Goal: Task Accomplishment & Management: Use online tool/utility

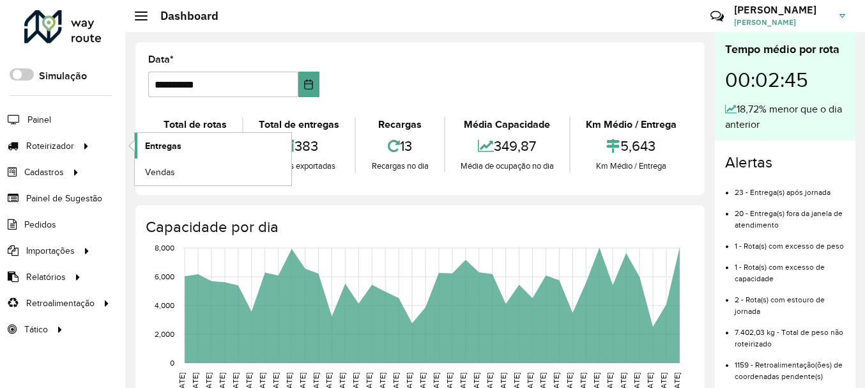
click at [154, 141] on span "Entregas" at bounding box center [163, 145] width 36 height 13
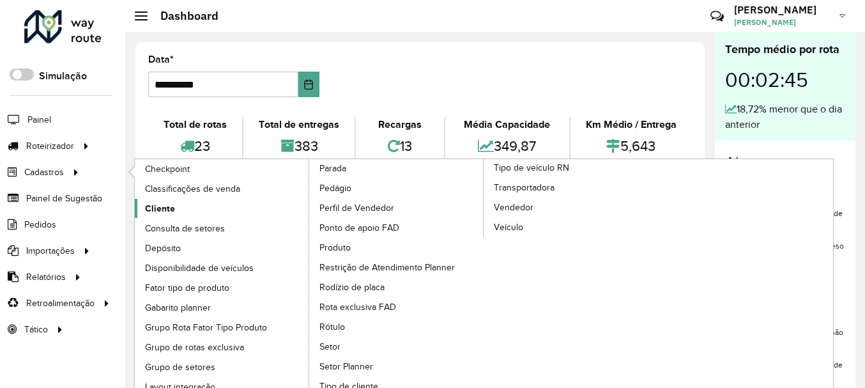
click at [166, 210] on span "Cliente" at bounding box center [160, 208] width 30 height 13
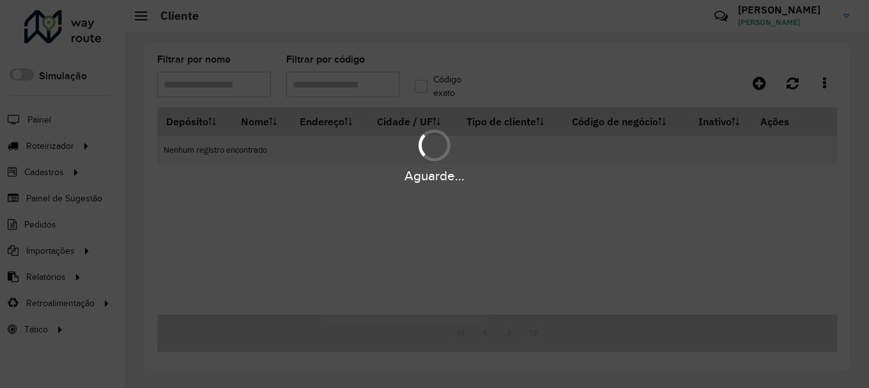
click at [378, 84] on div "Aguarde..." at bounding box center [434, 194] width 869 height 388
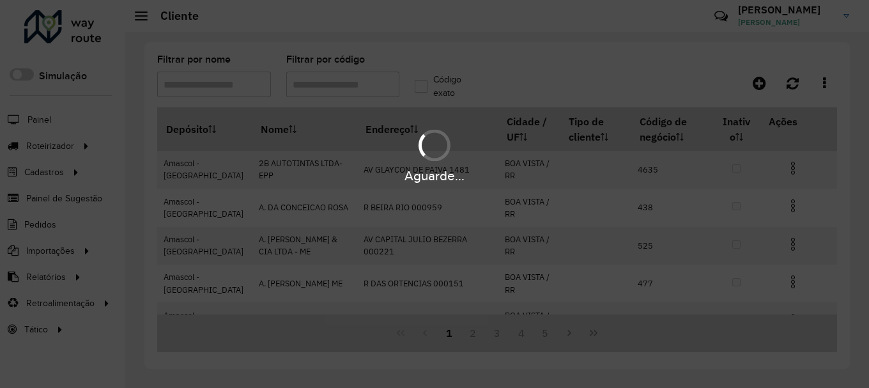
click at [378, 84] on hb-app "Aguarde... Pop-up bloqueado! Seu navegador bloqueou automáticamente a abertura …" at bounding box center [434, 194] width 869 height 388
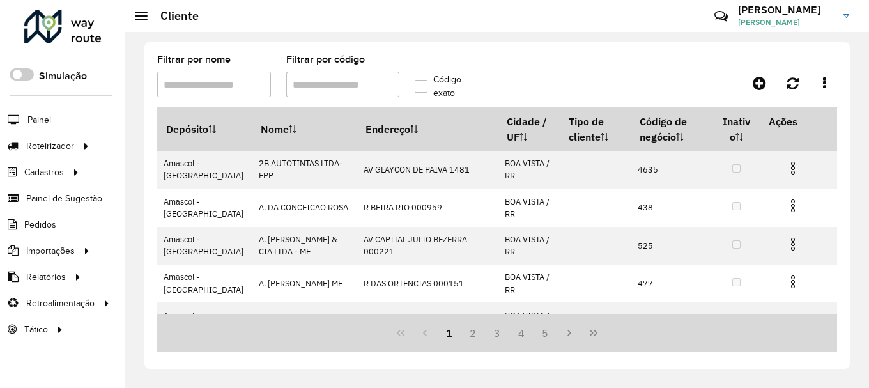
click at [378, 84] on input "Filtrar por código" at bounding box center [343, 85] width 114 height 26
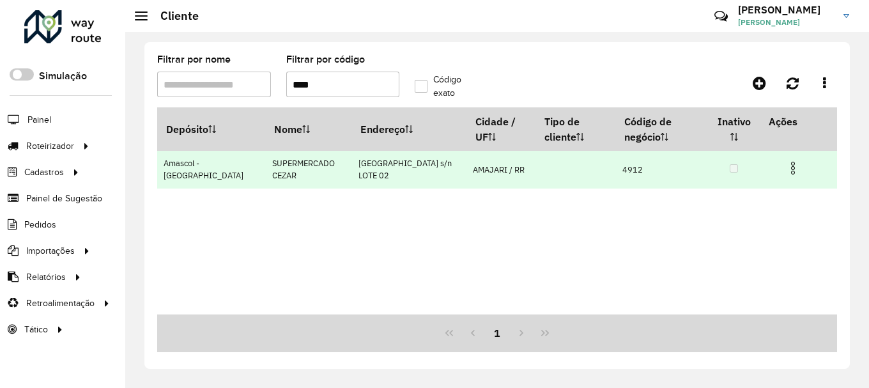
type input "****"
click at [794, 164] on img at bounding box center [792, 167] width 15 height 15
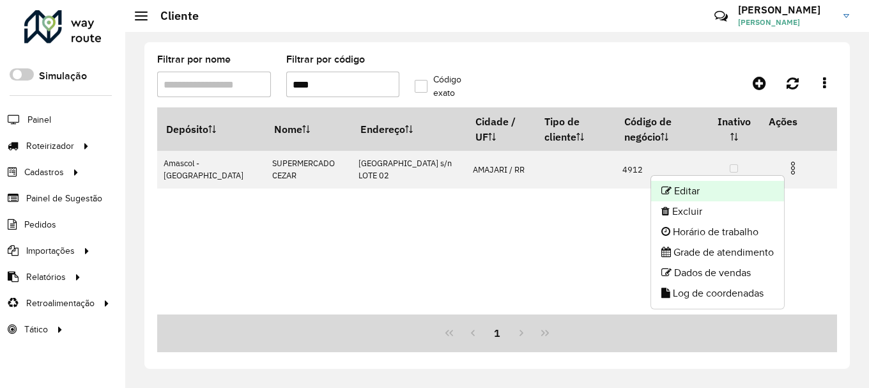
click at [714, 189] on li "Editar" at bounding box center [717, 191] width 133 height 20
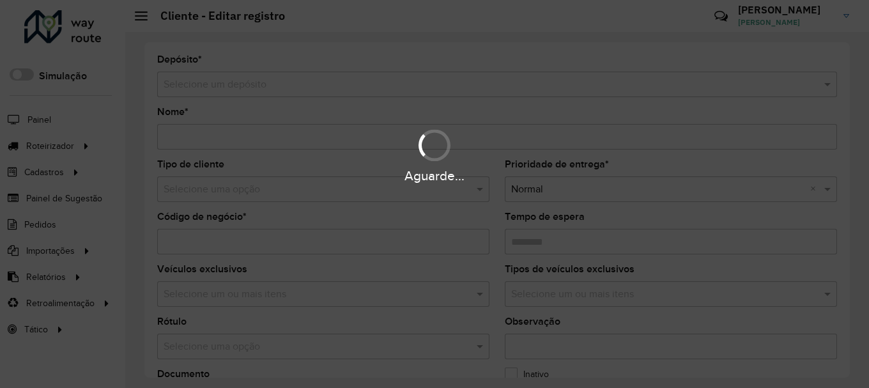
type input "**********"
type input "****"
type input "********"
type input "**********"
type input "*******"
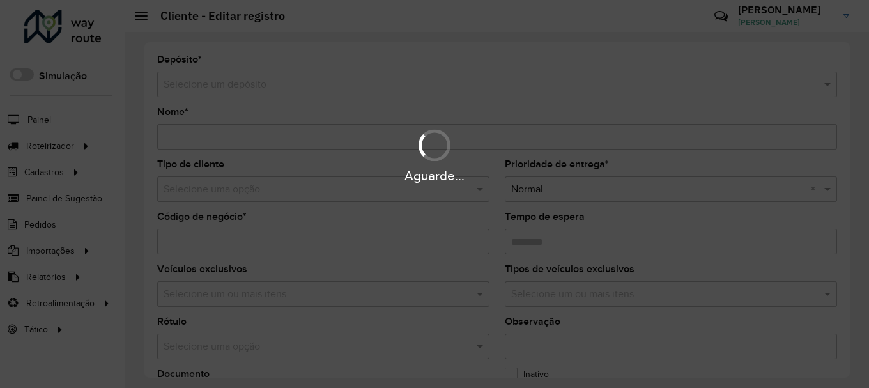
type input "******"
type input "**********"
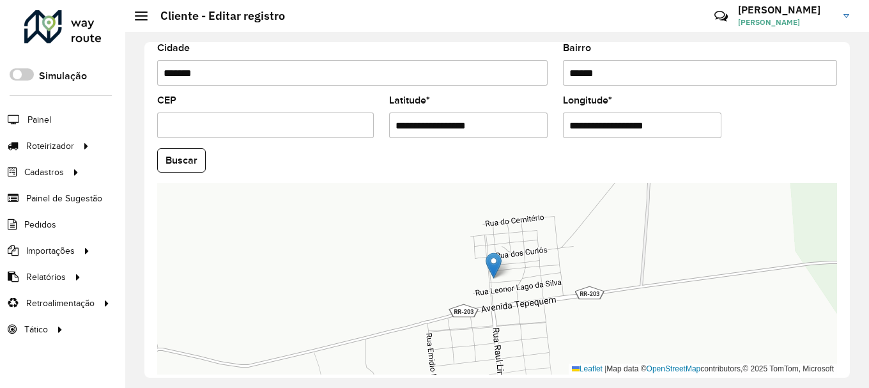
scroll to position [563, 0]
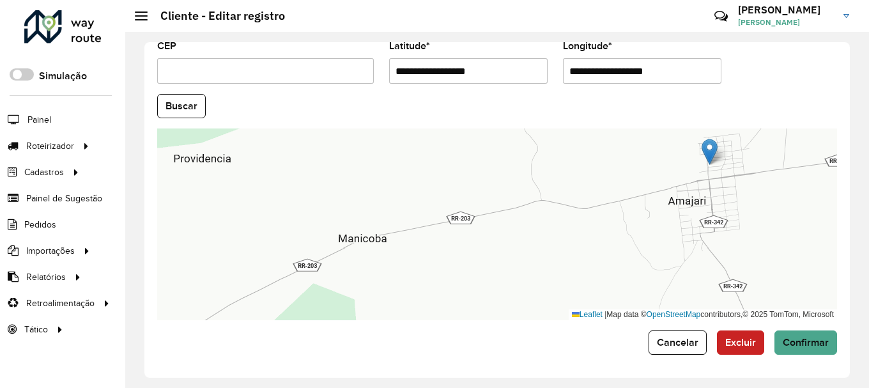
drag, startPoint x: 511, startPoint y: 61, endPoint x: 311, endPoint y: 38, distance: 200.6
click at [327, 43] on formly-group "**********" at bounding box center [497, 102] width 695 height 436
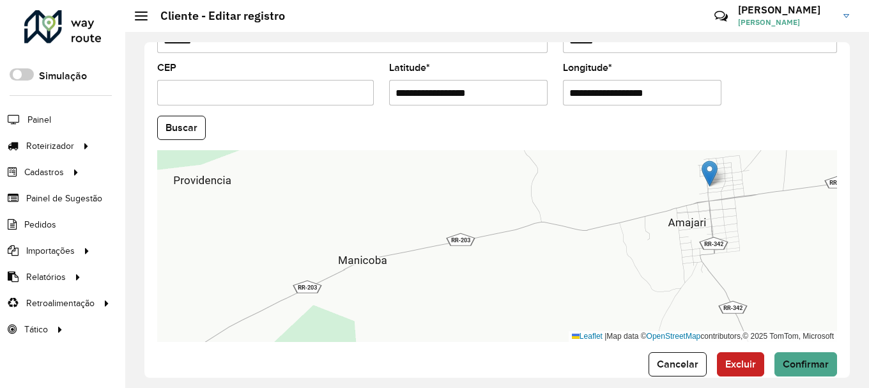
paste input "**********"
drag, startPoint x: 541, startPoint y: 93, endPoint x: 447, endPoint y: 85, distance: 93.7
click at [447, 85] on input "**********" at bounding box center [468, 93] width 158 height 26
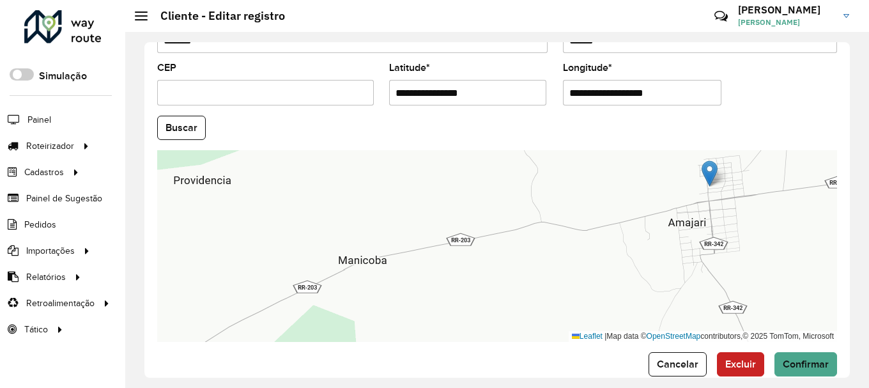
type input "**********"
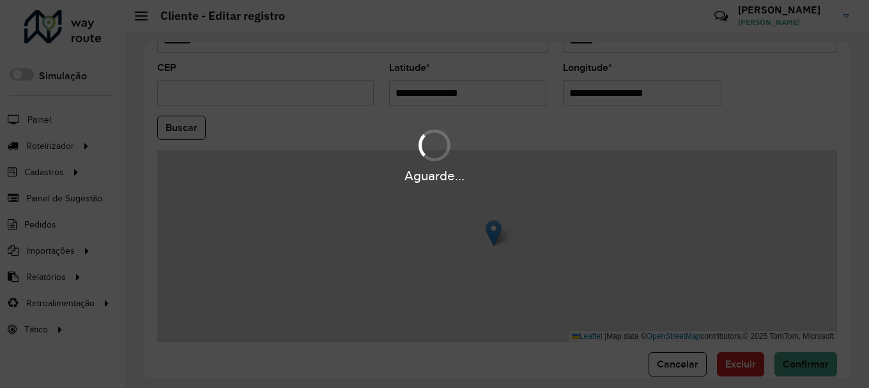
drag, startPoint x: 645, startPoint y: 93, endPoint x: 542, endPoint y: 79, distance: 104.4
click at [543, 79] on hb-app "Aguarde... Pop-up bloqueado! Seu navegador bloqueou automáticamente a abertura …" at bounding box center [434, 194] width 869 height 388
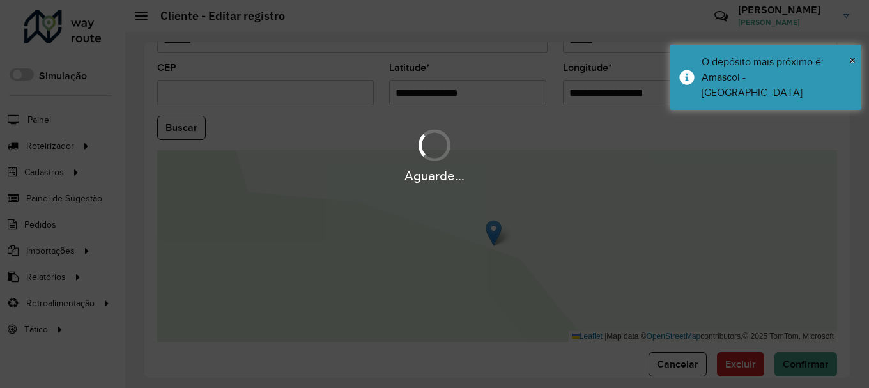
paste input "text"
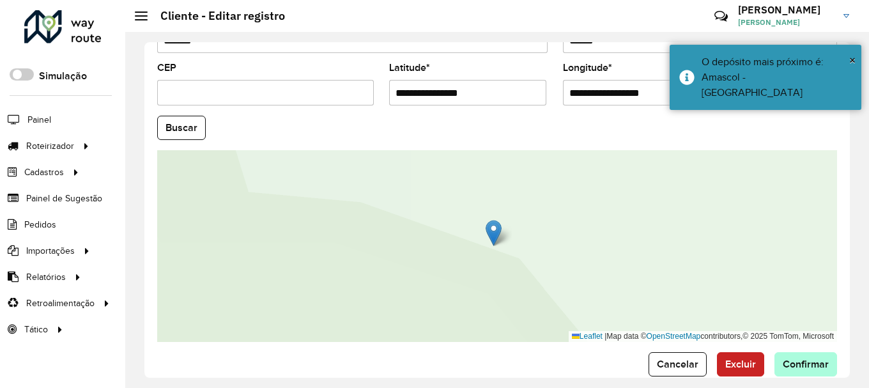
type input "**********"
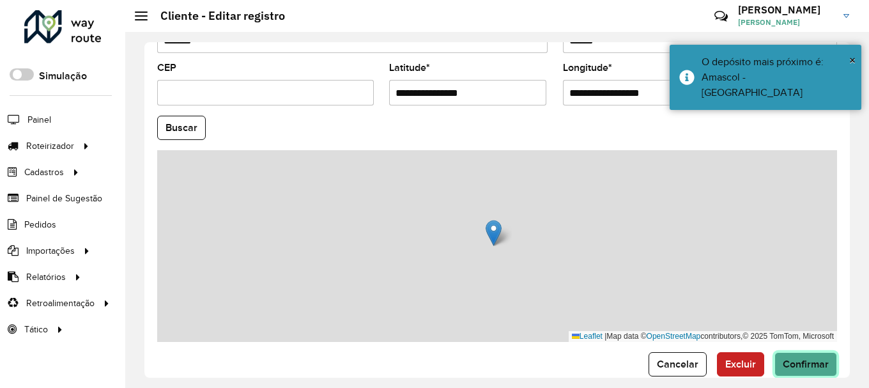
click at [796, 359] on hb-app "Aguarde... Pop-up bloqueado! Seu navegador bloqueou automáticamente a abertura …" at bounding box center [434, 194] width 869 height 388
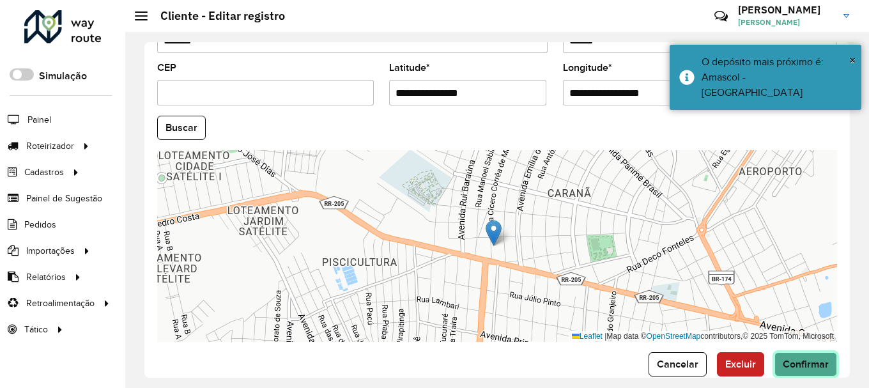
click at [797, 369] on button "Confirmar" at bounding box center [805, 364] width 63 height 24
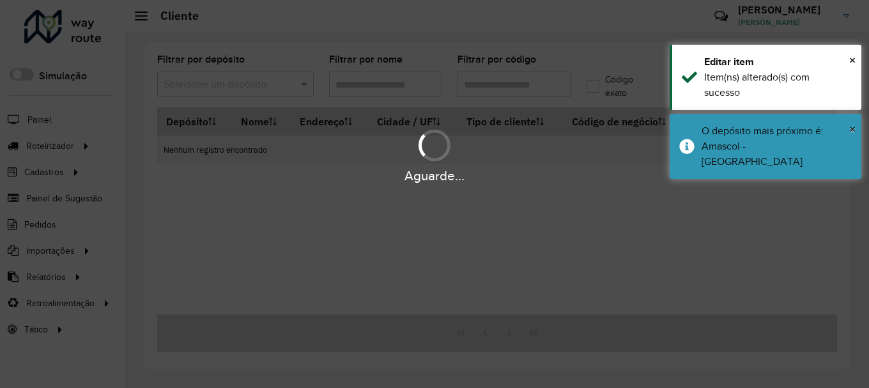
type input "****"
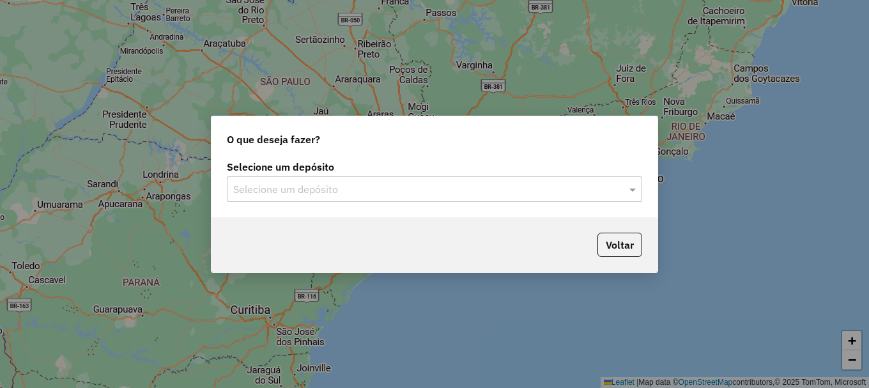
click at [318, 188] on input "text" at bounding box center [421, 189] width 377 height 15
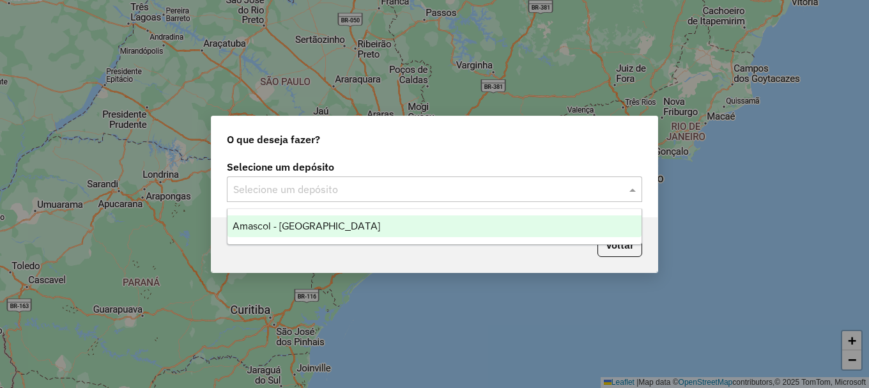
click at [289, 229] on span "Amascol - [GEOGRAPHIC_DATA]" at bounding box center [307, 225] width 148 height 11
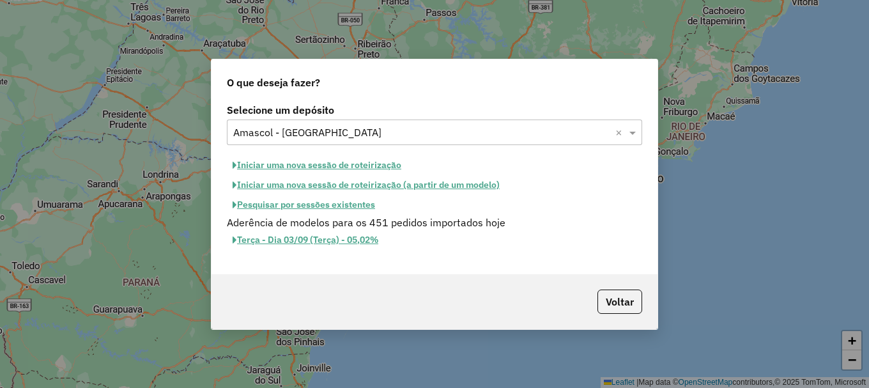
click at [283, 163] on button "Iniciar uma nova sessão de roteirização" at bounding box center [317, 165] width 180 height 20
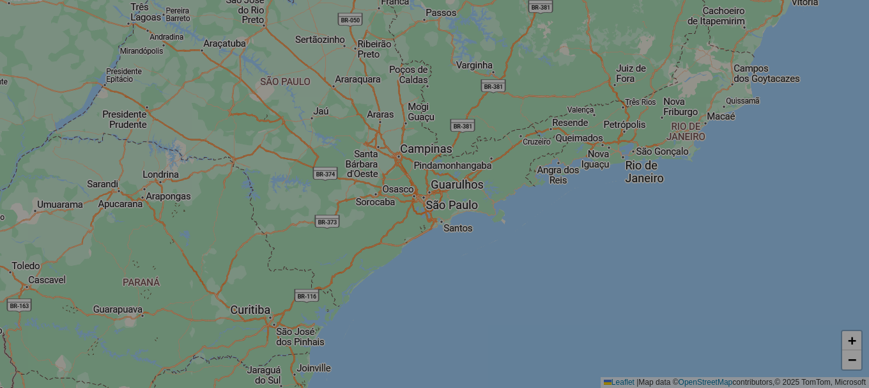
select select "*"
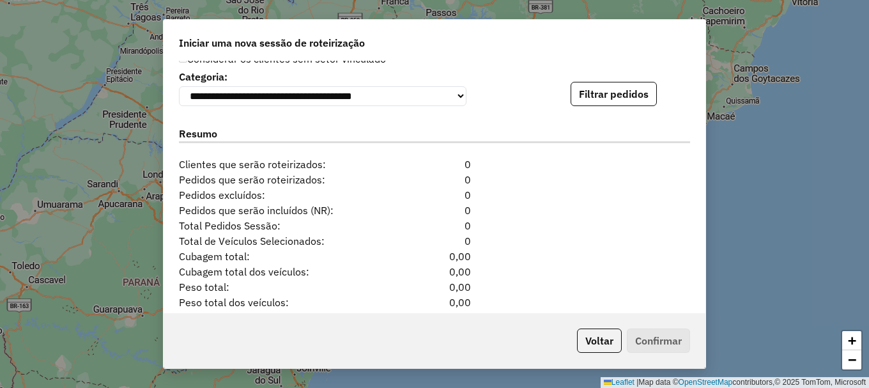
scroll to position [1342, 0]
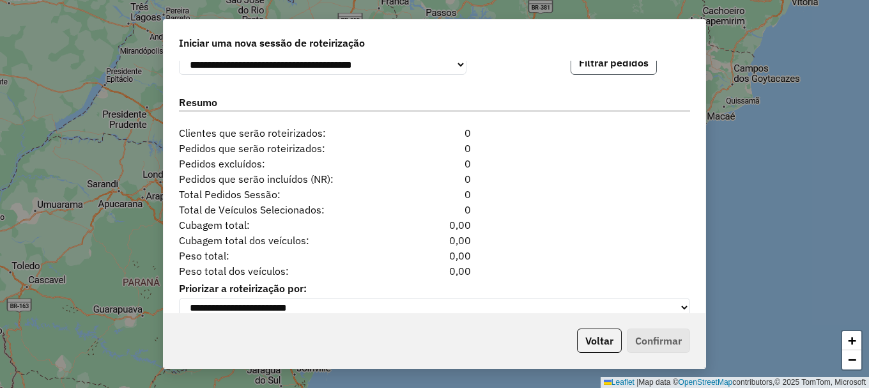
click at [627, 71] on button "Filtrar pedidos" at bounding box center [614, 62] width 86 height 24
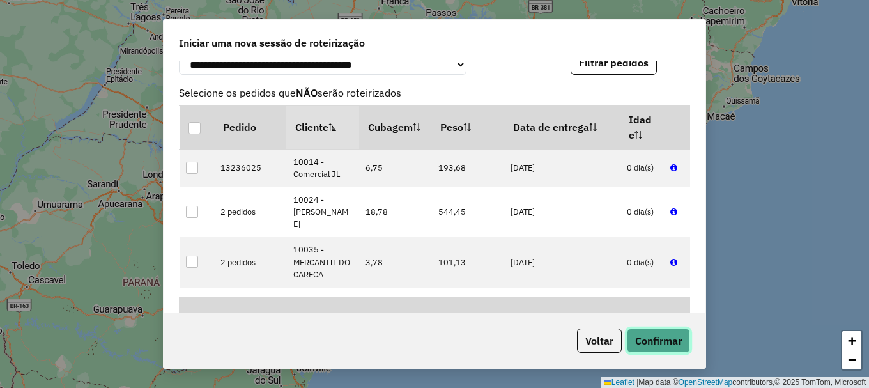
click at [663, 344] on button "Confirmar" at bounding box center [658, 340] width 63 height 24
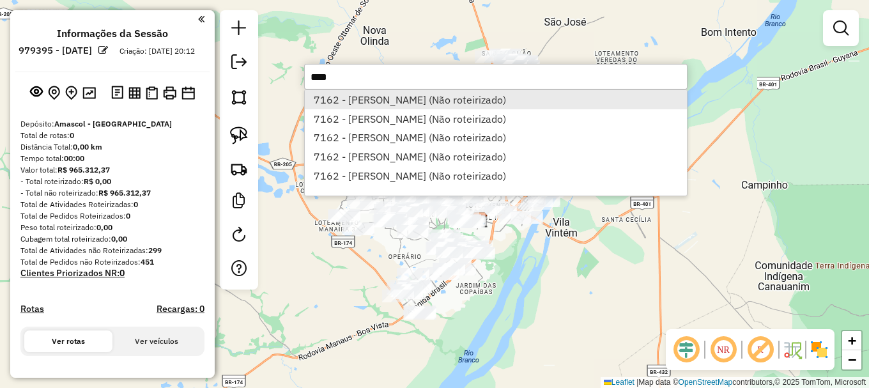
type input "****"
click at [369, 100] on li "7162 - [PERSON_NAME] (Não roteirizado)" at bounding box center [496, 99] width 382 height 19
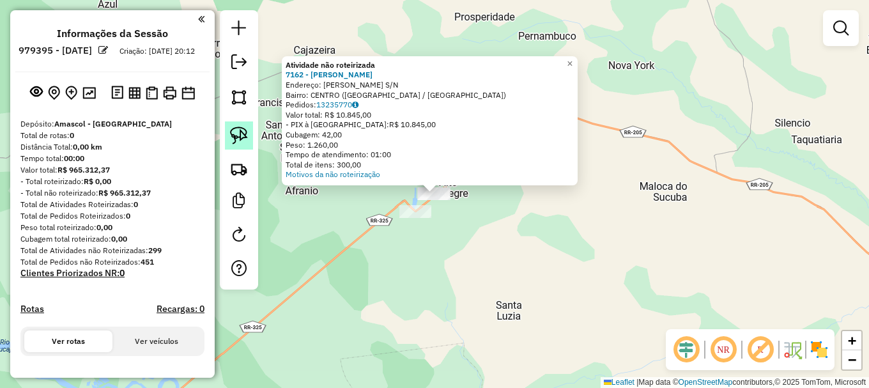
click at [239, 127] on img at bounding box center [239, 136] width 18 height 18
drag, startPoint x: 438, startPoint y: 266, endPoint x: 413, endPoint y: 183, distance: 85.9
click at [413, 183] on div "Atividade não roteirizada 7162 - GLEICIANE SILVA Endereço: JOAO XXIII S/N Bairr…" at bounding box center [434, 194] width 869 height 388
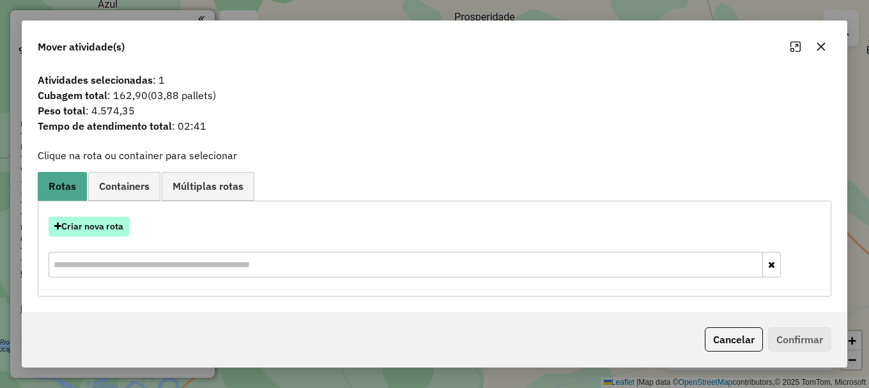
click at [104, 229] on button "Criar nova rota" at bounding box center [89, 227] width 81 height 20
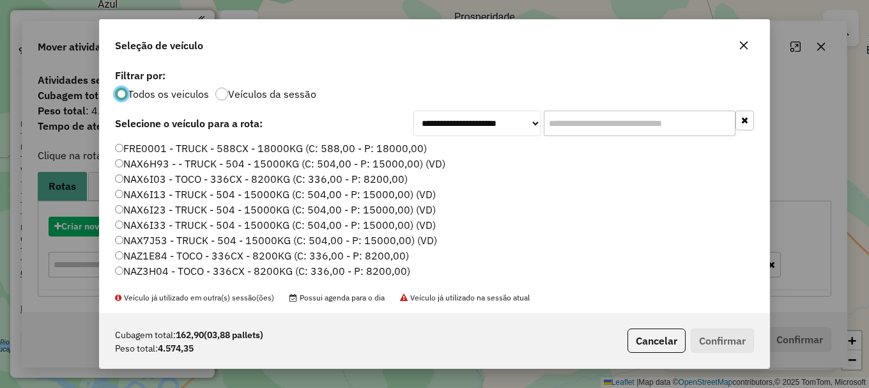
scroll to position [7, 4]
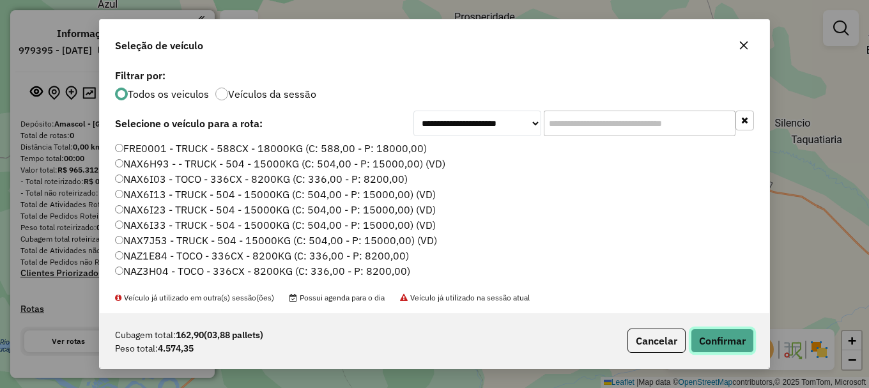
click at [711, 345] on button "Confirmar" at bounding box center [722, 340] width 63 height 24
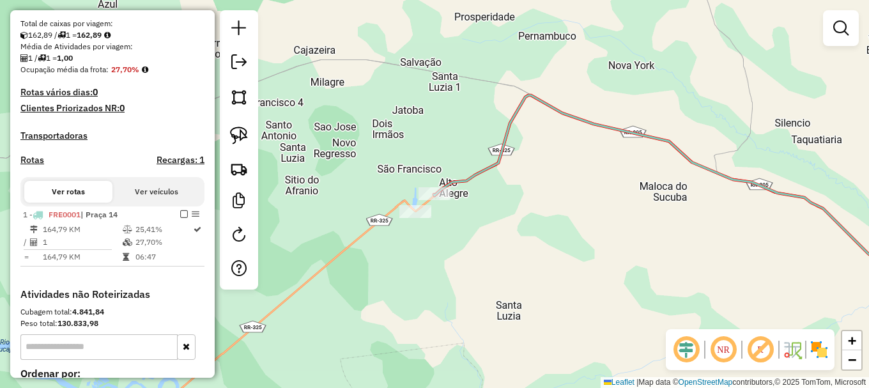
scroll to position [383, 0]
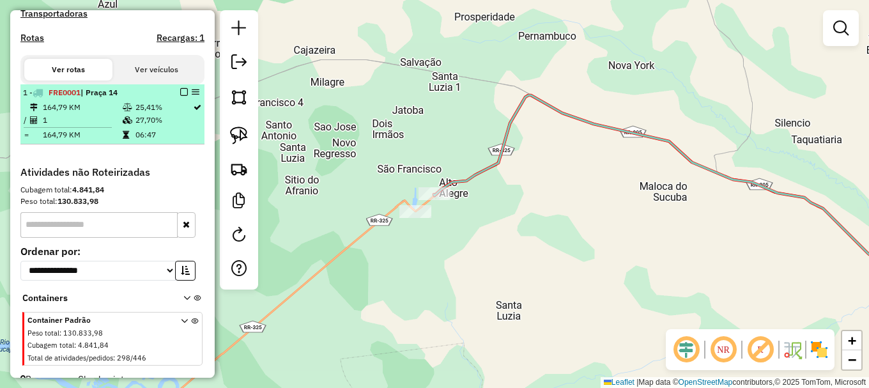
click at [180, 96] on em at bounding box center [184, 92] width 8 height 8
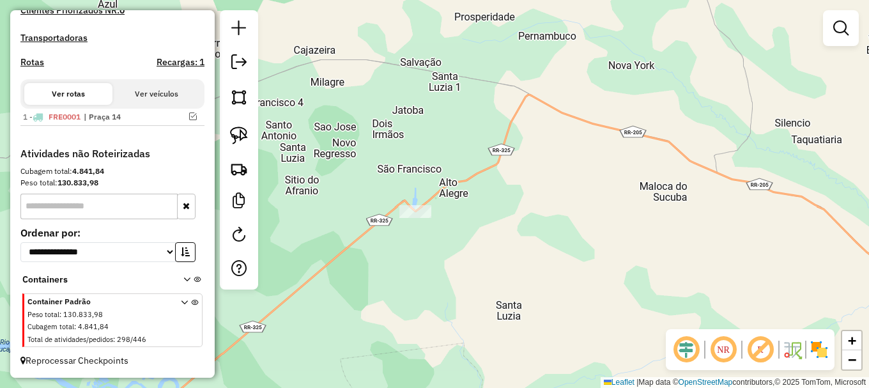
scroll to position [371, 0]
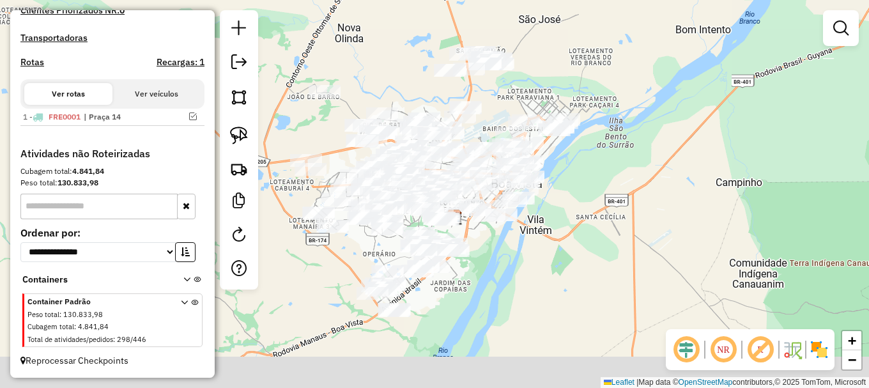
drag, startPoint x: 518, startPoint y: 332, endPoint x: 592, endPoint y: 167, distance: 181.0
click at [592, 167] on div "Janela de atendimento Grade de atendimento Capacidade Transportadoras Veículos …" at bounding box center [434, 194] width 869 height 388
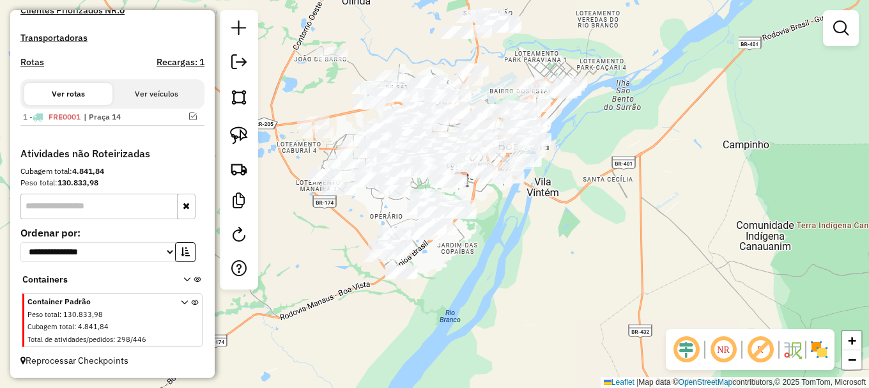
click at [311, 264] on div "Janela de atendimento Grade de atendimento Capacidade Transportadoras Veículos …" at bounding box center [434, 194] width 869 height 388
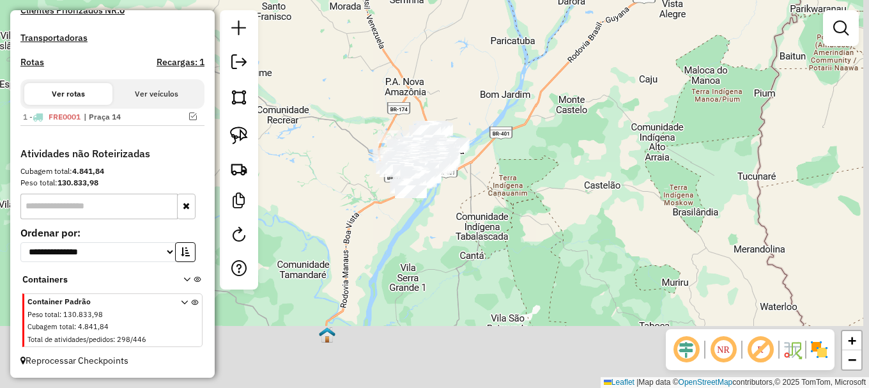
drag, startPoint x: 569, startPoint y: 327, endPoint x: 527, endPoint y: 81, distance: 249.0
click at [527, 96] on div "Janela de atendimento Grade de atendimento Capacidade Transportadoras Veículos …" at bounding box center [434, 194] width 869 height 388
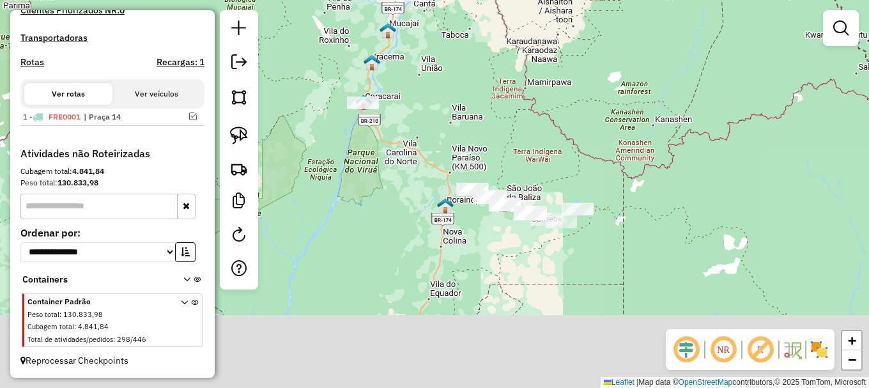
drag, startPoint x: 573, startPoint y: 284, endPoint x: 445, endPoint y: 88, distance: 235.0
click at [449, 86] on div "Janela de atendimento Grade de atendimento Capacidade Transportadoras Veículos …" at bounding box center [434, 194] width 869 height 388
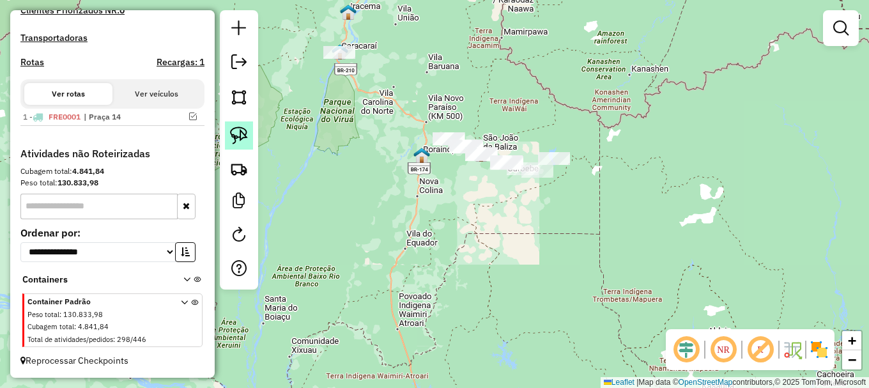
click at [240, 134] on img at bounding box center [239, 136] width 18 height 18
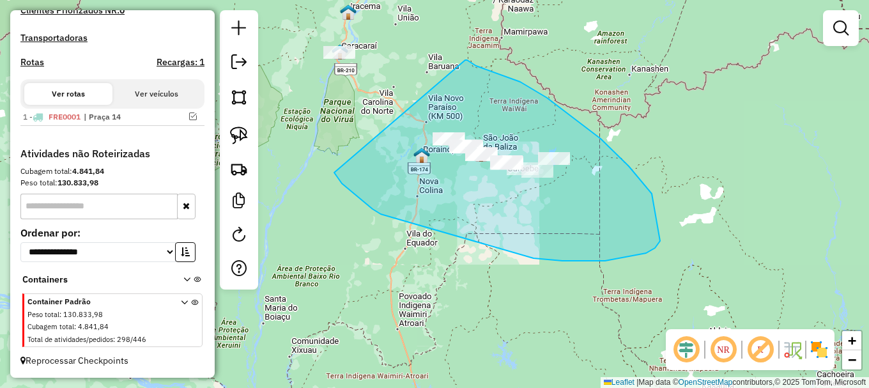
drag, startPoint x: 336, startPoint y: 176, endPoint x: 465, endPoint y: 60, distance: 173.3
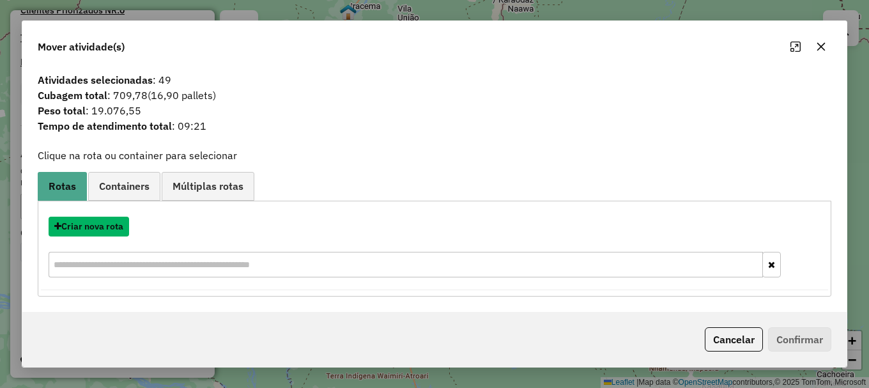
click at [107, 226] on button "Criar nova rota" at bounding box center [89, 227] width 81 height 20
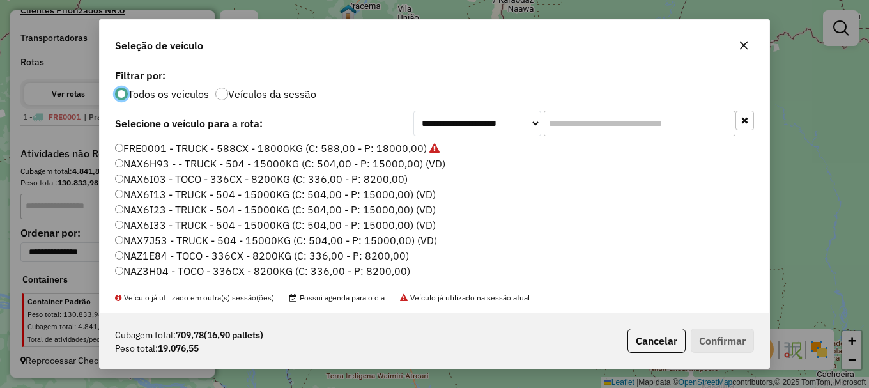
scroll to position [7, 4]
click at [134, 209] on label "NAX6I23 - TRUCK - 504 - 15000KG (C: 504,00 - P: 15000,00) (VD)" at bounding box center [275, 209] width 321 height 15
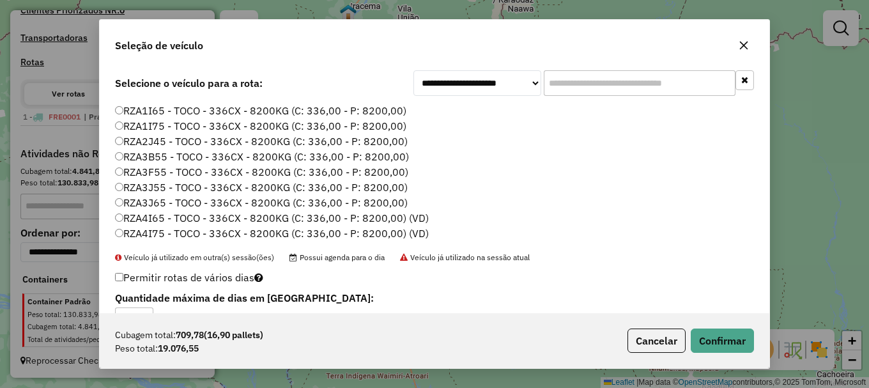
scroll to position [75, 0]
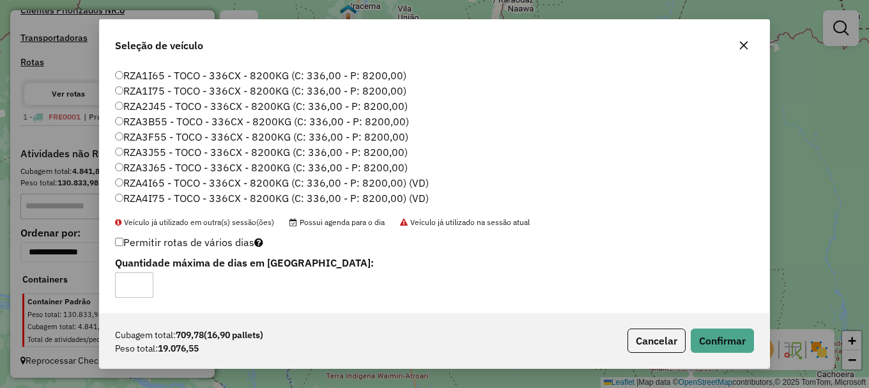
type input "*"
click at [722, 341] on button "Confirmar" at bounding box center [722, 340] width 63 height 24
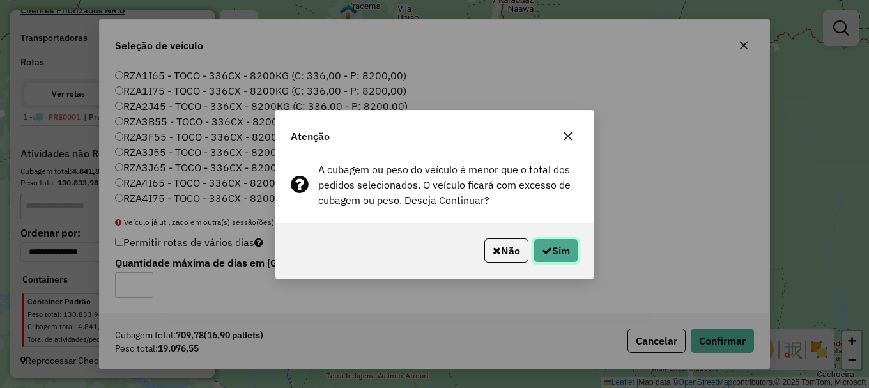
click at [560, 247] on button "Sim" at bounding box center [556, 250] width 45 height 24
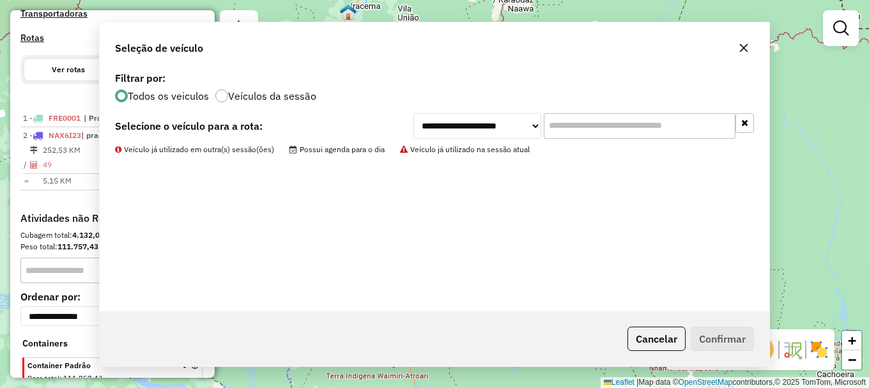
scroll to position [0, 0]
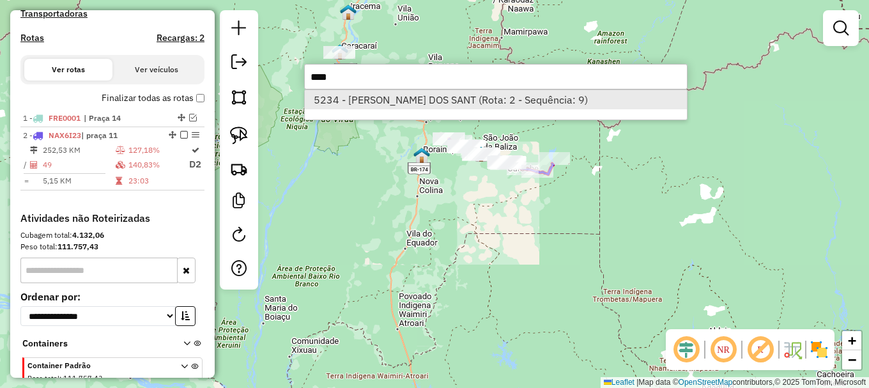
type input "****"
click at [374, 100] on li "5234 - ROQUE ALVES DOS SANT (Rota: 2 - Sequência: 9)" at bounding box center [496, 99] width 382 height 19
select select "**********"
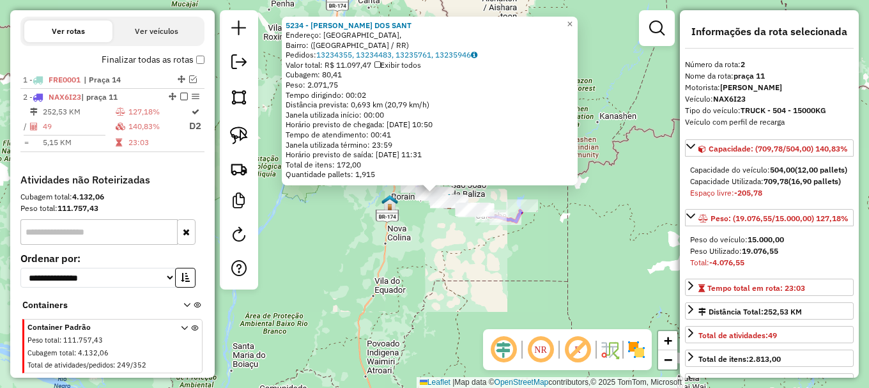
scroll to position [471, 0]
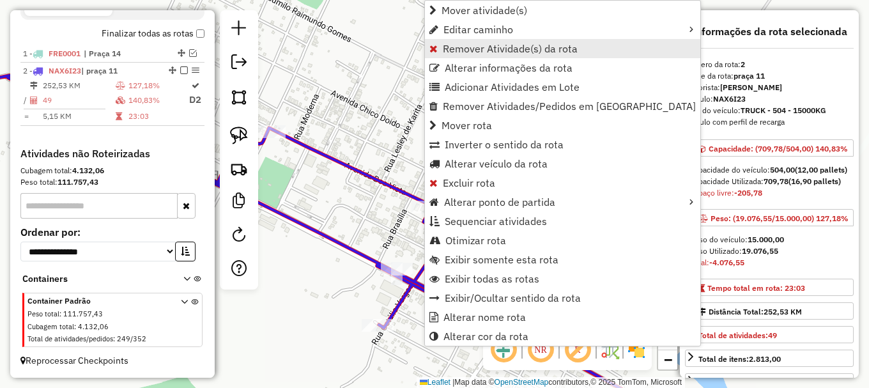
click at [472, 47] on span "Remover Atividade(s) da rota" at bounding box center [510, 48] width 135 height 10
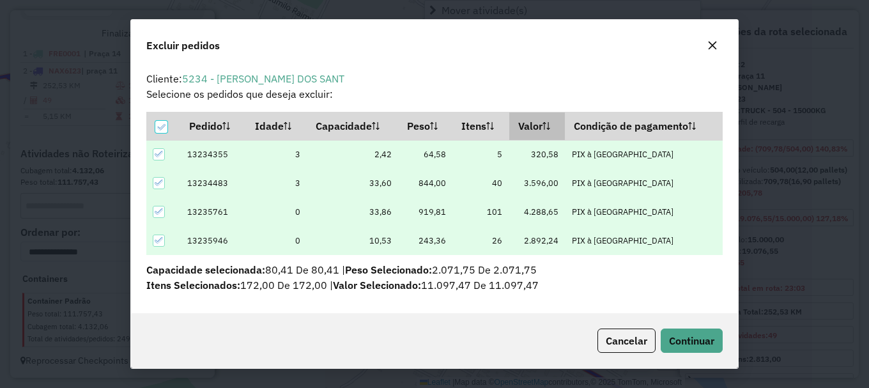
scroll to position [8, 4]
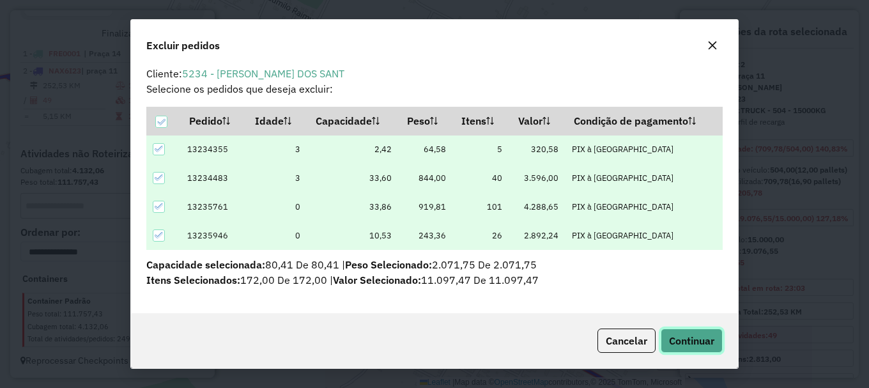
click at [682, 341] on span "Continuar" at bounding box center [691, 340] width 45 height 13
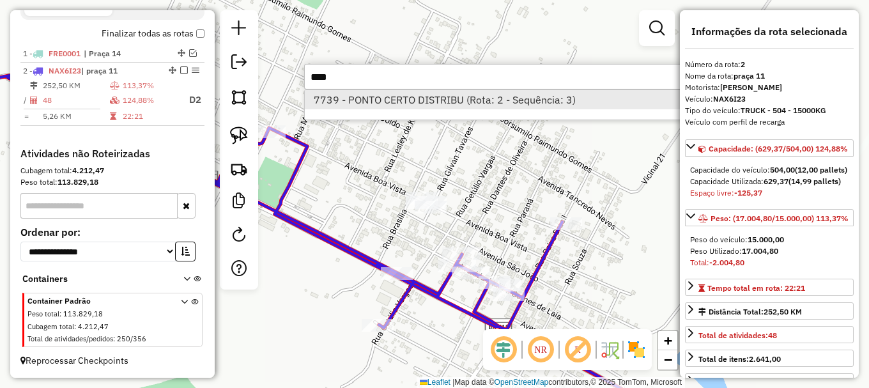
type input "****"
click at [404, 105] on li "7739 - PONTO CERTO DISTRIBU (Rota: 2 - Sequência: 3)" at bounding box center [496, 99] width 382 height 19
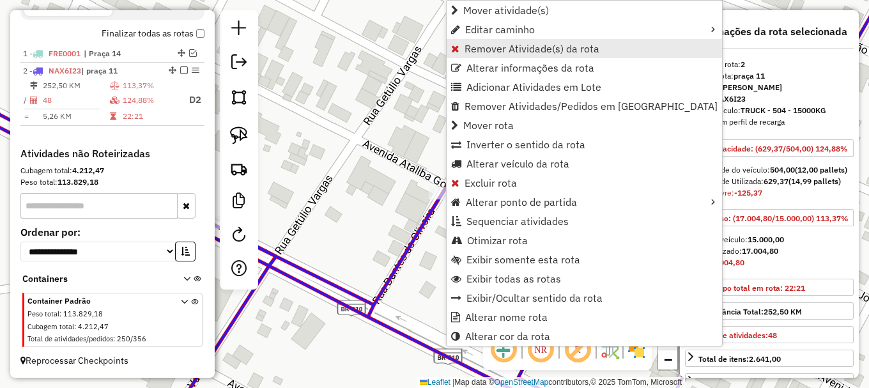
click at [492, 46] on span "Remover Atividade(s) da rota" at bounding box center [532, 48] width 135 height 10
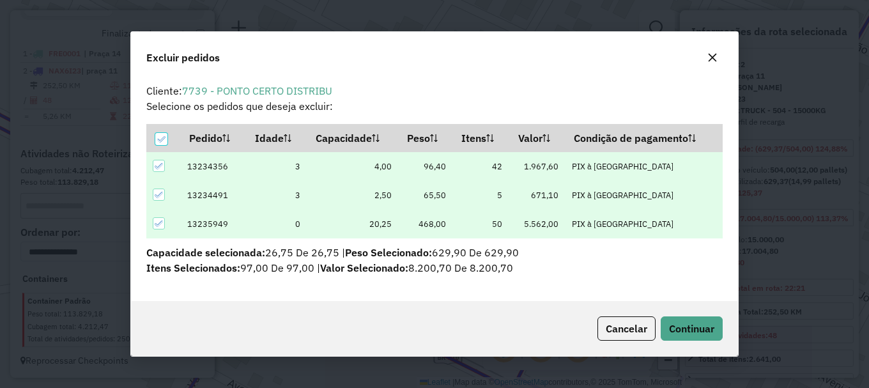
scroll to position [0, 0]
click at [686, 326] on span "Continuar" at bounding box center [691, 328] width 45 height 13
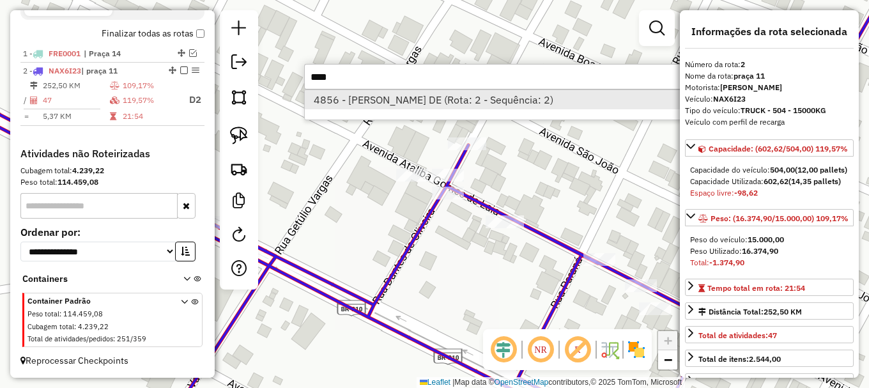
type input "****"
click at [365, 102] on li "4856 - ELISVAN GONCALVES DE (Rota: 2 - Sequência: 2)" at bounding box center [496, 99] width 382 height 19
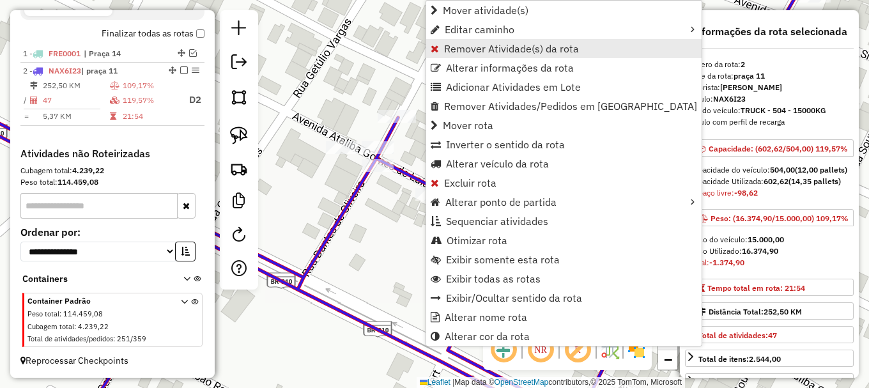
click at [460, 49] on span "Remover Atividade(s) da rota" at bounding box center [511, 48] width 135 height 10
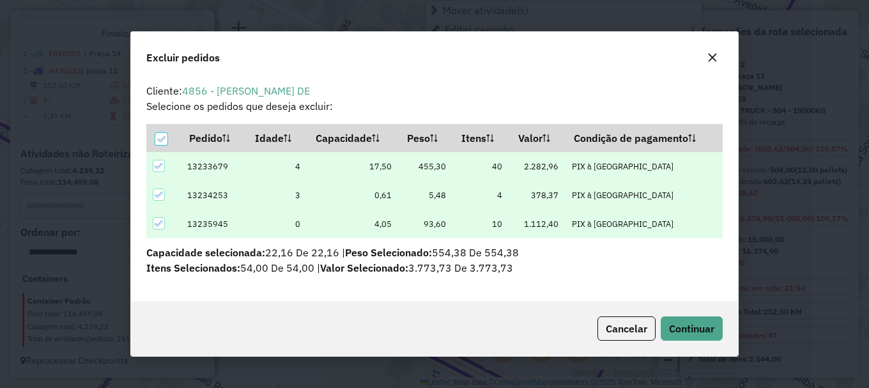
scroll to position [8, 4]
click at [706, 327] on span "Continuar" at bounding box center [691, 328] width 45 height 13
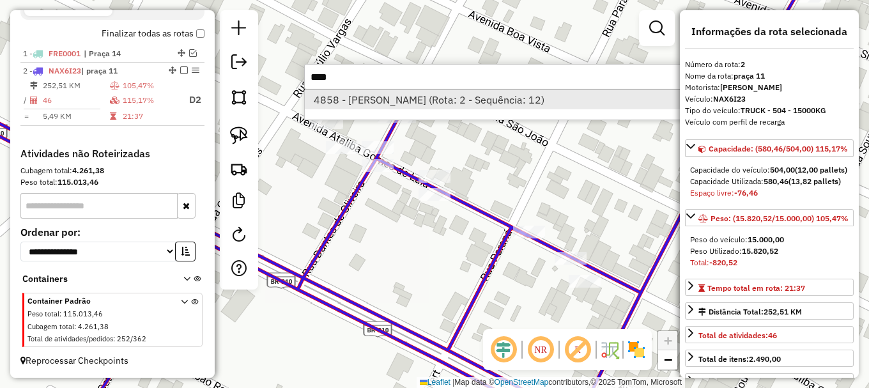
type input "****"
click at [384, 95] on li "4858 - LUIZ RIBAS (Rota: 2 - Sequência: 12)" at bounding box center [496, 99] width 382 height 19
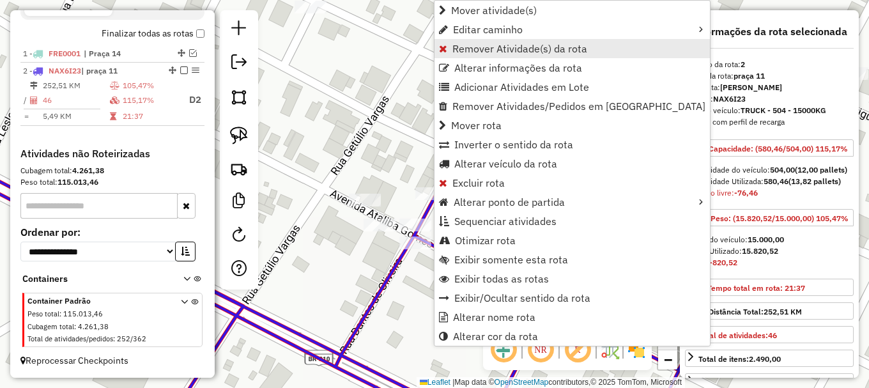
click at [481, 47] on span "Remover Atividade(s) da rota" at bounding box center [519, 48] width 135 height 10
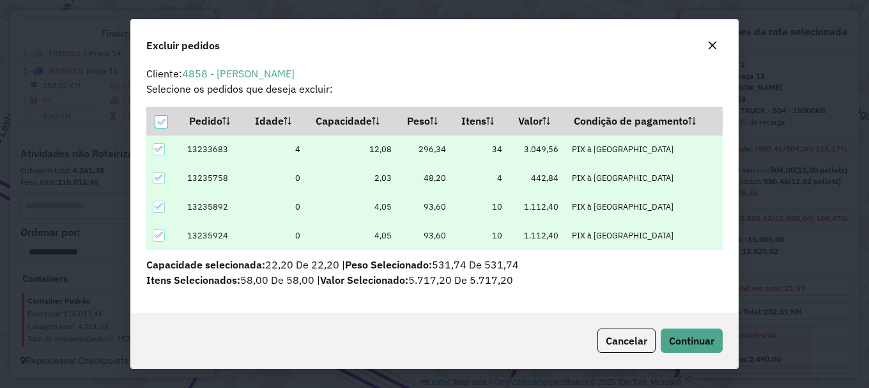
scroll to position [5, 0]
click at [690, 344] on span "Continuar" at bounding box center [691, 340] width 45 height 13
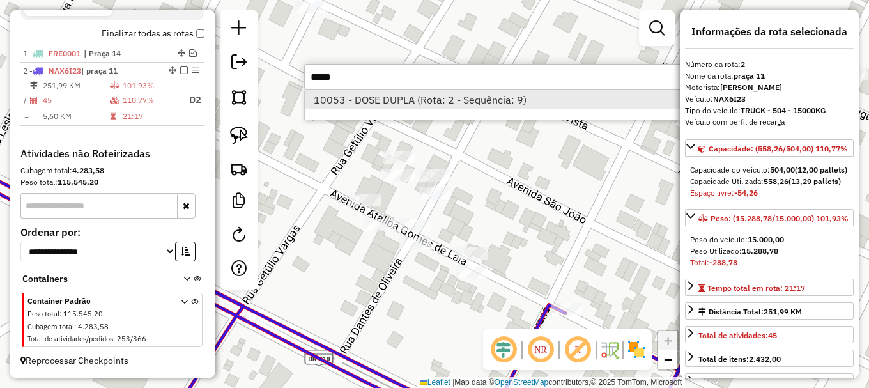
type input "*****"
click at [401, 99] on li "10053 - DOSE DUPLA (Rota: 2 - Sequência: 9)" at bounding box center [496, 99] width 382 height 19
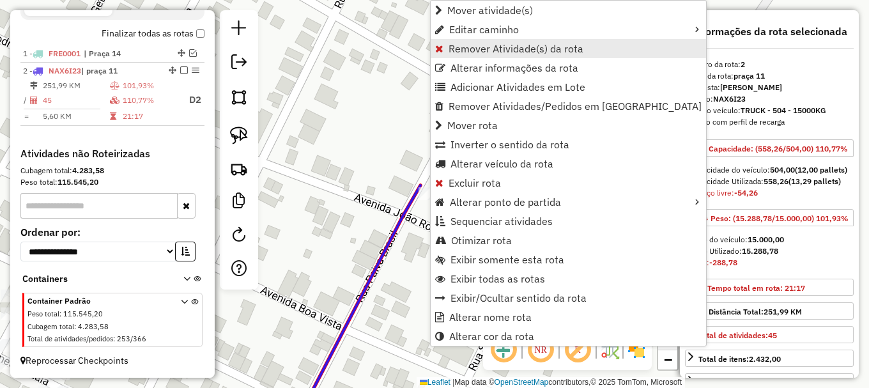
click at [466, 49] on span "Remover Atividade(s) da rota" at bounding box center [516, 48] width 135 height 10
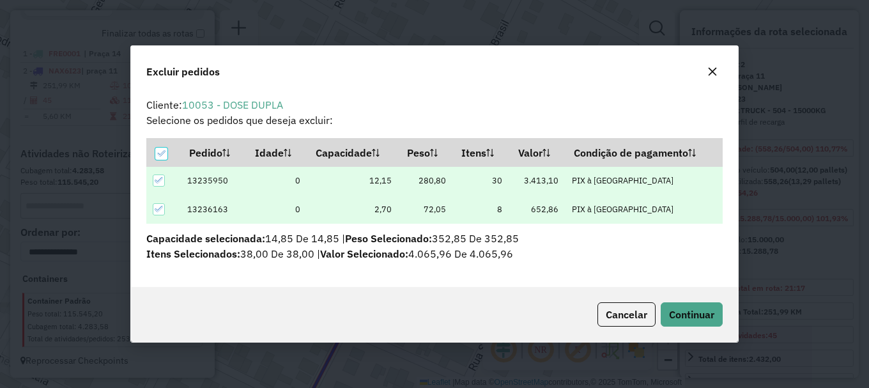
scroll to position [0, 0]
click at [676, 316] on span "Continuar" at bounding box center [691, 314] width 45 height 13
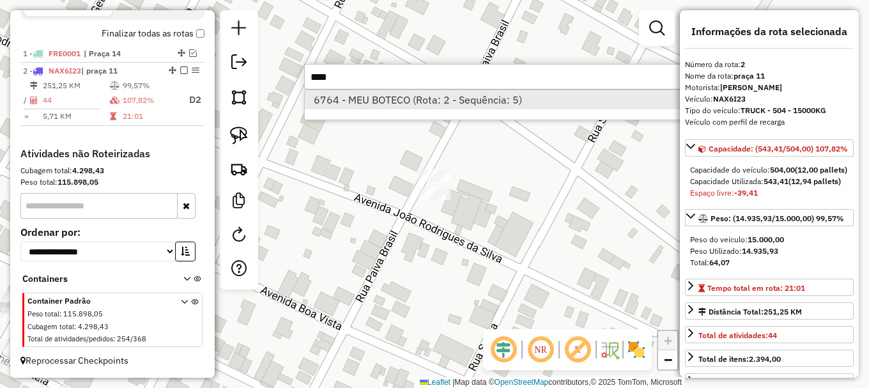
type input "****"
click at [376, 100] on li "6764 - MEU BOTECO (Rota: 2 - Sequência: 5)" at bounding box center [496, 99] width 382 height 19
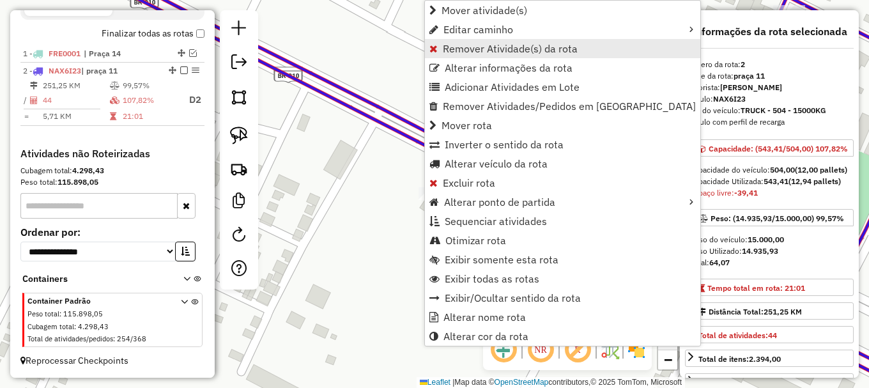
click at [458, 49] on span "Remover Atividade(s) da rota" at bounding box center [510, 48] width 135 height 10
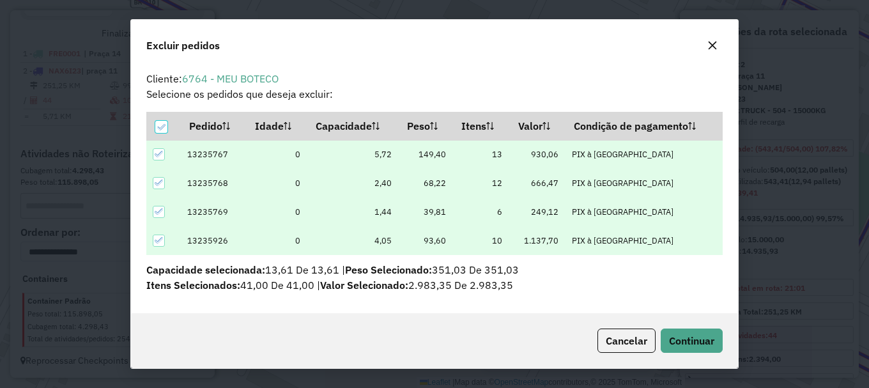
scroll to position [8, 4]
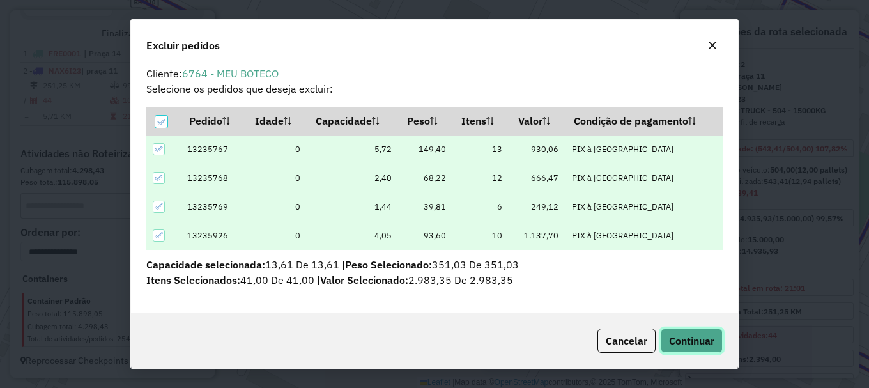
click at [689, 341] on span "Continuar" at bounding box center [691, 340] width 45 height 13
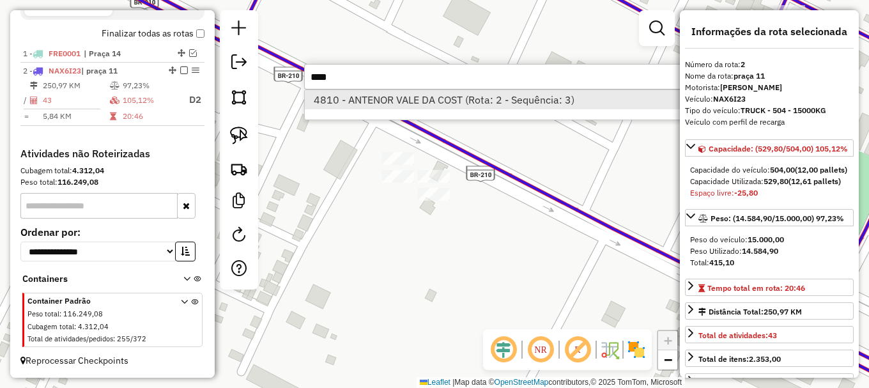
type input "****"
click at [406, 95] on li "4810 - ANTENOR VALE DA COST (Rota: 2 - Sequência: 3)" at bounding box center [496, 99] width 382 height 19
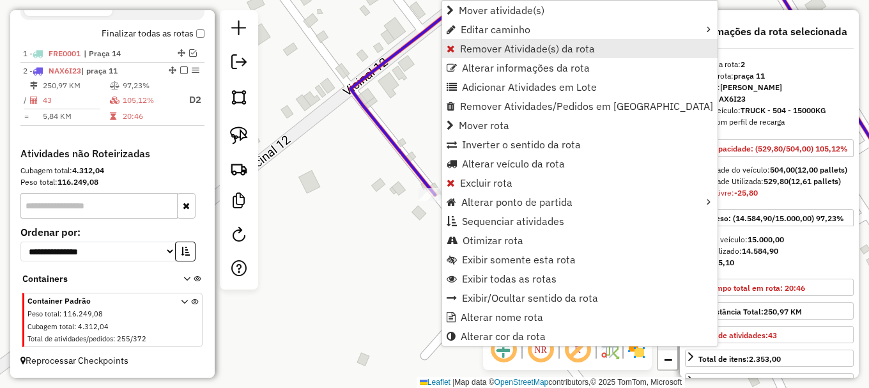
click at [482, 49] on span "Remover Atividade(s) da rota" at bounding box center [527, 48] width 135 height 10
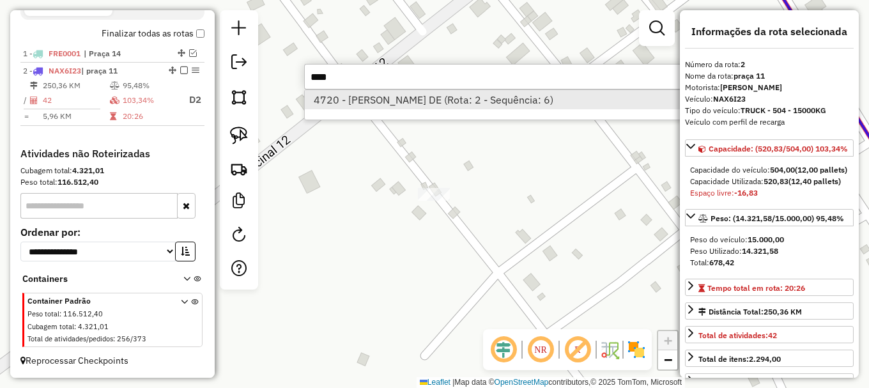
type input "****"
click at [406, 100] on li "4720 - JOSIMAR MONTEIRO DE (Rota: 2 - Sequência: 6)" at bounding box center [496, 99] width 382 height 19
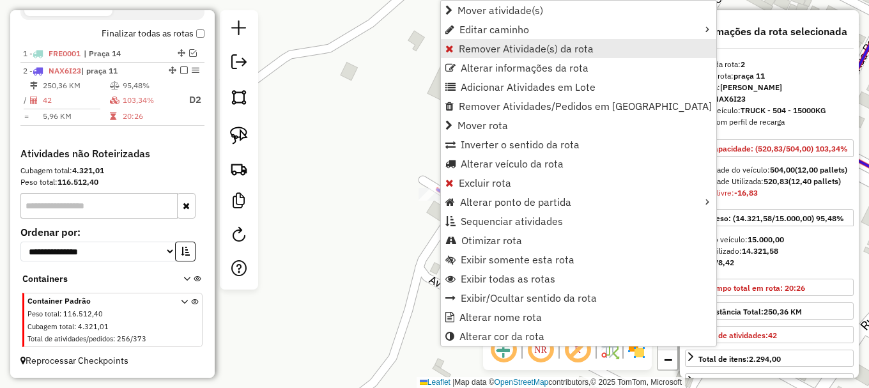
click at [471, 47] on span "Remover Atividade(s) da rota" at bounding box center [526, 48] width 135 height 10
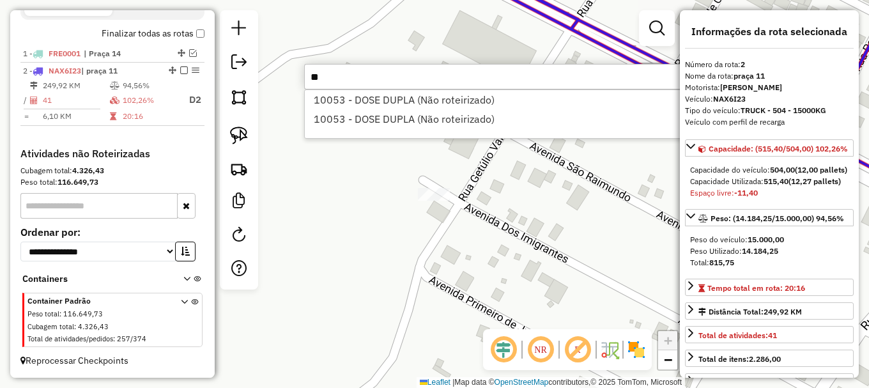
type input "*"
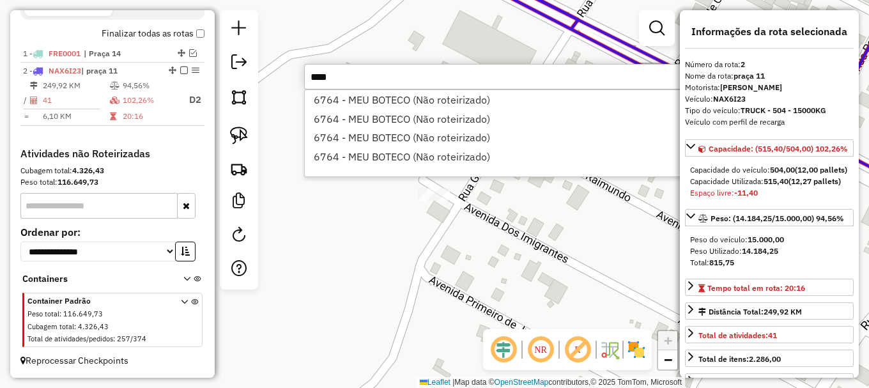
type input "****"
click at [424, 245] on div "Janela de atendimento Grade de atendimento Capacidade Transportadoras Veículos …" at bounding box center [434, 194] width 869 height 388
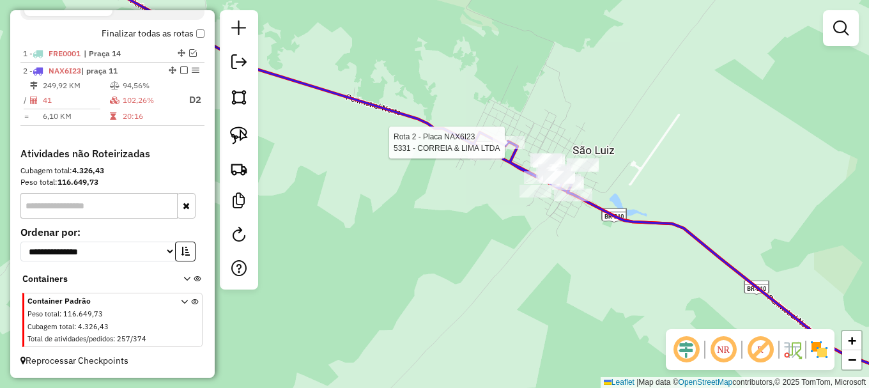
select select "**********"
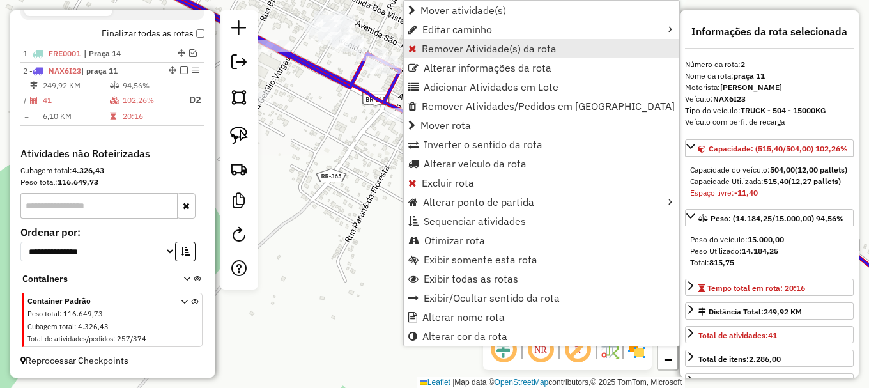
click at [440, 53] on span "Remover Atividade(s) da rota" at bounding box center [489, 48] width 135 height 10
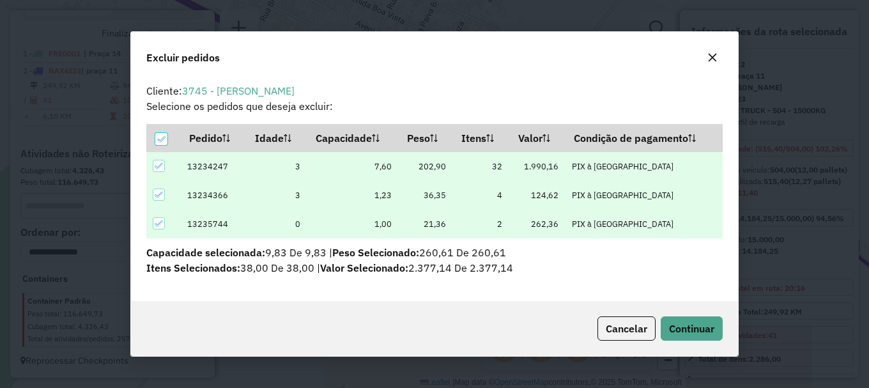
scroll to position [0, 0]
click at [684, 329] on span "Continuar" at bounding box center [691, 328] width 45 height 13
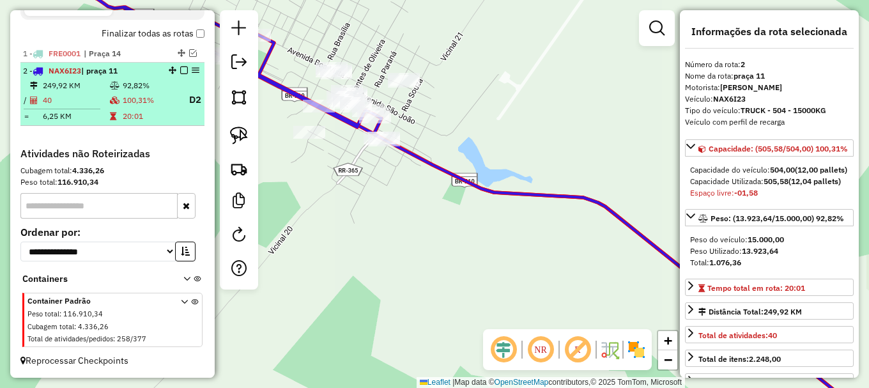
click at [180, 72] on em at bounding box center [184, 70] width 8 height 8
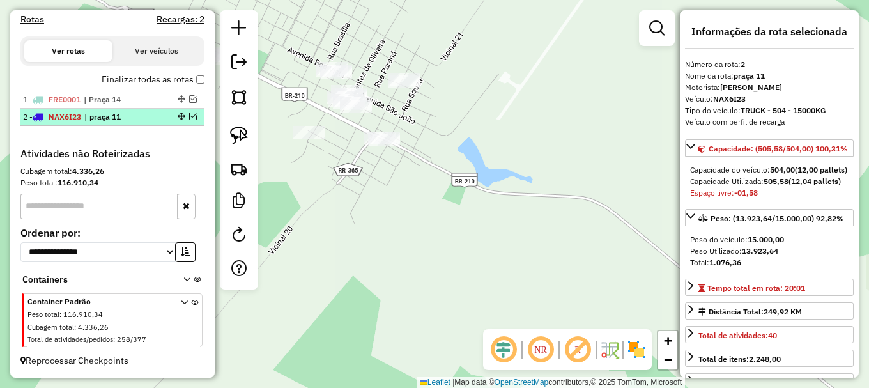
scroll to position [425, 0]
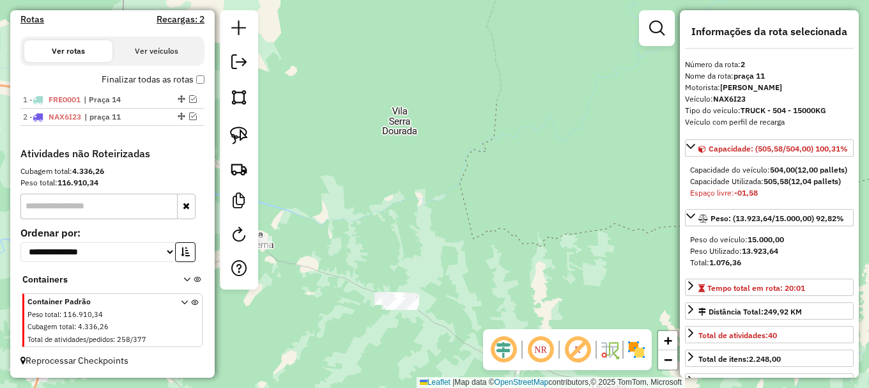
click at [329, 38] on div "Janela de atendimento Grade de atendimento Capacidade Transportadoras Veículos …" at bounding box center [434, 194] width 869 height 388
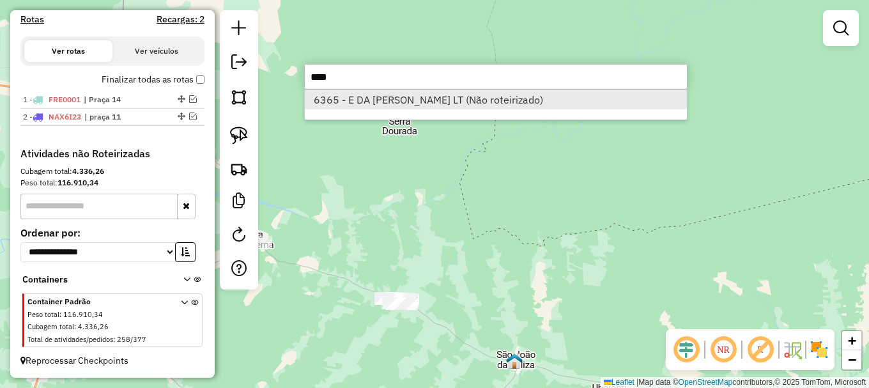
type input "****"
click at [347, 101] on li "6365 - E DA SILVA AGUIAR LT (Não roteirizado)" at bounding box center [496, 99] width 382 height 19
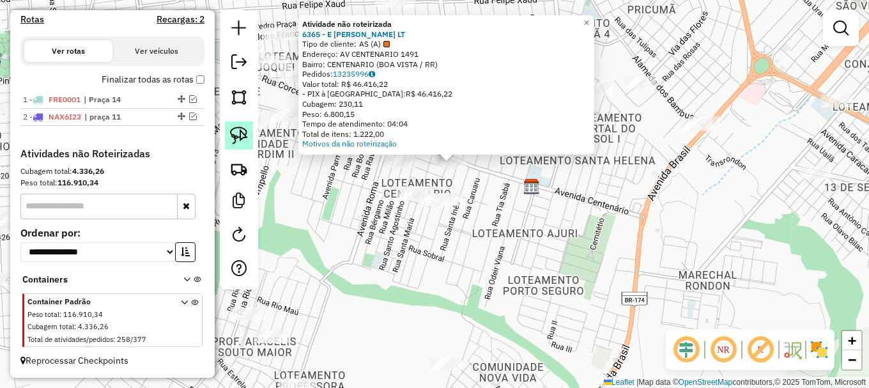
click at [241, 137] on img at bounding box center [239, 136] width 18 height 18
drag, startPoint x: 422, startPoint y: 178, endPoint x: 443, endPoint y: 137, distance: 46.3
click at [443, 137] on div "Atividade não roteirizada 6365 - E DA SILVA AGUIAR LT Tipo de cliente: AS (A) E…" at bounding box center [434, 194] width 869 height 388
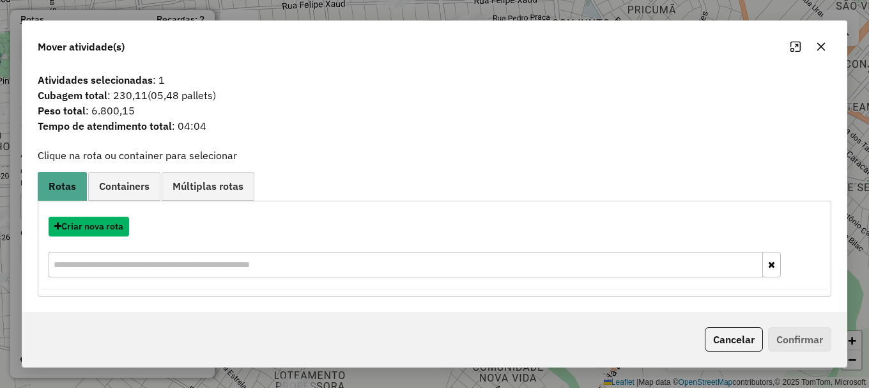
click at [107, 227] on button "Criar nova rota" at bounding box center [89, 227] width 81 height 20
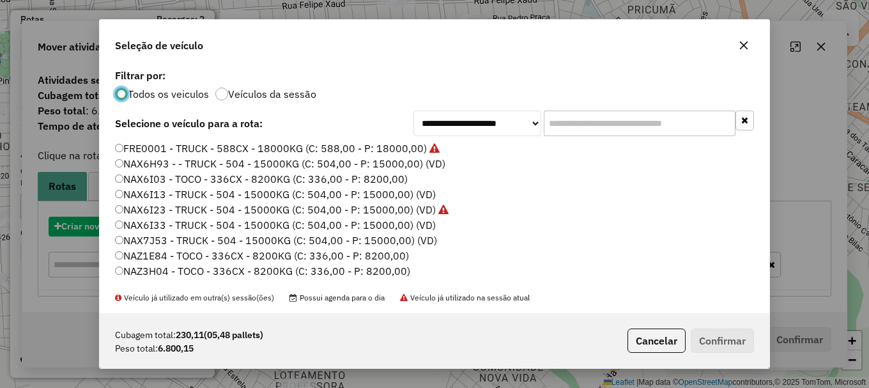
scroll to position [7, 4]
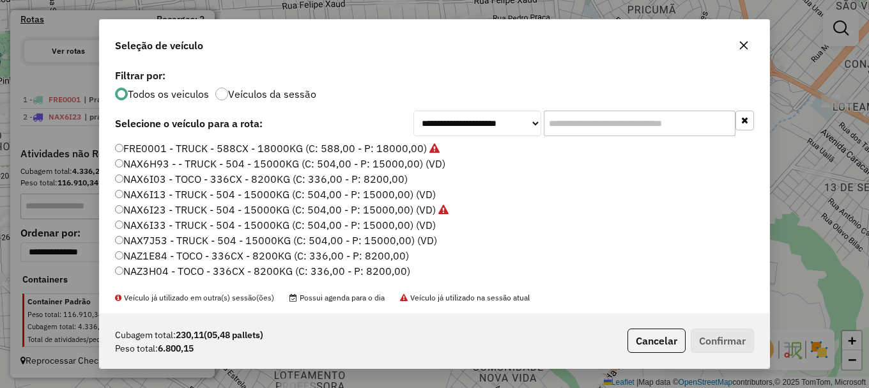
click at [151, 240] on label "NAX7J53 - TRUCK - 504 - 15000KG (C: 504,00 - P: 15000,00) (VD)" at bounding box center [276, 240] width 322 height 15
click at [713, 343] on button "Confirmar" at bounding box center [722, 340] width 63 height 24
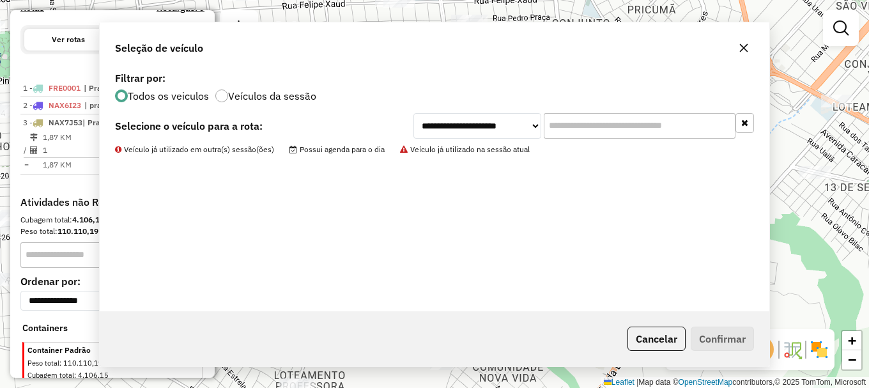
scroll to position [471, 0]
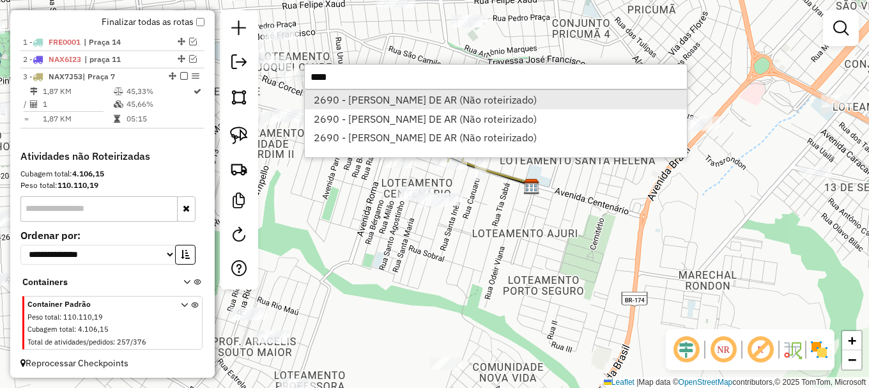
type input "****"
click at [371, 100] on li "2690 - DONIZETE ALVES DE AR (Não roteirizado)" at bounding box center [496, 99] width 382 height 19
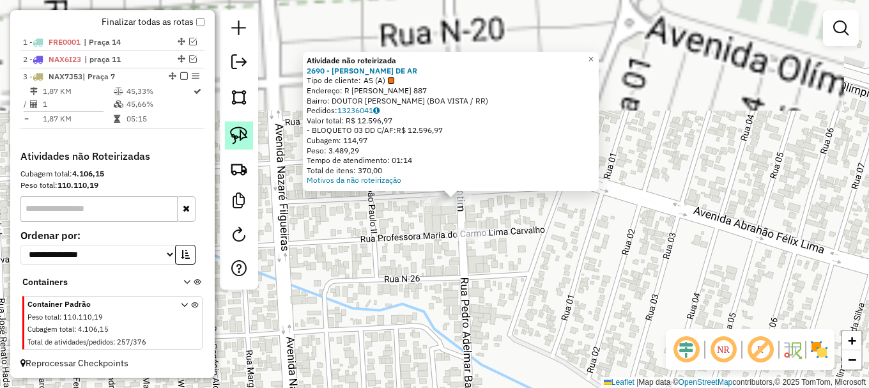
drag, startPoint x: 233, startPoint y: 130, endPoint x: 252, endPoint y: 149, distance: 27.1
click at [235, 130] on img at bounding box center [239, 136] width 18 height 18
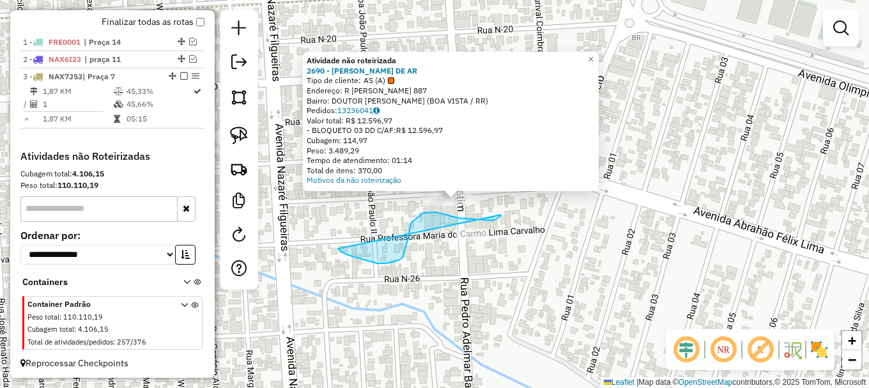
drag, startPoint x: 377, startPoint y: 263, endPoint x: 420, endPoint y: 137, distance: 133.8
click at [420, 137] on div "Atividade não roteirizada 2690 - DONIZETE ALVES DE AR Tipo de cliente: AS (A) E…" at bounding box center [434, 194] width 869 height 388
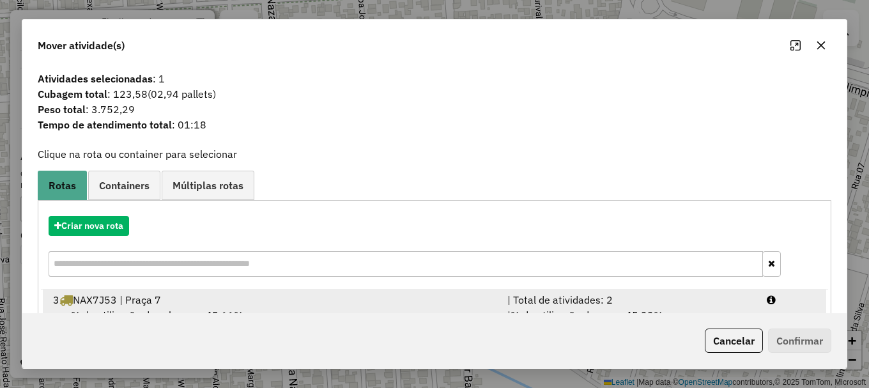
click at [778, 299] on div at bounding box center [791, 299] width 65 height 15
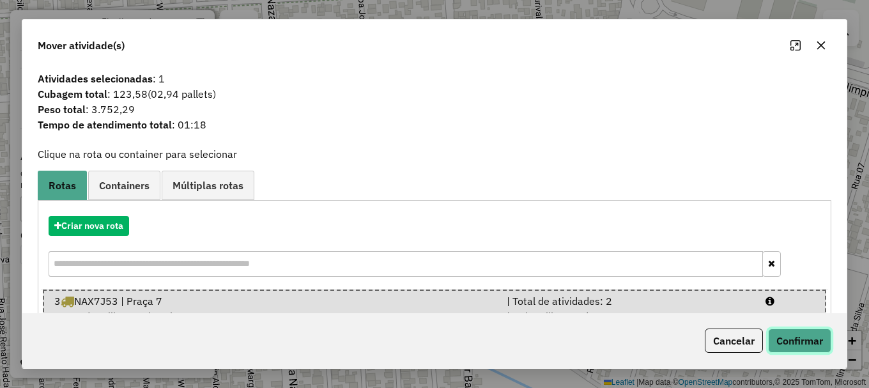
click at [792, 343] on button "Confirmar" at bounding box center [799, 340] width 63 height 24
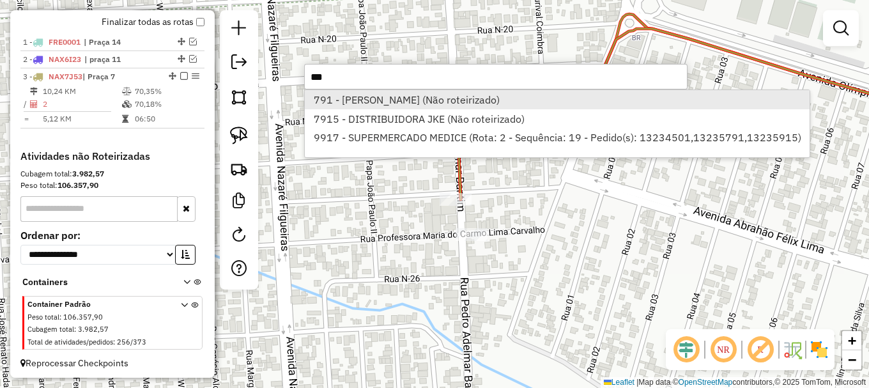
type input "***"
click at [357, 97] on li "791 - JOSE RIBAMAR FERREIR (Não roteirizado)" at bounding box center [557, 99] width 505 height 19
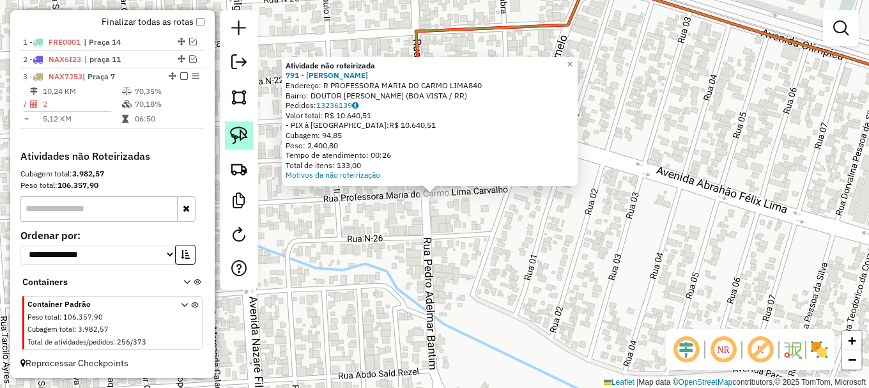
click at [229, 132] on link at bounding box center [239, 135] width 28 height 28
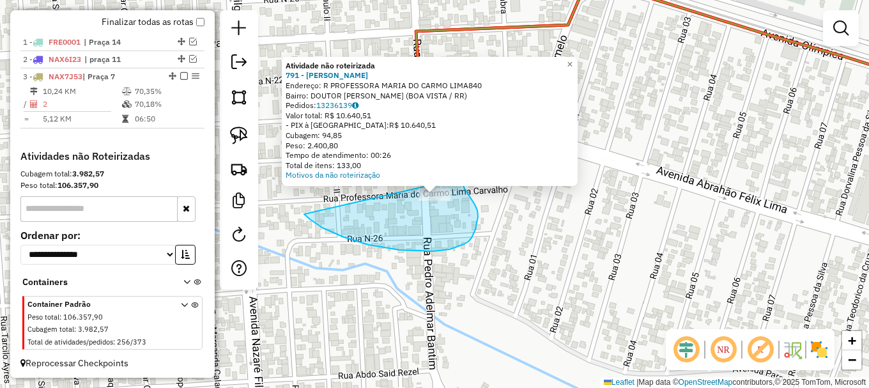
drag, startPoint x: 383, startPoint y: 247, endPoint x: 450, endPoint y: 163, distance: 107.4
click at [450, 163] on div "Atividade não roteirizada 791 - JOSE RIBAMAR FERREIR Endereço: R PROFESSORA MAR…" at bounding box center [434, 194] width 869 height 388
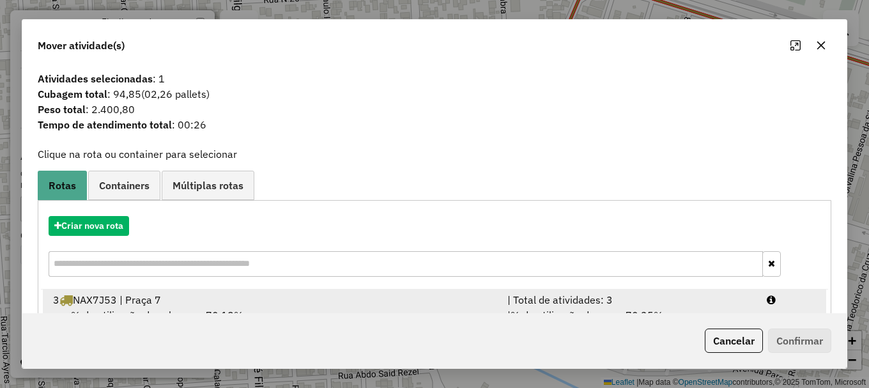
click at [765, 304] on div at bounding box center [791, 299] width 65 height 15
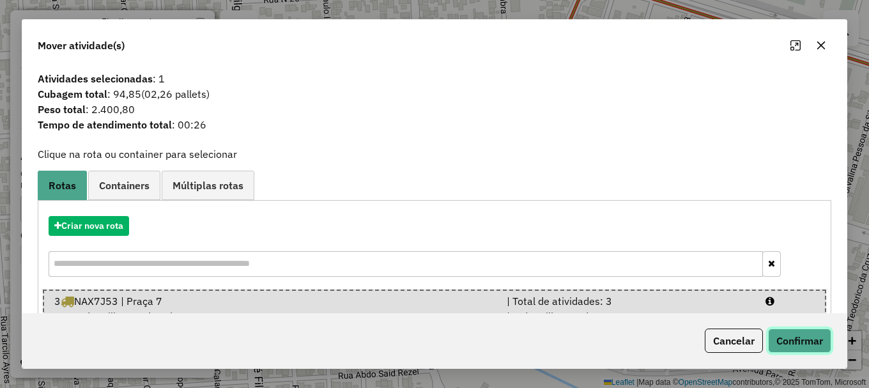
click at [799, 343] on button "Confirmar" at bounding box center [799, 340] width 63 height 24
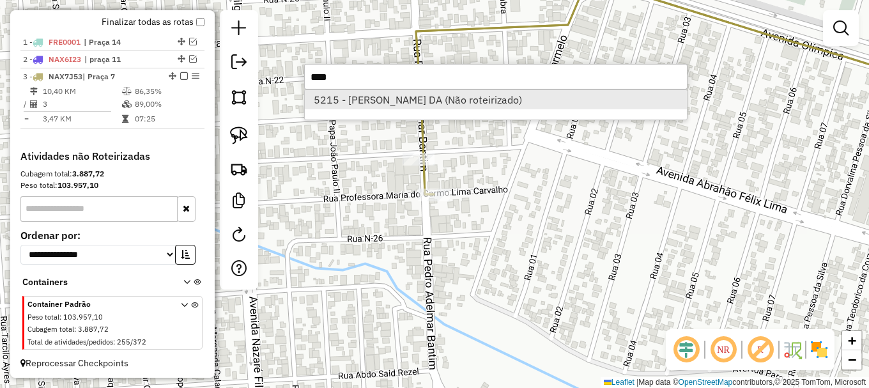
type input "****"
click at [353, 97] on li "5215 - DARLENE OLIVEIRA DA (Não roteirizado)" at bounding box center [496, 99] width 382 height 19
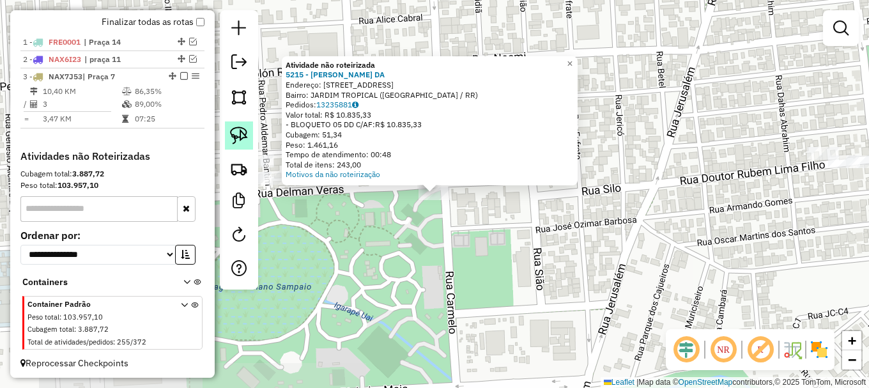
click at [240, 137] on img at bounding box center [239, 136] width 18 height 18
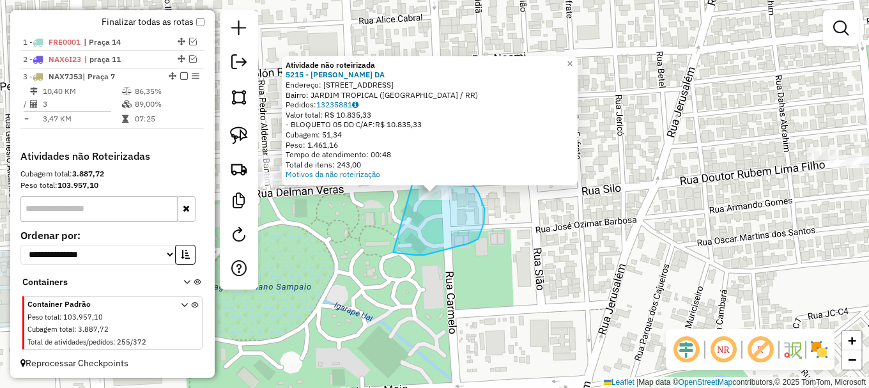
drag, startPoint x: 435, startPoint y: 252, endPoint x: 420, endPoint y: 144, distance: 109.7
click at [420, 144] on div "Atividade não roteirizada 5215 - DARLENE OLIVEIRA DA Endereço: R CARMELO 113 Ba…" at bounding box center [434, 194] width 869 height 388
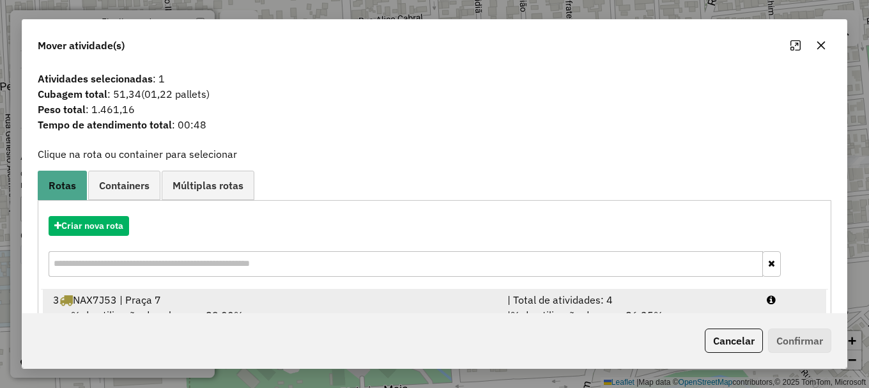
click at [732, 299] on div "| Total de atividades: 4" at bounding box center [629, 299] width 259 height 15
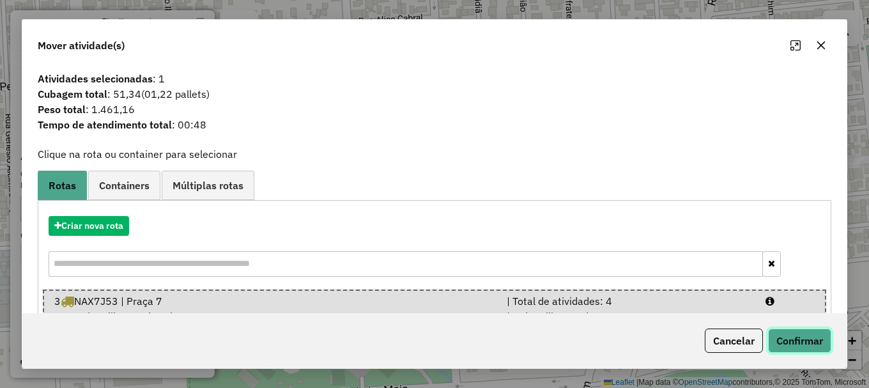
click at [797, 341] on button "Confirmar" at bounding box center [799, 340] width 63 height 24
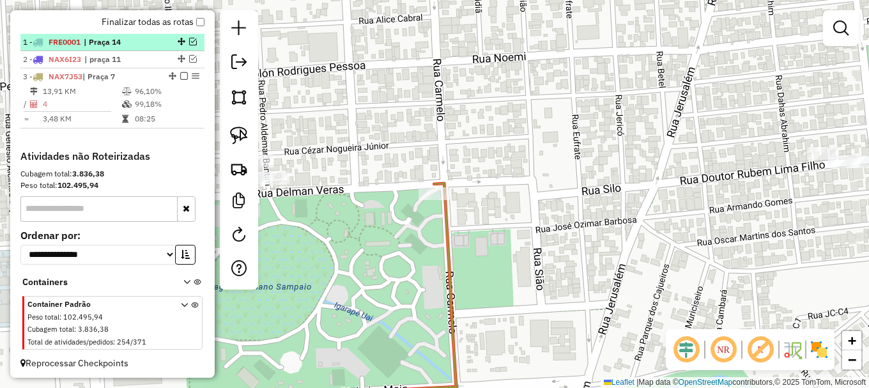
click at [180, 80] on em at bounding box center [184, 76] width 8 height 8
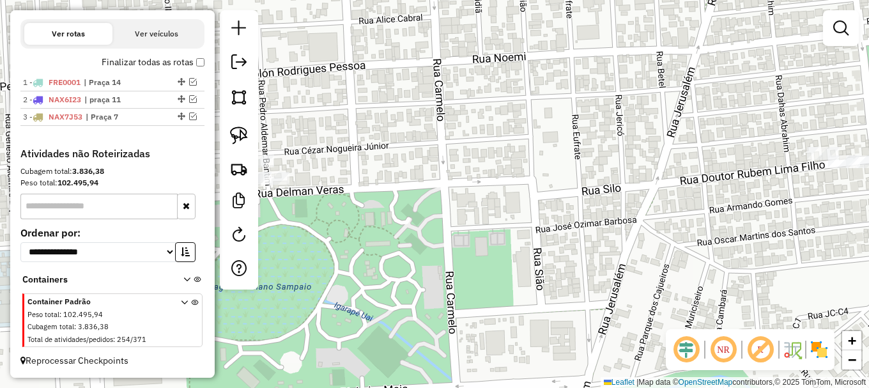
scroll to position [442, 0]
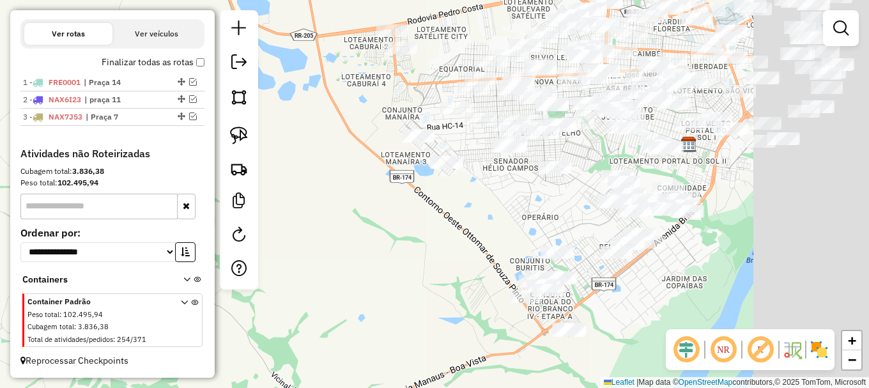
drag, startPoint x: 648, startPoint y: 290, endPoint x: 440, endPoint y: 144, distance: 254.2
click at [440, 145] on div "Janela de atendimento Grade de atendimento Capacidade Transportadoras Veículos …" at bounding box center [434, 194] width 869 height 388
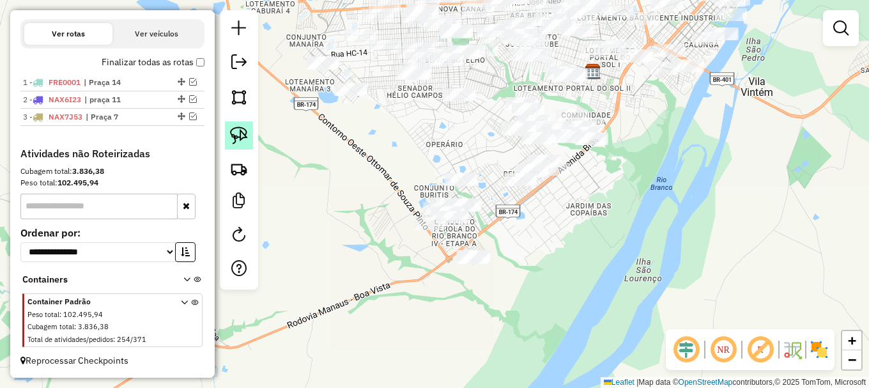
click at [238, 137] on img at bounding box center [239, 136] width 18 height 18
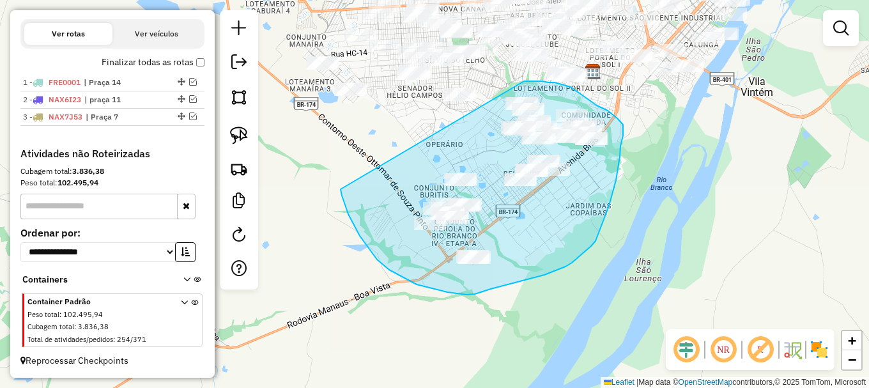
drag, startPoint x: 344, startPoint y: 204, endPoint x: 524, endPoint y: 81, distance: 217.5
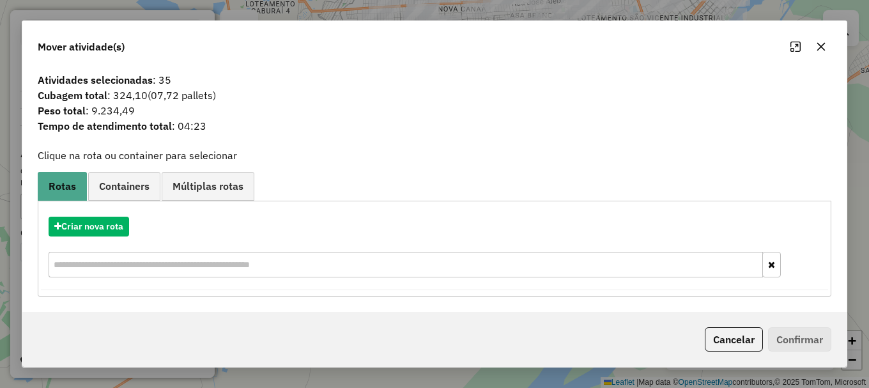
drag, startPoint x: 168, startPoint y: 81, endPoint x: 154, endPoint y: 84, distance: 14.4
click at [154, 84] on span "Atividades selecionadas : 35" at bounding box center [434, 79] width 809 height 15
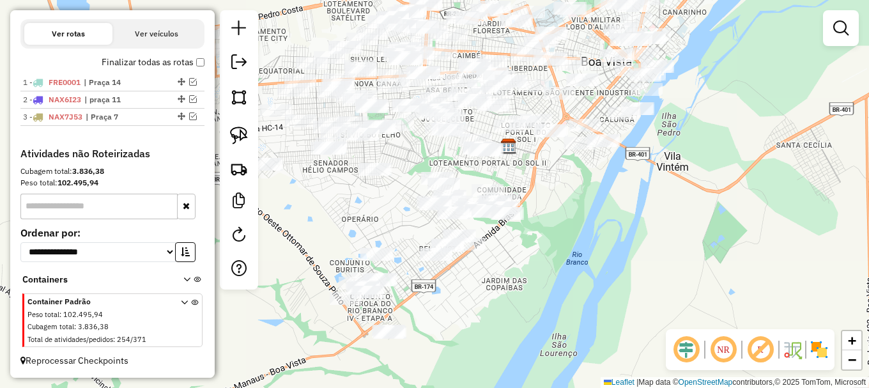
drag, startPoint x: 616, startPoint y: 197, endPoint x: 502, endPoint y: 286, distance: 144.4
click at [516, 282] on div "Janela de atendimento Grade de atendimento Capacidade Transportadoras Veículos …" at bounding box center [434, 194] width 869 height 388
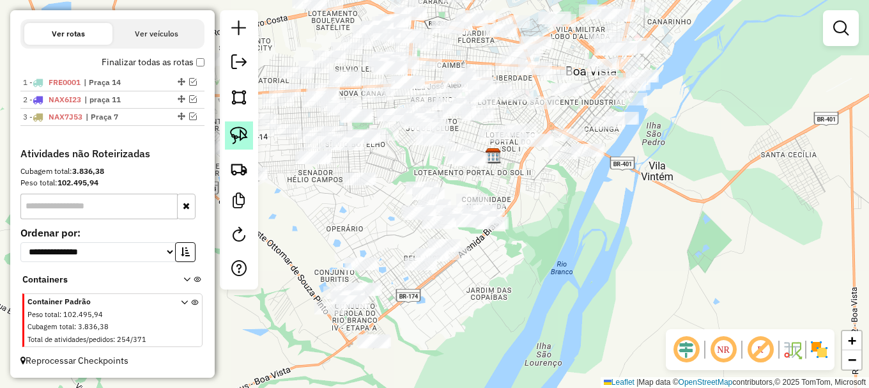
click at [237, 130] on img at bounding box center [239, 136] width 18 height 18
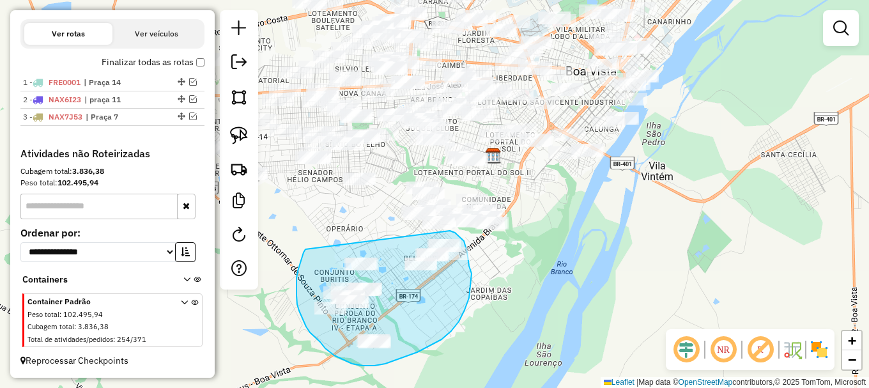
drag, startPoint x: 297, startPoint y: 285, endPoint x: 450, endPoint y: 231, distance: 162.7
click at [450, 231] on div "Janela de atendimento Grade de atendimento Capacidade Transportadoras Veículos …" at bounding box center [434, 194] width 869 height 388
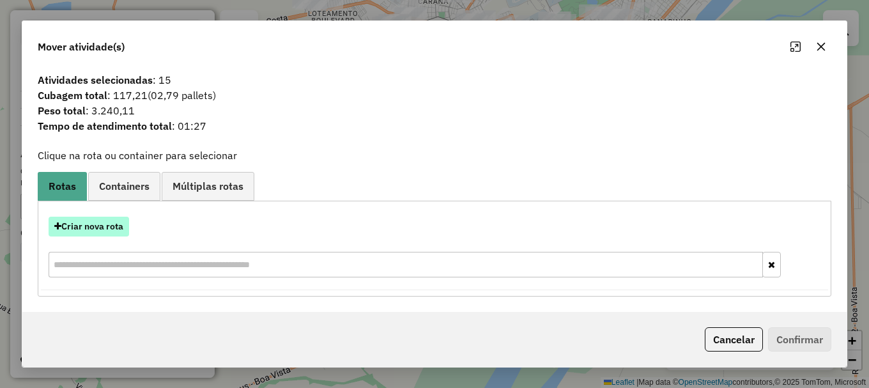
click at [109, 223] on button "Criar nova rota" at bounding box center [89, 227] width 81 height 20
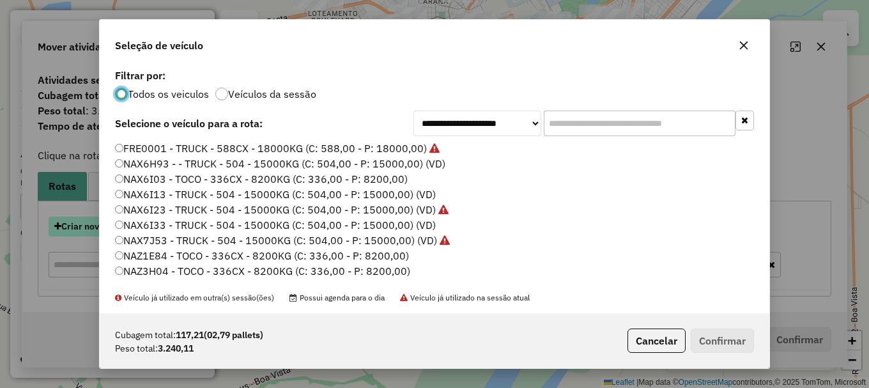
scroll to position [7, 4]
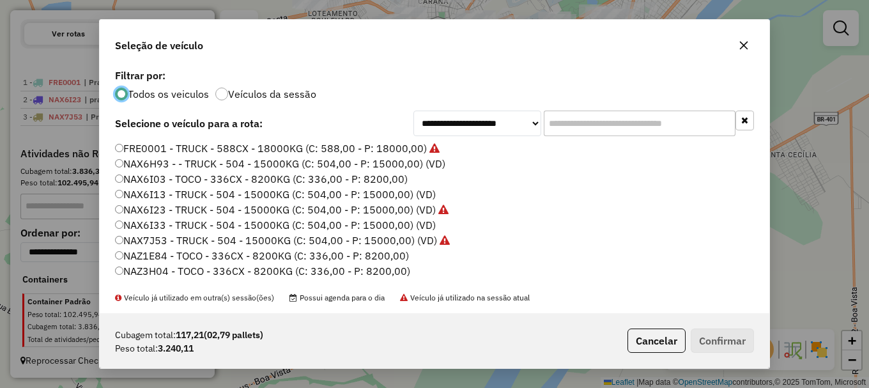
click at [164, 268] on label "NAZ3H04 - TOCO - 336CX - 8200KG (C: 336,00 - P: 8200,00)" at bounding box center [262, 270] width 295 height 15
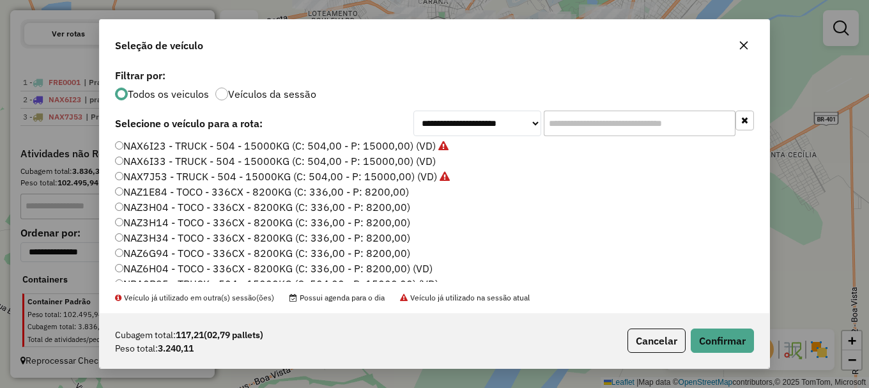
click at [162, 271] on label "NAZ6H04 - TOCO - 336CX - 8200KG (C: 336,00 - P: 8200,00) (VD)" at bounding box center [274, 268] width 318 height 15
click at [706, 342] on button "Confirmar" at bounding box center [722, 340] width 63 height 24
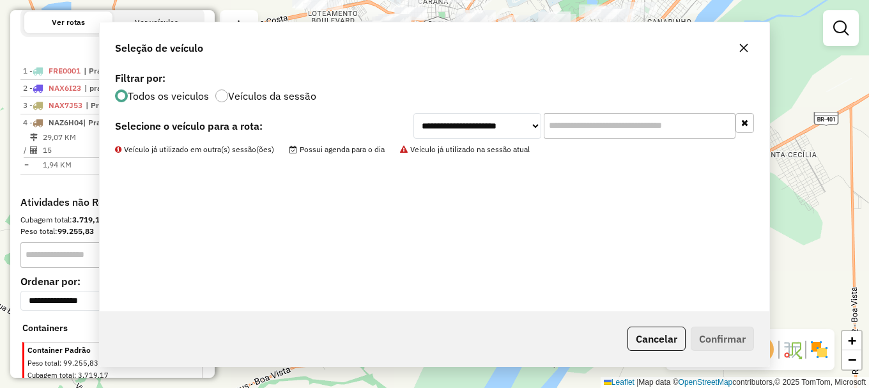
scroll to position [471, 0]
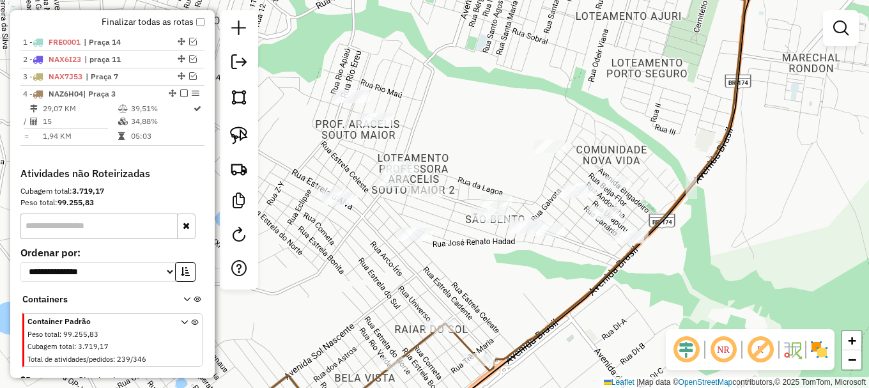
drag, startPoint x: 326, startPoint y: 249, endPoint x: 327, endPoint y: 231, distance: 17.9
click at [351, 240] on div "Janela de atendimento Grade de atendimento Capacidade Transportadoras Veículos …" at bounding box center [434, 194] width 869 height 388
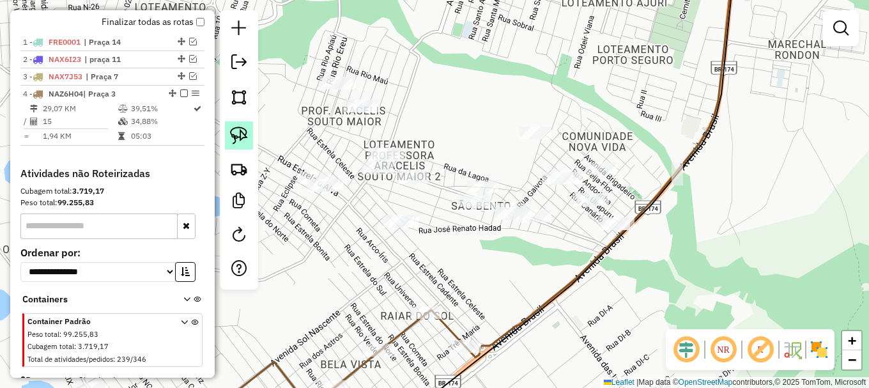
click at [234, 137] on img at bounding box center [239, 136] width 18 height 18
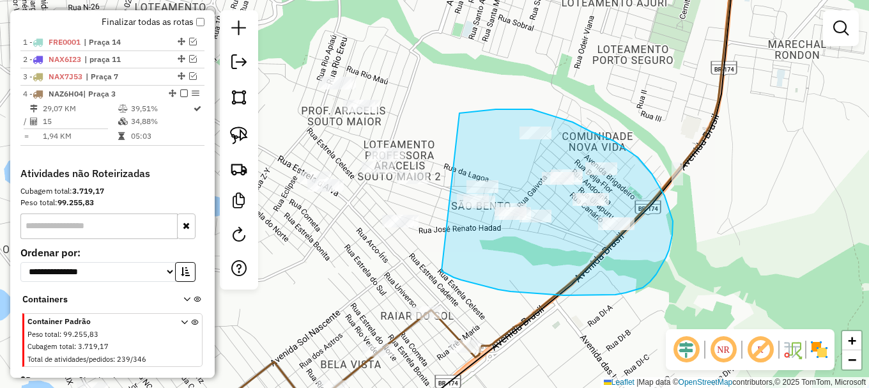
drag, startPoint x: 447, startPoint y: 274, endPoint x: 454, endPoint y: 114, distance: 159.9
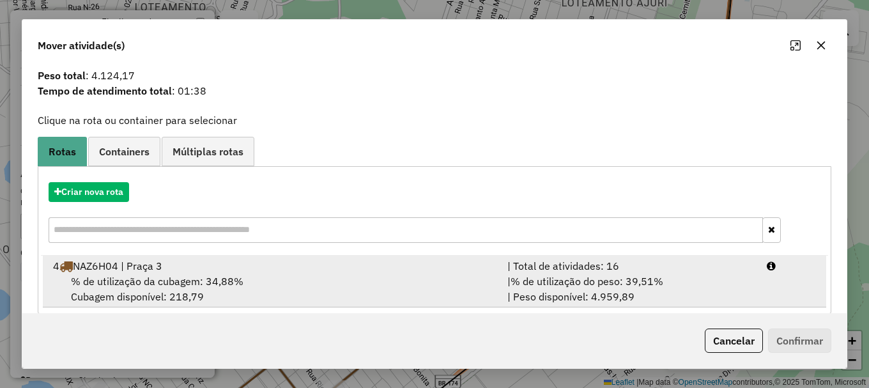
scroll to position [50, 0]
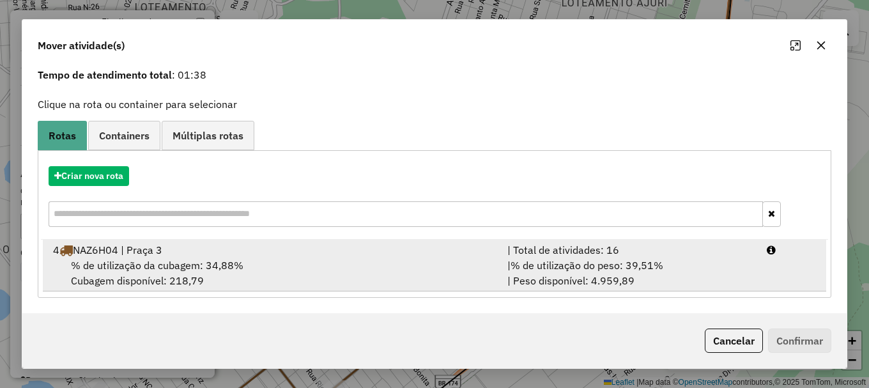
click at [656, 260] on span "% de utilização do peso: 39,51%" at bounding box center [587, 265] width 153 height 13
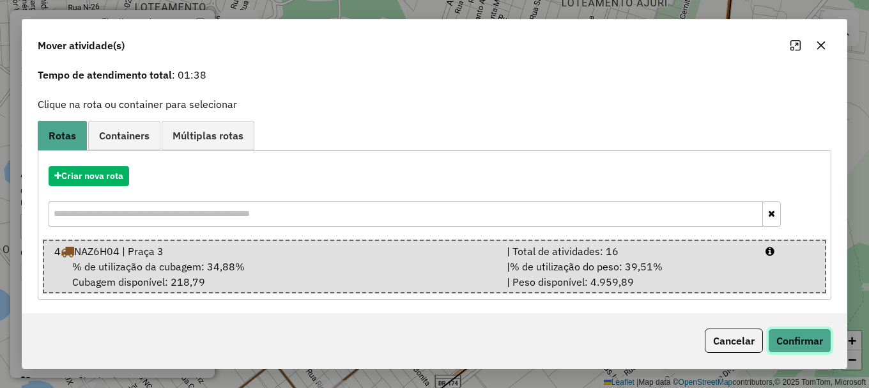
click at [802, 336] on button "Confirmar" at bounding box center [799, 340] width 63 height 24
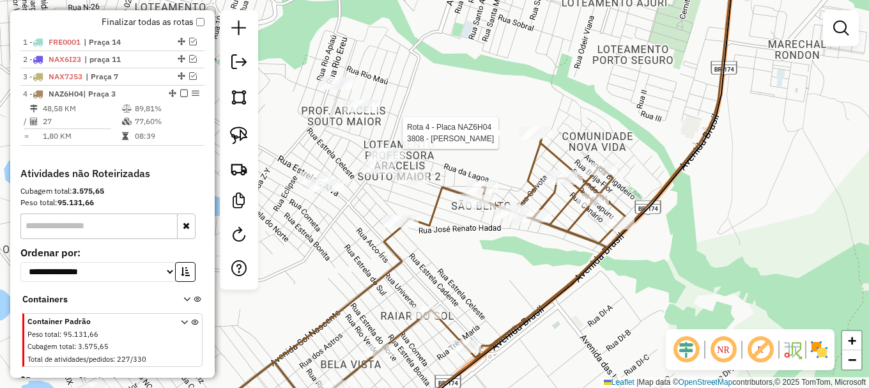
select select "**********"
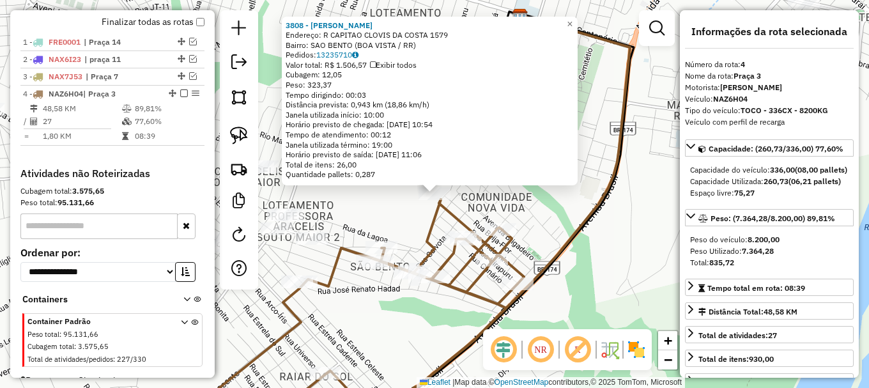
scroll to position [502, 0]
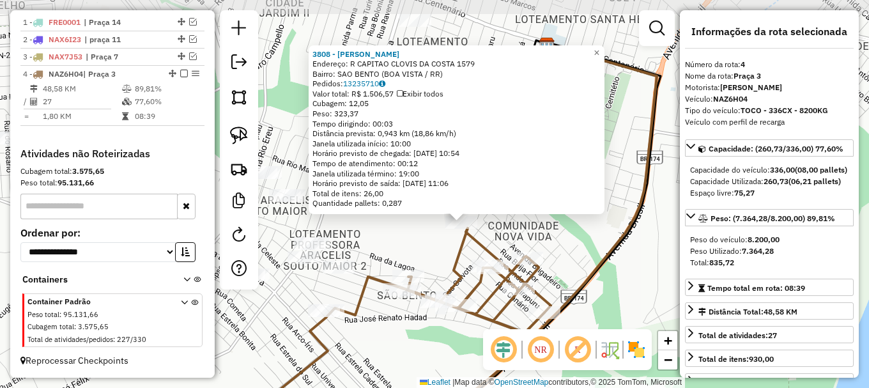
drag, startPoint x: 334, startPoint y: 265, endPoint x: 295, endPoint y: 224, distance: 56.0
click at [315, 240] on icon at bounding box center [373, 341] width 355 height 227
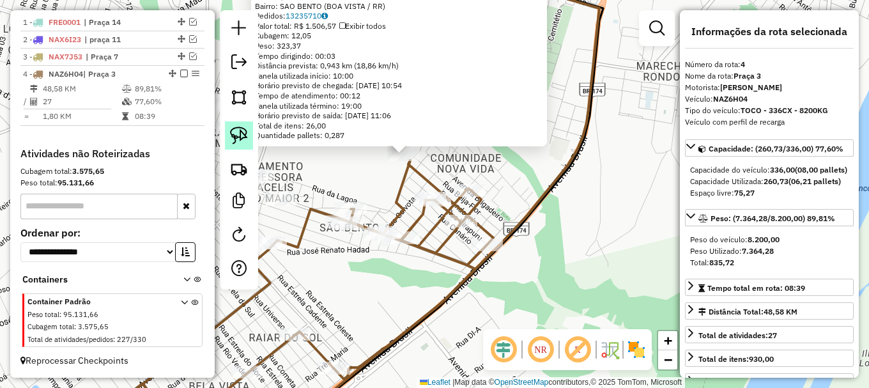
click at [238, 137] on img at bounding box center [239, 136] width 18 height 18
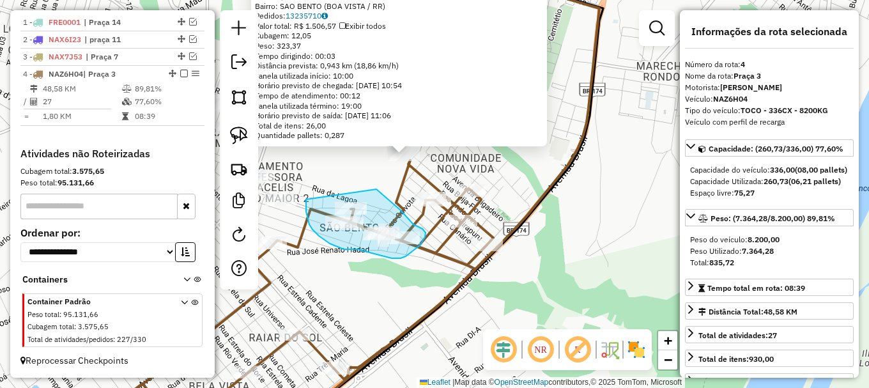
drag, startPoint x: 306, startPoint y: 199, endPoint x: 370, endPoint y: 185, distance: 65.6
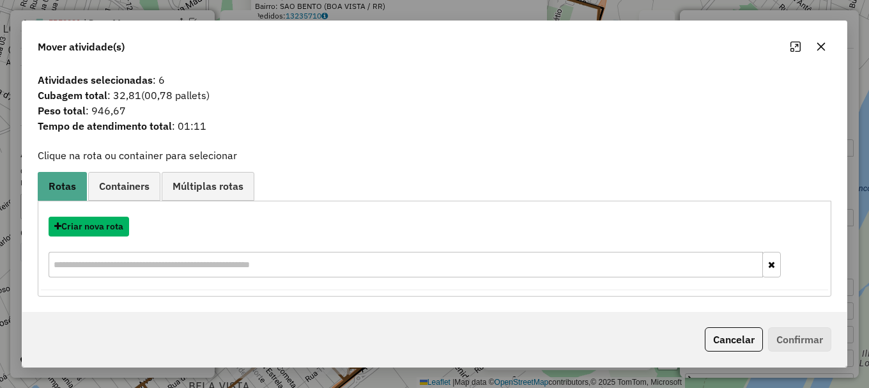
click at [98, 226] on button "Criar nova rota" at bounding box center [89, 227] width 81 height 20
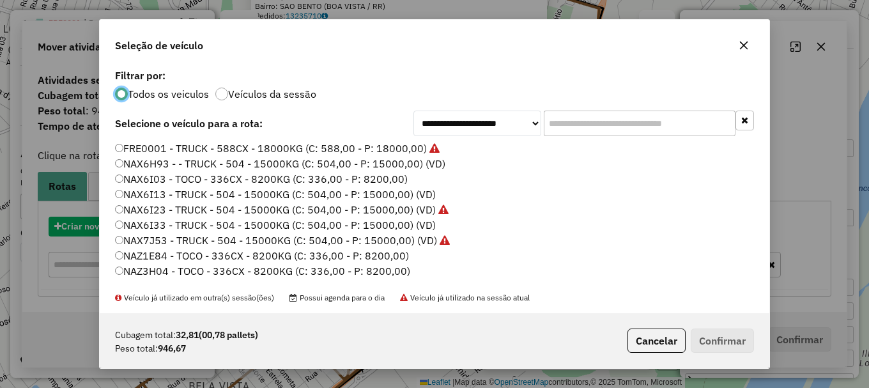
scroll to position [7, 4]
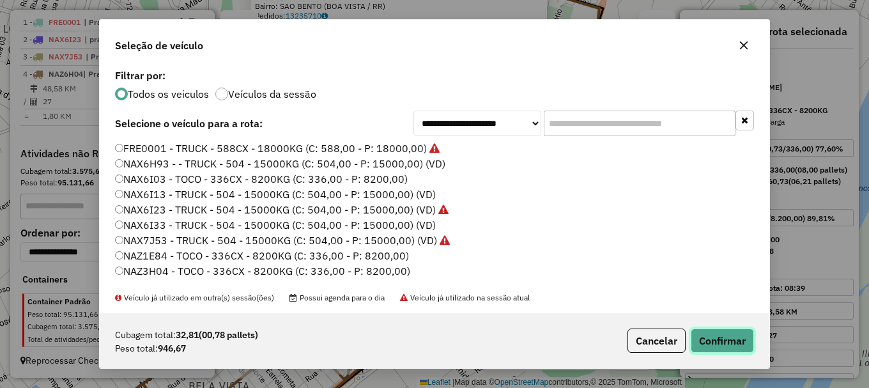
click at [719, 339] on button "Confirmar" at bounding box center [722, 340] width 63 height 24
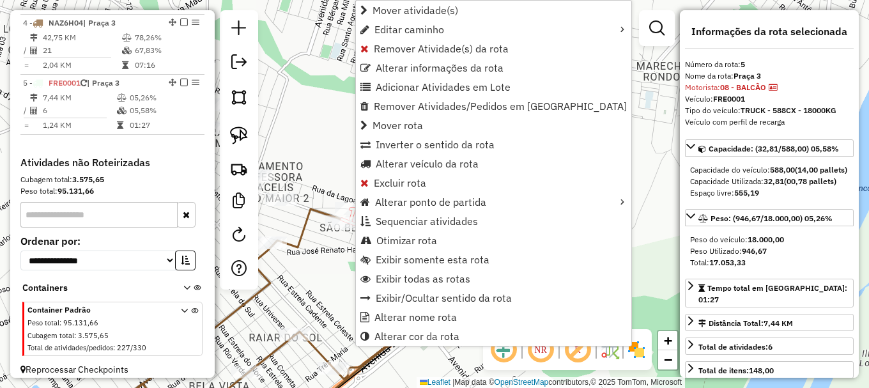
scroll to position [578, 0]
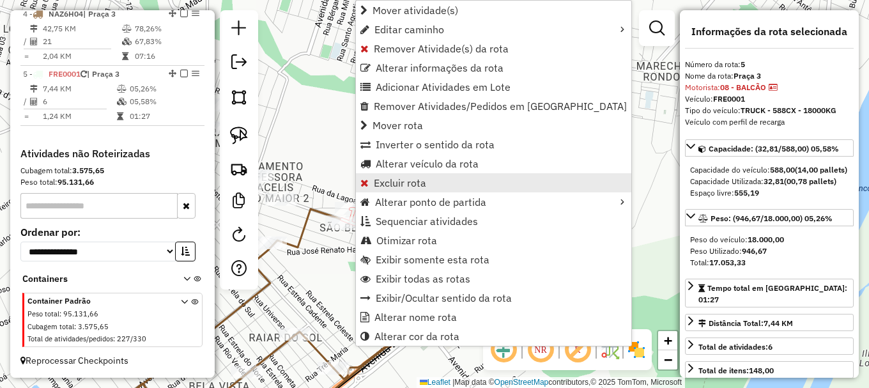
click at [408, 181] on span "Excluir rota" at bounding box center [400, 183] width 52 height 10
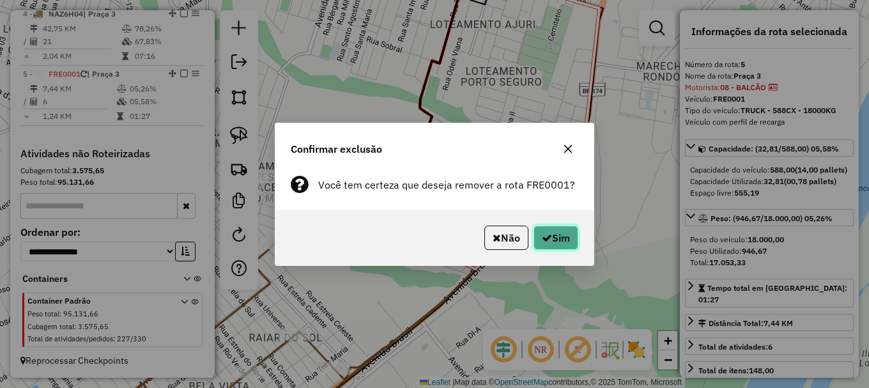
click at [562, 232] on button "Sim" at bounding box center [556, 238] width 45 height 24
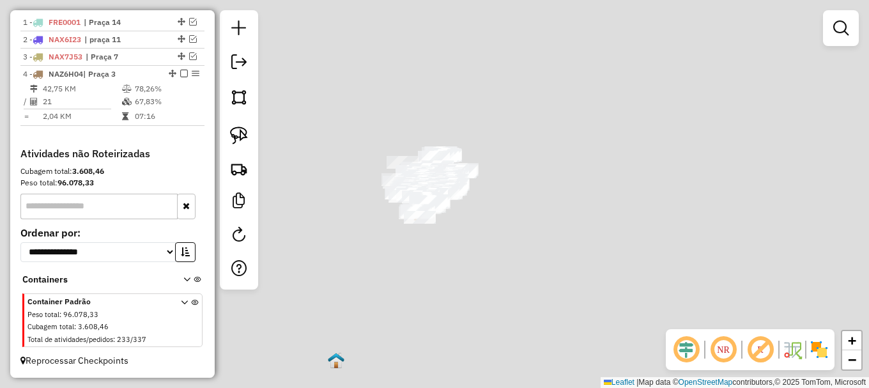
scroll to position [502, 0]
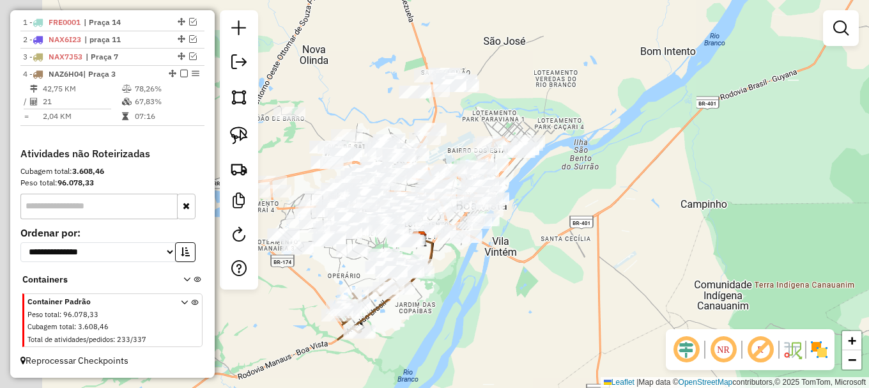
drag, startPoint x: 404, startPoint y: 289, endPoint x: 487, endPoint y: 263, distance: 86.9
click at [484, 276] on div "Janela de atendimento Grade de atendimento Capacidade Transportadoras Veículos …" at bounding box center [434, 194] width 869 height 388
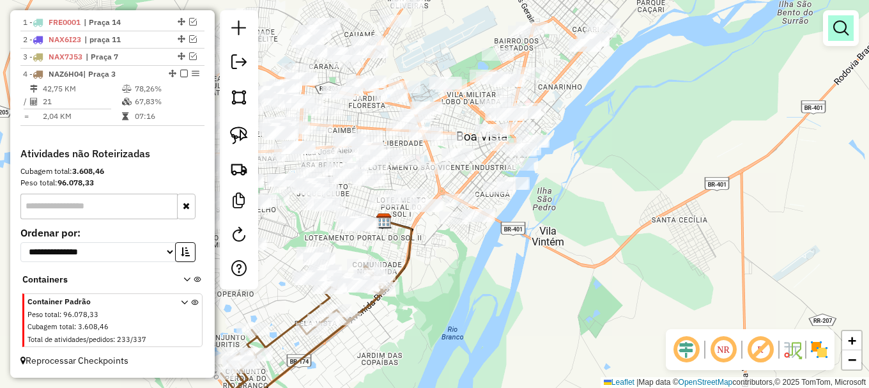
click at [841, 29] on em at bounding box center [840, 27] width 15 height 15
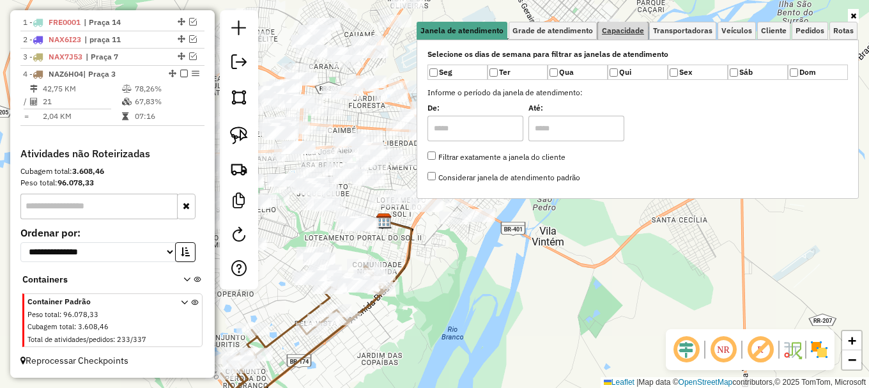
click at [625, 35] on link "Capacidade" at bounding box center [623, 31] width 50 height 18
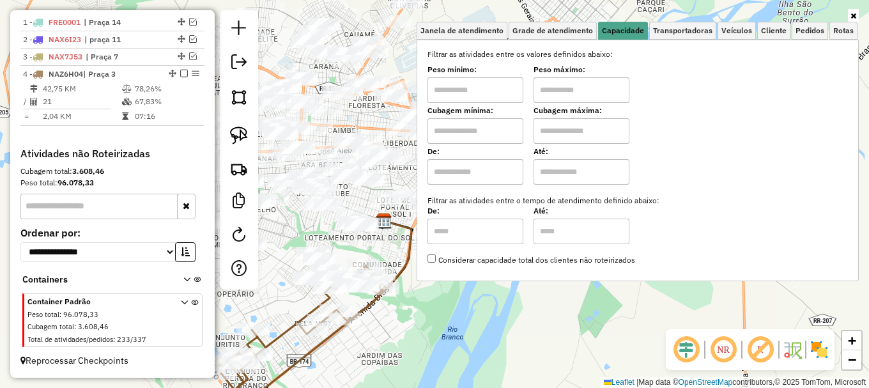
click at [491, 128] on input "text" at bounding box center [476, 131] width 96 height 26
type input "*****"
click at [562, 135] on input "text" at bounding box center [582, 131] width 96 height 26
type input "*******"
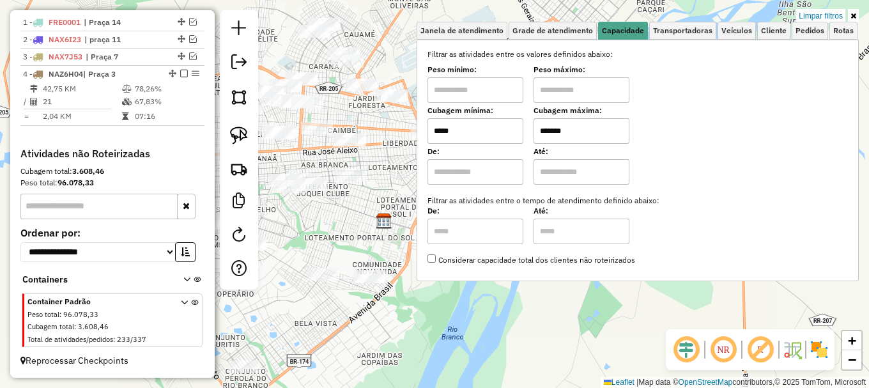
click at [365, 324] on div "Limpar filtros Janela de atendimento Grade de atendimento Capacidade Transporta…" at bounding box center [434, 194] width 869 height 388
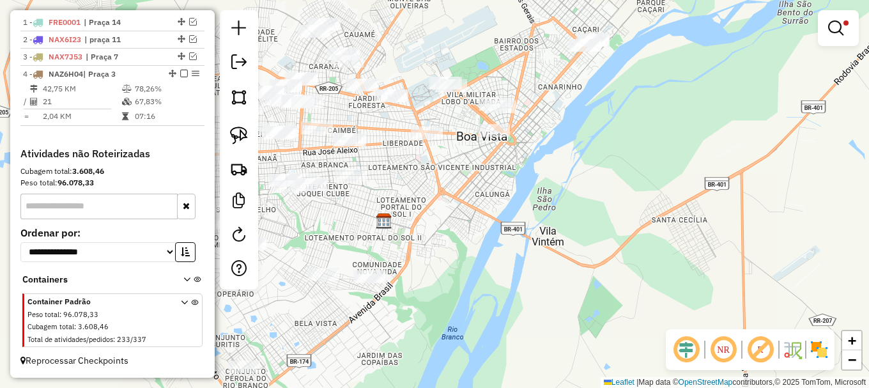
drag, startPoint x: 330, startPoint y: 308, endPoint x: 380, endPoint y: 302, distance: 50.3
click at [380, 303] on div "Limpar filtros Janela de atendimento Grade de atendimento Capacidade Transporta…" at bounding box center [434, 194] width 869 height 388
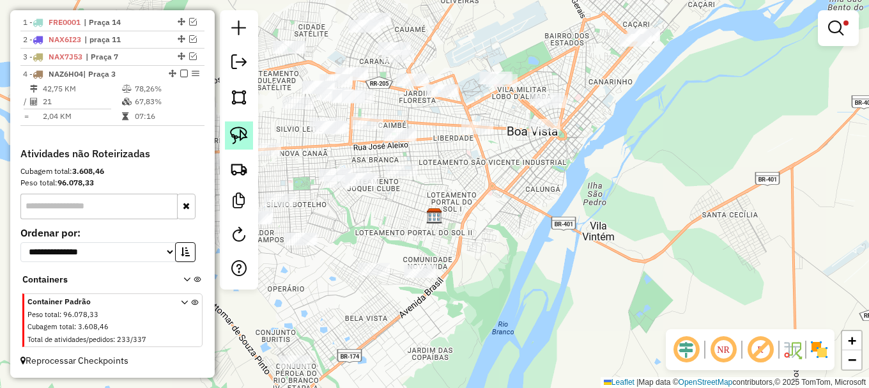
click at [241, 132] on img at bounding box center [239, 136] width 18 height 18
drag, startPoint x: 340, startPoint y: 261, endPoint x: 376, endPoint y: 246, distance: 39.5
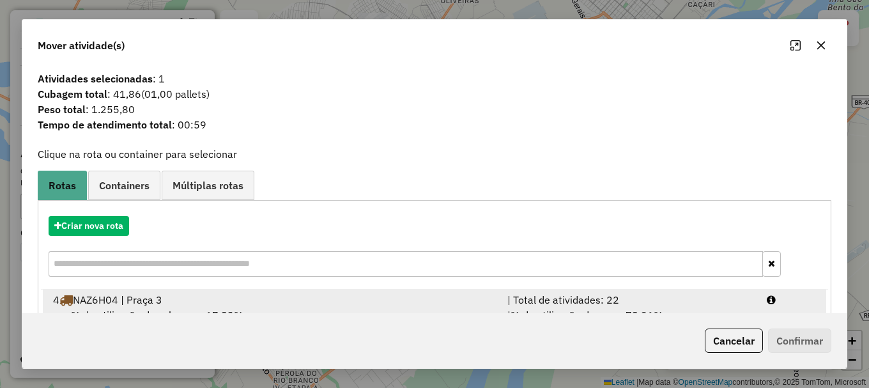
scroll to position [50, 0]
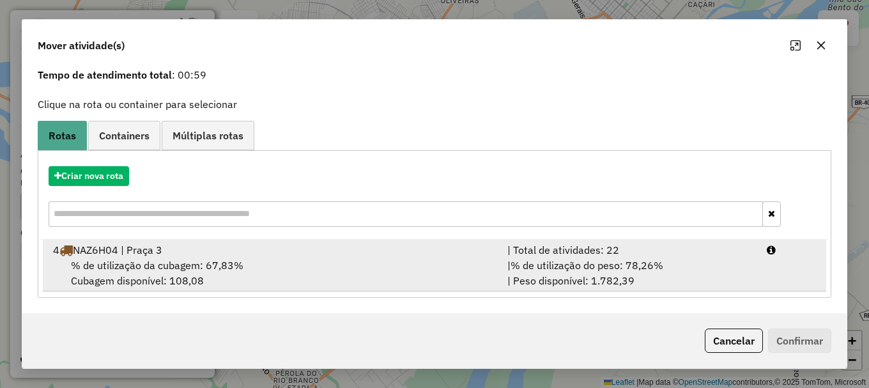
click at [746, 268] on div "| % de utilização do peso: 78,26% | Peso disponível: 1.782,39" at bounding box center [629, 273] width 259 height 31
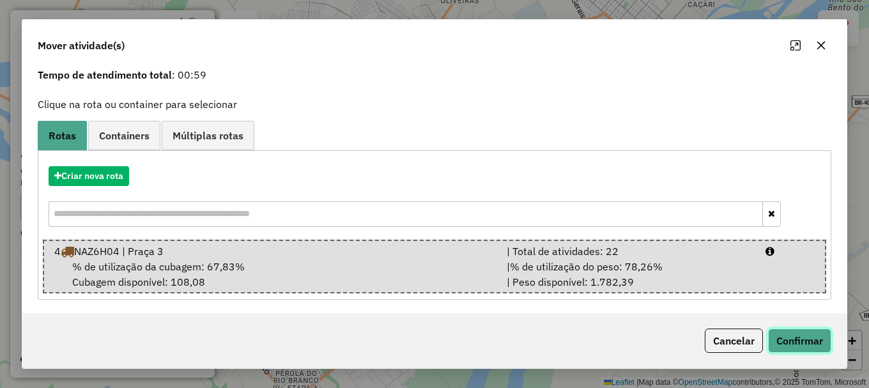
click at [791, 339] on button "Confirmar" at bounding box center [799, 340] width 63 height 24
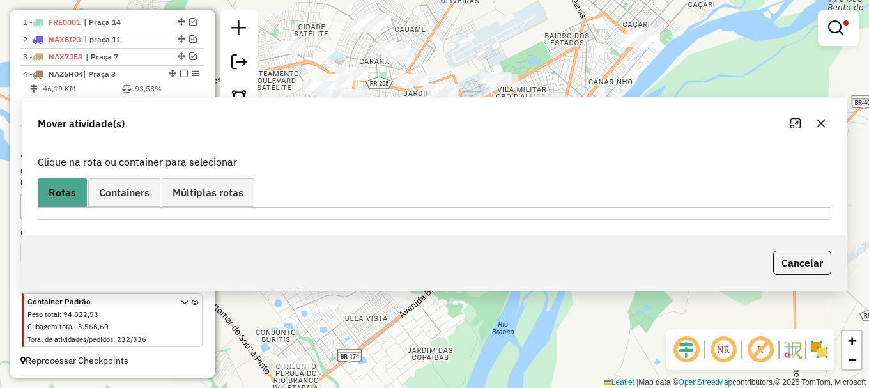
scroll to position [0, 0]
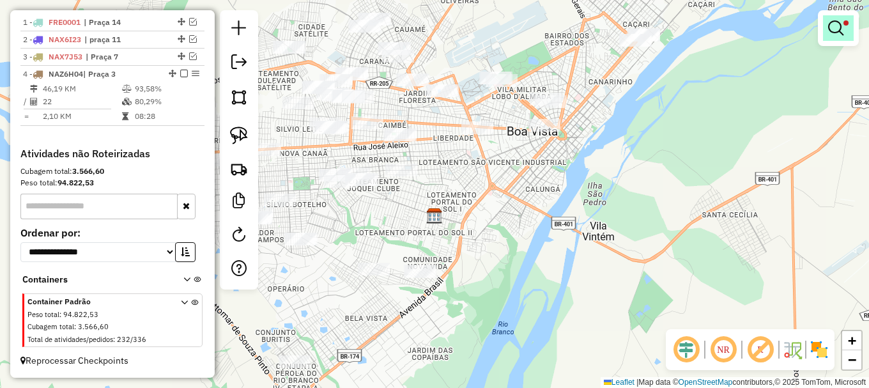
click at [834, 20] on em at bounding box center [835, 27] width 15 height 15
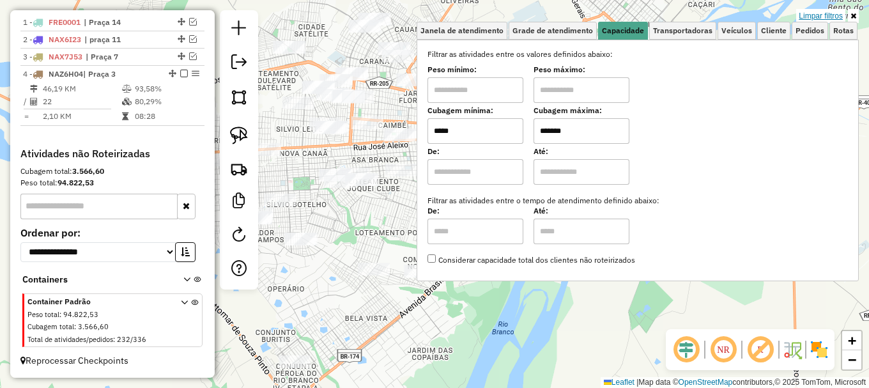
click at [828, 10] on link "Limpar filtros" at bounding box center [820, 16] width 49 height 14
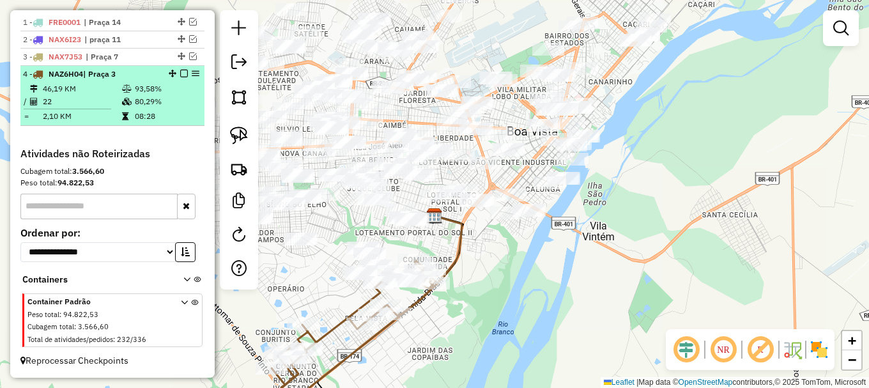
click at [180, 75] on em at bounding box center [184, 74] width 8 height 8
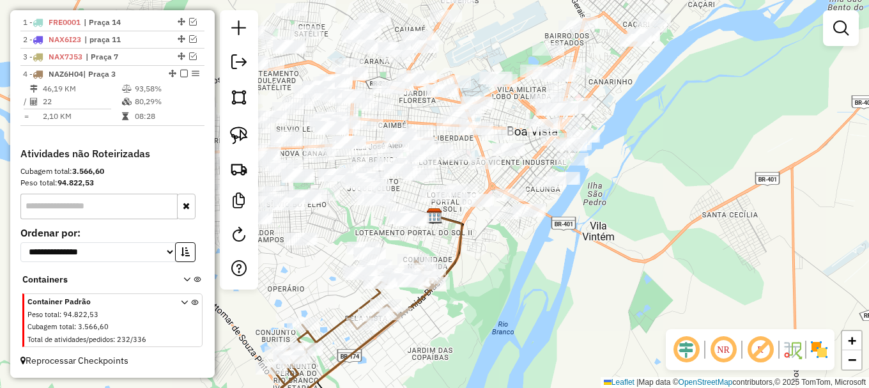
scroll to position [459, 0]
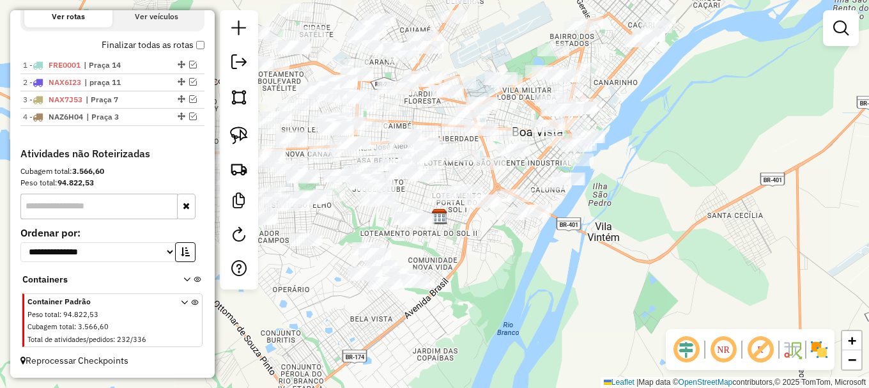
drag, startPoint x: 328, startPoint y: 316, endPoint x: 497, endPoint y: 293, distance: 169.6
click at [497, 293] on div "Janela de atendimento Grade de atendimento Capacidade Transportadoras Veículos …" at bounding box center [434, 194] width 869 height 388
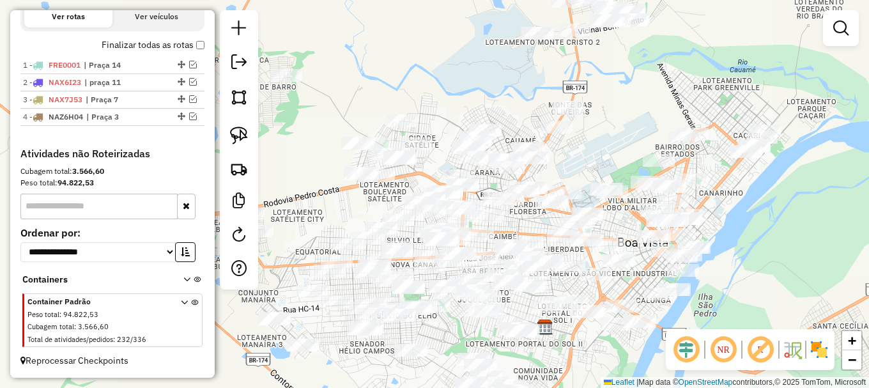
drag, startPoint x: 438, startPoint y: 373, endPoint x: 428, endPoint y: 408, distance: 36.0
click at [428, 387] on html "Aguarde... Pop-up bloqueado! Seu navegador bloqueou automáticamente a abertura …" at bounding box center [434, 194] width 869 height 388
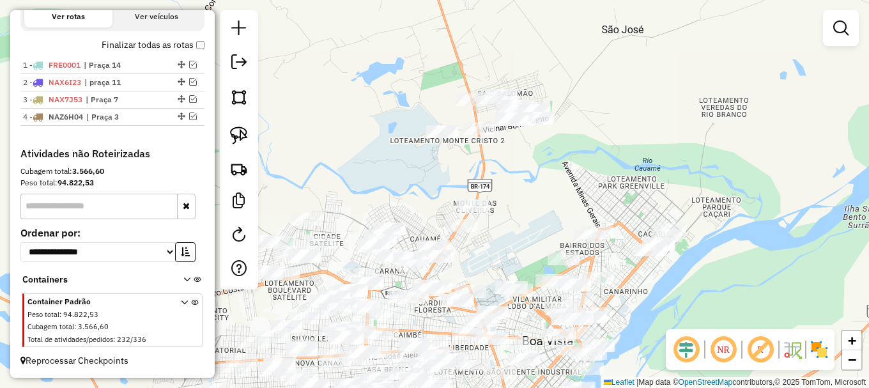
drag, startPoint x: 594, startPoint y: 144, endPoint x: 500, endPoint y: 236, distance: 131.5
click at [500, 236] on div "Janela de atendimento Grade de atendimento Capacidade Transportadoras Veículos …" at bounding box center [434, 194] width 869 height 388
click at [235, 137] on img at bounding box center [239, 136] width 18 height 18
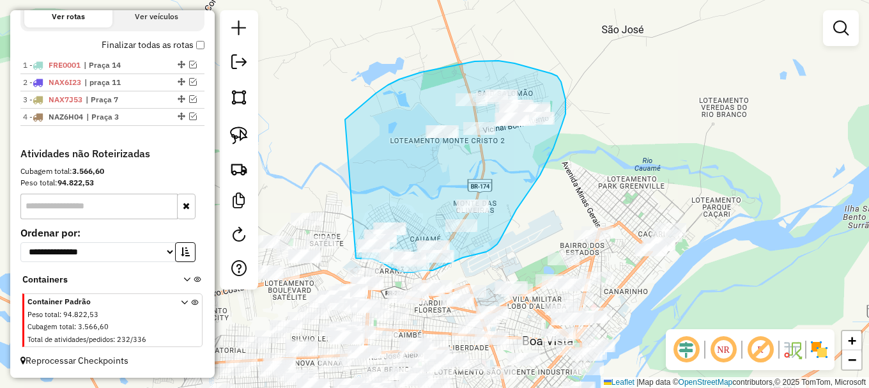
drag, startPoint x: 399, startPoint y: 79, endPoint x: 356, endPoint y: 258, distance: 184.1
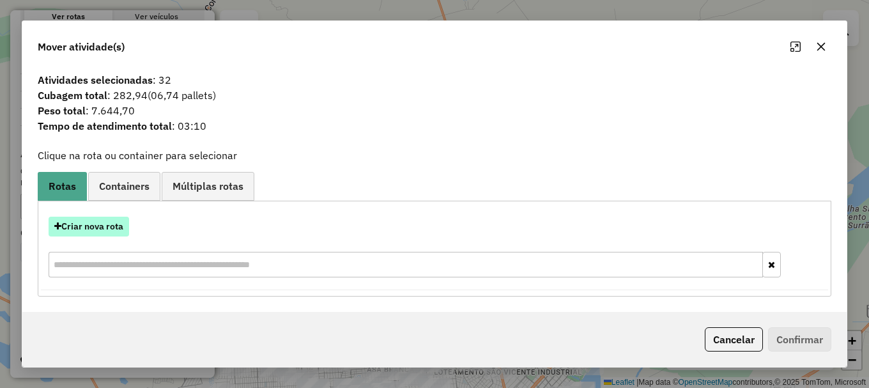
click at [99, 223] on button "Criar nova rota" at bounding box center [89, 227] width 81 height 20
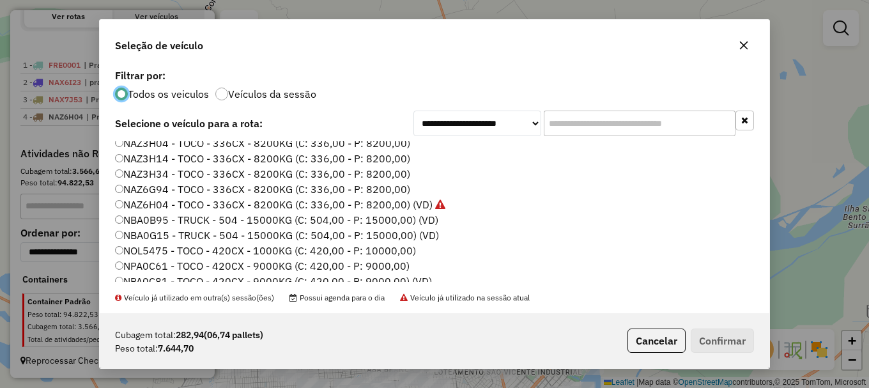
scroll to position [192, 0]
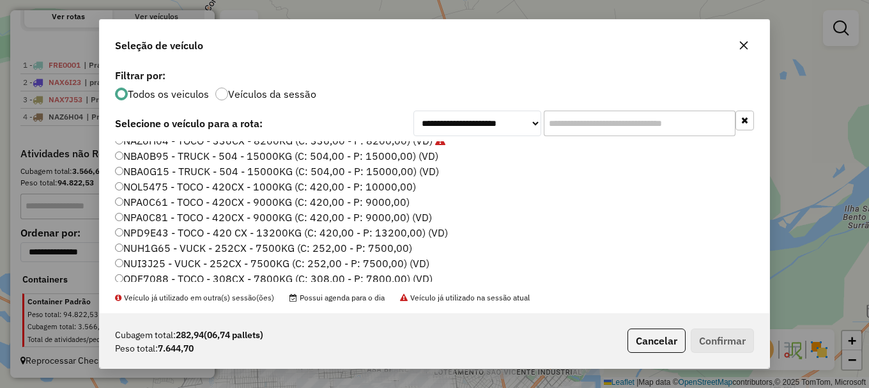
click at [150, 265] on label "NUI3J25 - VUCK - 252CX - 7500KG (C: 252,00 - P: 7500,00) (VD)" at bounding box center [272, 263] width 314 height 15
click at [726, 345] on button "Confirmar" at bounding box center [722, 340] width 63 height 24
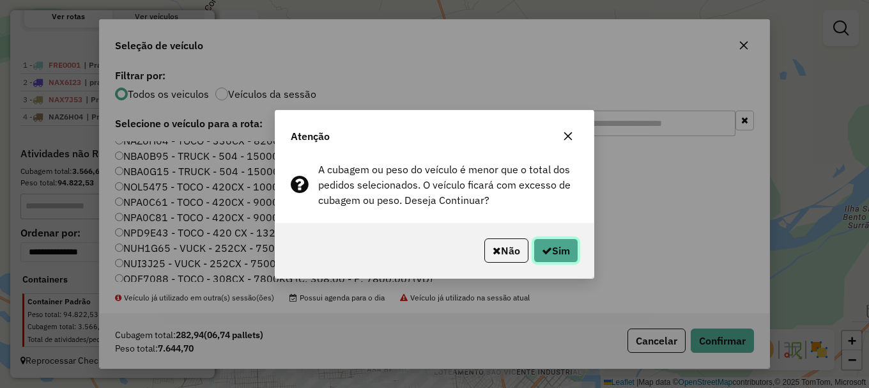
click at [559, 252] on button "Sim" at bounding box center [556, 250] width 45 height 24
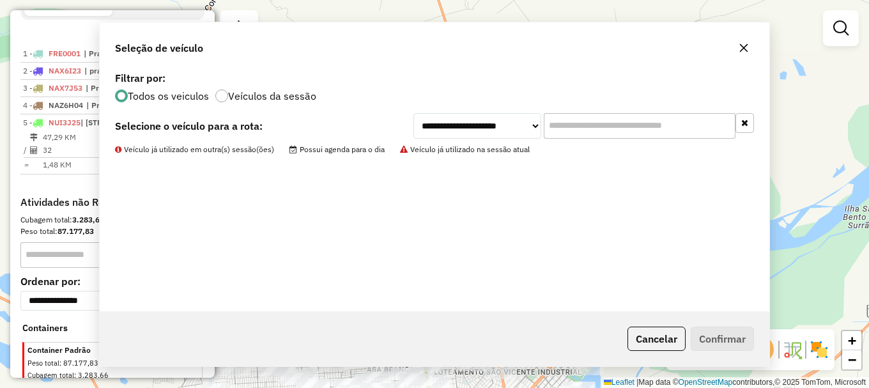
scroll to position [502, 0]
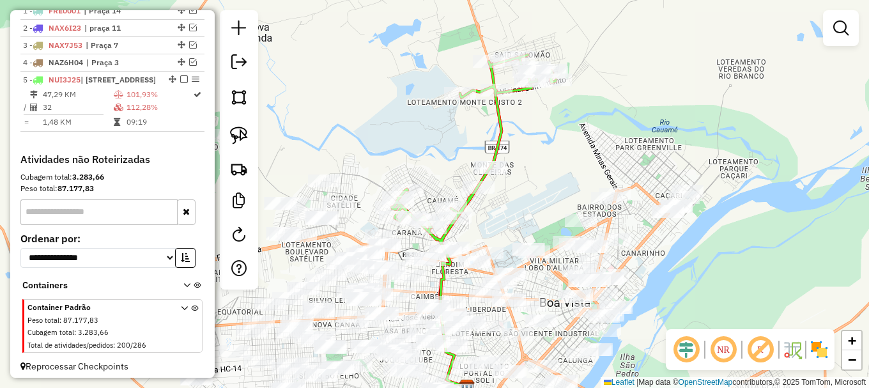
drag, startPoint x: 510, startPoint y: 245, endPoint x: 511, endPoint y: 189, distance: 56.9
click at [528, 182] on div "Janela de atendimento Grade de atendimento Capacidade Transportadoras Veículos …" at bounding box center [434, 194] width 869 height 388
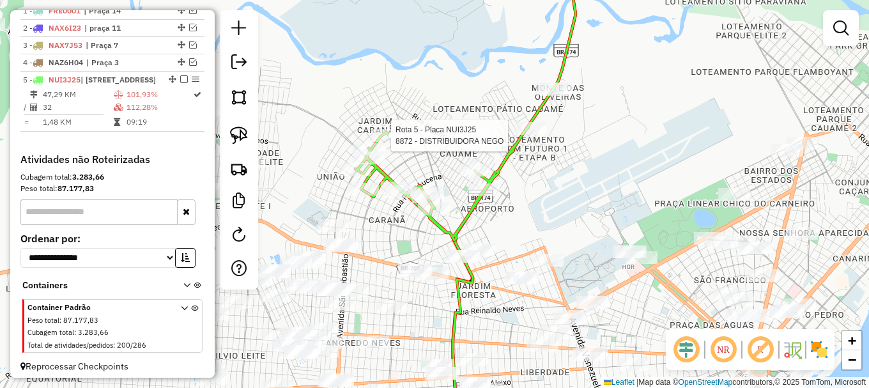
select select "**********"
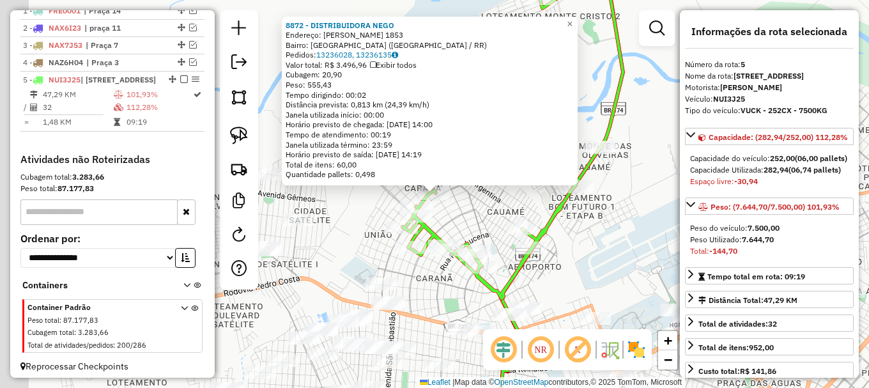
scroll to position [520, 0]
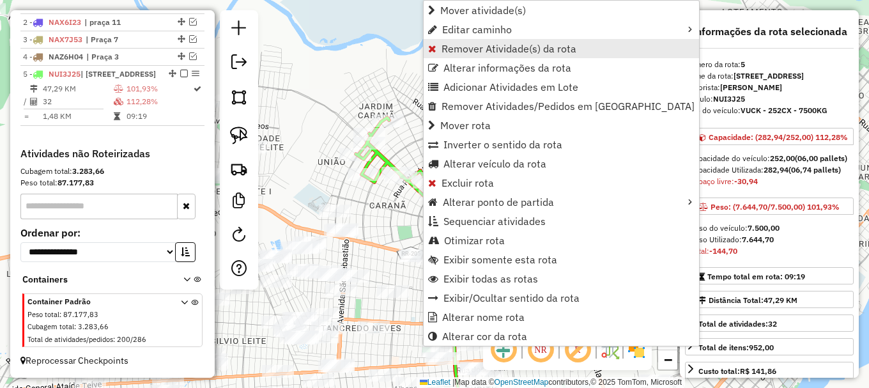
click at [450, 48] on span "Remover Atividade(s) da rota" at bounding box center [509, 48] width 135 height 10
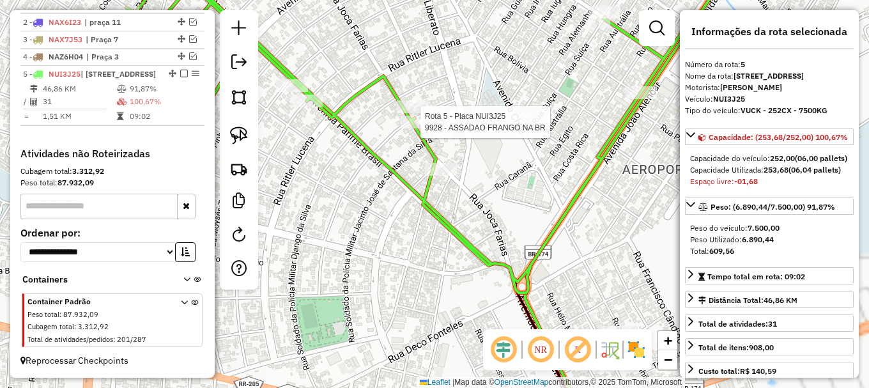
click at [413, 128] on div at bounding box center [417, 122] width 32 height 13
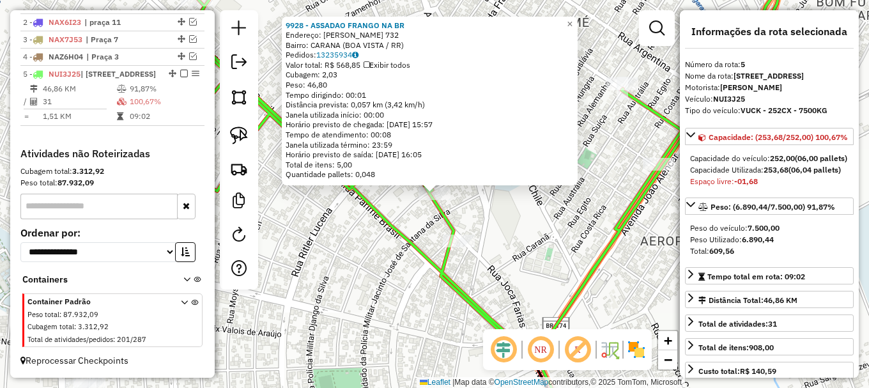
click at [410, 215] on div "9928 - ASSADAO FRANGO NA BR Endereço: JOCA FARIAS 732 Bairro: CARANA (BOA VISTA…" at bounding box center [434, 194] width 869 height 388
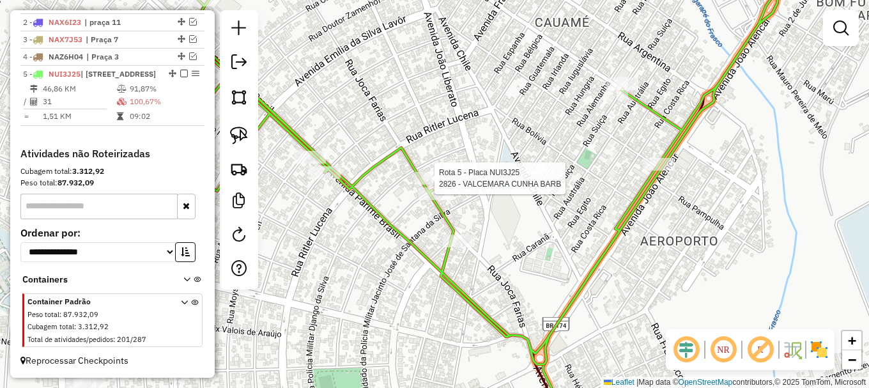
select select "**********"
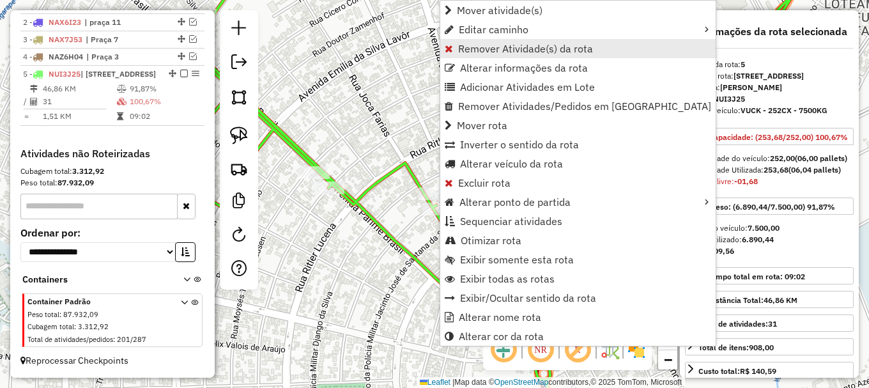
click at [463, 49] on span "Remover Atividade(s) da rota" at bounding box center [525, 48] width 135 height 10
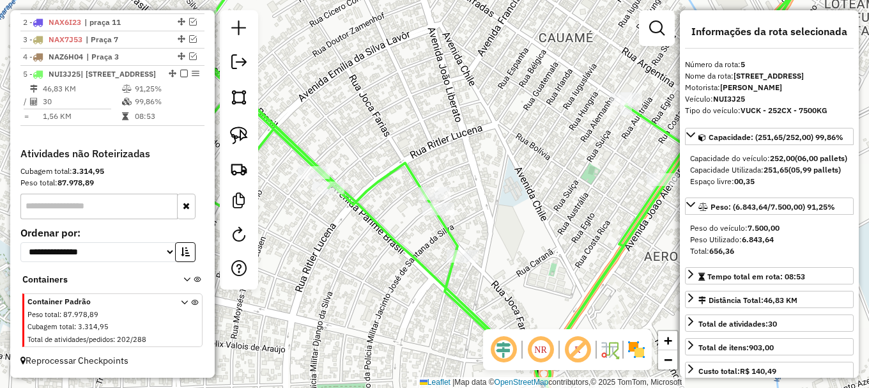
drag, startPoint x: 377, startPoint y: 265, endPoint x: 368, endPoint y: 190, distance: 75.3
click at [372, 201] on div "Rota 5 - Placa NUI3J25 7797 - RB LAVA JATO Janela de atendimento Grade de atend…" at bounding box center [434, 194] width 869 height 388
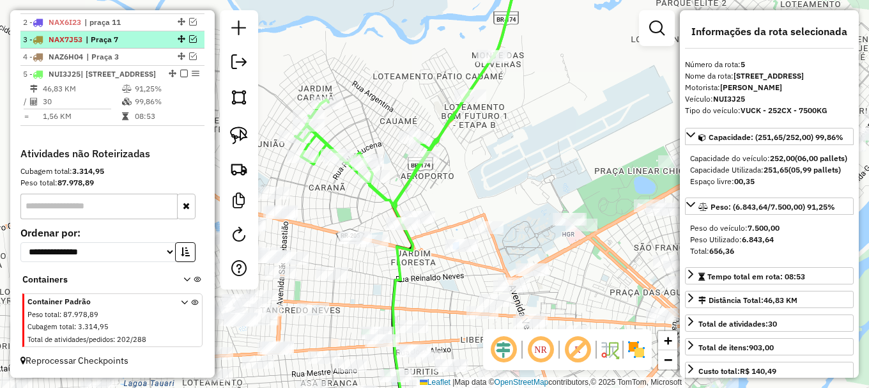
click at [183, 76] on em at bounding box center [184, 74] width 8 height 8
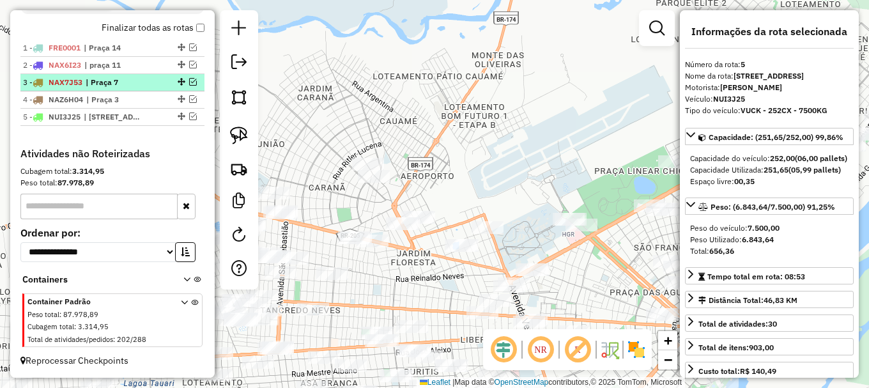
scroll to position [477, 0]
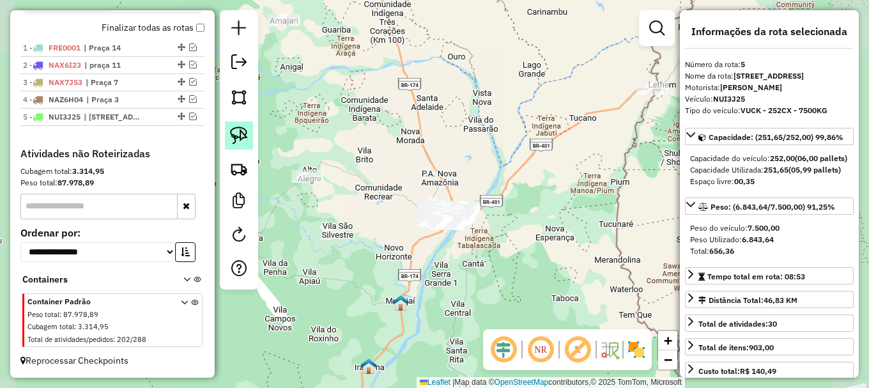
click at [251, 135] on link at bounding box center [239, 135] width 28 height 28
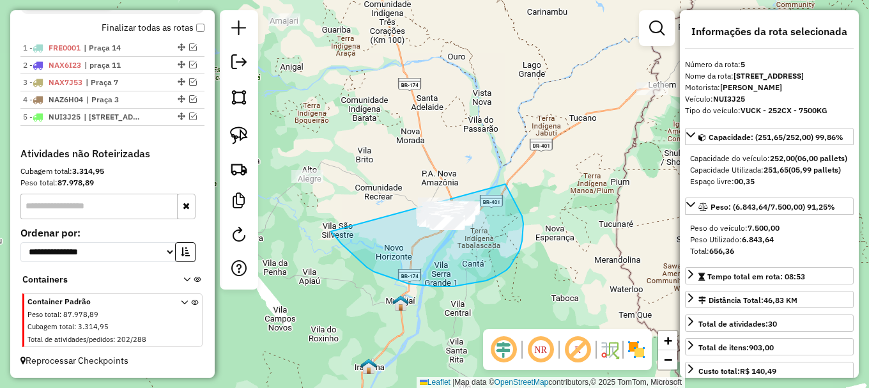
drag, startPoint x: 331, startPoint y: 231, endPoint x: 442, endPoint y: 133, distance: 148.0
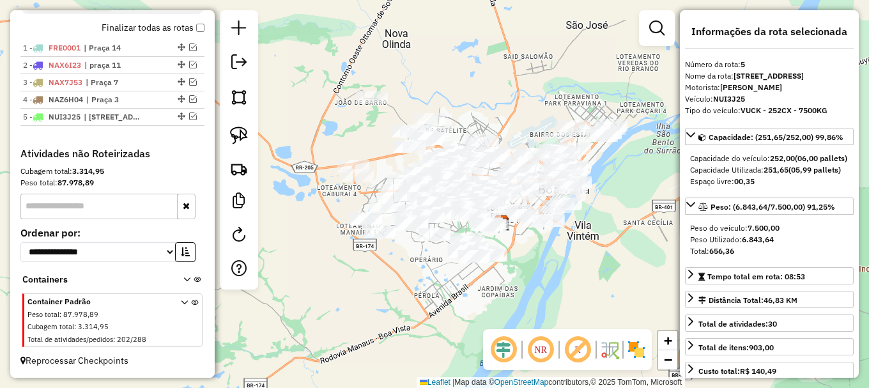
drag, startPoint x: 534, startPoint y: 108, endPoint x: 468, endPoint y: 87, distance: 69.1
click at [478, 87] on div "Janela de atendimento Grade de atendimento Capacidade Transportadoras Veículos …" at bounding box center [434, 194] width 869 height 388
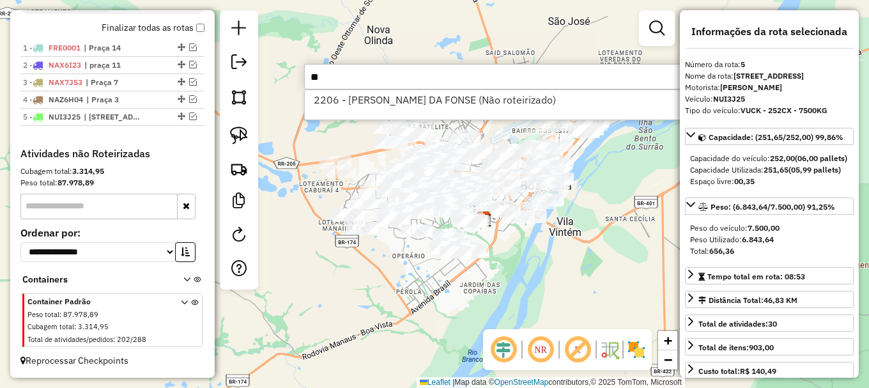
type input "*"
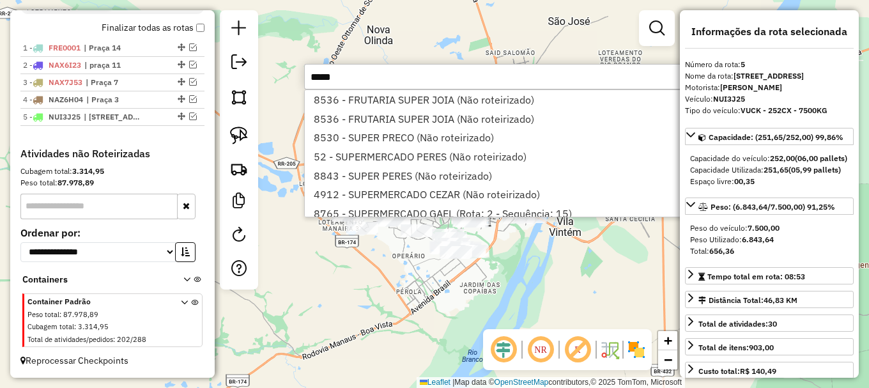
type input "*****"
click at [406, 335] on div "Janela de atendimento Grade de atendimento Capacidade Transportadoras Veículos …" at bounding box center [434, 194] width 869 height 388
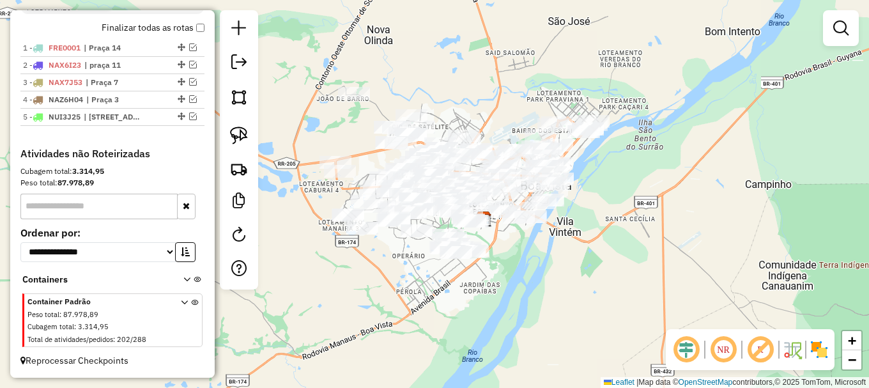
click at [315, 139] on div "Janela de atendimento Grade de atendimento Capacidade Transportadoras Veículos …" at bounding box center [434, 194] width 869 height 388
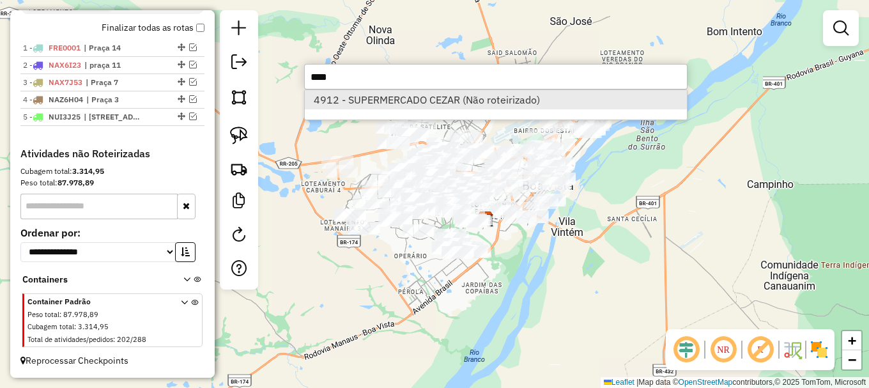
type input "****"
click at [354, 100] on li "4912 - SUPERMERCADO CEZAR (Não roteirizado)" at bounding box center [496, 99] width 382 height 19
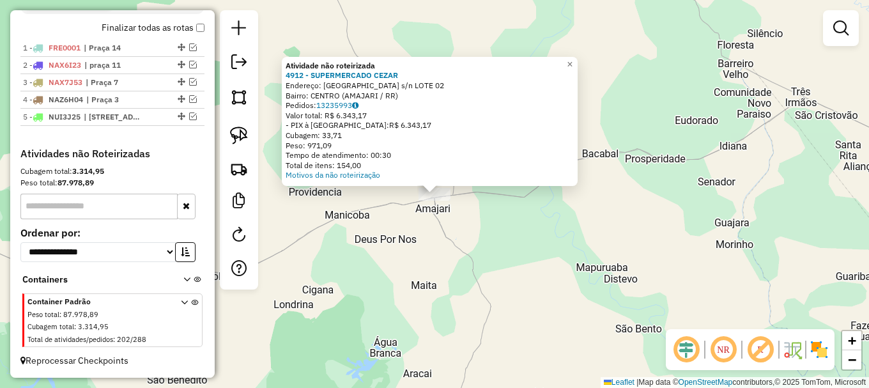
click at [400, 224] on div "Atividade não roteirizada 4912 - SUPERMERCADO CEZAR Endereço: Avenida Tepequem …" at bounding box center [434, 194] width 869 height 388
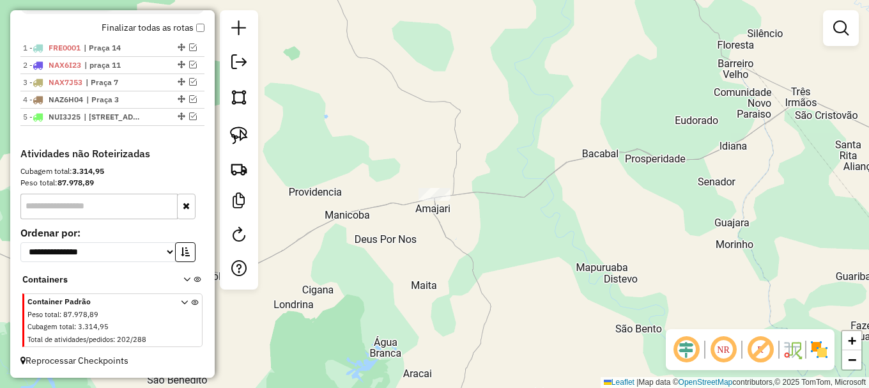
drag, startPoint x: 381, startPoint y: 197, endPoint x: 554, endPoint y: 217, distance: 173.7
click at [553, 218] on div "Janela de atendimento Grade de atendimento Capacidade Transportadoras Veículos …" at bounding box center [434, 194] width 869 height 388
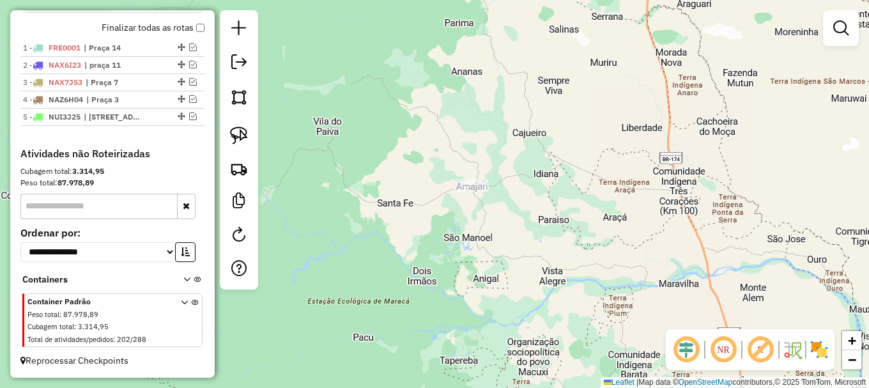
drag, startPoint x: 497, startPoint y: 241, endPoint x: 403, endPoint y: 180, distance: 112.2
click at [410, 185] on div "Janela de atendimento Grade de atendimento Capacidade Transportadoras Veículos …" at bounding box center [434, 194] width 869 height 388
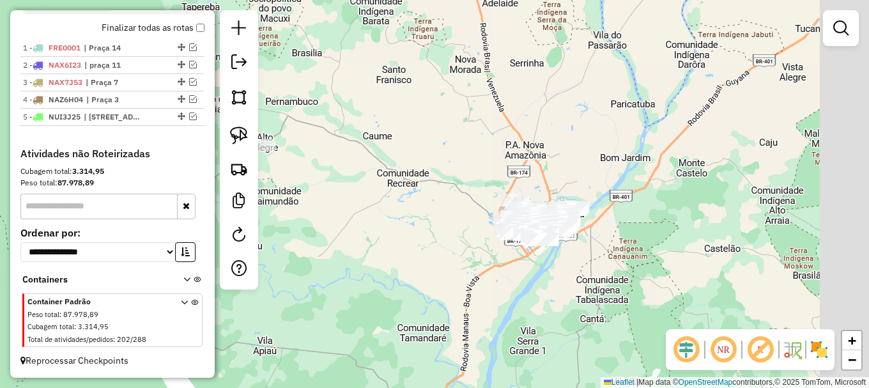
drag, startPoint x: 477, startPoint y: 258, endPoint x: 420, endPoint y: 173, distance: 102.3
click at [431, 188] on div "Janela de atendimento Grade de atendimento Capacidade Transportadoras Veículos …" at bounding box center [434, 194] width 869 height 388
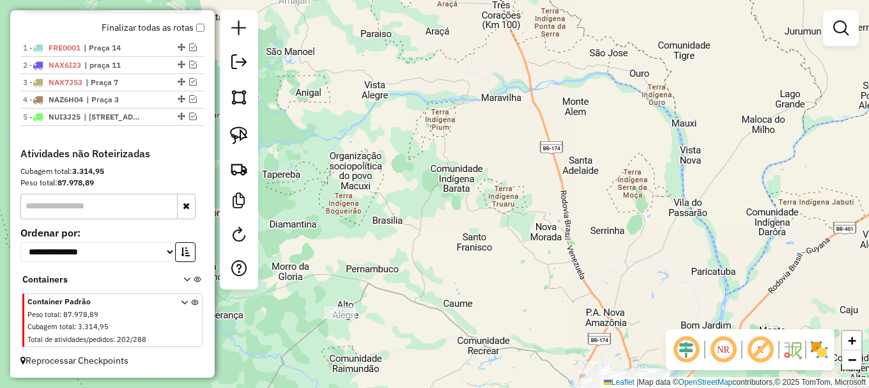
drag, startPoint x: 369, startPoint y: 117, endPoint x: 453, endPoint y: 299, distance: 200.7
click at [456, 303] on div "Janela de atendimento Grade de atendimento Capacidade Transportadoras Veículos …" at bounding box center [434, 194] width 869 height 388
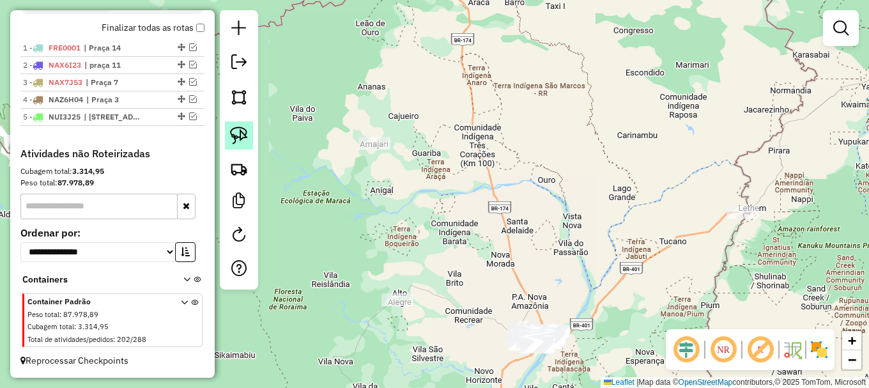
click at [235, 135] on img at bounding box center [239, 136] width 18 height 18
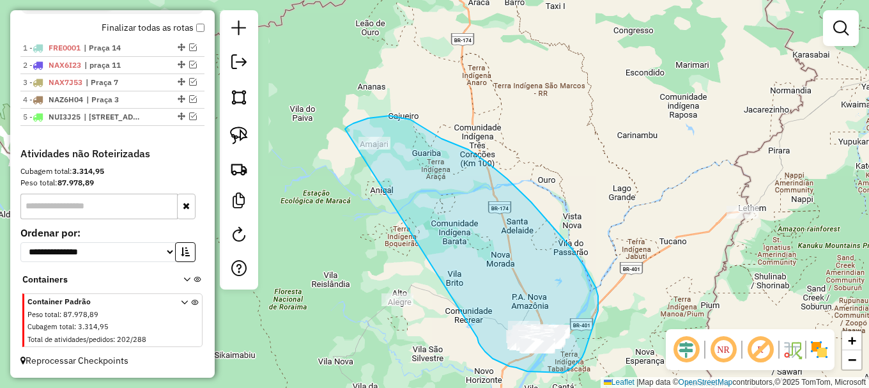
drag, startPoint x: 481, startPoint y: 346, endPoint x: 344, endPoint y: 130, distance: 254.8
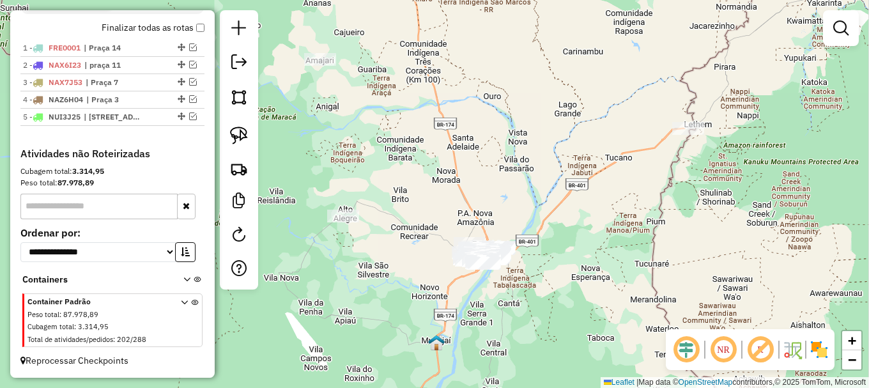
drag, startPoint x: 461, startPoint y: 311, endPoint x: 291, endPoint y: 160, distance: 227.7
click at [332, 177] on div "Janela de atendimento Grade de atendimento Capacidade Transportadoras Veículos …" at bounding box center [434, 194] width 869 height 388
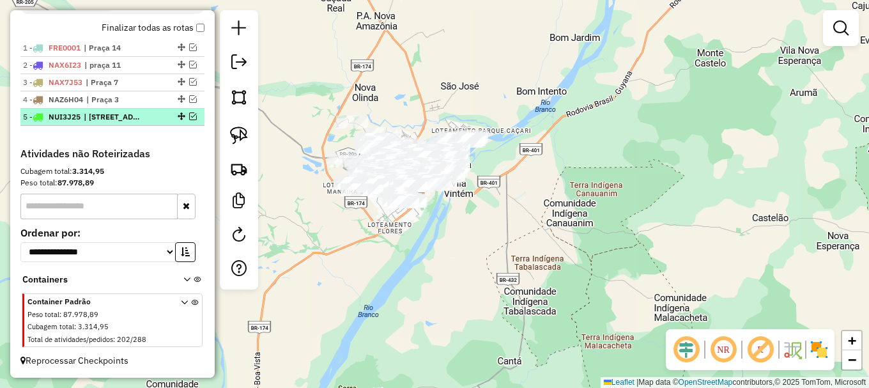
click at [192, 117] on em at bounding box center [193, 116] width 8 height 8
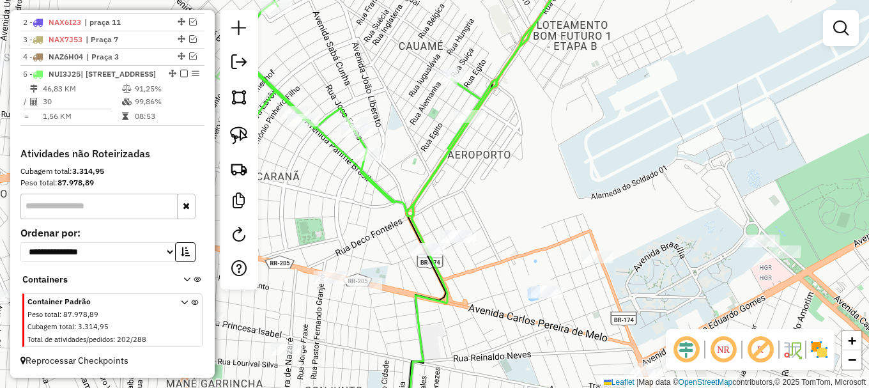
drag, startPoint x: 389, startPoint y: 138, endPoint x: 501, endPoint y: 170, distance: 116.3
click at [471, 184] on div "Janela de atendimento Grade de atendimento Capacidade Transportadoras Veículos …" at bounding box center [434, 194] width 869 height 388
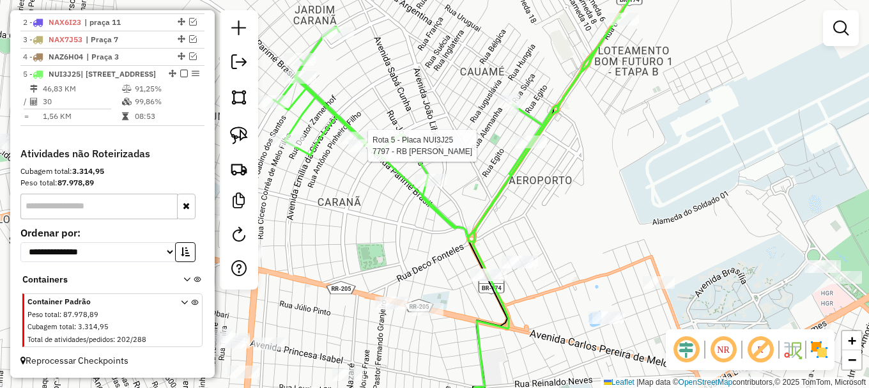
select select "**********"
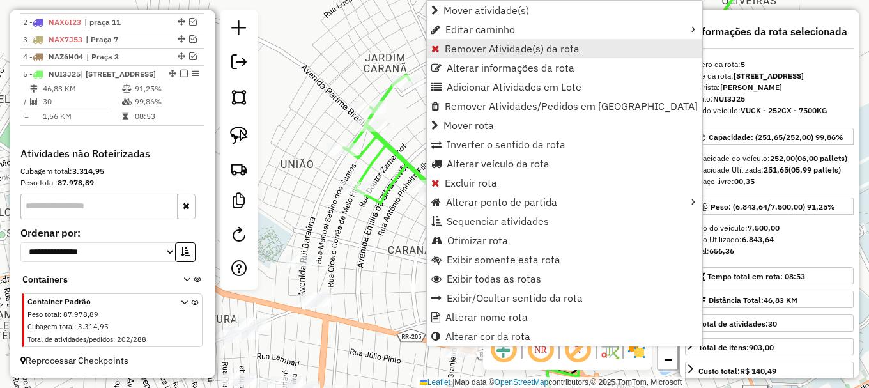
click at [445, 45] on span "Remover Atividade(s) da rota" at bounding box center [512, 48] width 135 height 10
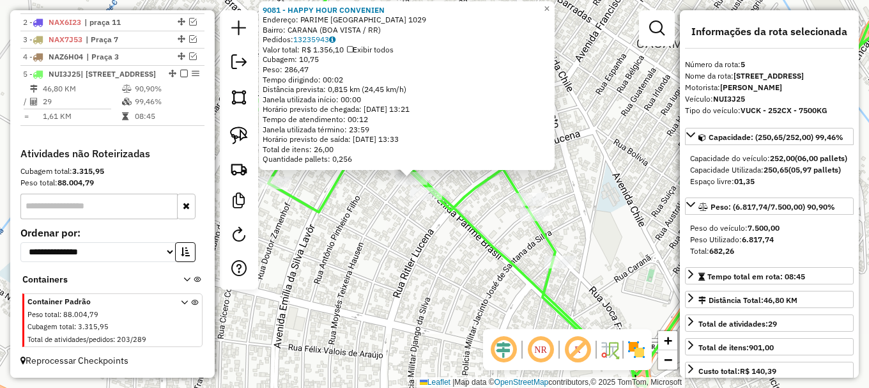
drag, startPoint x: 606, startPoint y: 213, endPoint x: 456, endPoint y: 210, distance: 150.2
click at [461, 211] on div "9081 - HAPPY HOUR CONVENIEN Endereço: PARIME BRASIL 1029 Bairro: CARANA (BOA VI…" at bounding box center [434, 194] width 869 height 388
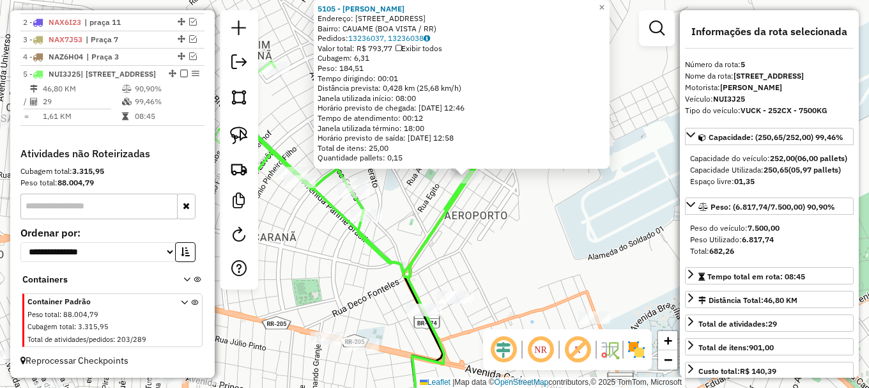
drag, startPoint x: 431, startPoint y: 245, endPoint x: 480, endPoint y: 209, distance: 60.7
click at [479, 217] on div "5105 - RUBENIO ROCHA TORQUA Endereço: R PARAGUAI 1545 Bairro: CAUAME (BOA VISTA…" at bounding box center [434, 194] width 869 height 388
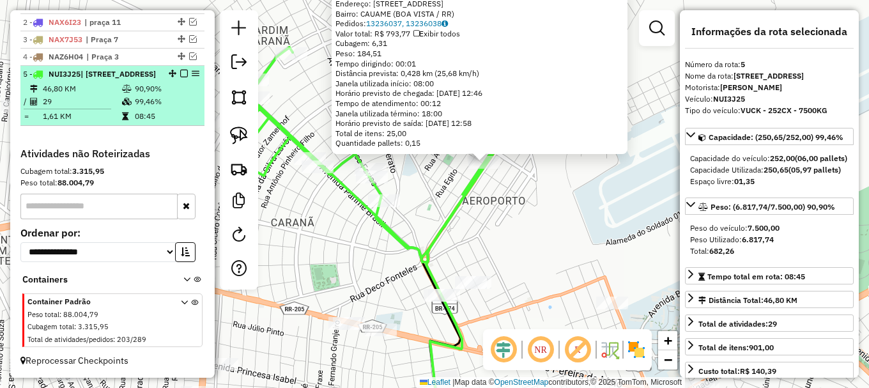
click at [183, 77] on em at bounding box center [184, 74] width 8 height 8
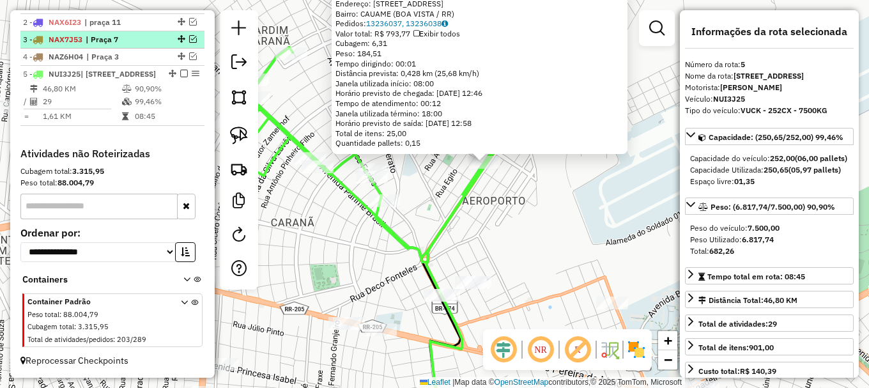
scroll to position [477, 0]
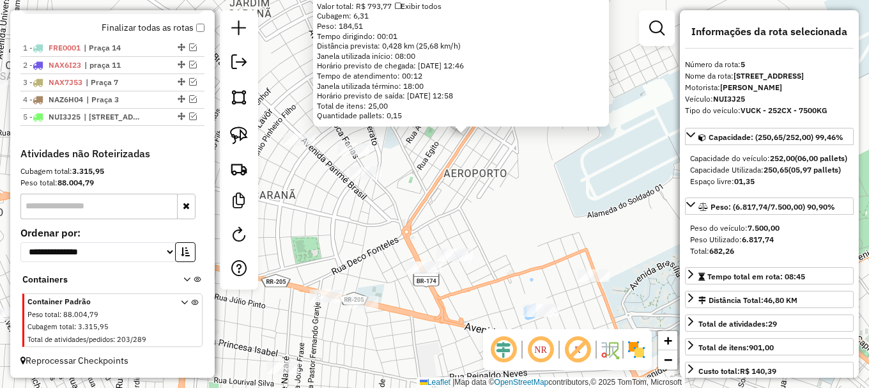
drag, startPoint x: 343, startPoint y: 266, endPoint x: 279, endPoint y: 187, distance: 101.9
click at [288, 197] on div "5105 - RUBENIO ROCHA TORQUA Endereço: R PARAGUAI 1545 Bairro: CAUAME (BOA VISTA…" at bounding box center [434, 194] width 869 height 388
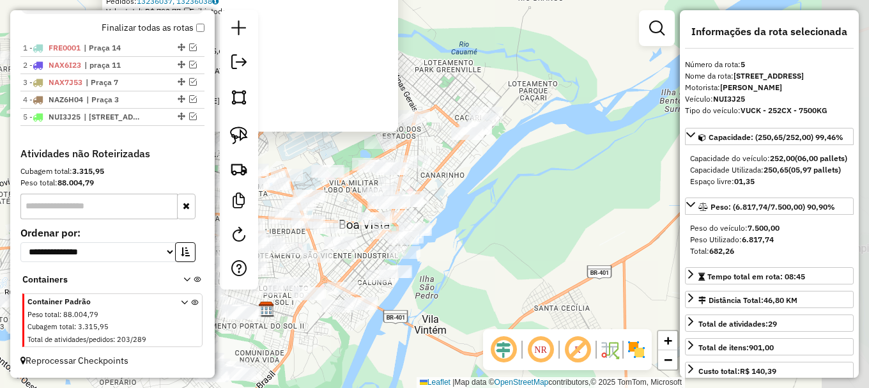
drag, startPoint x: 611, startPoint y: 307, endPoint x: 482, endPoint y: 235, distance: 147.7
click at [483, 235] on div "5105 - RUBENIO ROCHA TORQUA Endereço: R PARAGUAI 1545 Bairro: CAUAME (BOA VISTA…" at bounding box center [434, 194] width 869 height 388
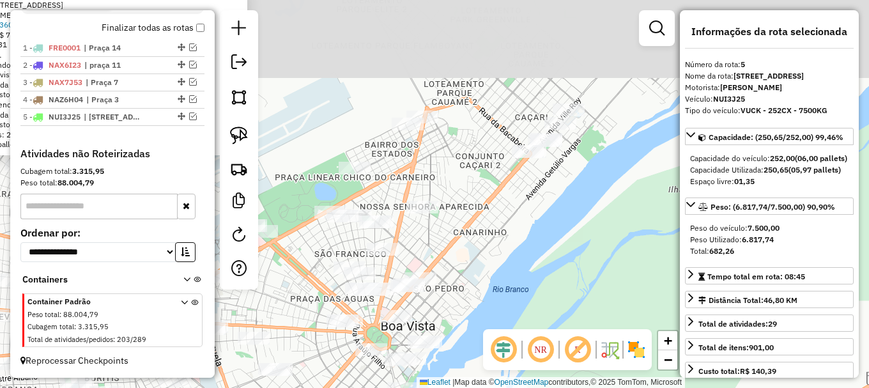
drag, startPoint x: 451, startPoint y: 181, endPoint x: 483, endPoint y: 265, distance: 89.8
click at [483, 265] on div "5105 - RUBENIO ROCHA TORQUA Endereço: R PARAGUAI 1545 Bairro: CAUAME (BOA VISTA…" at bounding box center [434, 194] width 869 height 388
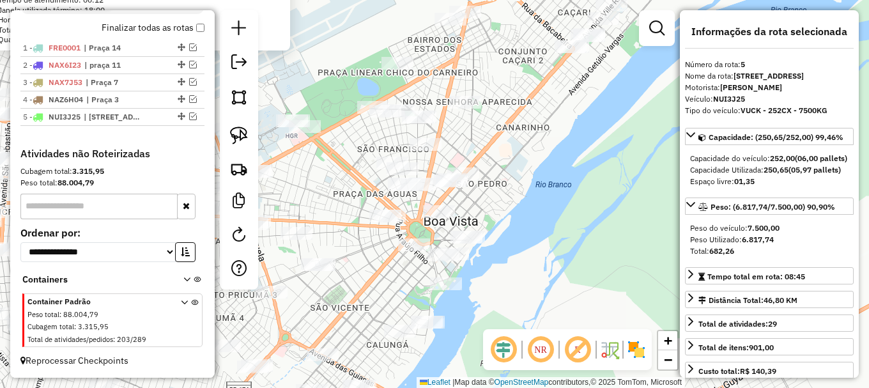
drag, startPoint x: 472, startPoint y: 283, endPoint x: 512, endPoint y: 178, distance: 112.3
click at [515, 178] on div "5105 - RUBENIO ROCHA TORQUA Endereço: R PARAGUAI 1545 Bairro: CAUAME (BOA VISTA…" at bounding box center [434, 194] width 869 height 388
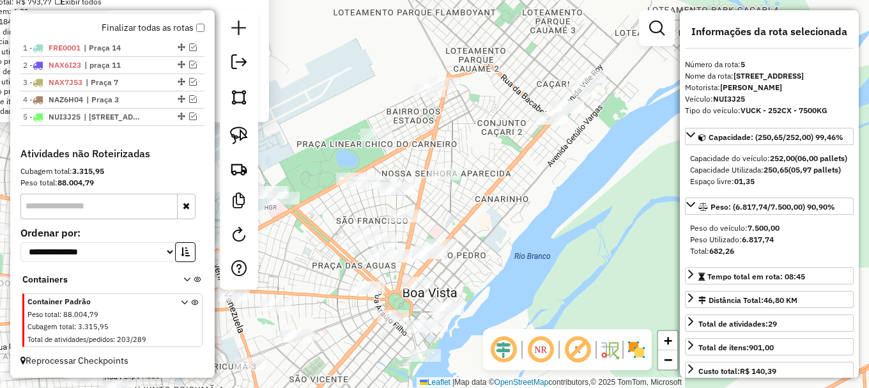
drag, startPoint x: 546, startPoint y: 190, endPoint x: 395, endPoint y: 196, distance: 151.6
click at [525, 263] on div "5105 - RUBENIO ROCHA TORQUA Endereço: R PARAGUAI 1545 Bairro: CAUAME (BOA VISTA…" at bounding box center [434, 194] width 869 height 388
click at [238, 137] on img at bounding box center [239, 136] width 18 height 18
click at [238, 136] on img at bounding box center [239, 136] width 18 height 18
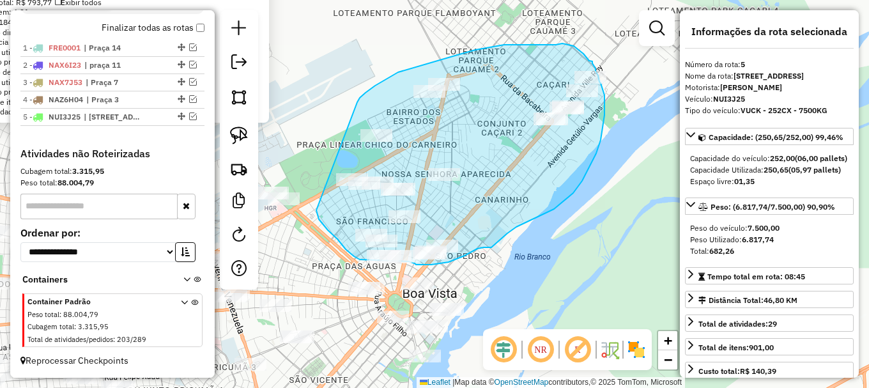
drag, startPoint x: 357, startPoint y: 102, endPoint x: 316, endPoint y: 203, distance: 108.9
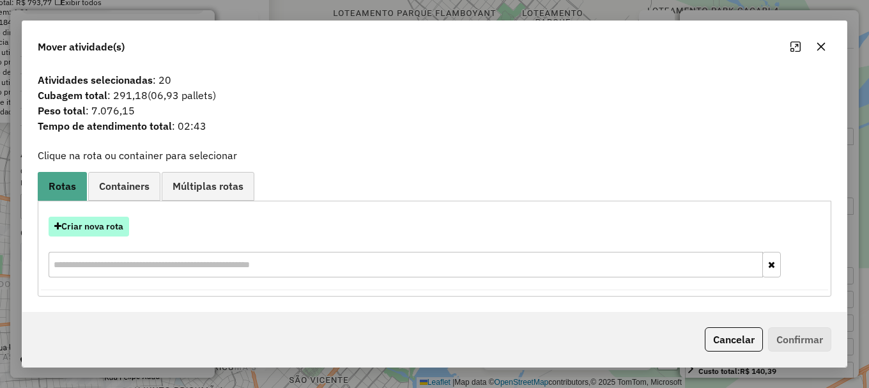
click at [98, 227] on button "Criar nova rota" at bounding box center [89, 227] width 81 height 20
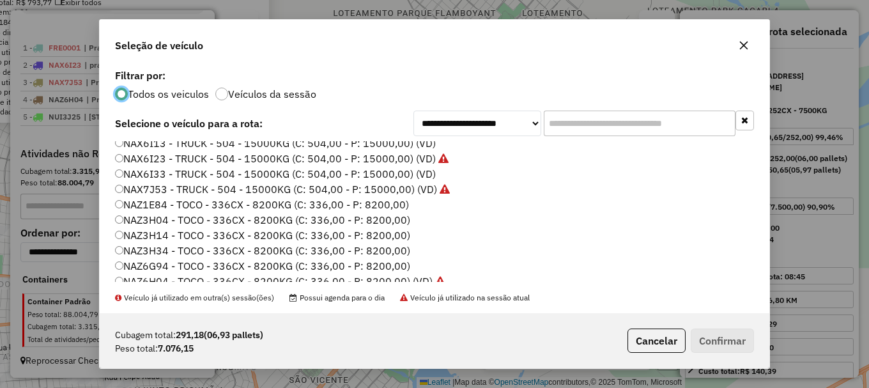
scroll to position [64, 0]
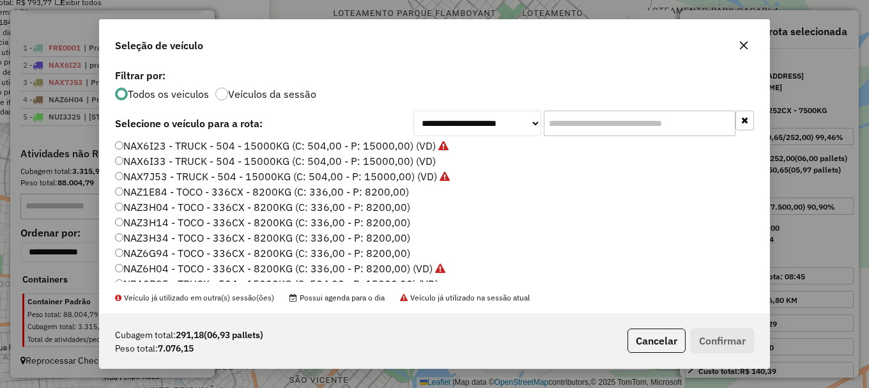
click at [157, 221] on label "NAZ3H14 - TOCO - 336CX - 8200KG (C: 336,00 - P: 8200,00)" at bounding box center [262, 222] width 295 height 15
click at [715, 341] on button "Confirmar" at bounding box center [722, 340] width 63 height 24
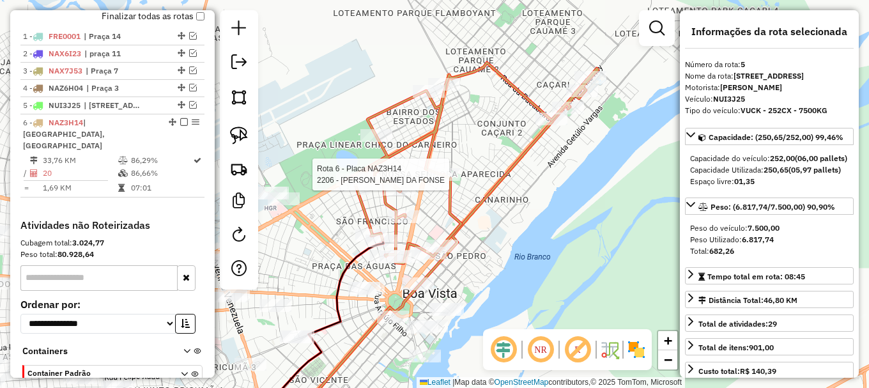
scroll to position [537, 0]
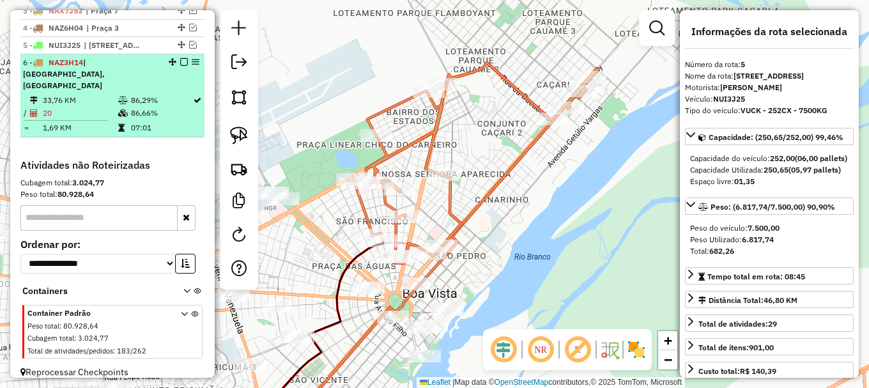
click at [181, 66] on em at bounding box center [184, 62] width 8 height 8
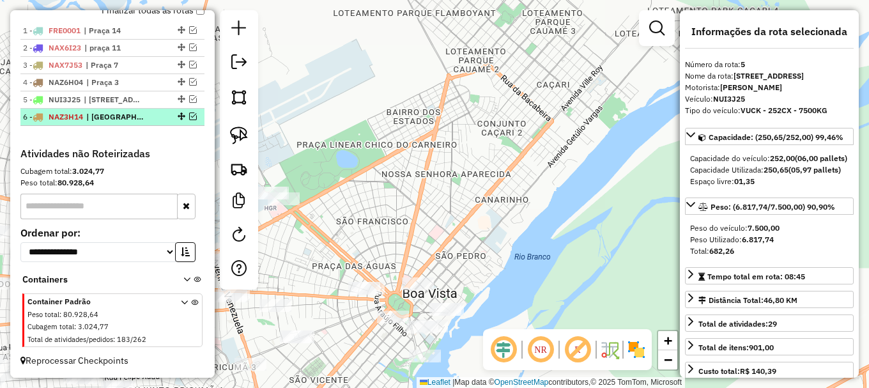
scroll to position [494, 0]
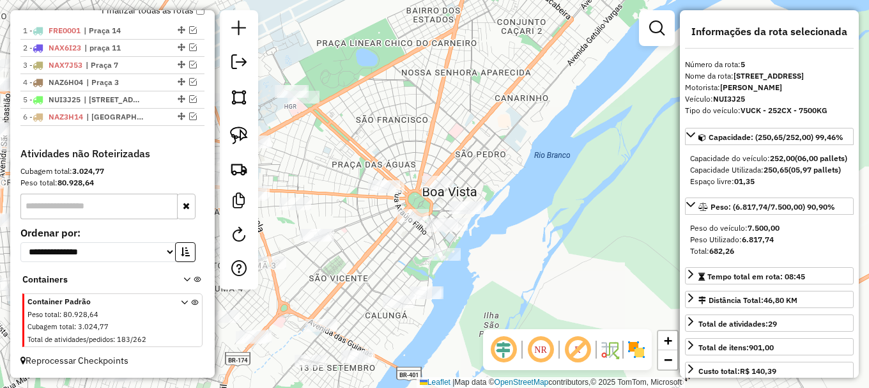
drag, startPoint x: 384, startPoint y: 213, endPoint x: 385, endPoint y: 131, distance: 81.8
click at [387, 134] on div "Janela de atendimento Grade de atendimento Capacidade Transportadoras Veículos …" at bounding box center [434, 194] width 869 height 388
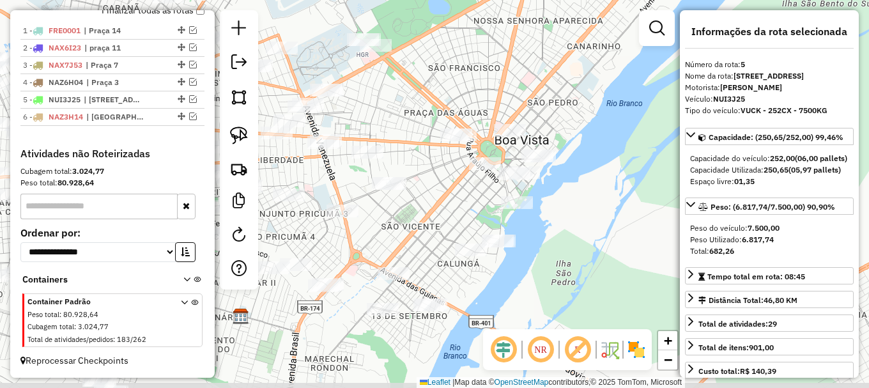
drag, startPoint x: 387, startPoint y: 282, endPoint x: 416, endPoint y: 243, distance: 47.9
click at [416, 243] on div "Janela de atendimento Grade de atendimento Capacidade Transportadoras Veículos …" at bounding box center [434, 194] width 869 height 388
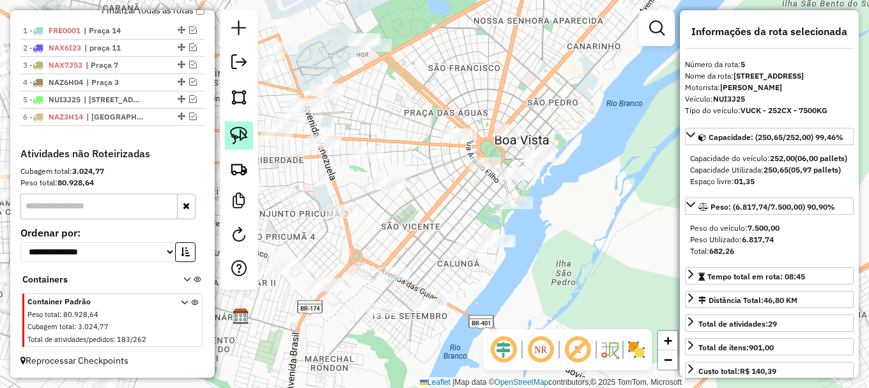
click at [240, 137] on img at bounding box center [239, 136] width 18 height 18
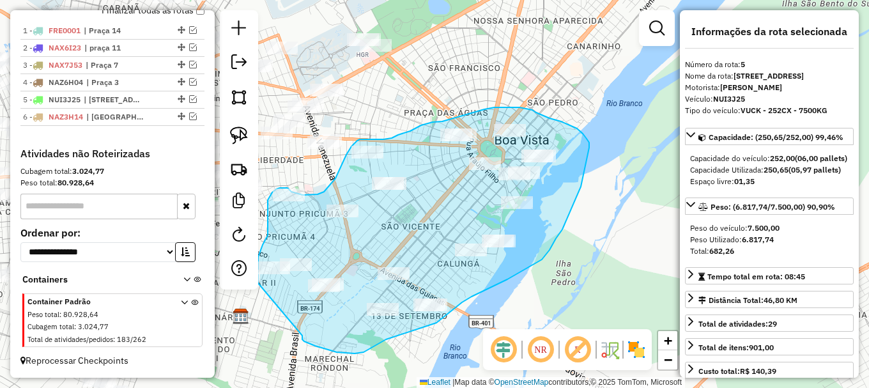
drag, startPoint x: 330, startPoint y: 350, endPoint x: 258, endPoint y: 283, distance: 98.1
click at [258, 283] on div "Janela de atendimento Grade de atendimento Capacidade Transportadoras Veículos …" at bounding box center [434, 194] width 869 height 388
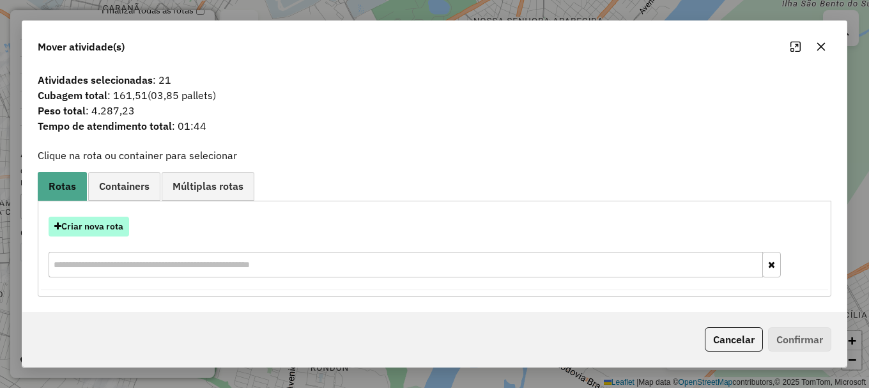
click at [88, 230] on button "Criar nova rota" at bounding box center [89, 227] width 81 height 20
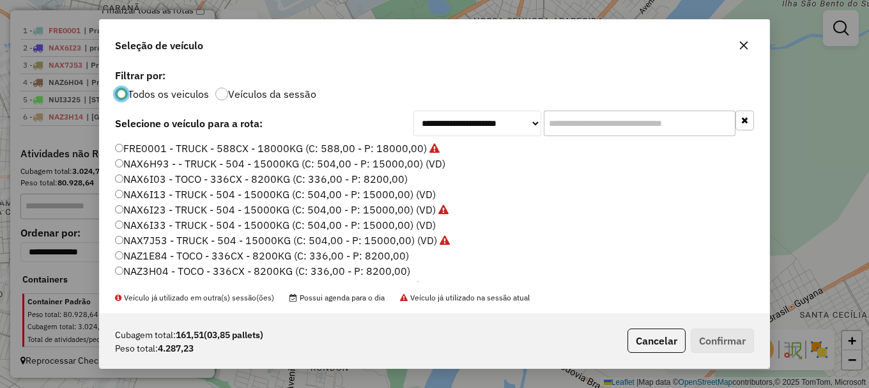
scroll to position [7, 4]
click at [159, 270] on label "NAZ3H04 - TOCO - 336CX - 8200KG (C: 336,00 - P: 8200,00)" at bounding box center [262, 270] width 295 height 15
click at [721, 339] on button "Confirmar" at bounding box center [722, 340] width 63 height 24
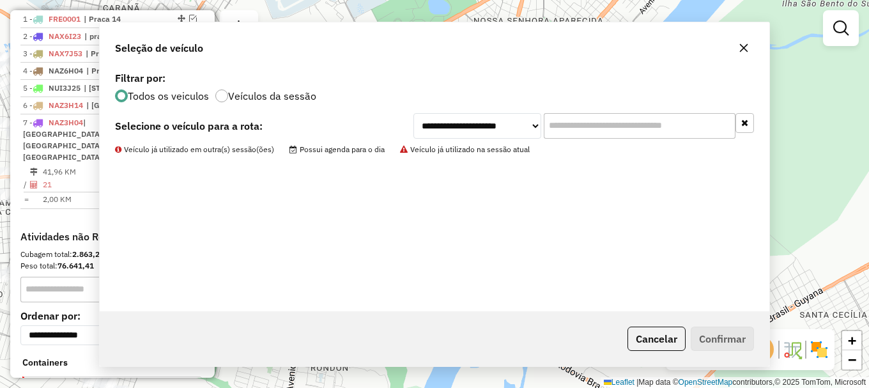
scroll to position [537, 0]
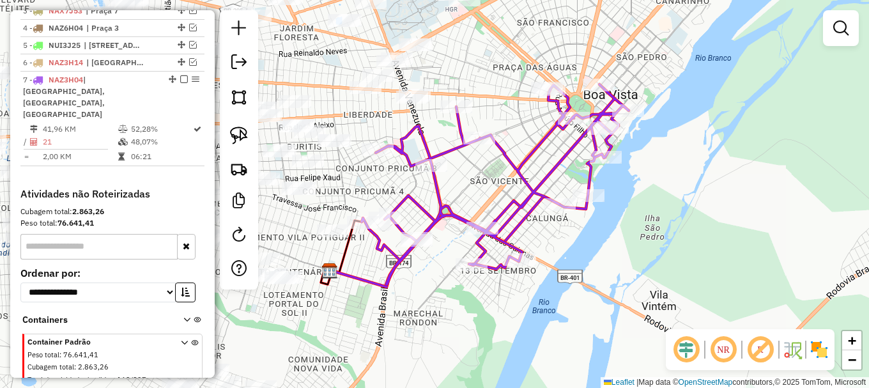
drag, startPoint x: 397, startPoint y: 223, endPoint x: 476, endPoint y: 185, distance: 87.2
click at [478, 183] on div "Janela de atendimento Grade de atendimento Capacidade Transportadoras Veículos …" at bounding box center [434, 194] width 869 height 388
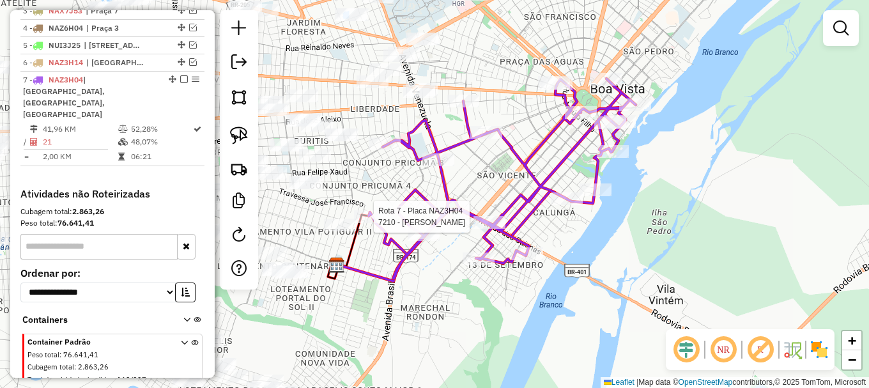
select select "**********"
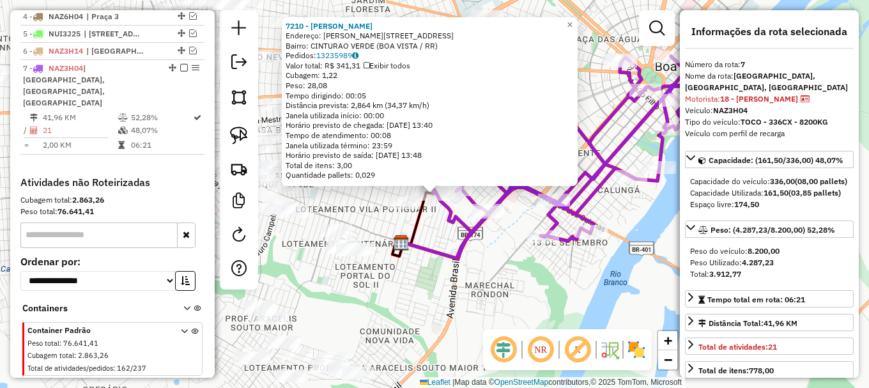
scroll to position [566, 0]
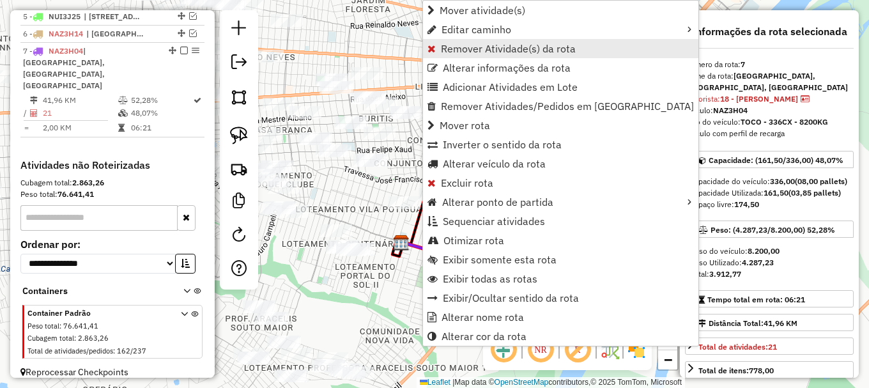
click at [468, 45] on span "Remover Atividade(s) da rota" at bounding box center [508, 48] width 135 height 10
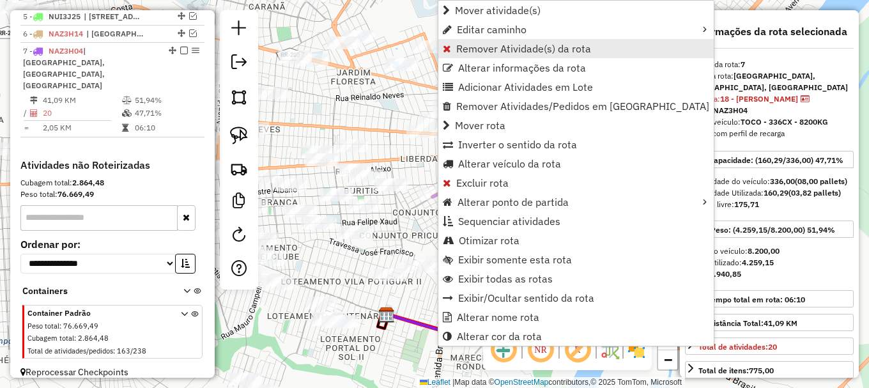
click at [477, 44] on span "Remover Atividade(s) da rota" at bounding box center [523, 48] width 135 height 10
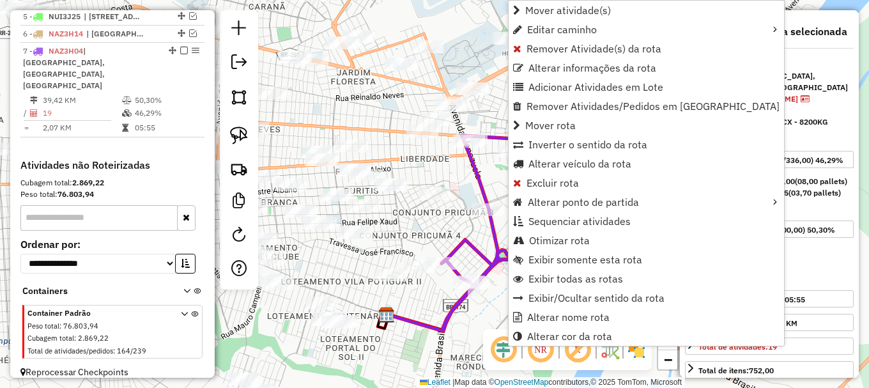
drag, startPoint x: 465, startPoint y: 176, endPoint x: 500, endPoint y: 162, distance: 38.1
click at [466, 176] on div "Janela de atendimento Grade de atendimento Capacidade Transportadoras Veículos …" at bounding box center [434, 194] width 869 height 388
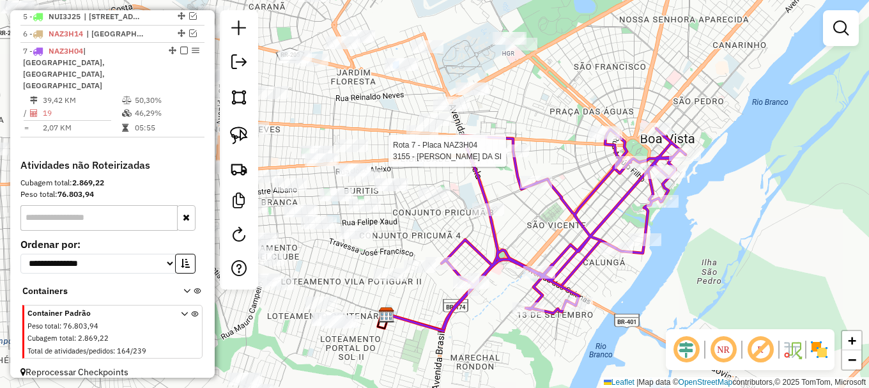
select select "**********"
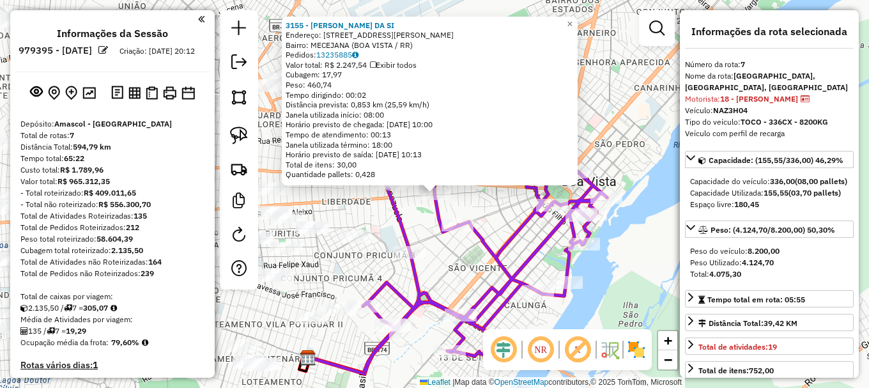
select select "**********"
click at [655, 28] on em at bounding box center [656, 27] width 15 height 15
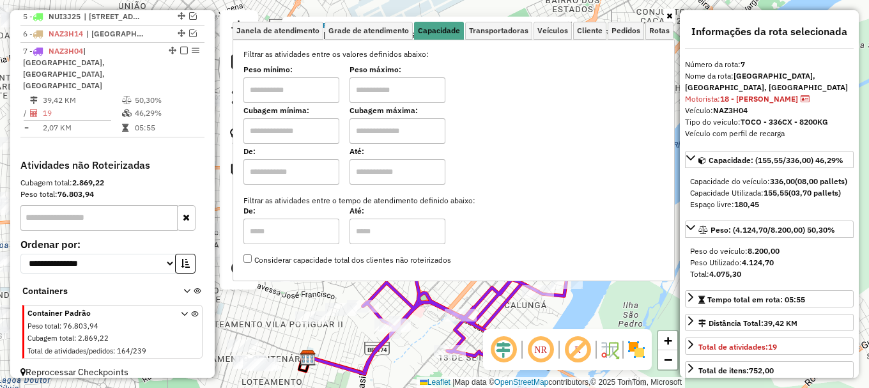
click at [308, 119] on input "text" at bounding box center [291, 131] width 96 height 26
type input "*****"
click at [415, 135] on input "text" at bounding box center [398, 131] width 96 height 26
type input "*******"
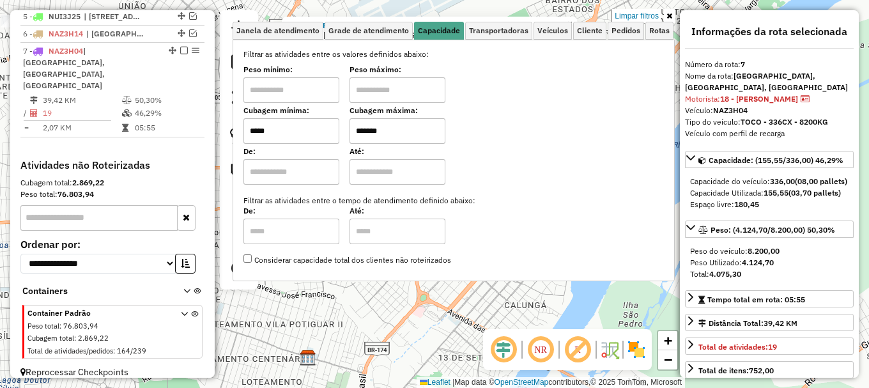
click at [309, 318] on div "3155 - EDIMAR CORREIA DA SI Endereço: AV GENERAL ATAIDE TEIVE 932 Bairro: MECEJ…" at bounding box center [434, 194] width 869 height 388
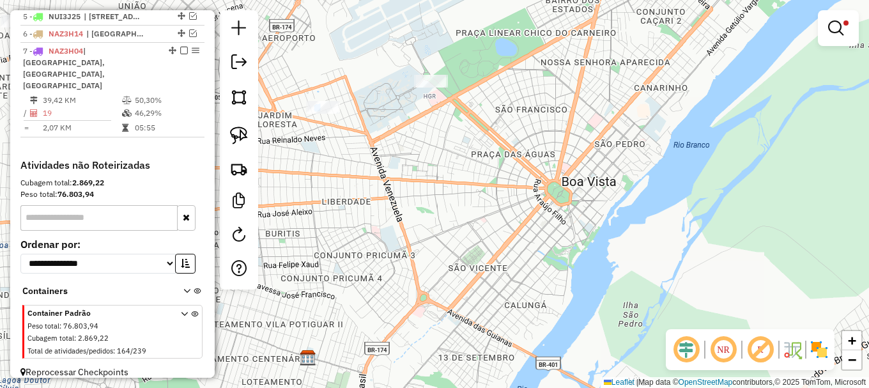
drag, startPoint x: 419, startPoint y: 283, endPoint x: 460, endPoint y: 267, distance: 43.9
click at [458, 269] on div "Limpar filtros Janela de atendimento Grade de atendimento Capacidade Transporta…" at bounding box center [434, 194] width 869 height 388
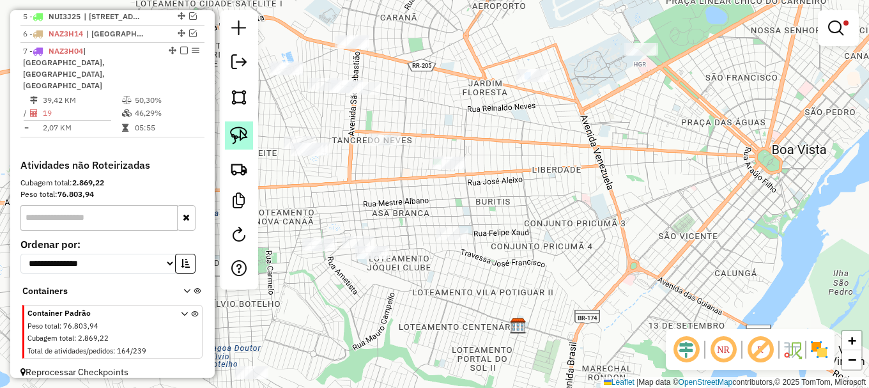
click at [245, 139] on img at bounding box center [239, 136] width 18 height 18
drag, startPoint x: 463, startPoint y: 330, endPoint x: 417, endPoint y: 201, distance: 137.3
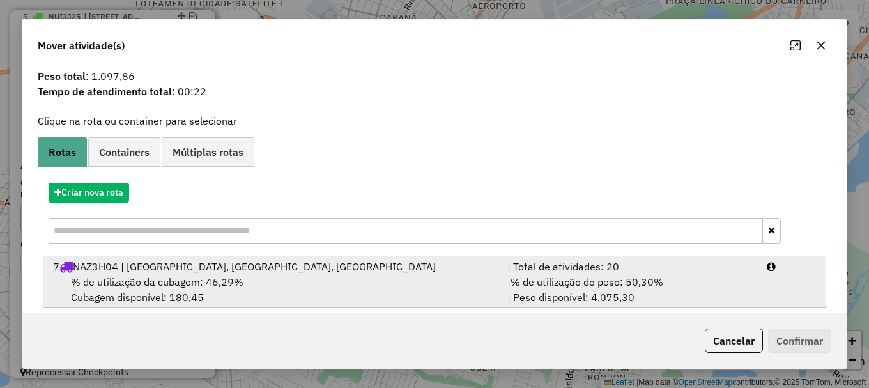
scroll to position [50, 0]
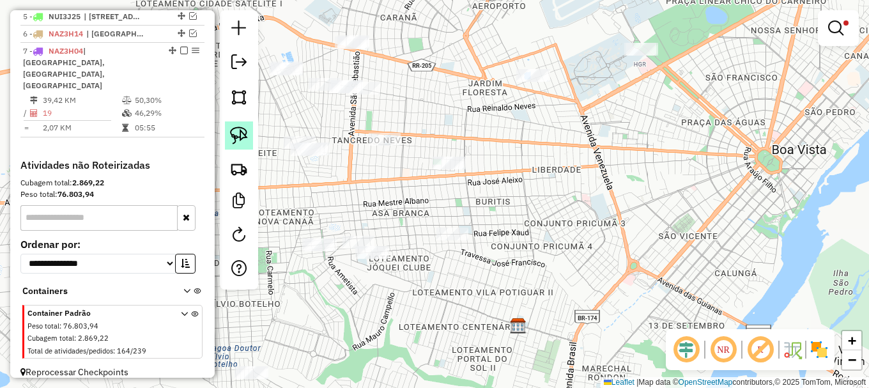
click at [237, 137] on img at bounding box center [239, 136] width 18 height 18
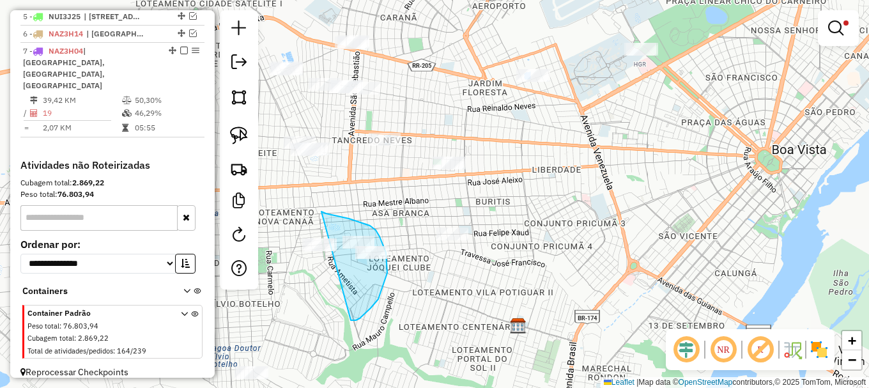
drag, startPoint x: 353, startPoint y: 320, endPoint x: 320, endPoint y: 211, distance: 114.2
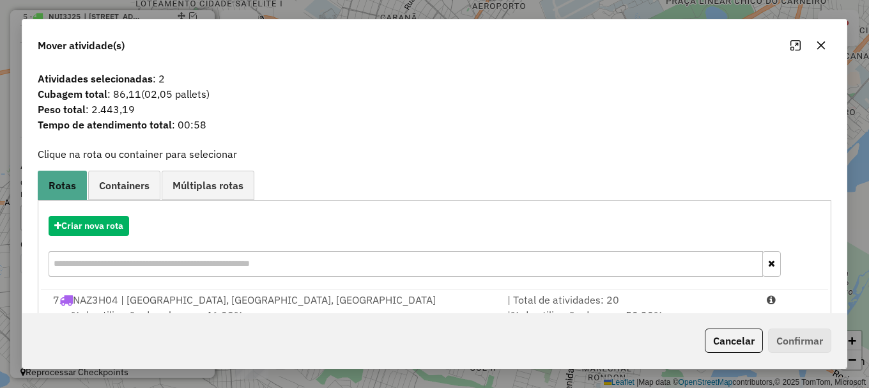
click at [823, 45] on icon "button" at bounding box center [821, 45] width 10 height 10
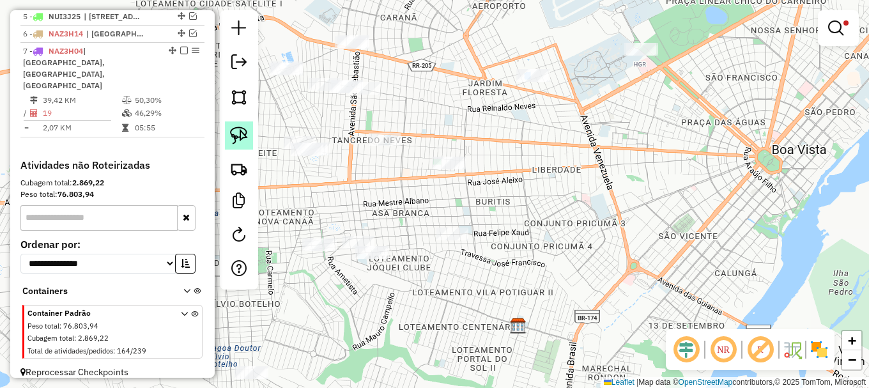
click at [242, 137] on img at bounding box center [239, 136] width 18 height 18
drag, startPoint x: 242, startPoint y: 137, endPoint x: 275, endPoint y: 215, distance: 85.6
click at [242, 137] on img at bounding box center [239, 136] width 18 height 18
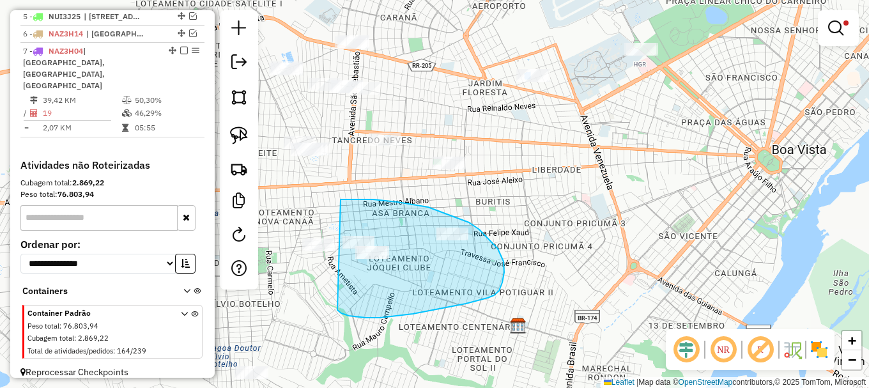
drag, startPoint x: 366, startPoint y: 318, endPoint x: 341, endPoint y: 199, distance: 120.8
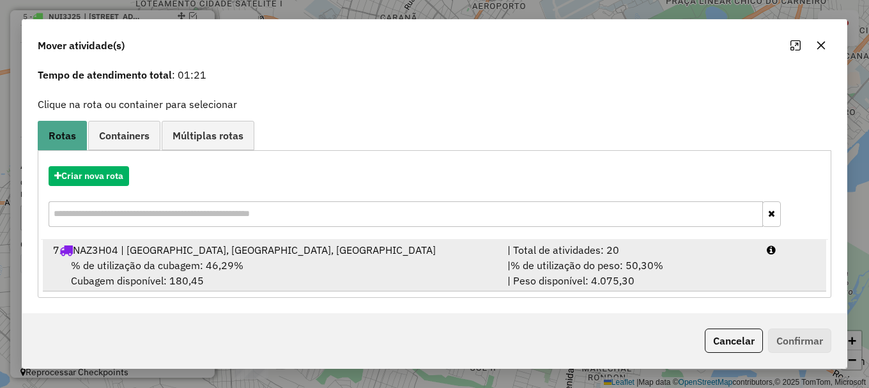
click at [672, 273] on div "| % de utilização do peso: 50,30% | Peso disponível: 4.075,30" at bounding box center [629, 273] width 259 height 31
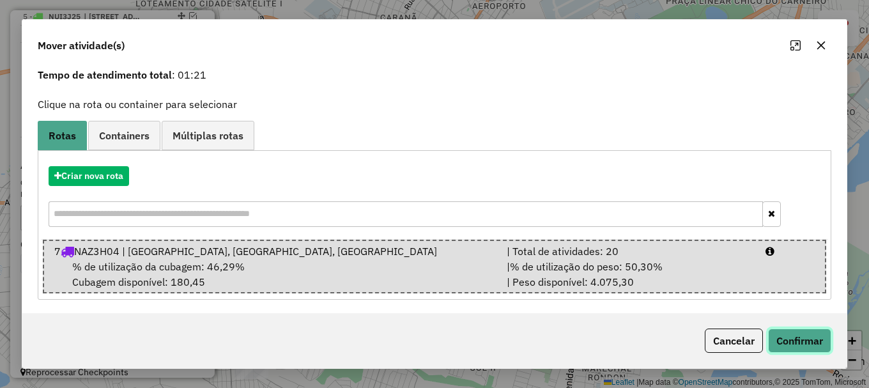
click at [796, 341] on button "Confirmar" at bounding box center [799, 340] width 63 height 24
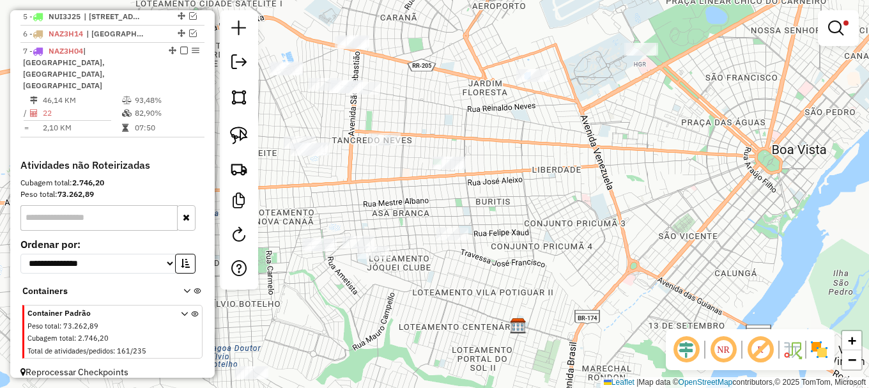
scroll to position [0, 0]
click at [836, 24] on em at bounding box center [835, 27] width 15 height 15
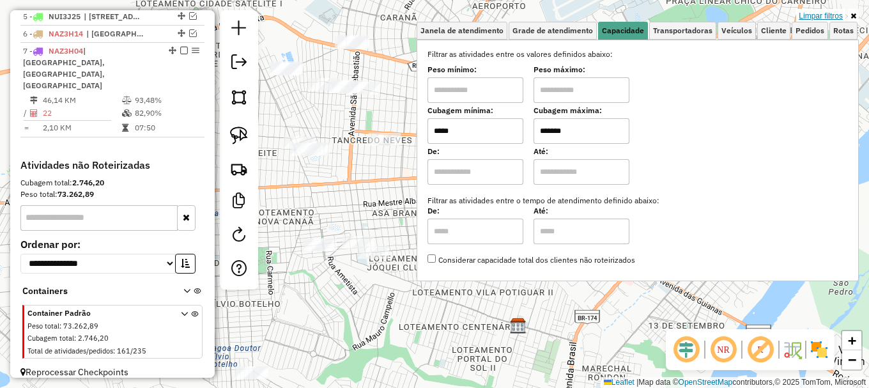
click at [820, 14] on link "Limpar filtros" at bounding box center [820, 16] width 49 height 14
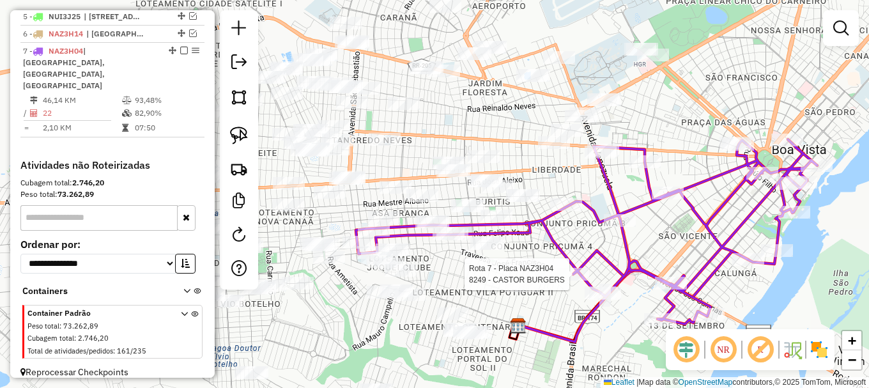
select select "**********"
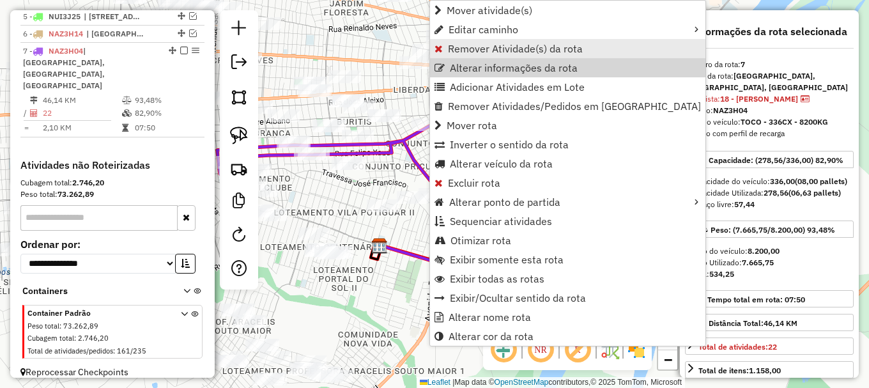
click at [466, 48] on span "Remover Atividade(s) da rota" at bounding box center [515, 48] width 135 height 10
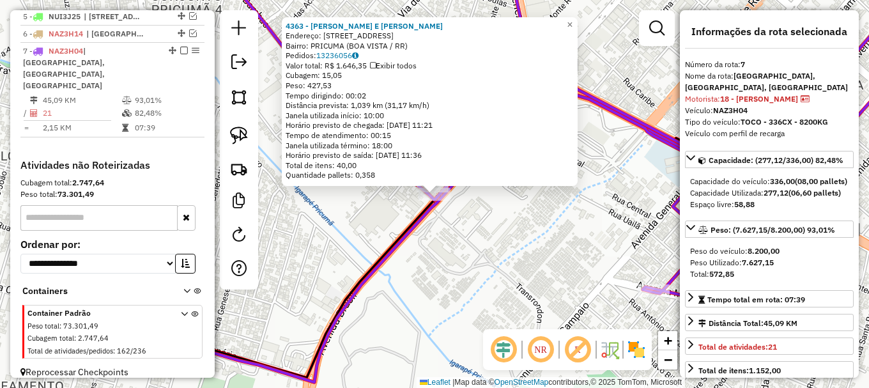
click at [429, 224] on div "4363 - BATISTA E FERREIRA D Endereço: AV BRASIL 394 Bairro: PRICUMA (BOA VISTA …" at bounding box center [434, 194] width 869 height 388
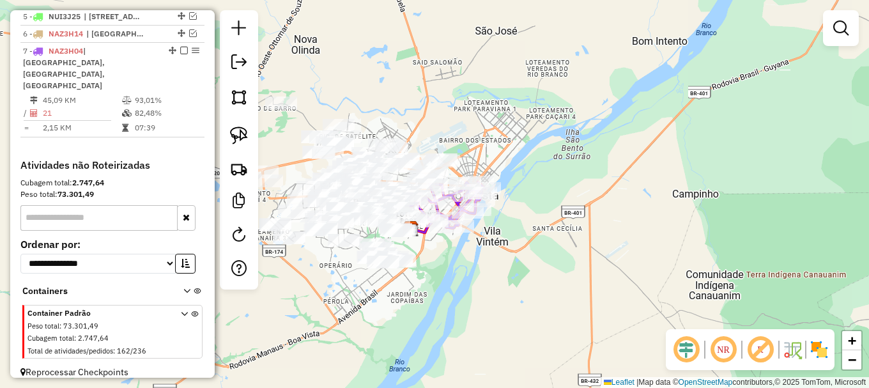
click at [180, 54] on em at bounding box center [184, 51] width 8 height 8
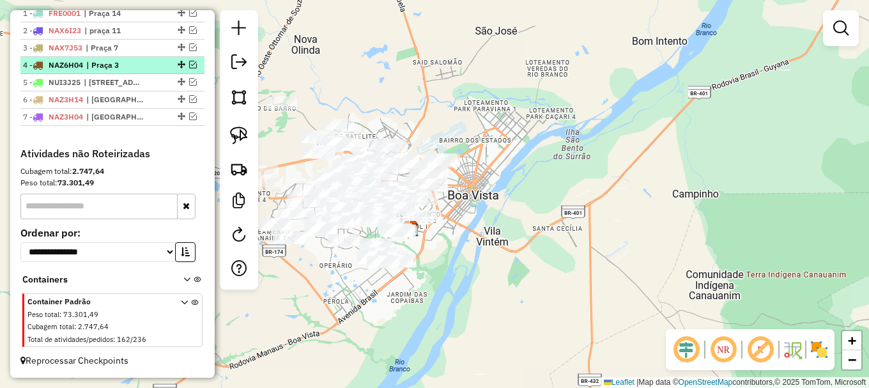
scroll to position [511, 0]
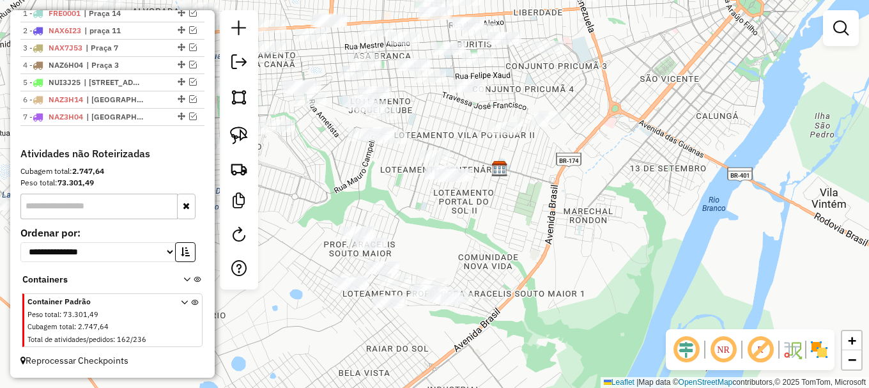
drag, startPoint x: 422, startPoint y: 261, endPoint x: 457, endPoint y: 234, distance: 44.1
click at [457, 234] on div "Janela de atendimento Grade de atendimento Capacidade Transportadoras Veículos …" at bounding box center [434, 194] width 869 height 388
click at [233, 135] on img at bounding box center [239, 136] width 18 height 18
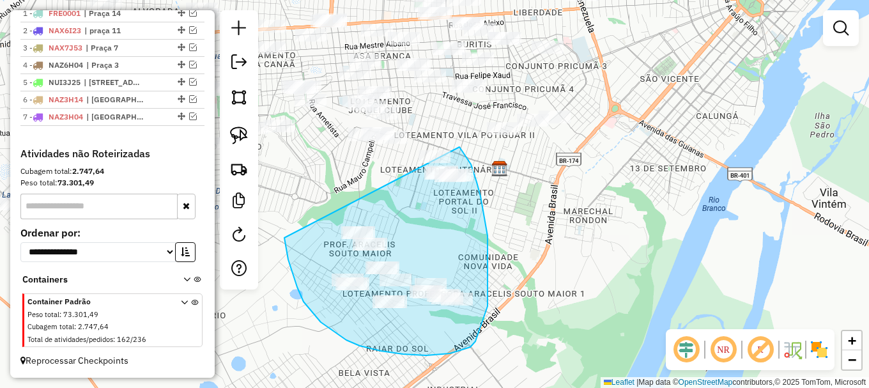
drag, startPoint x: 301, startPoint y: 297, endPoint x: 443, endPoint y: 128, distance: 220.8
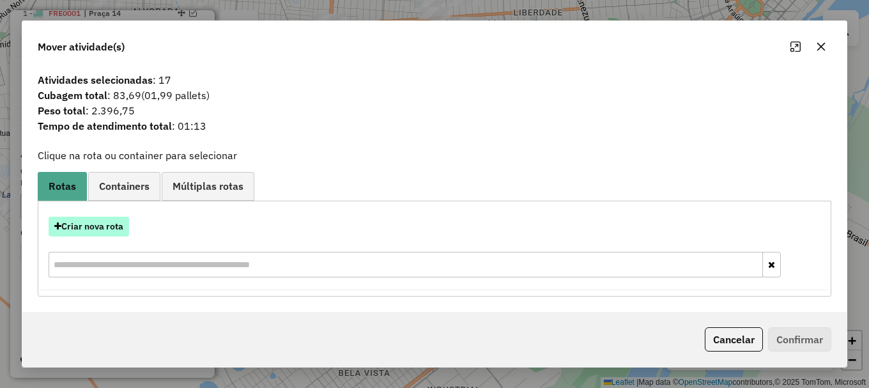
click at [102, 228] on button "Criar nova rota" at bounding box center [89, 227] width 81 height 20
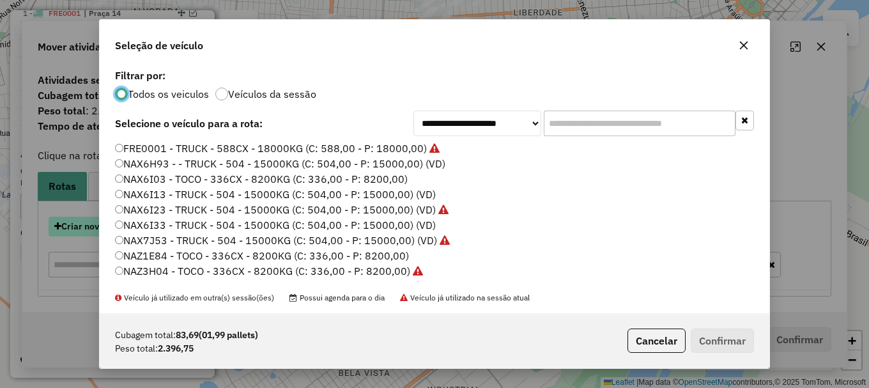
scroll to position [7, 4]
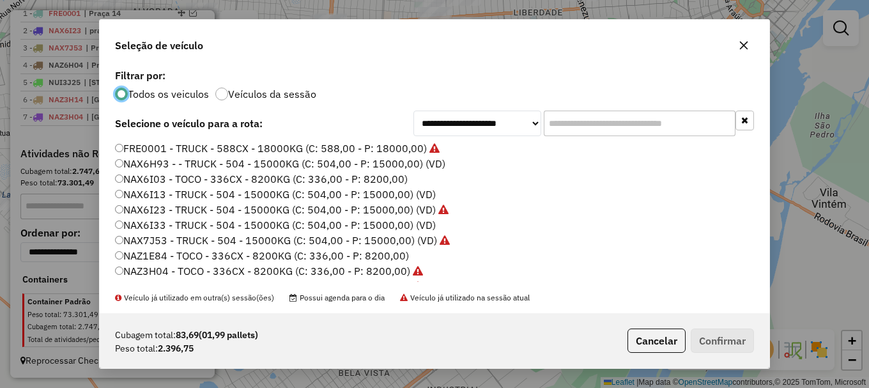
click at [162, 180] on label "NAX6I03 - TOCO - 336CX - 8200KG (C: 336,00 - P: 8200,00)" at bounding box center [261, 178] width 293 height 15
click at [721, 338] on button "Confirmar" at bounding box center [722, 340] width 63 height 24
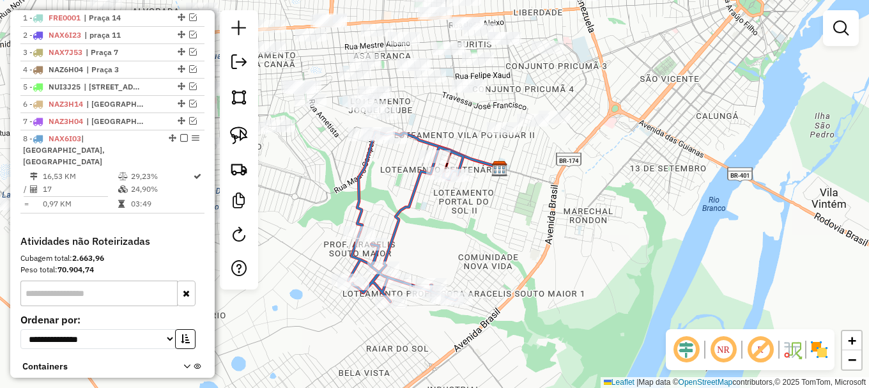
scroll to position [582, 0]
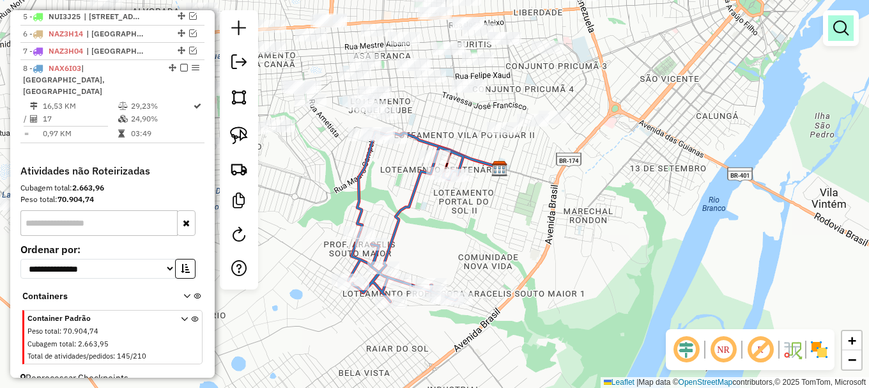
click at [837, 19] on link at bounding box center [841, 28] width 26 height 26
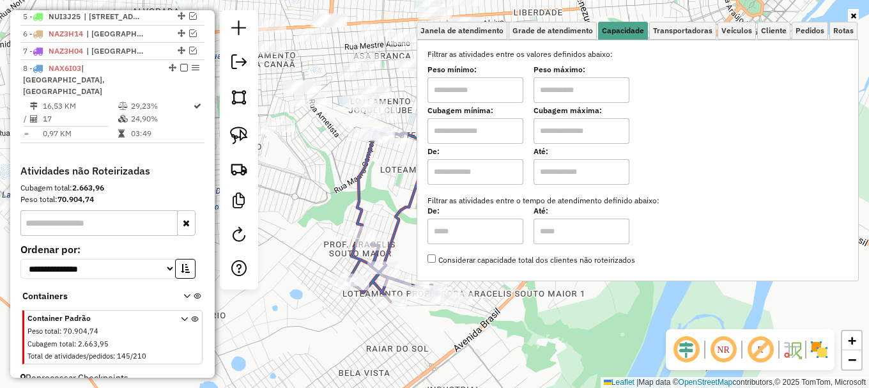
click at [520, 127] on input "text" at bounding box center [476, 131] width 96 height 26
type input "*****"
click at [578, 126] on input "text" at bounding box center [582, 131] width 96 height 26
type input "*******"
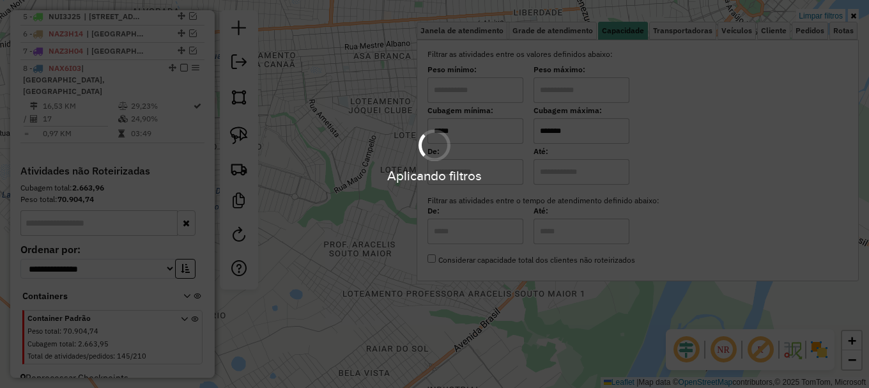
click at [360, 192] on div "Limpar filtros Janela de atendimento Grade de atendimento Capacidade Transporta…" at bounding box center [434, 194] width 869 height 388
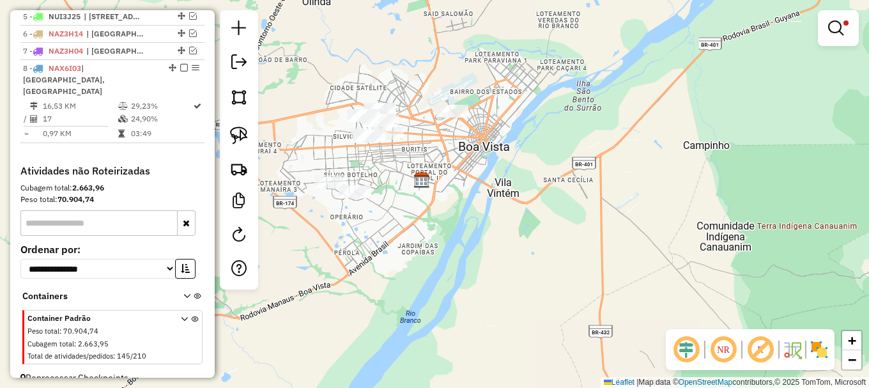
drag, startPoint x: 380, startPoint y: 177, endPoint x: 426, endPoint y: 164, distance: 48.4
click at [424, 165] on div "Limpar filtros Janela de atendimento Grade de atendimento Capacidade Transporta…" at bounding box center [434, 194] width 869 height 388
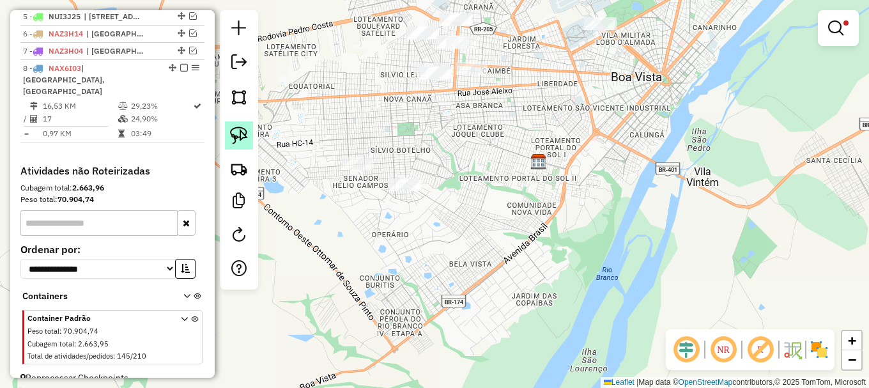
click at [244, 132] on img at bounding box center [239, 136] width 18 height 18
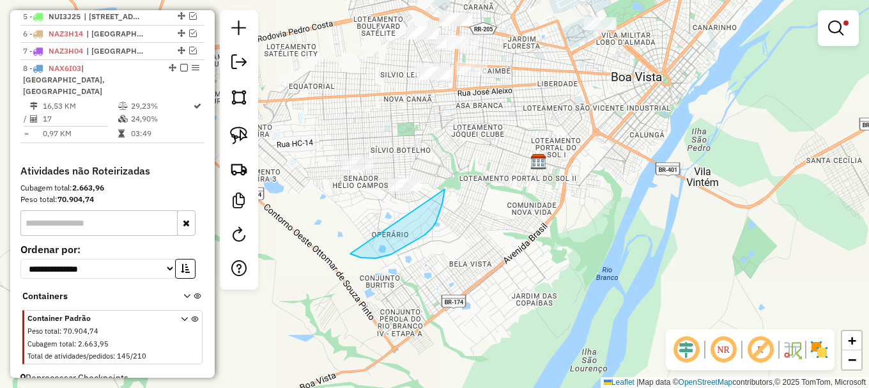
drag, startPoint x: 354, startPoint y: 255, endPoint x: 413, endPoint y: 135, distance: 134.0
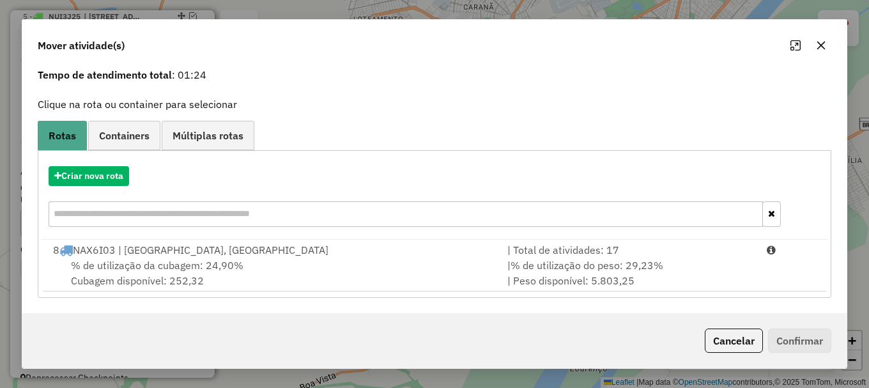
scroll to position [0, 0]
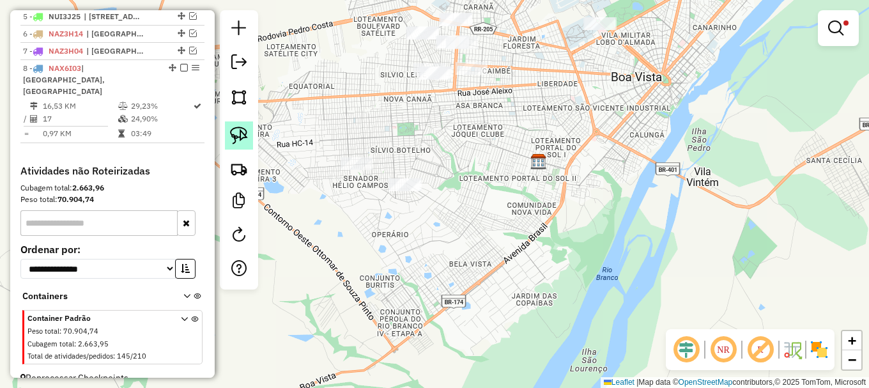
click at [245, 130] on img at bounding box center [239, 136] width 18 height 18
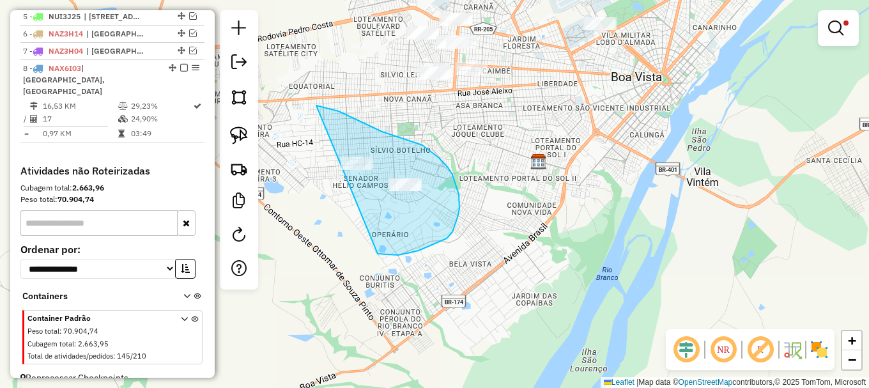
drag, startPoint x: 382, startPoint y: 254, endPoint x: 296, endPoint y: 102, distance: 174.8
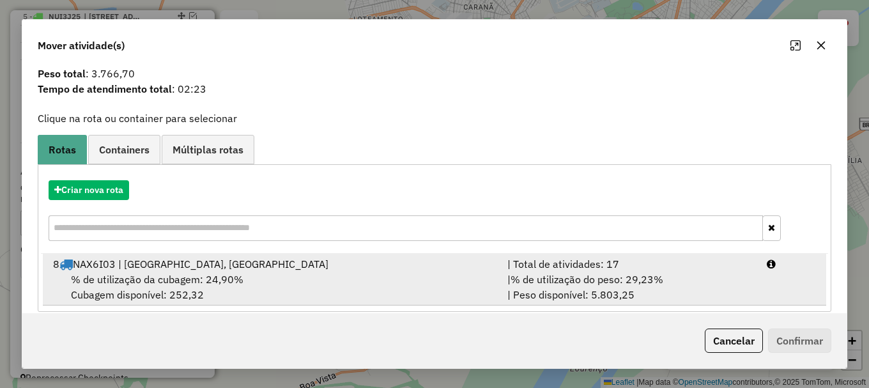
scroll to position [50, 0]
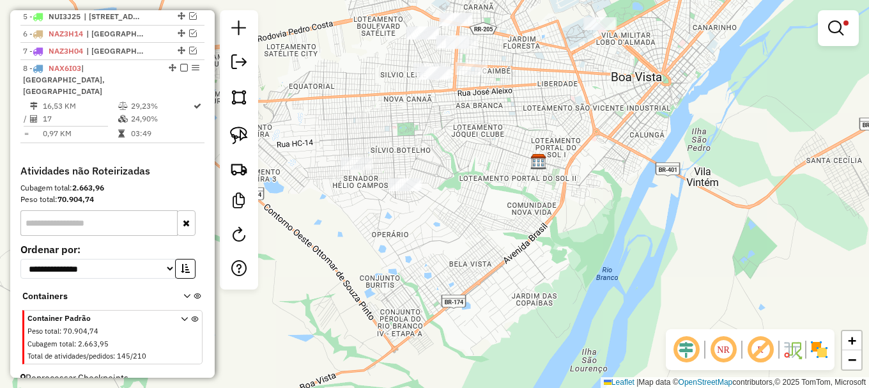
click at [818, 18] on div at bounding box center [838, 28] width 41 height 36
click at [833, 33] on em at bounding box center [835, 27] width 15 height 15
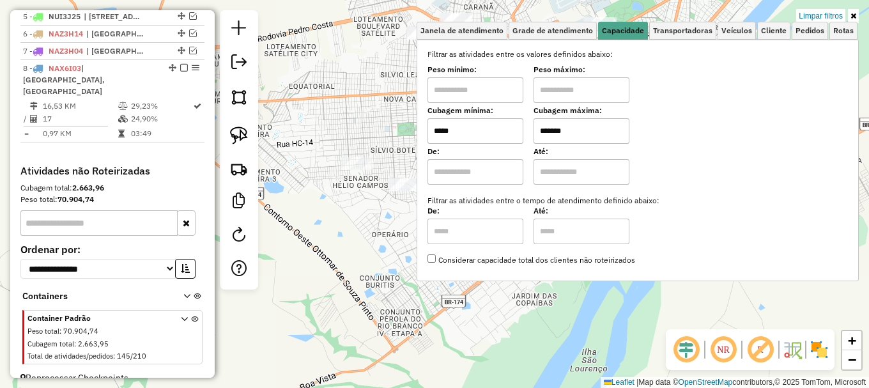
click at [489, 129] on input "*****" at bounding box center [476, 131] width 96 height 26
click at [375, 226] on div "Limpar filtros Janela de atendimento Grade de atendimento Capacidade Transporta…" at bounding box center [434, 194] width 869 height 388
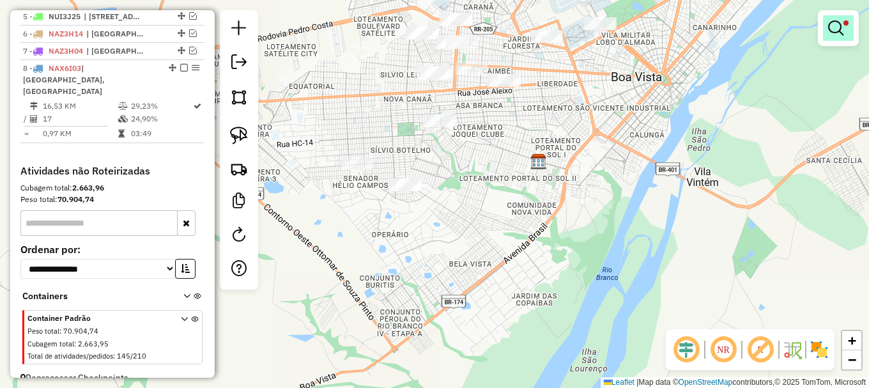
click at [834, 31] on em at bounding box center [835, 27] width 15 height 15
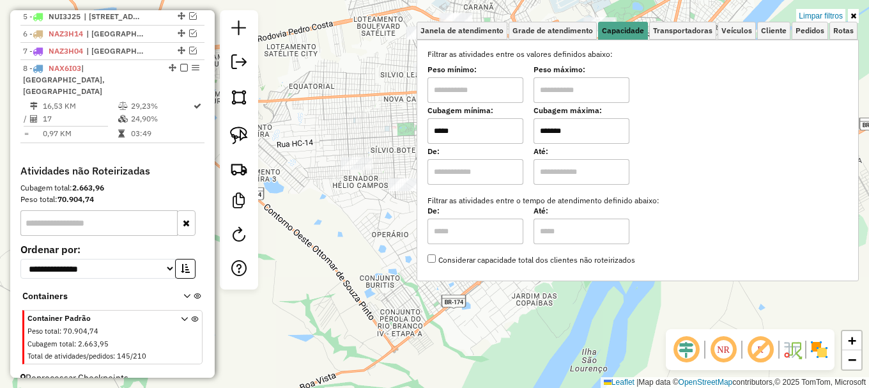
click at [502, 123] on input "*****" at bounding box center [476, 131] width 96 height 26
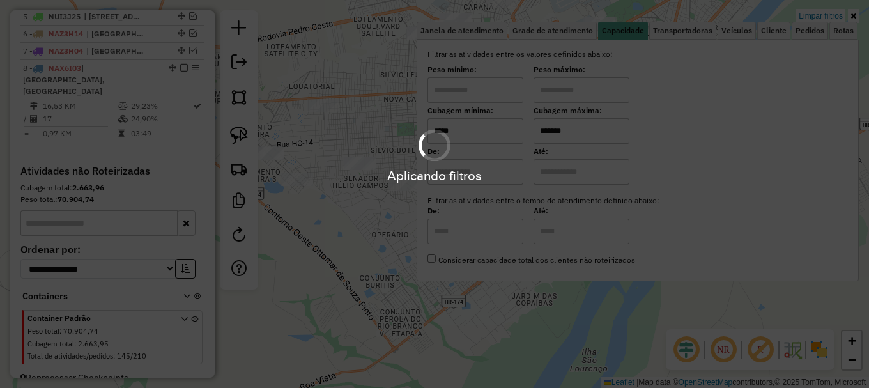
type input "*****"
click at [374, 221] on div "Limpar filtros Janela de atendimento Grade de atendimento Capacidade Transporta…" at bounding box center [434, 194] width 869 height 388
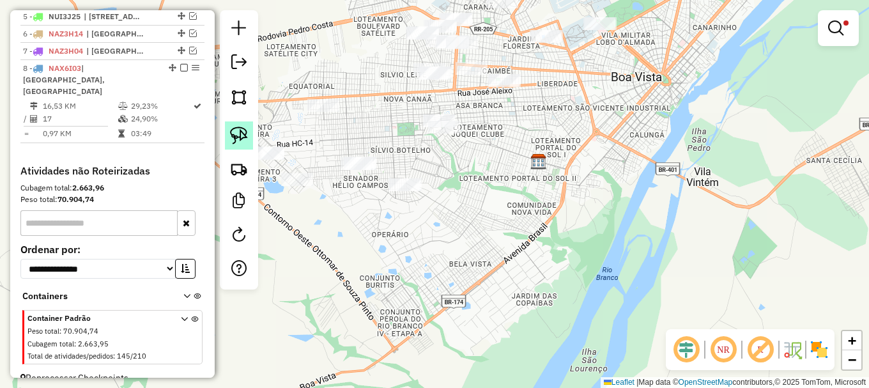
click at [245, 136] on img at bounding box center [239, 136] width 18 height 18
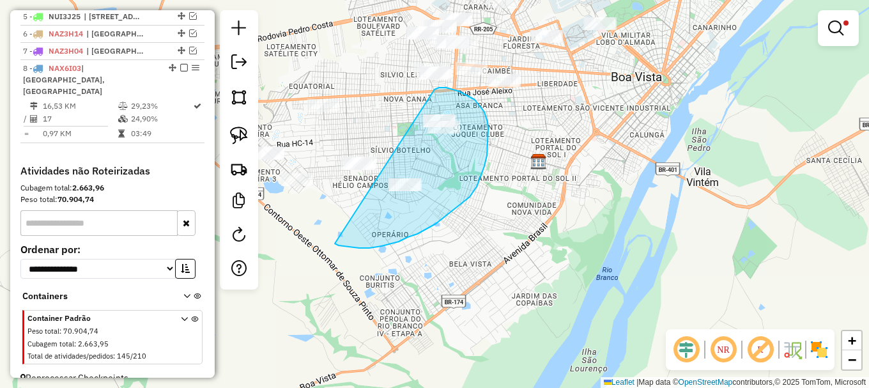
drag, startPoint x: 339, startPoint y: 245, endPoint x: 434, endPoint y: 89, distance: 182.7
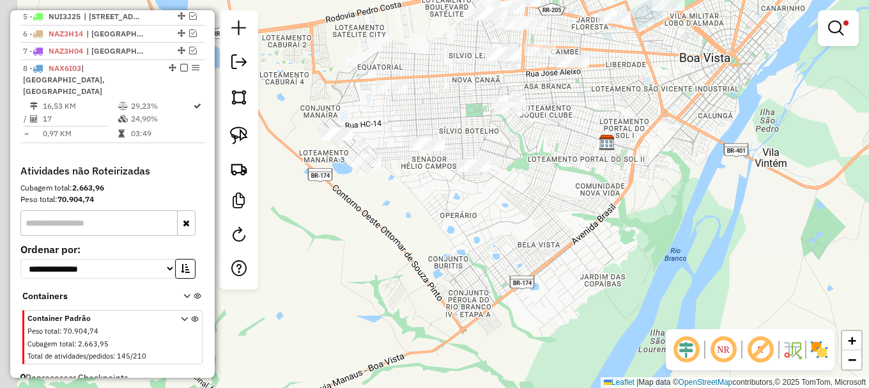
drag, startPoint x: 385, startPoint y: 262, endPoint x: 392, endPoint y: 250, distance: 14.0
click at [394, 250] on div "Limpar filtros Janela de atendimento Grade de atendimento Capacidade Transporta…" at bounding box center [434, 194] width 869 height 388
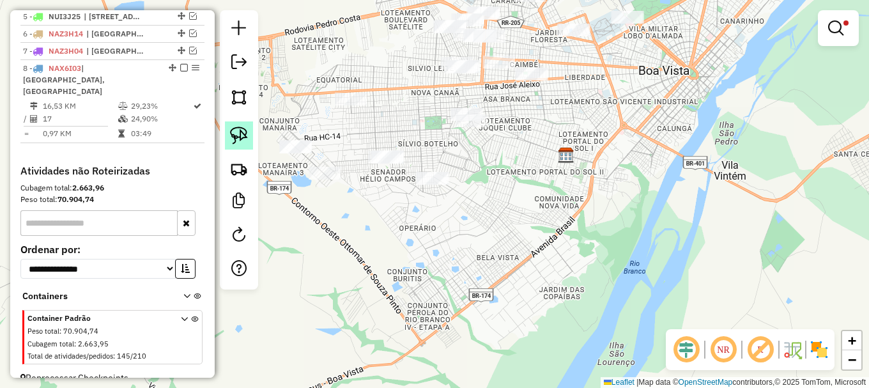
click at [240, 131] on img at bounding box center [239, 136] width 18 height 18
drag, startPoint x: 240, startPoint y: 131, endPoint x: 250, endPoint y: 151, distance: 22.6
click at [240, 135] on img at bounding box center [239, 136] width 18 height 18
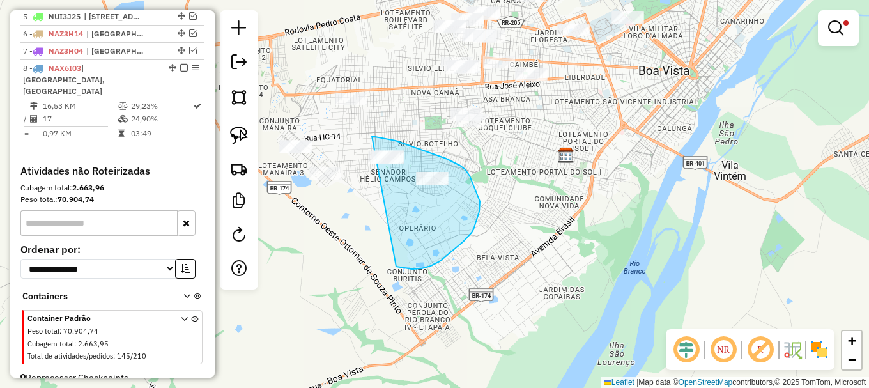
drag, startPoint x: 431, startPoint y: 266, endPoint x: 346, endPoint y: 132, distance: 158.5
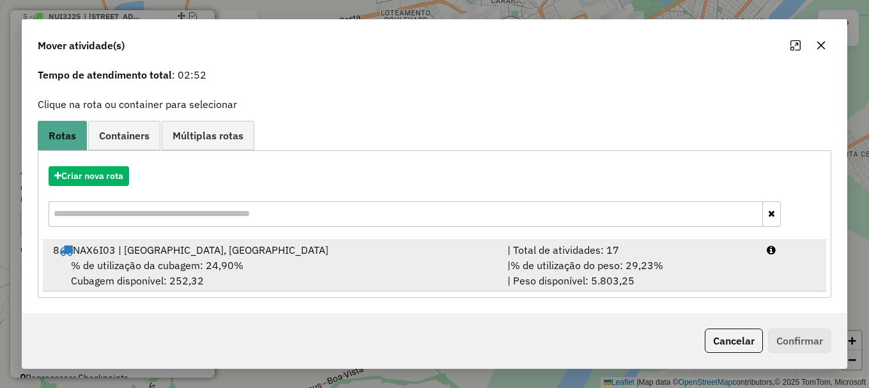
click at [771, 270] on li "8 NAX6I03 | Praça 3, Praça 7 | Total de atividades: 17 % de utilização da cubag…" at bounding box center [434, 266] width 783 height 52
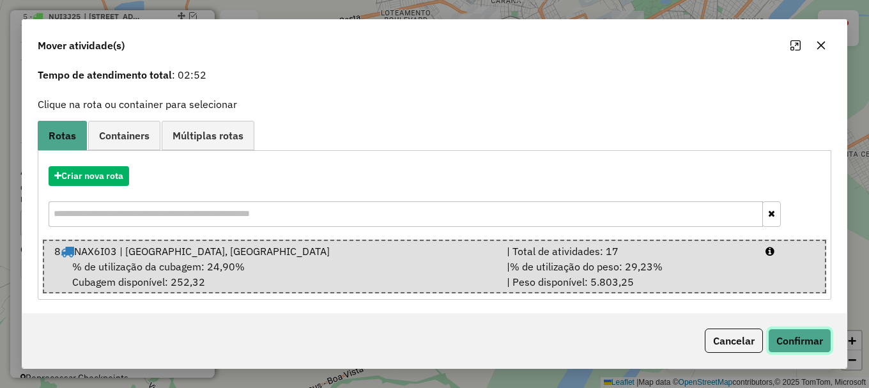
click at [804, 348] on button "Confirmar" at bounding box center [799, 340] width 63 height 24
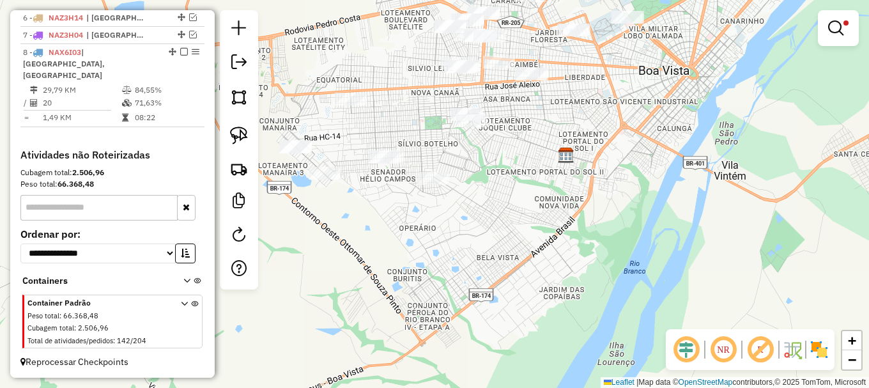
scroll to position [0, 0]
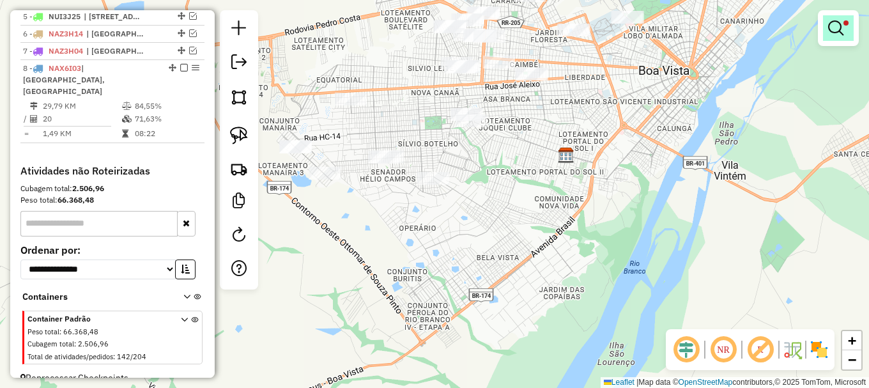
click at [841, 24] on em at bounding box center [835, 27] width 15 height 15
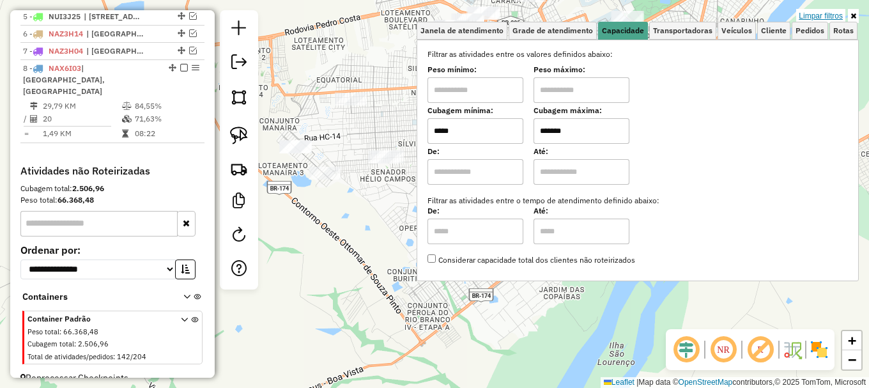
click at [833, 15] on link "Limpar filtros" at bounding box center [820, 16] width 49 height 14
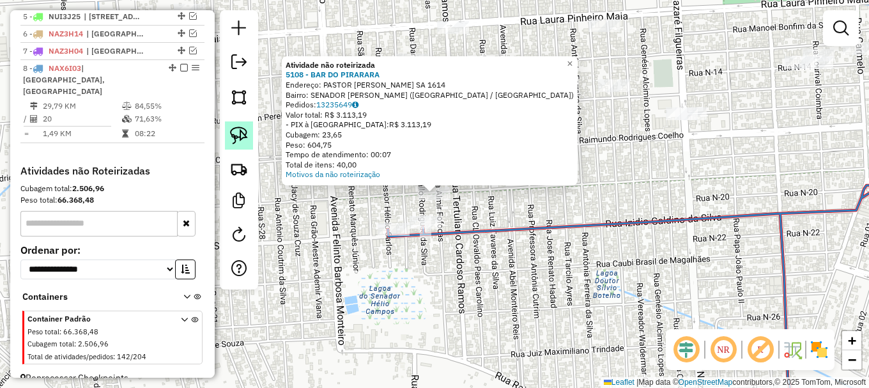
click at [240, 137] on img at bounding box center [239, 136] width 18 height 18
drag, startPoint x: 397, startPoint y: 211, endPoint x: 452, endPoint y: 164, distance: 71.6
click at [452, 164] on div "Rota 8 - Placa NAX6I03 917 - EDMAR DOS SANTOS DA Atividade não roteirizada 5108…" at bounding box center [434, 194] width 869 height 388
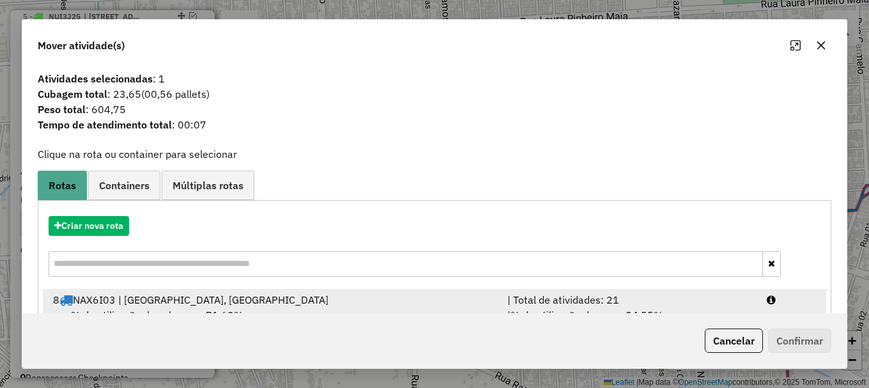
click at [792, 305] on div at bounding box center [791, 299] width 65 height 15
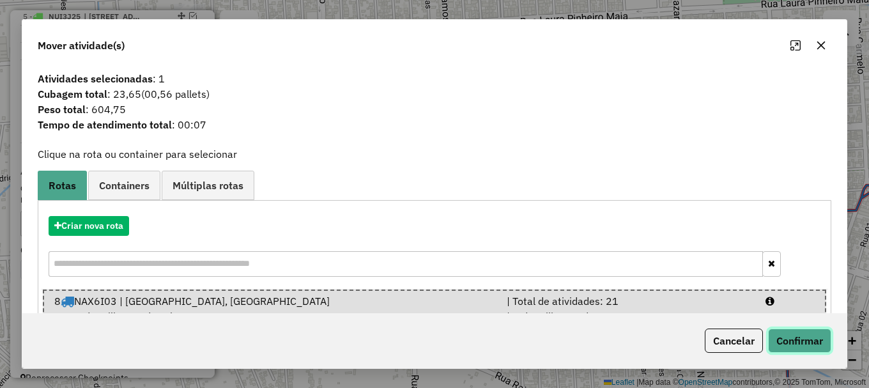
click at [799, 341] on button "Confirmar" at bounding box center [799, 340] width 63 height 24
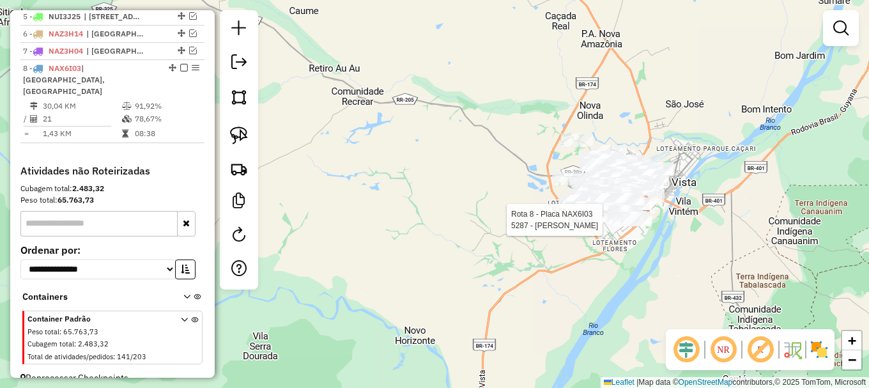
select select "**********"
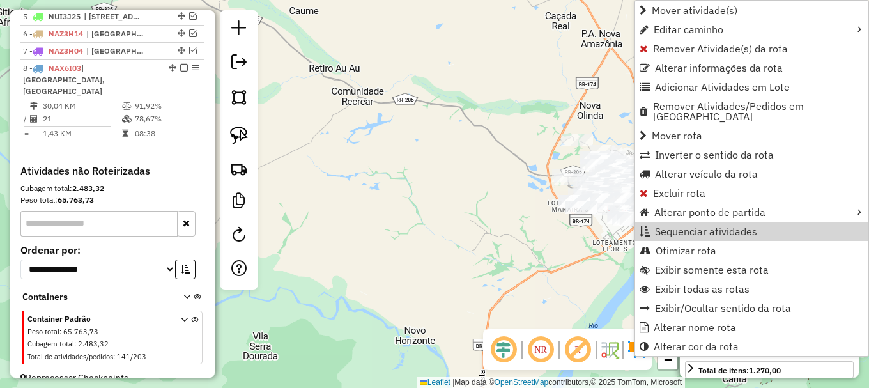
scroll to position [571, 0]
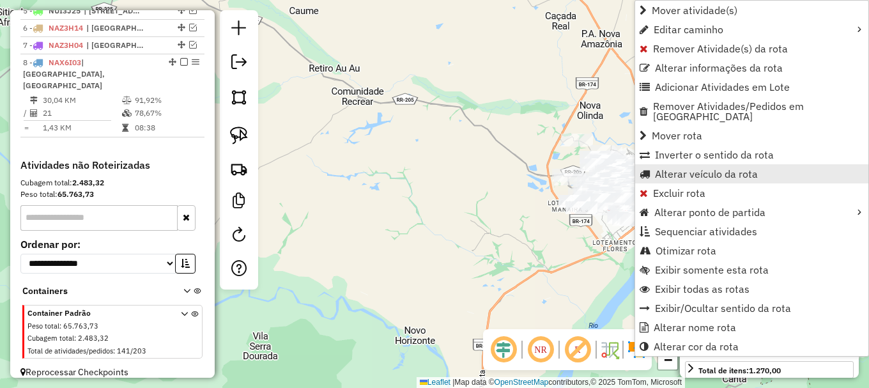
click at [675, 169] on span "Alterar veículo da rota" at bounding box center [706, 174] width 103 height 10
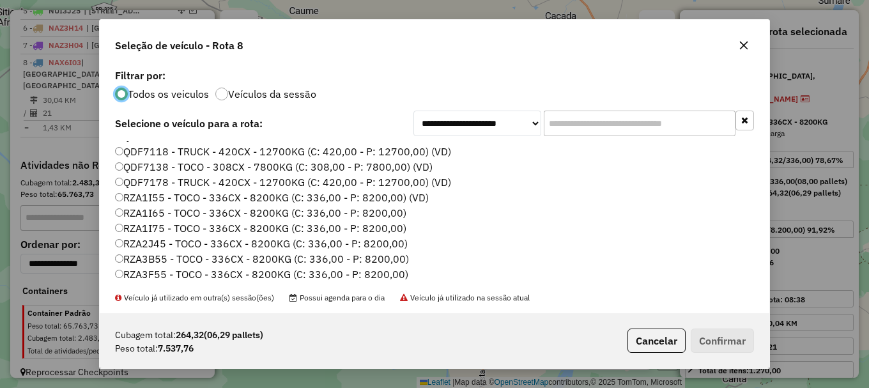
scroll to position [427, 0]
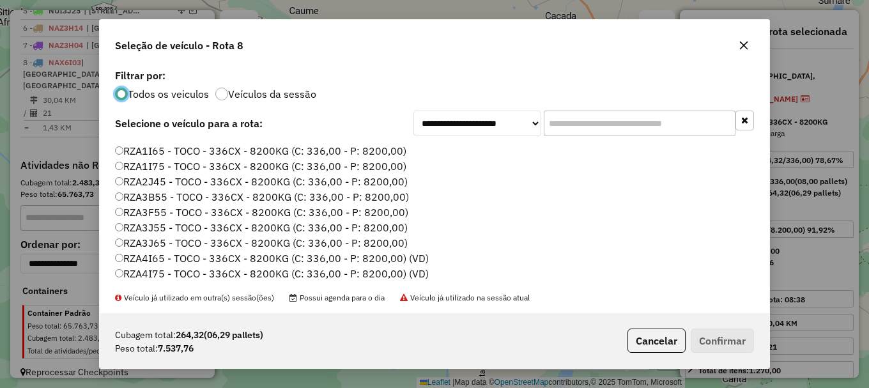
click at [161, 201] on label "RZA3B55 - TOCO - 336CX - 8200KG (C: 336,00 - P: 8200,00)" at bounding box center [262, 196] width 294 height 15
click at [716, 347] on button "Confirmar" at bounding box center [722, 340] width 63 height 24
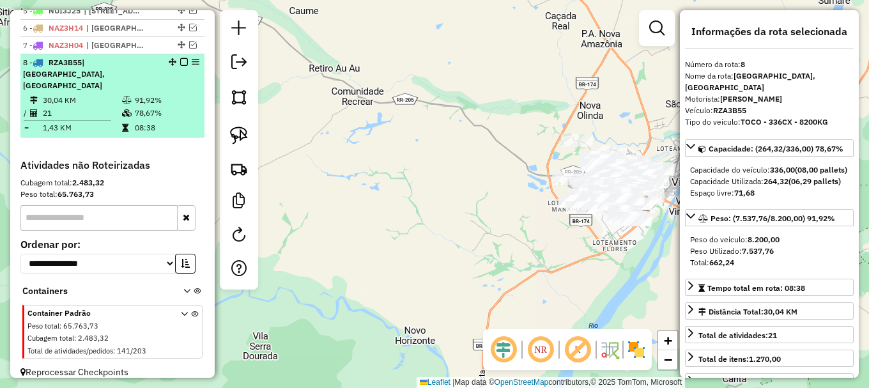
click at [180, 66] on em at bounding box center [184, 62] width 8 height 8
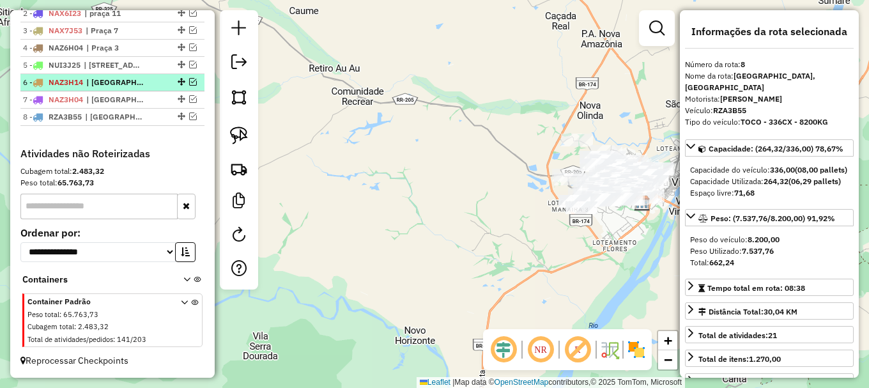
scroll to position [528, 0]
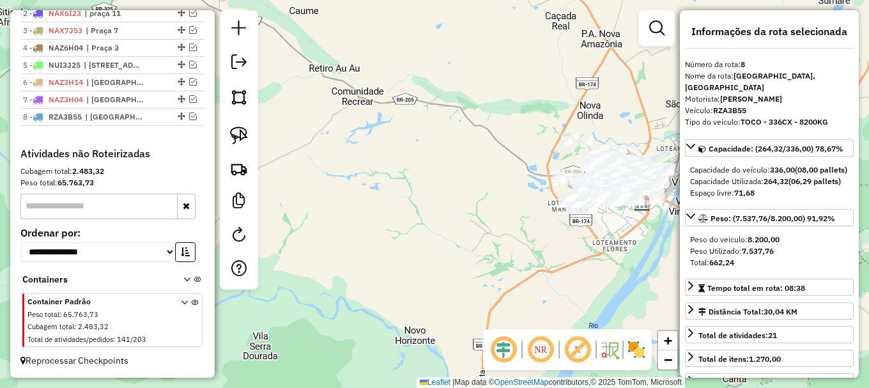
drag, startPoint x: 540, startPoint y: 240, endPoint x: 429, endPoint y: 245, distance: 110.7
click at [430, 245] on div "Janela de atendimento Grade de atendimento Capacidade Transportadoras Veículos …" at bounding box center [434, 194] width 869 height 388
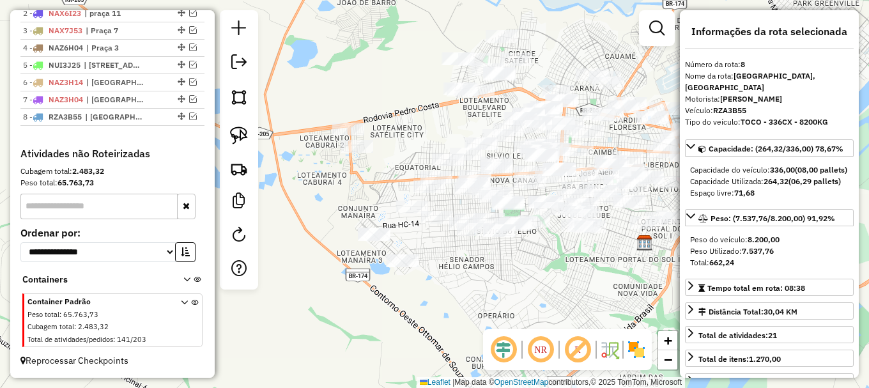
drag, startPoint x: 458, startPoint y: 277, endPoint x: 543, endPoint y: 262, distance: 85.7
click at [543, 262] on div "Janela de atendimento Grade de atendimento Capacidade Transportadoras Veículos …" at bounding box center [434, 194] width 869 height 388
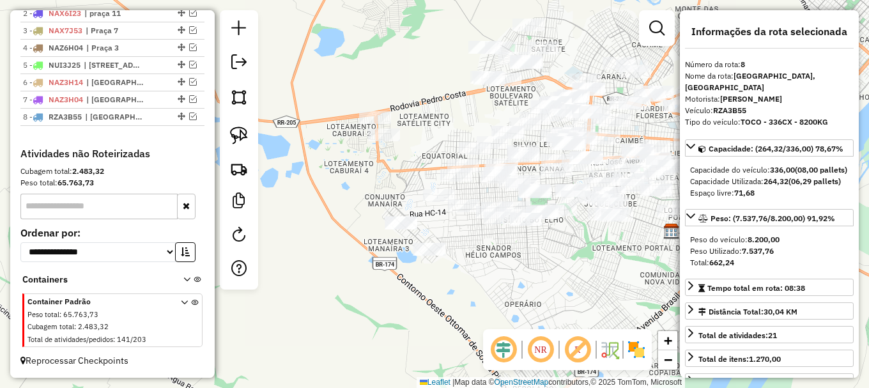
drag, startPoint x: 239, startPoint y: 132, endPoint x: 294, endPoint y: 180, distance: 72.9
click at [240, 132] on img at bounding box center [239, 136] width 18 height 18
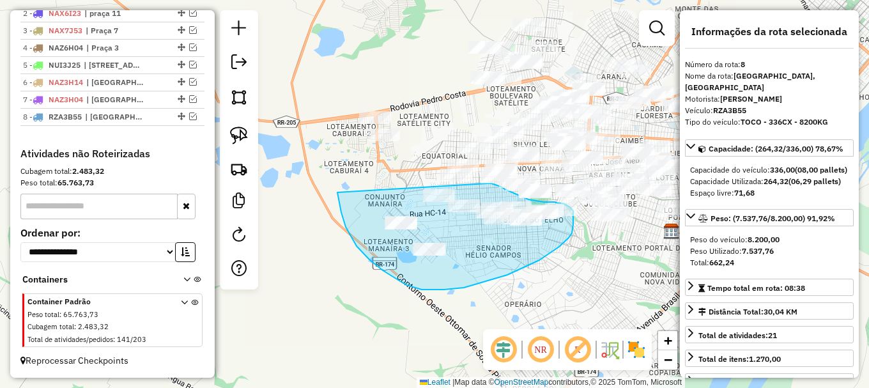
drag, startPoint x: 337, startPoint y: 192, endPoint x: 487, endPoint y: 183, distance: 149.8
click at [487, 183] on div "Janela de atendimento Grade de atendimento Capacidade Transportadoras Veículos …" at bounding box center [434, 194] width 869 height 388
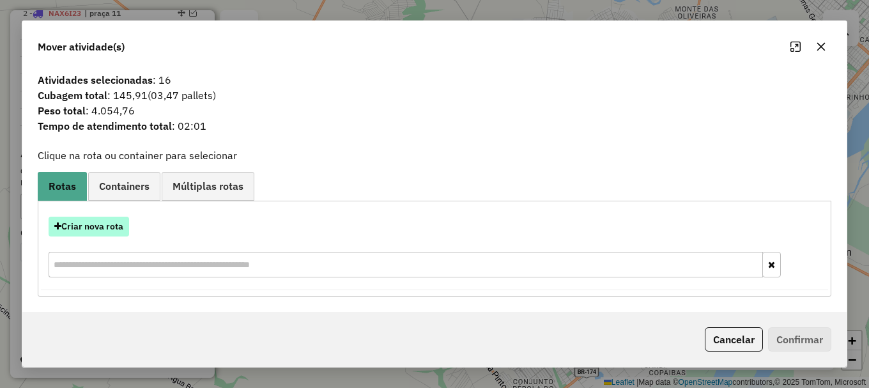
click at [102, 225] on button "Criar nova rota" at bounding box center [89, 227] width 81 height 20
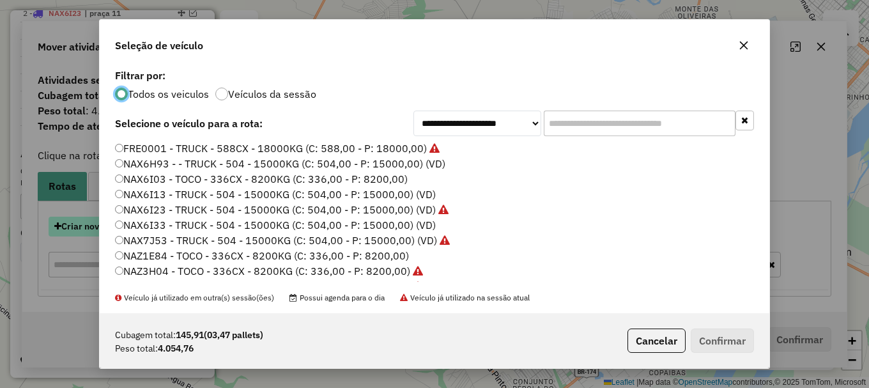
scroll to position [7, 4]
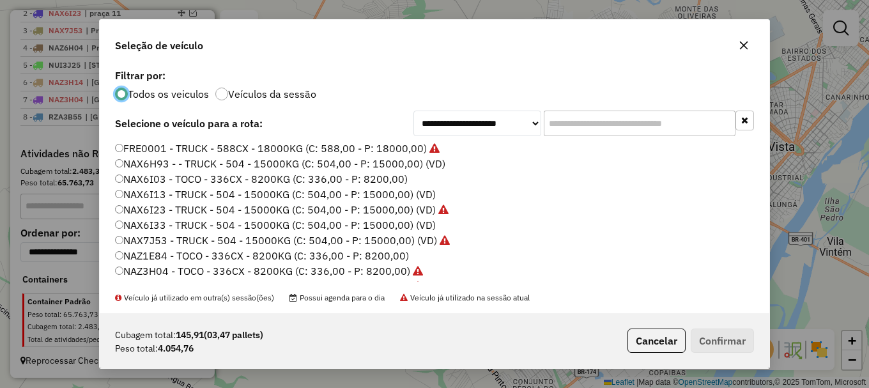
click at [153, 177] on label "NAX6I03 - TOCO - 336CX - 8200KG (C: 336,00 - P: 8200,00)" at bounding box center [261, 178] width 293 height 15
click at [734, 339] on button "Confirmar" at bounding box center [722, 340] width 63 height 24
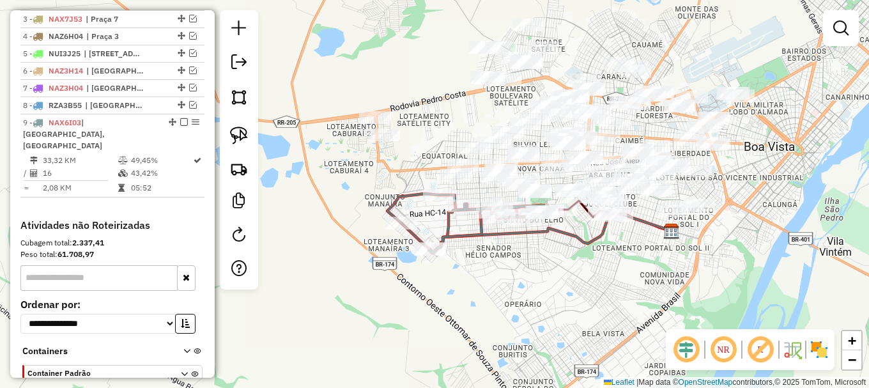
scroll to position [571, 0]
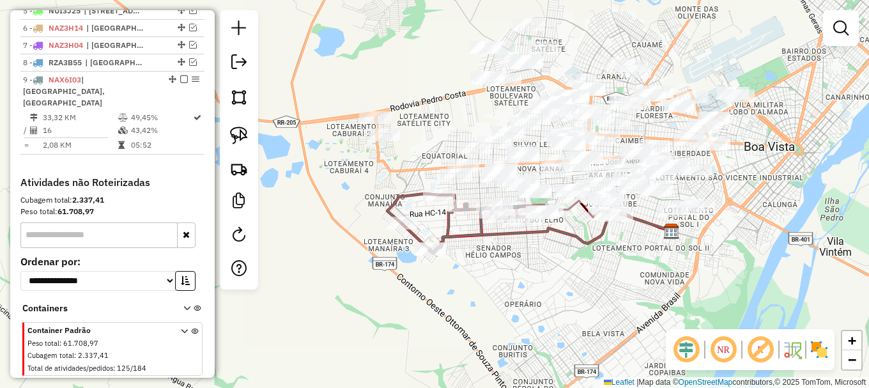
click at [839, 27] on em at bounding box center [840, 27] width 15 height 15
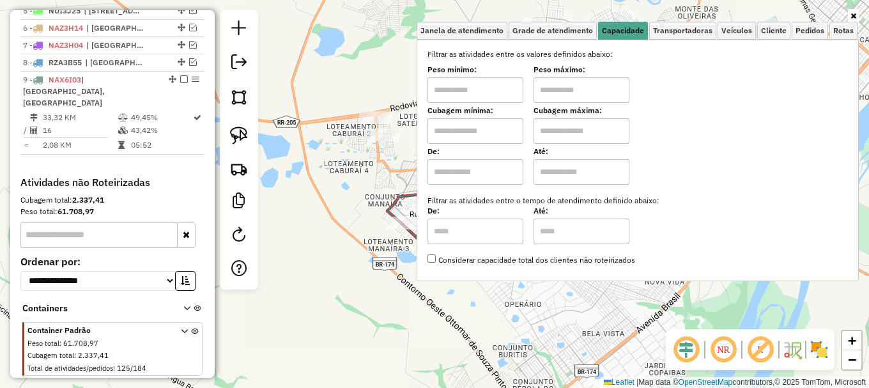
click at [477, 135] on input "text" at bounding box center [476, 131] width 96 height 26
type input "*****"
click at [577, 127] on input "text" at bounding box center [582, 131] width 96 height 26
type input "*******"
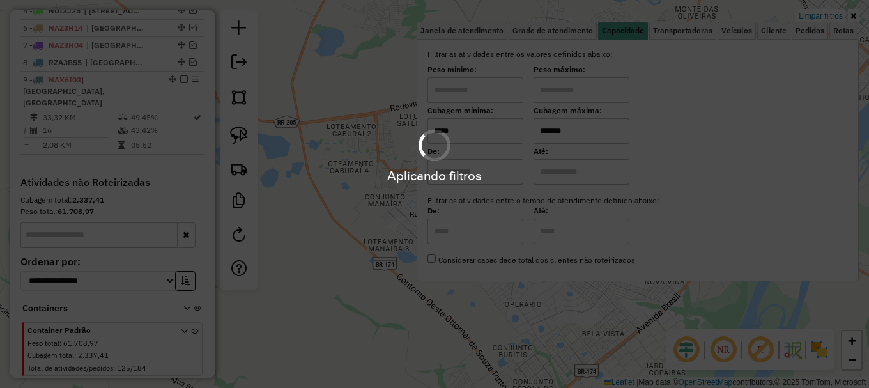
click at [342, 191] on div "Limpar filtros Janela de atendimento Grade de atendimento Capacidade Transporta…" at bounding box center [434, 194] width 869 height 388
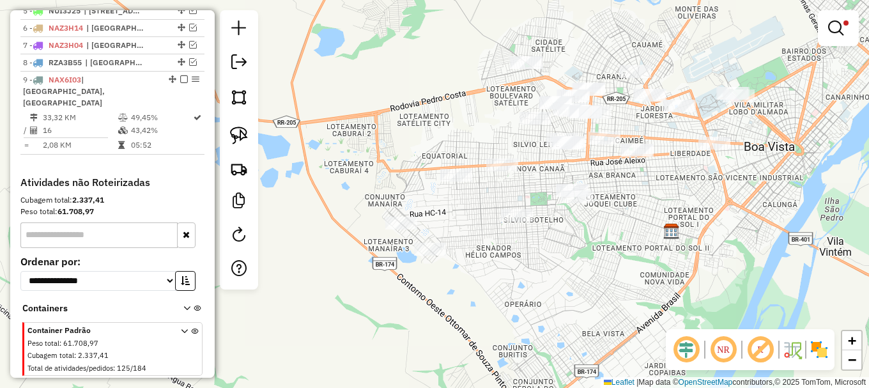
drag, startPoint x: 470, startPoint y: 212, endPoint x: 396, endPoint y: 226, distance: 75.4
click at [402, 226] on div "Limpar filtros Janela de atendimento Grade de atendimento Capacidade Transporta…" at bounding box center [434, 194] width 869 height 388
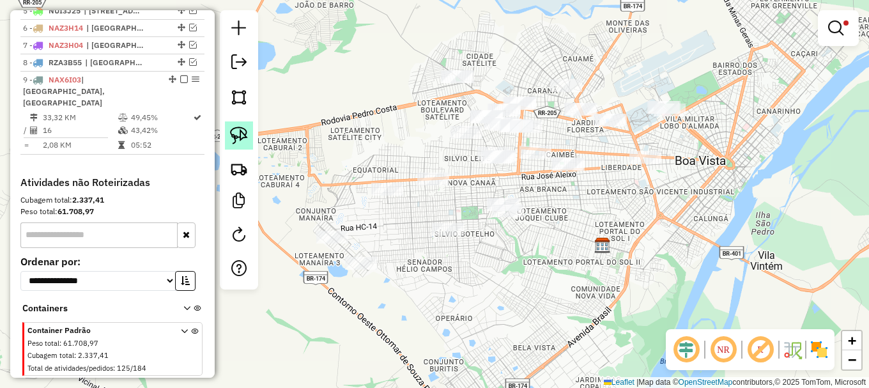
click at [239, 129] on img at bounding box center [239, 136] width 18 height 18
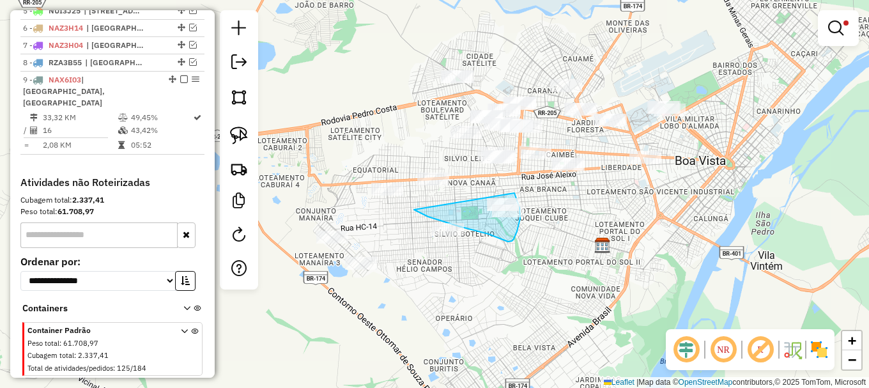
drag, startPoint x: 423, startPoint y: 214, endPoint x: 514, endPoint y: 190, distance: 93.8
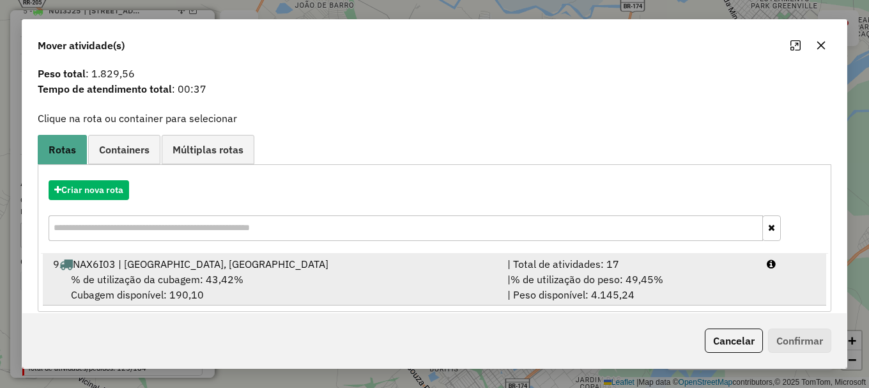
scroll to position [50, 0]
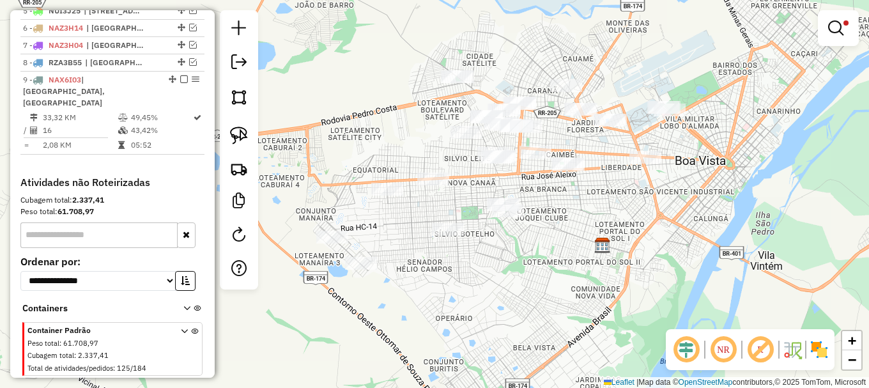
drag, startPoint x: 233, startPoint y: 137, endPoint x: 261, endPoint y: 159, distance: 35.5
click at [235, 137] on img at bounding box center [239, 136] width 18 height 18
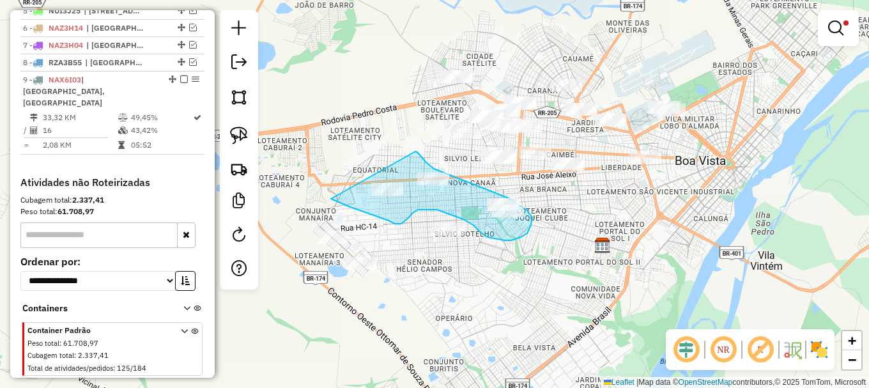
drag, startPoint x: 342, startPoint y: 203, endPoint x: 415, endPoint y: 151, distance: 89.9
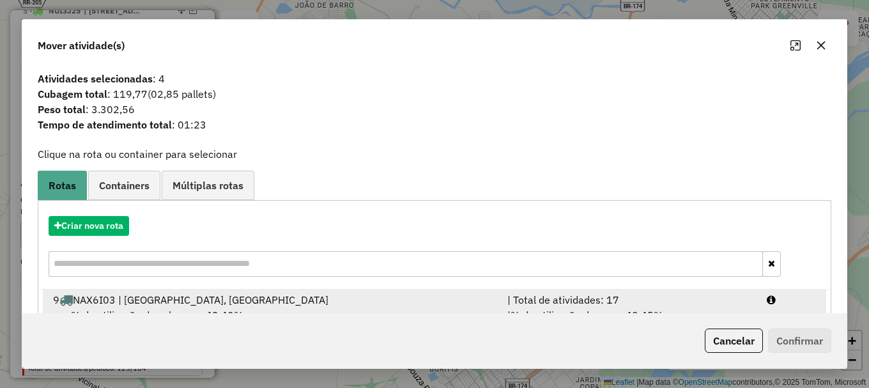
click at [762, 300] on div at bounding box center [791, 299] width 65 height 15
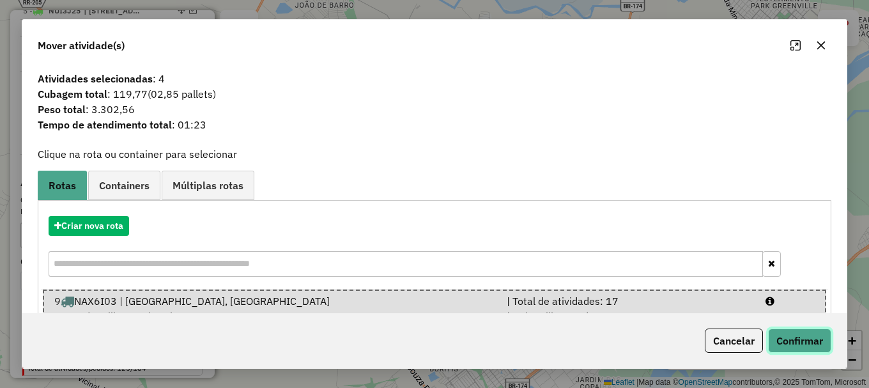
click at [796, 340] on button "Confirmar" at bounding box center [799, 340] width 63 height 24
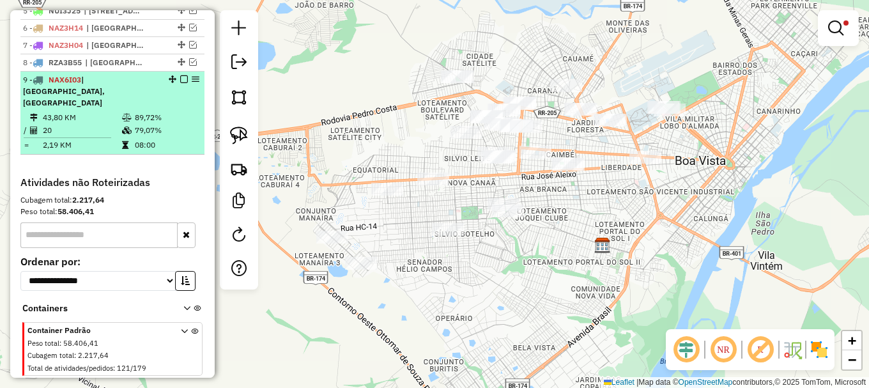
click at [183, 83] on div at bounding box center [180, 79] width 38 height 8
select select "**********"
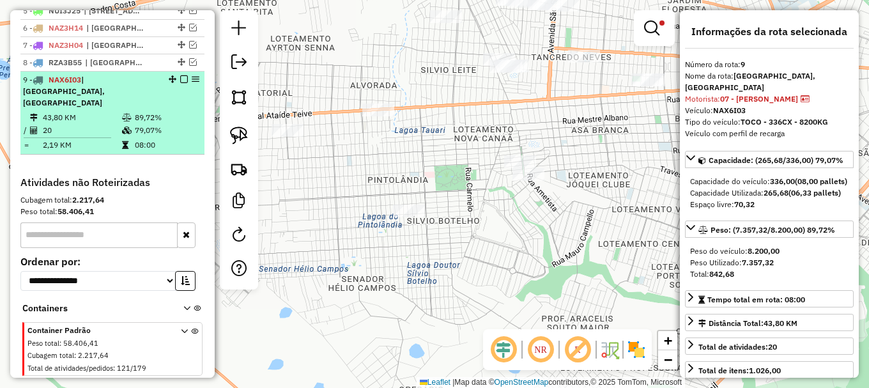
drag, startPoint x: 183, startPoint y: 92, endPoint x: 192, endPoint y: 87, distance: 10.3
click at [184, 83] on div at bounding box center [180, 79] width 38 height 8
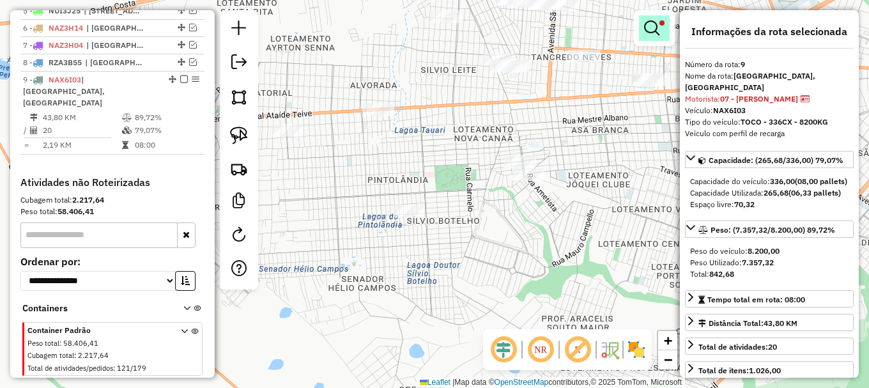
click at [652, 27] on em at bounding box center [651, 27] width 15 height 15
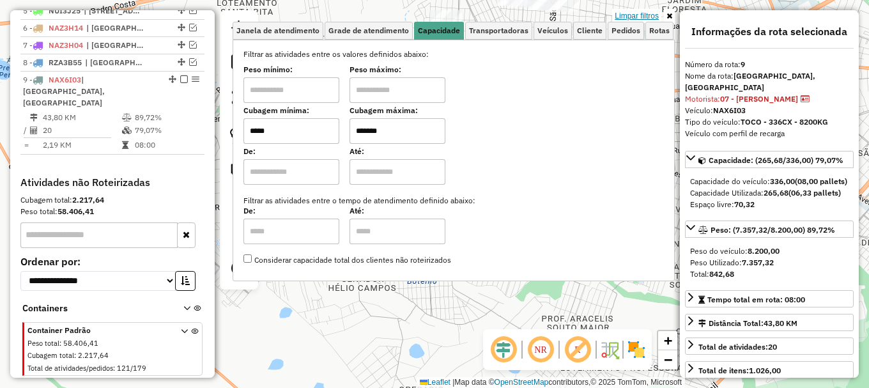
click at [634, 13] on link "Limpar filtros" at bounding box center [636, 16] width 49 height 14
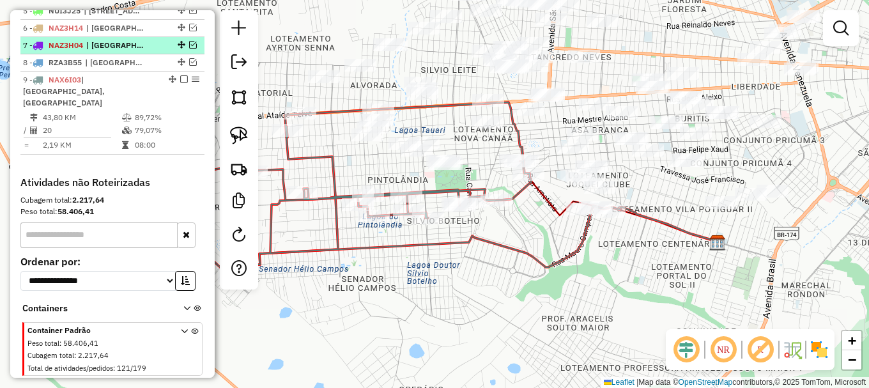
click at [181, 83] on em at bounding box center [184, 79] width 8 height 8
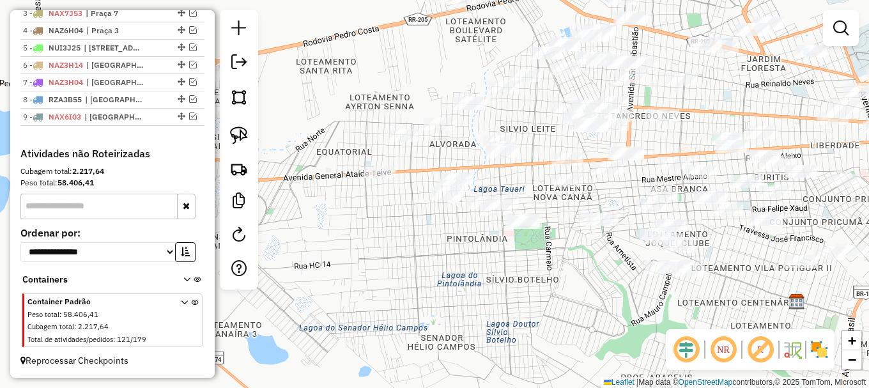
drag, startPoint x: 557, startPoint y: 274, endPoint x: 770, endPoint y: 311, distance: 216.0
click at [762, 310] on div "Janela de atendimento Grade de atendimento Capacidade Transportadoras Veículos …" at bounding box center [434, 194] width 869 height 388
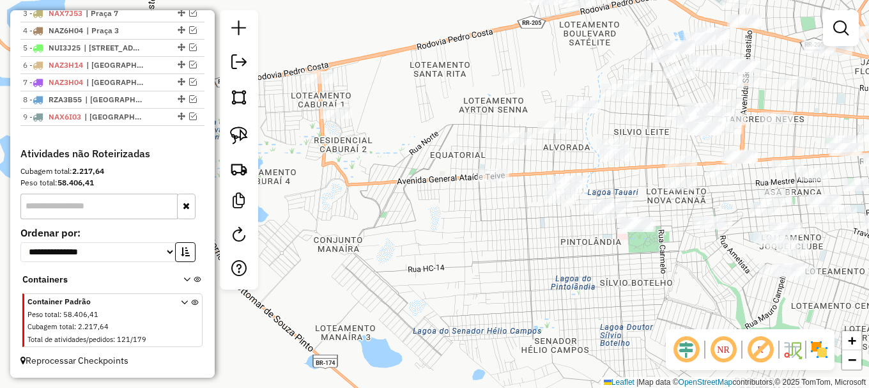
drag, startPoint x: 445, startPoint y: 262, endPoint x: 520, endPoint y: 265, distance: 75.5
click at [520, 265] on div "Janela de atendimento Grade de atendimento Capacidade Transportadoras Veículos …" at bounding box center [434, 194] width 869 height 388
click at [236, 133] on img at bounding box center [239, 136] width 18 height 18
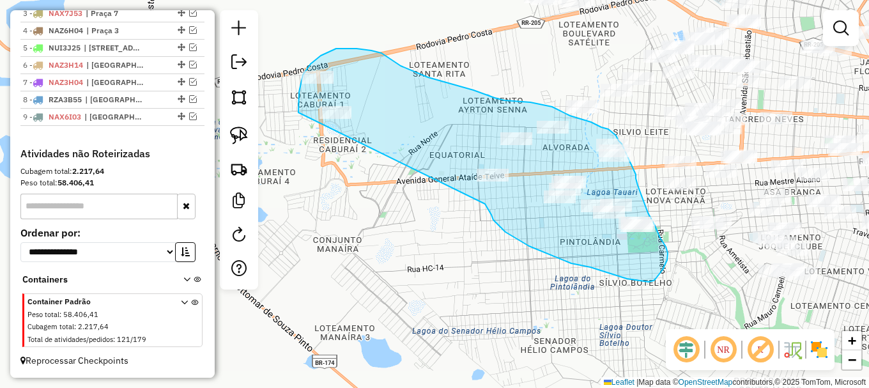
drag, startPoint x: 488, startPoint y: 210, endPoint x: 298, endPoint y: 112, distance: 213.5
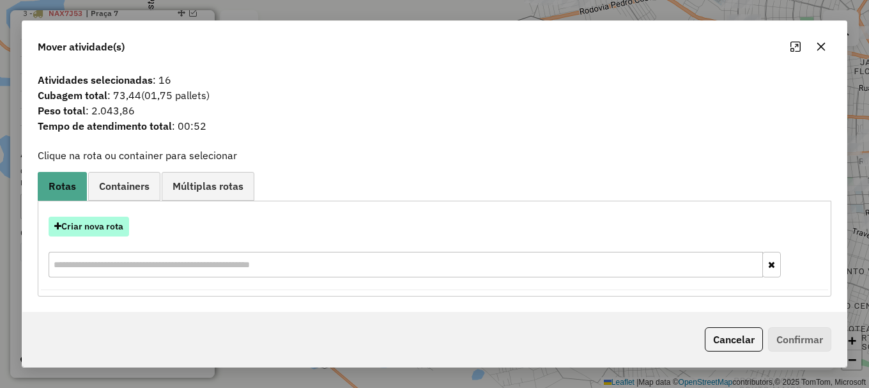
click at [79, 227] on button "Criar nova rota" at bounding box center [89, 227] width 81 height 20
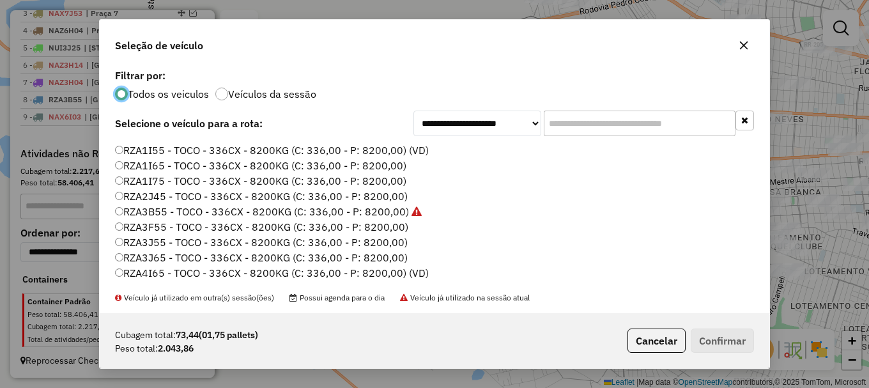
scroll to position [427, 0]
click at [149, 273] on label "RZA4I75 - TOCO - 336CX - 8200KG (C: 336,00 - P: 8200,00) (VD)" at bounding box center [272, 273] width 314 height 15
click at [722, 338] on button "Confirmar" at bounding box center [722, 340] width 63 height 24
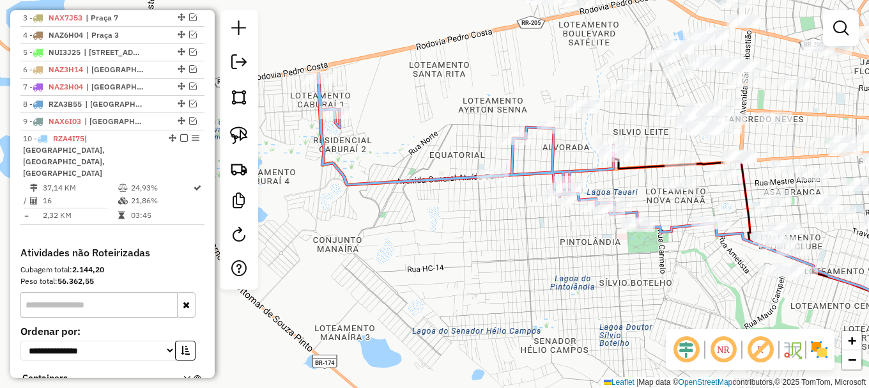
scroll to position [587, 0]
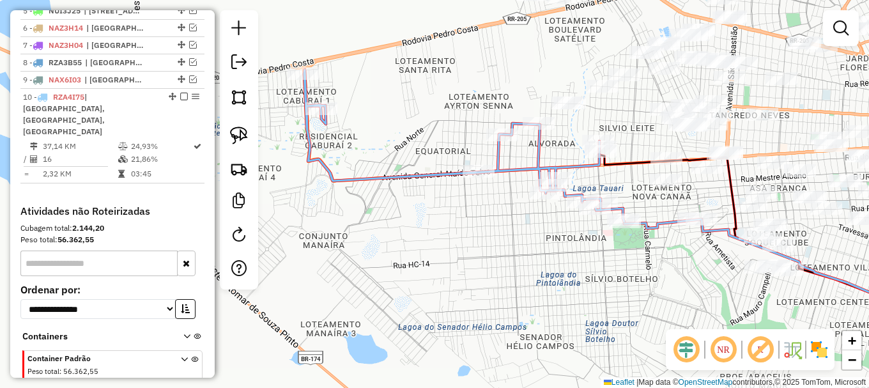
drag, startPoint x: 518, startPoint y: 273, endPoint x: 328, endPoint y: 245, distance: 191.8
click at [341, 245] on div "Janela de atendimento Grade de atendimento Capacidade Transportadoras Veículos …" at bounding box center [434, 194] width 869 height 388
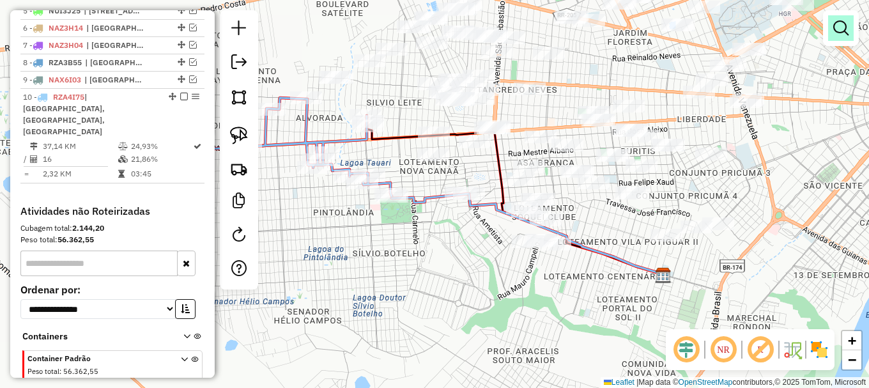
click at [844, 31] on em at bounding box center [840, 27] width 15 height 15
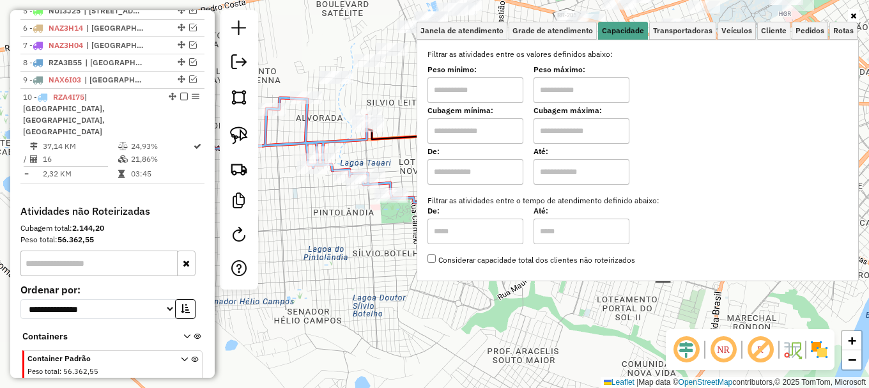
click at [482, 132] on input "text" at bounding box center [476, 131] width 96 height 26
type input "*****"
drag, startPoint x: 564, startPoint y: 132, endPoint x: 571, endPoint y: 138, distance: 9.5
click at [566, 131] on input "text" at bounding box center [582, 131] width 96 height 26
type input "*******"
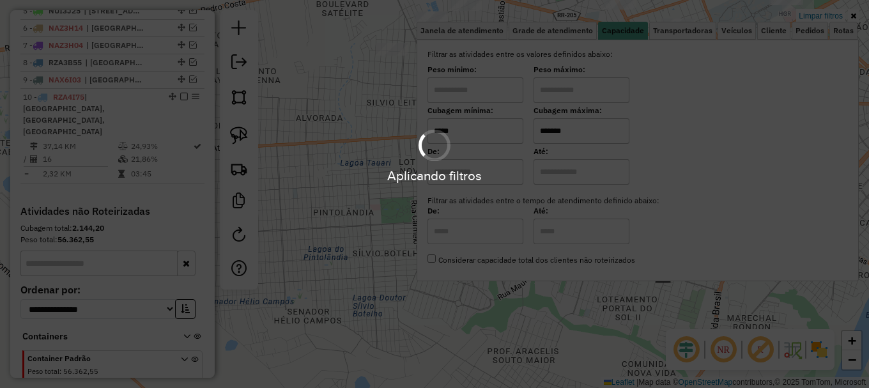
click at [367, 224] on div "Aplicando filtros" at bounding box center [434, 194] width 869 height 388
click at [367, 223] on div "Limpar filtros Janela de atendimento Grade de atendimento Capacidade Transporta…" at bounding box center [434, 194] width 869 height 388
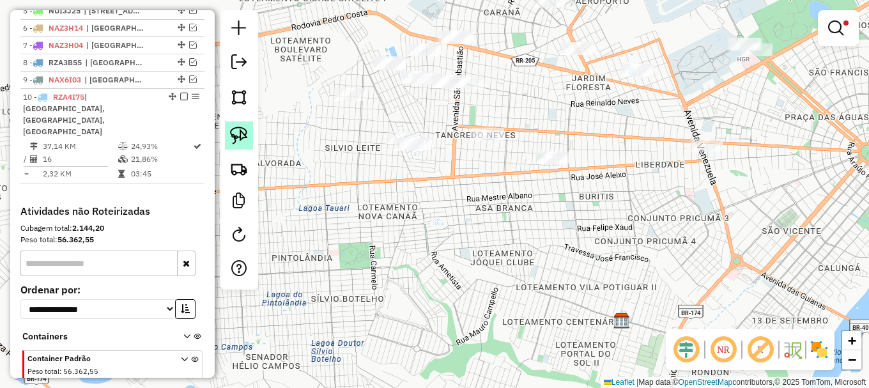
click at [247, 134] on img at bounding box center [239, 136] width 18 height 18
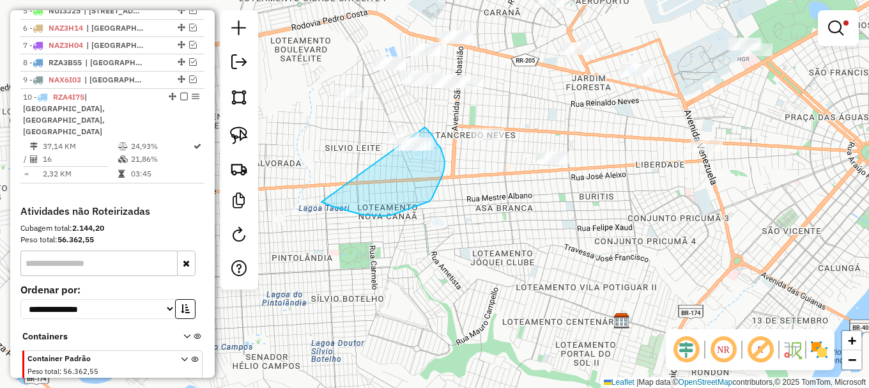
drag, startPoint x: 333, startPoint y: 206, endPoint x: 389, endPoint y: 109, distance: 111.9
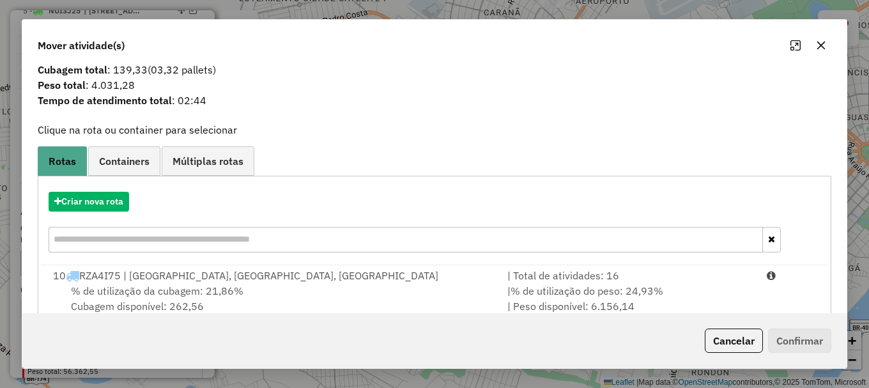
scroll to position [0, 0]
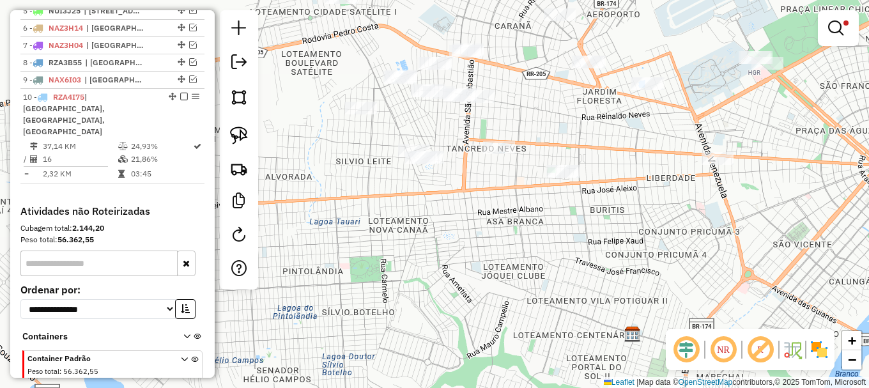
drag, startPoint x: 356, startPoint y: 155, endPoint x: 381, endPoint y: 187, distance: 40.0
click at [381, 187] on div "Limpar filtros Janela de atendimento Grade de atendimento Capacidade Transporta…" at bounding box center [434, 194] width 869 height 388
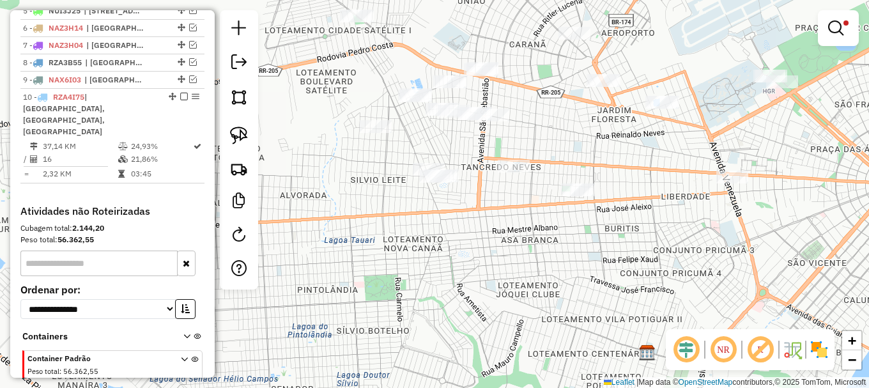
drag, startPoint x: 246, startPoint y: 128, endPoint x: 263, endPoint y: 148, distance: 25.8
click at [246, 128] on img at bounding box center [239, 136] width 18 height 18
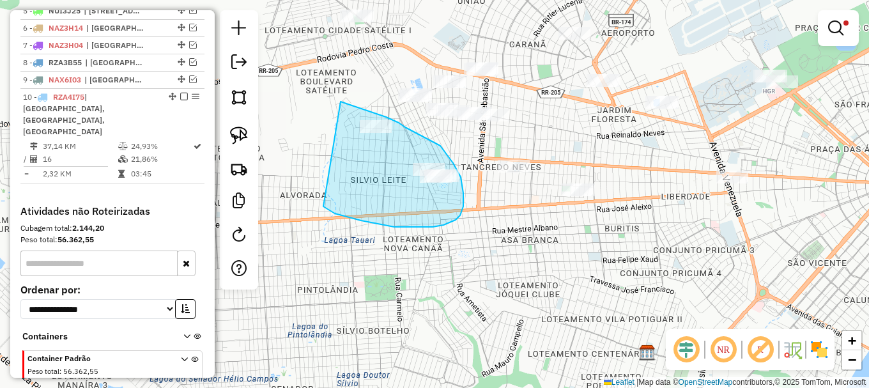
drag, startPoint x: 361, startPoint y: 220, endPoint x: 341, endPoint y: 102, distance: 120.6
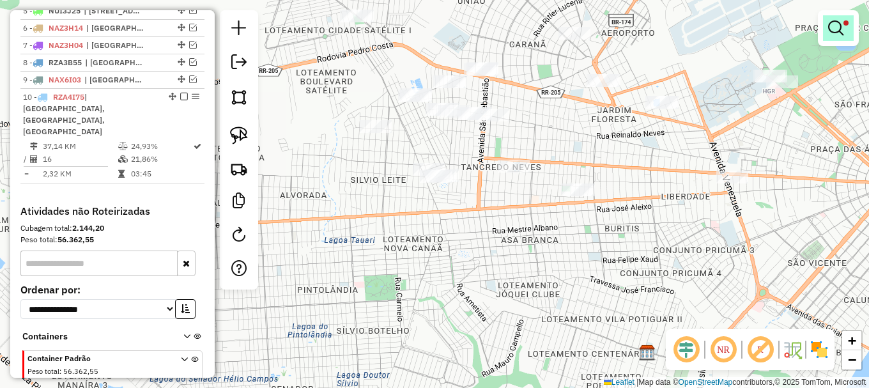
click at [828, 22] on link at bounding box center [838, 28] width 31 height 26
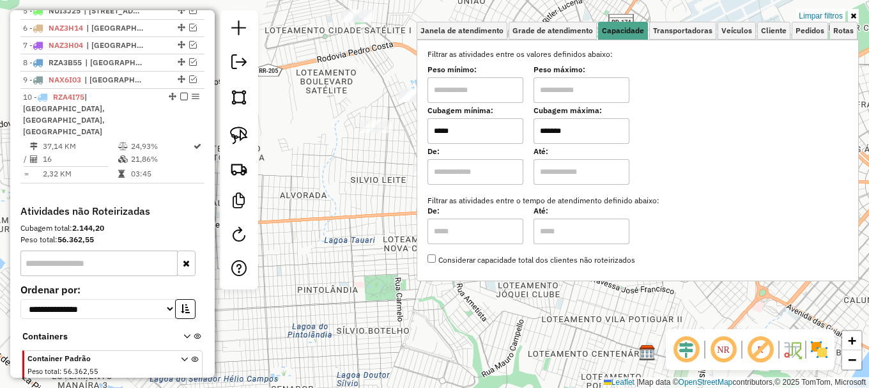
click at [474, 126] on input "*****" at bounding box center [476, 131] width 96 height 26
click at [390, 229] on div "Limpar filtros Janela de atendimento Grade de atendimento Capacidade Transporta…" at bounding box center [434, 194] width 869 height 388
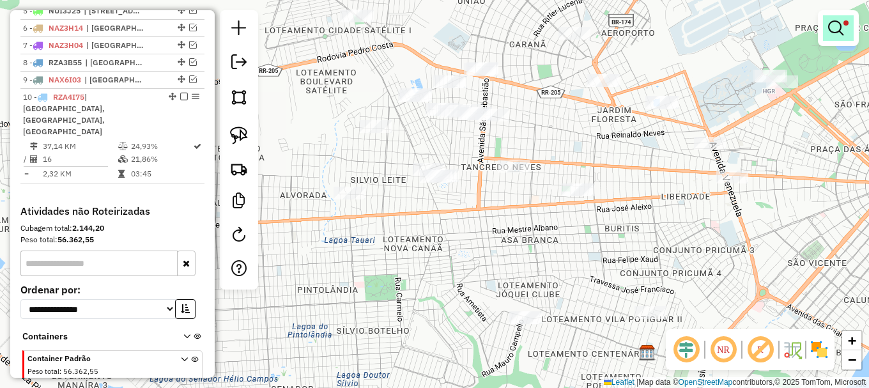
click at [831, 28] on em at bounding box center [835, 27] width 15 height 15
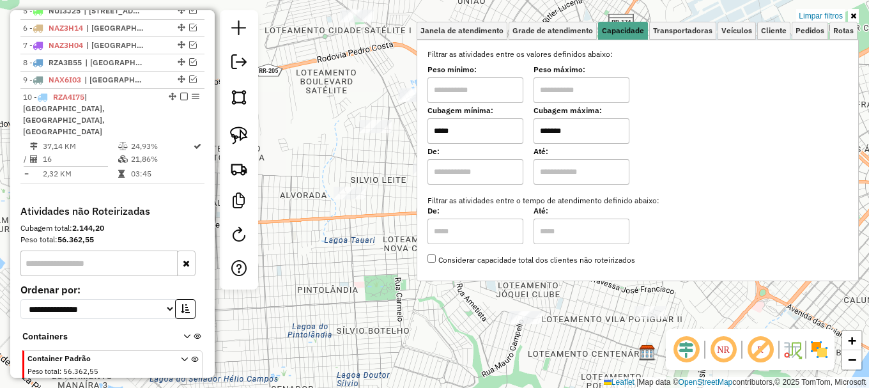
click at [481, 128] on input "*****" at bounding box center [476, 131] width 96 height 26
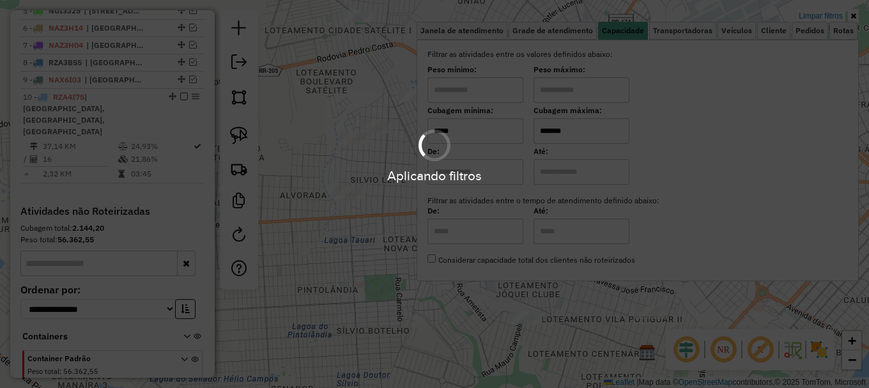
type input "*****"
click at [398, 238] on div "Limpar filtros Janela de atendimento Grade de atendimento Capacidade Transporta…" at bounding box center [434, 194] width 869 height 388
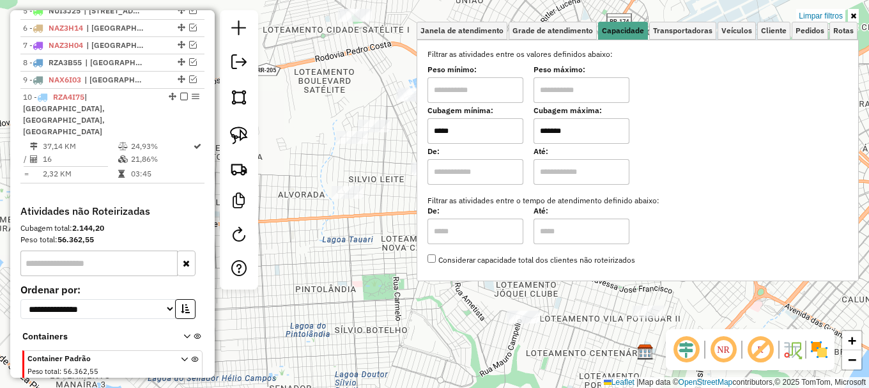
click at [396, 238] on div "Limpar filtros Janela de atendimento Grade de atendimento Capacidade Transporta…" at bounding box center [434, 194] width 869 height 388
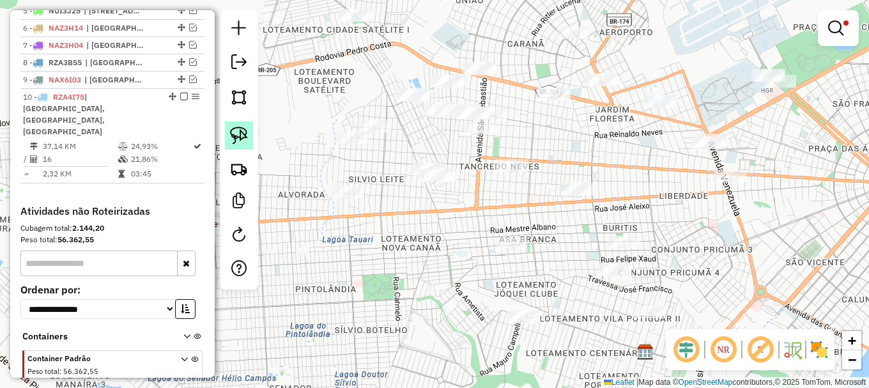
drag, startPoint x: 235, startPoint y: 130, endPoint x: 298, endPoint y: 146, distance: 65.2
click at [235, 130] on img at bounding box center [239, 136] width 18 height 18
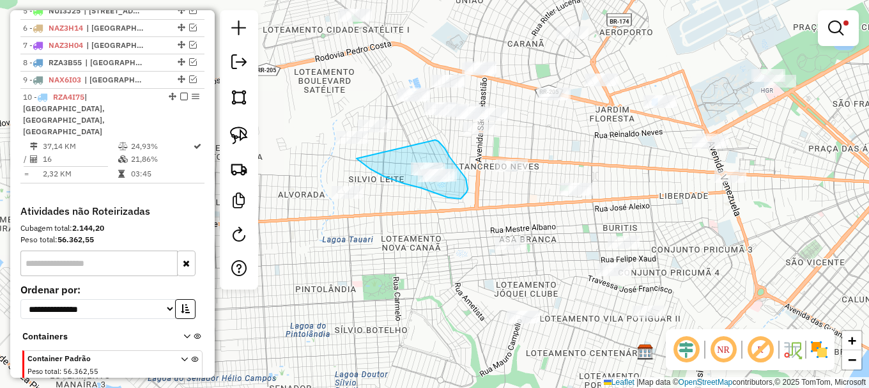
drag, startPoint x: 370, startPoint y: 169, endPoint x: 435, endPoint y: 140, distance: 71.2
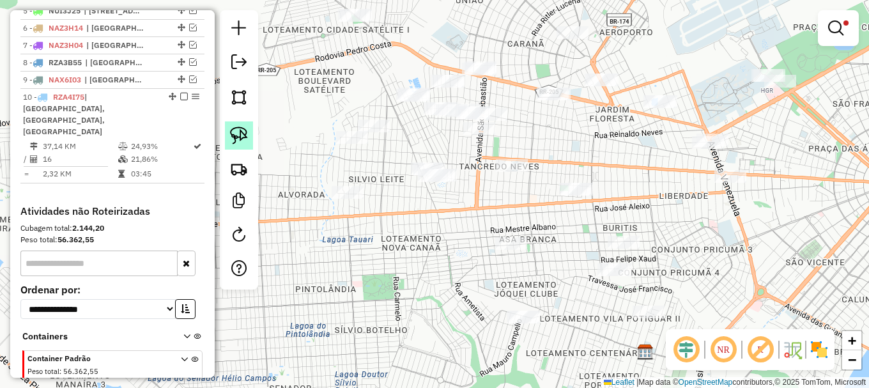
click at [236, 130] on img at bounding box center [239, 136] width 18 height 18
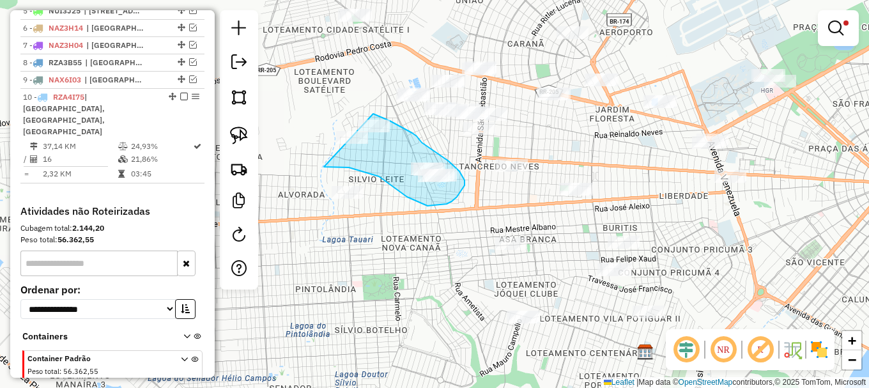
drag, startPoint x: 364, startPoint y: 171, endPoint x: 325, endPoint y: 97, distance: 83.8
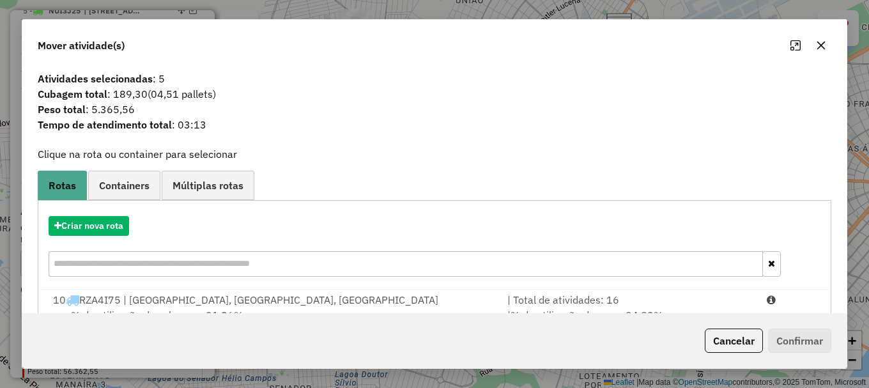
click at [803, 346] on div "Cancelar Confirmar" at bounding box center [766, 340] width 132 height 24
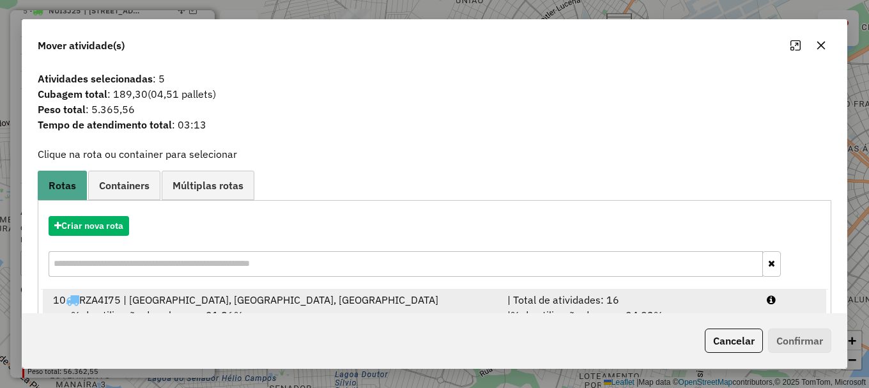
click at [761, 300] on div at bounding box center [791, 299] width 65 height 15
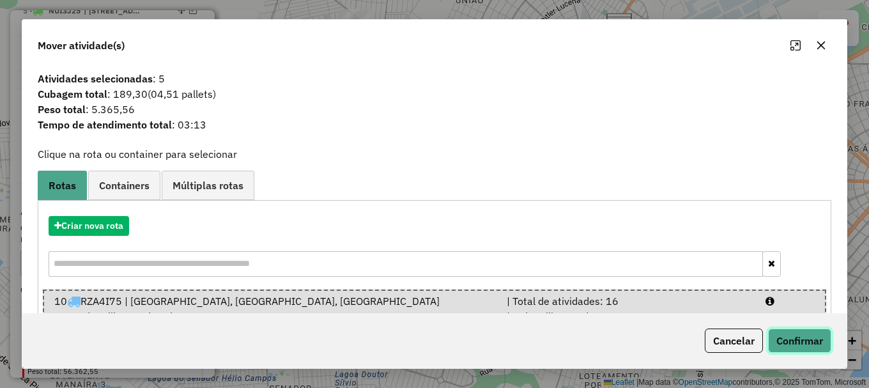
click at [795, 343] on button "Confirmar" at bounding box center [799, 340] width 63 height 24
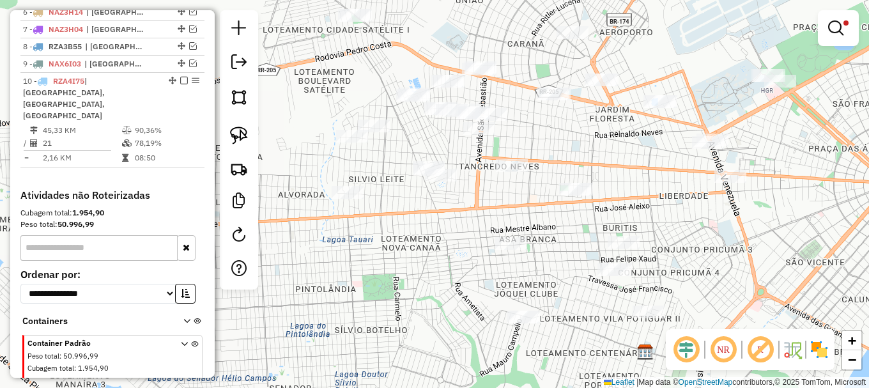
scroll to position [571, 0]
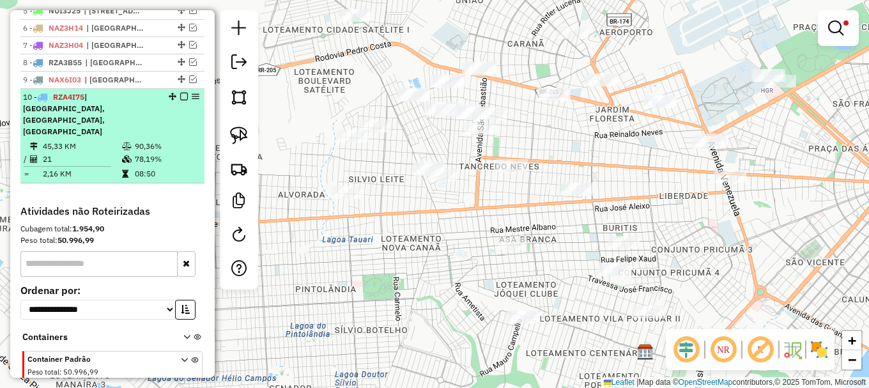
click at [180, 100] on em at bounding box center [184, 97] width 8 height 8
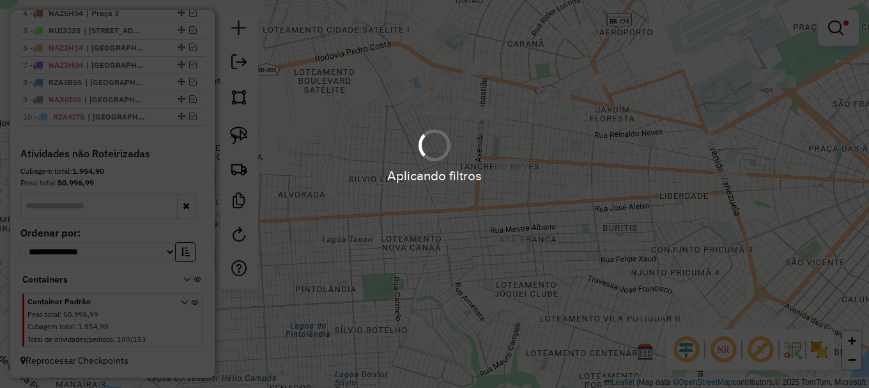
scroll to position [563, 0]
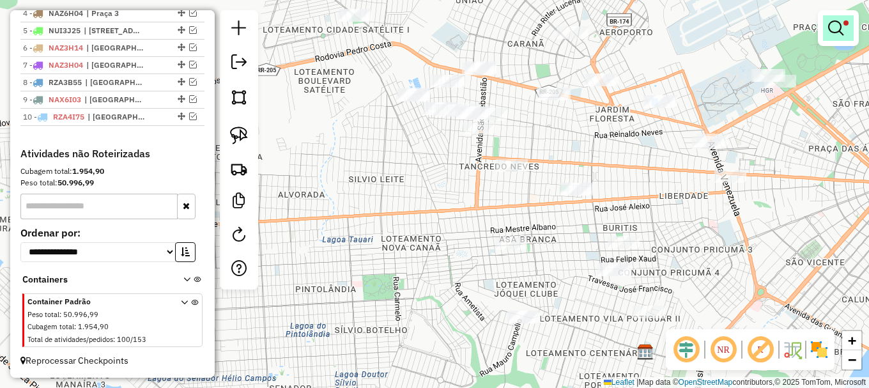
click at [836, 21] on em at bounding box center [835, 27] width 15 height 15
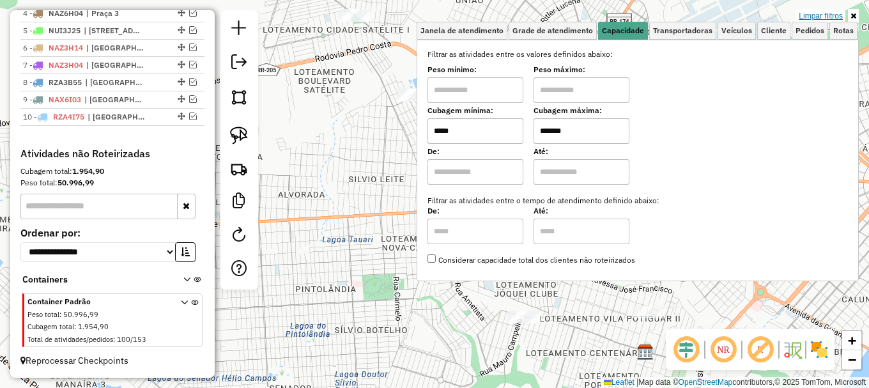
click at [827, 12] on link "Limpar filtros" at bounding box center [820, 16] width 49 height 14
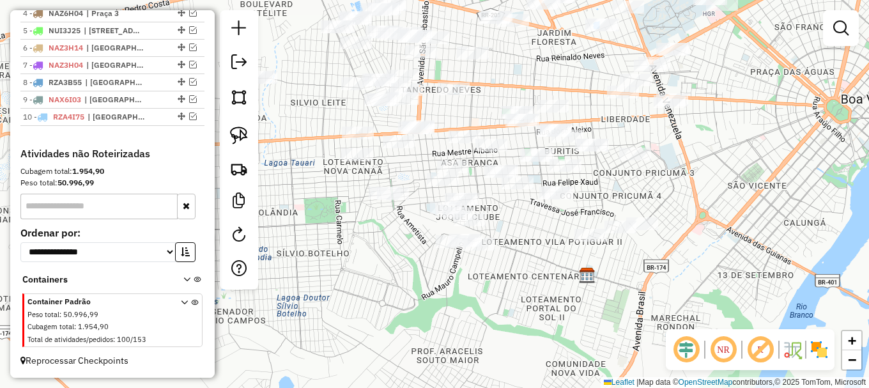
drag, startPoint x: 626, startPoint y: 344, endPoint x: 569, endPoint y: 268, distance: 95.1
click at [569, 268] on div "Janela de atendimento Grade de atendimento Capacidade Transportadoras Veículos …" at bounding box center [434, 194] width 869 height 388
click at [238, 138] on img at bounding box center [239, 136] width 18 height 18
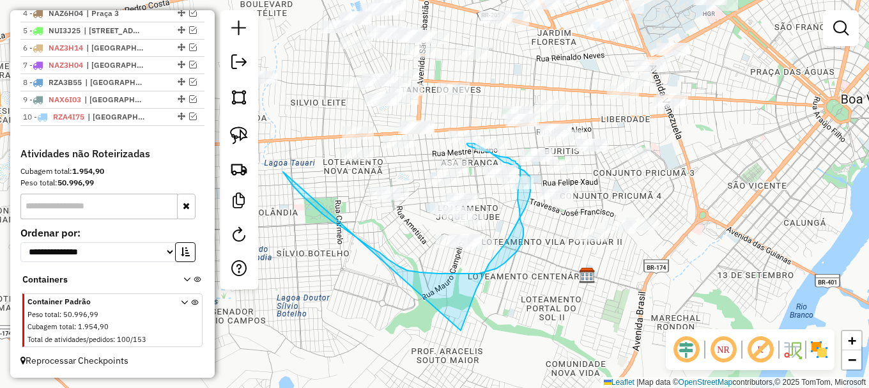
drag, startPoint x: 286, startPoint y: 175, endPoint x: 461, endPoint y: 331, distance: 234.5
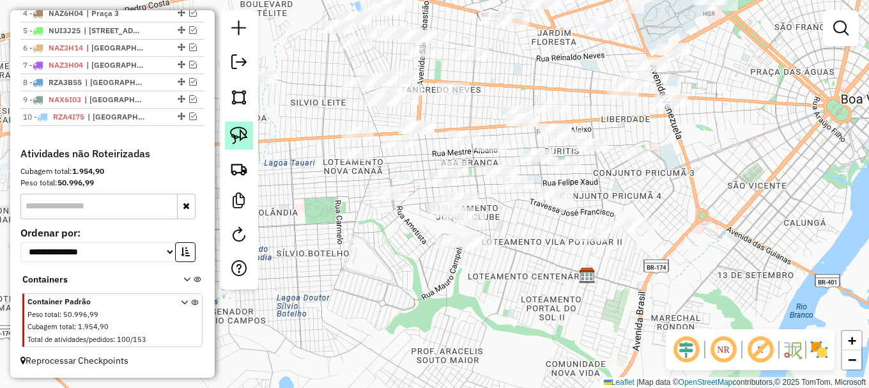
click at [245, 139] on img at bounding box center [239, 136] width 18 height 18
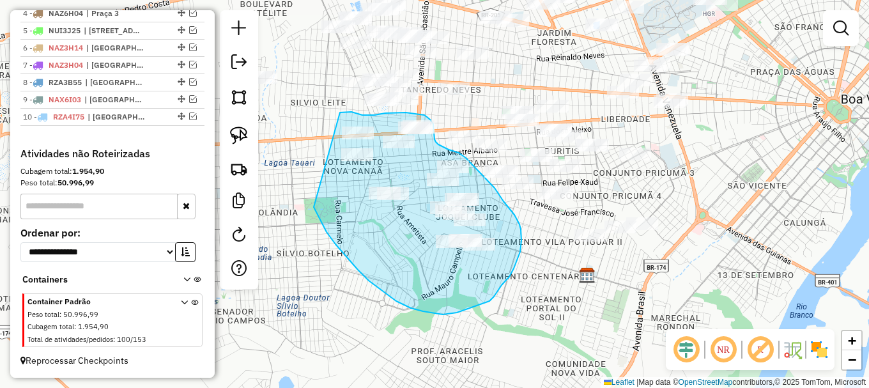
drag, startPoint x: 322, startPoint y: 224, endPoint x: 337, endPoint y: 114, distance: 111.0
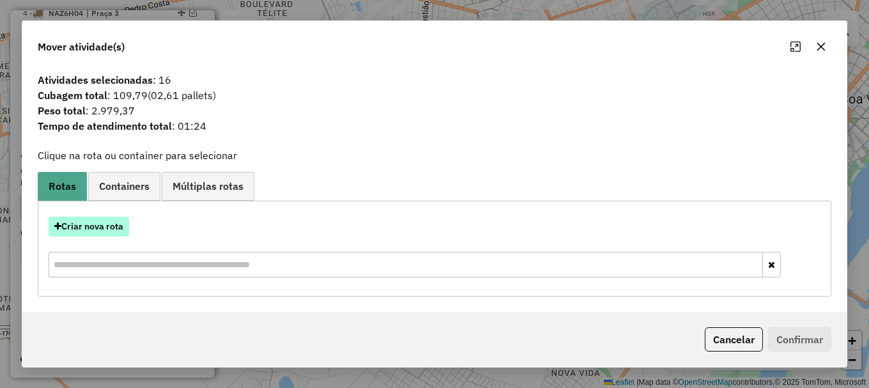
click at [105, 229] on button "Criar nova rota" at bounding box center [89, 227] width 81 height 20
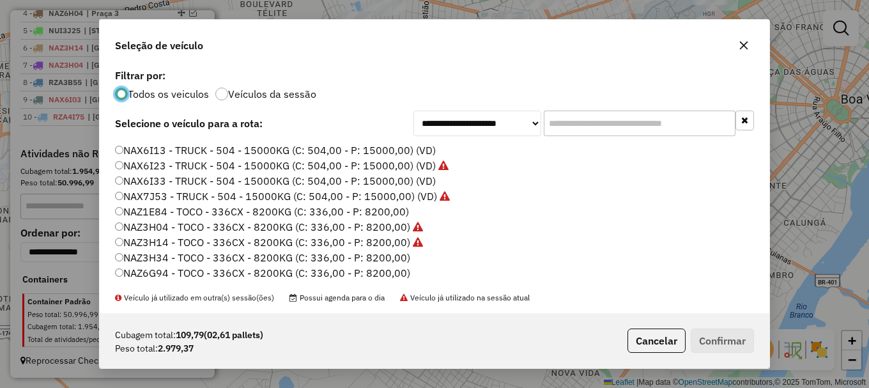
scroll to position [64, 0]
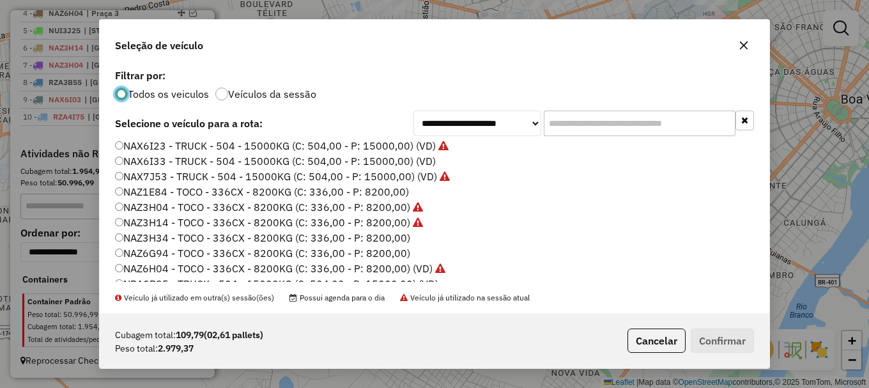
click at [158, 254] on label "NAZ6G94 - TOCO - 336CX - 8200KG (C: 336,00 - P: 8200,00)" at bounding box center [262, 252] width 295 height 15
click at [724, 345] on button "Confirmar" at bounding box center [722, 340] width 63 height 24
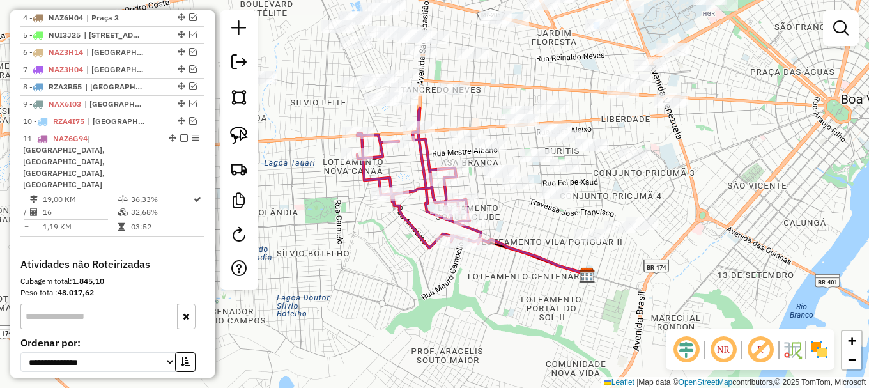
scroll to position [587, 0]
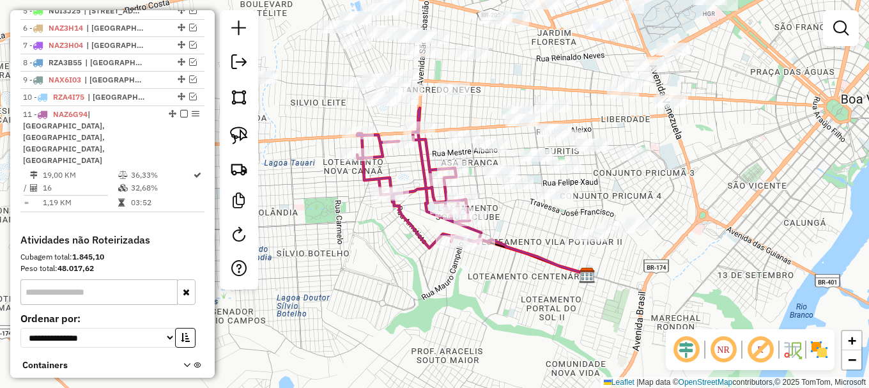
drag, startPoint x: 840, startPoint y: 23, endPoint x: 790, endPoint y: 27, distance: 50.0
click at [840, 24] on em at bounding box center [840, 27] width 15 height 15
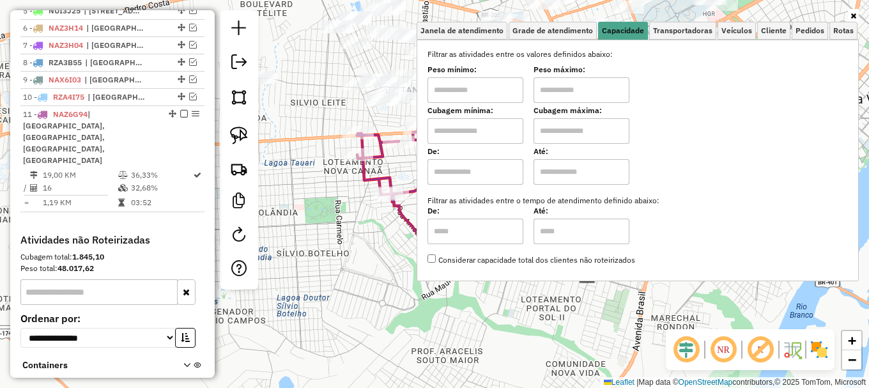
click at [495, 128] on input "text" at bounding box center [476, 131] width 96 height 26
type input "*****"
click at [566, 137] on input "text" at bounding box center [582, 131] width 96 height 26
type input "*******"
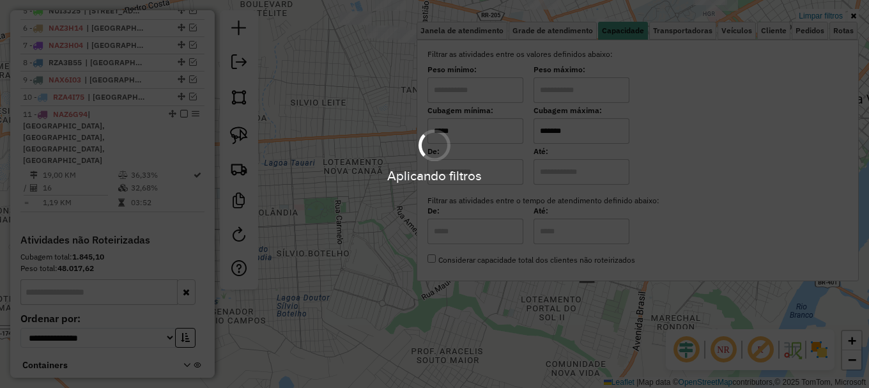
click at [341, 193] on div "Limpar filtros Janela de atendimento Grade de atendimento Capacidade Transporta…" at bounding box center [434, 194] width 869 height 388
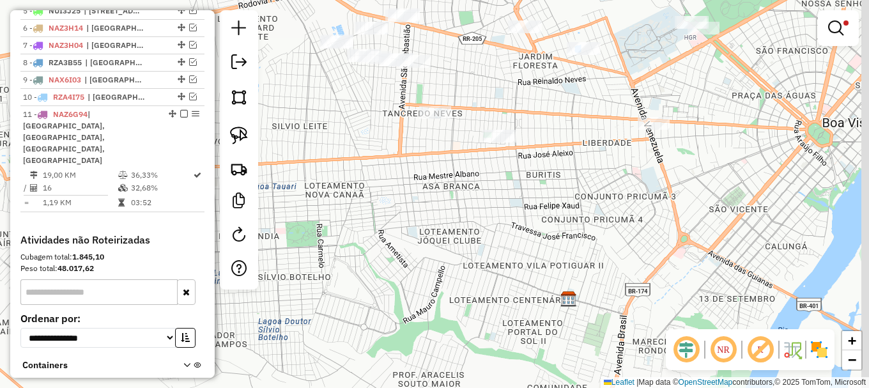
drag, startPoint x: 406, startPoint y: 175, endPoint x: 362, endPoint y: 204, distance: 52.1
click at [373, 200] on div "Limpar filtros Janela de atendimento Grade de atendimento Capacidade Transporta…" at bounding box center [434, 194] width 869 height 388
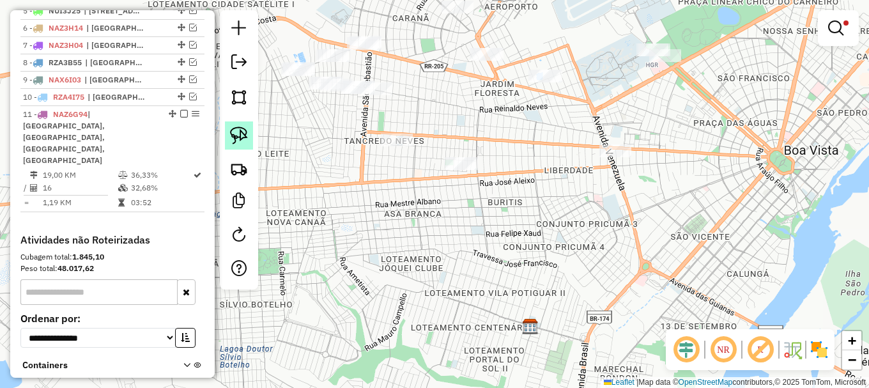
click at [240, 135] on img at bounding box center [239, 136] width 18 height 18
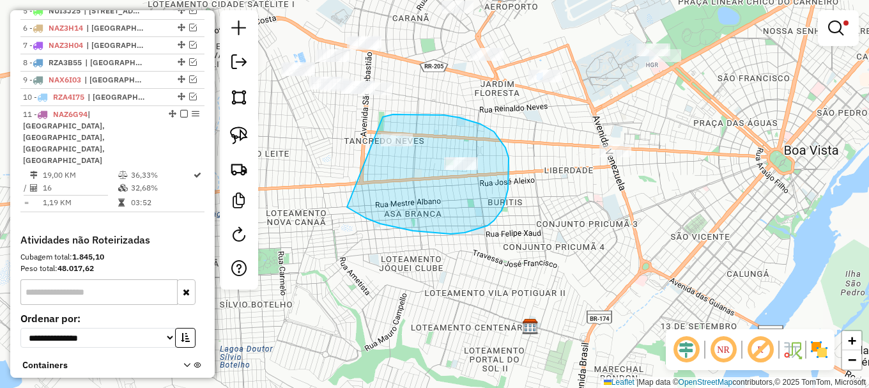
drag, startPoint x: 353, startPoint y: 210, endPoint x: 376, endPoint y: 121, distance: 91.9
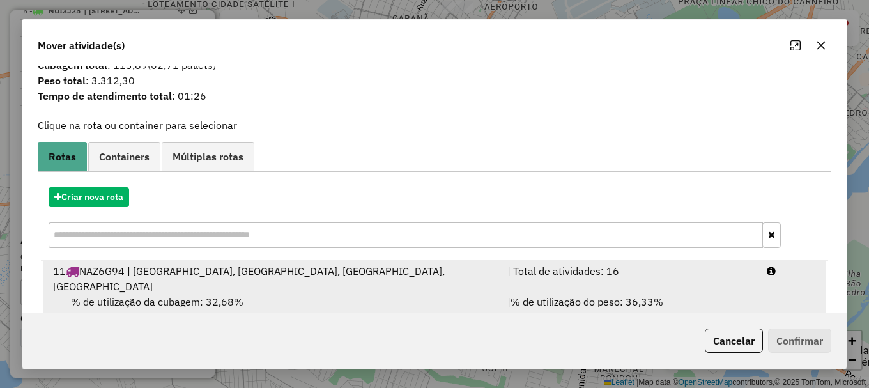
scroll to position [50, 0]
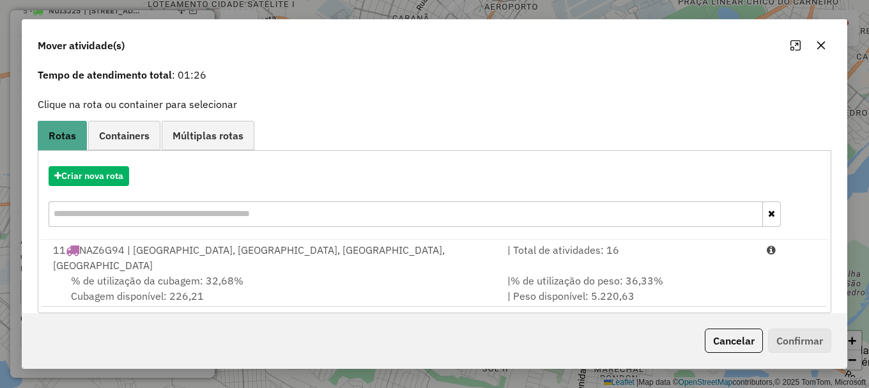
drag, startPoint x: 709, startPoint y: 274, endPoint x: 736, endPoint y: 297, distance: 35.8
click at [710, 274] on div "| % de utilização do peso: 36,33% | Peso disponível: 5.220,63" at bounding box center [629, 288] width 259 height 31
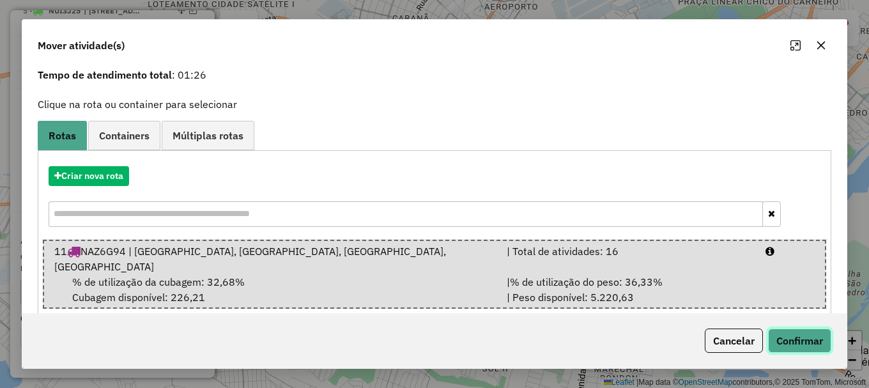
click at [785, 339] on button "Confirmar" at bounding box center [799, 340] width 63 height 24
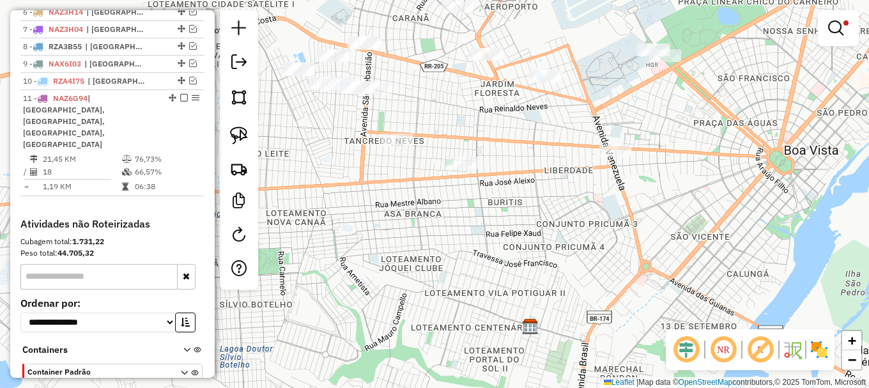
scroll to position [571, 0]
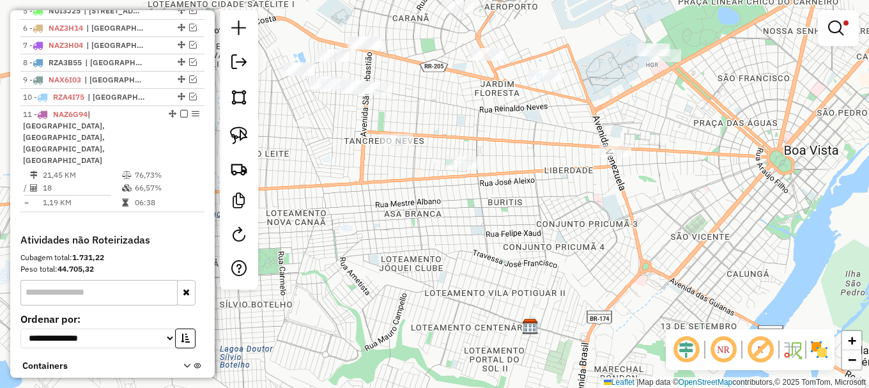
drag, startPoint x: 839, startPoint y: 26, endPoint x: 787, endPoint y: 35, distance: 53.2
click at [839, 25] on em at bounding box center [835, 27] width 15 height 15
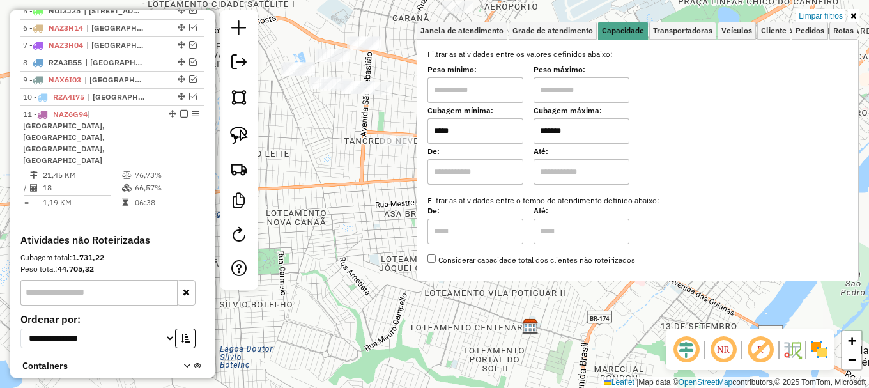
click at [461, 135] on input "*****" at bounding box center [476, 131] width 96 height 26
click at [461, 134] on input "*****" at bounding box center [476, 131] width 96 height 26
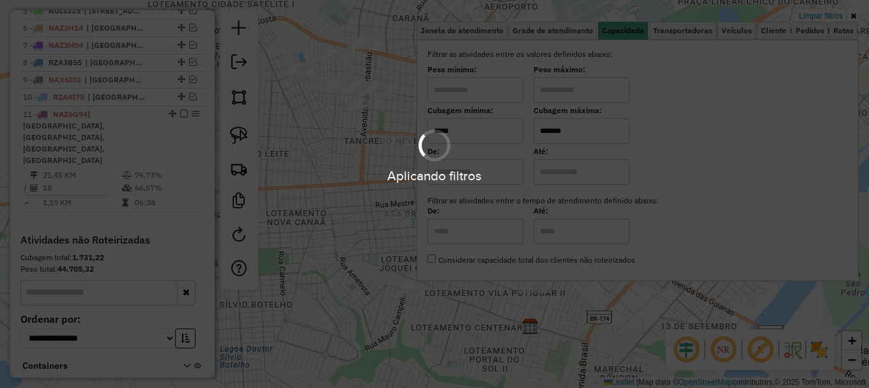
type input "*****"
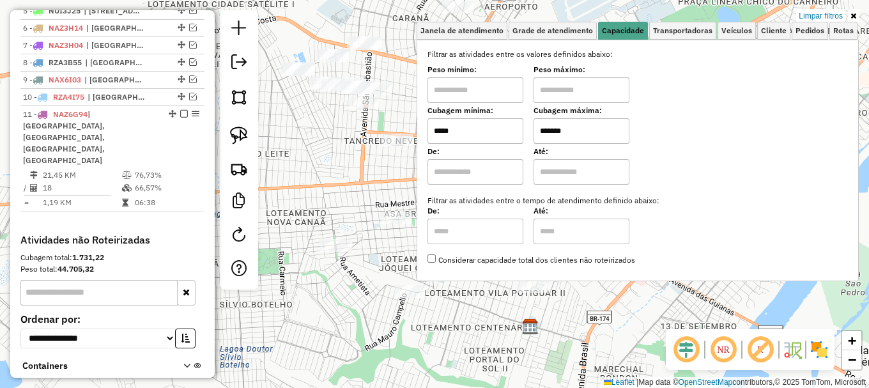
click at [370, 183] on div "Limpar filtros Janela de atendimento Grade de atendimento Capacidade Transporta…" at bounding box center [434, 194] width 869 height 388
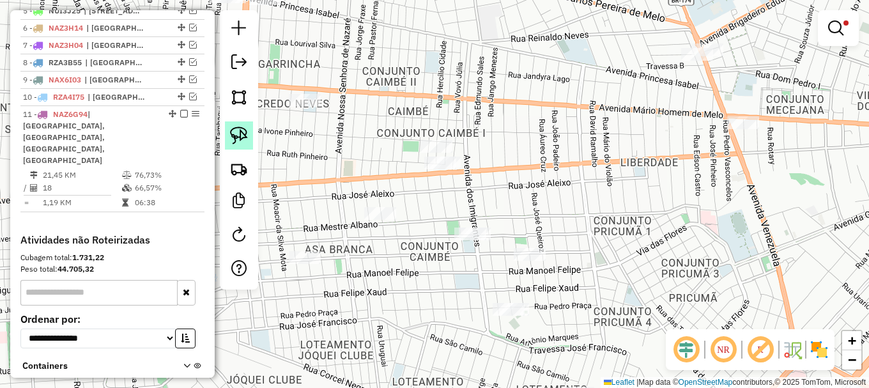
click at [242, 128] on img at bounding box center [239, 136] width 18 height 18
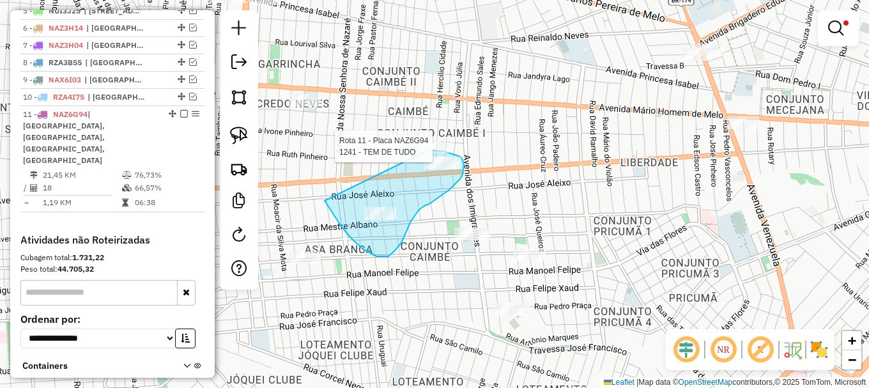
click at [428, 150] on div "Rota 11 - Placa NAZ6G94 1241 - TEM DE TUDO Limpar filtros Janela de atendimento…" at bounding box center [434, 194] width 869 height 388
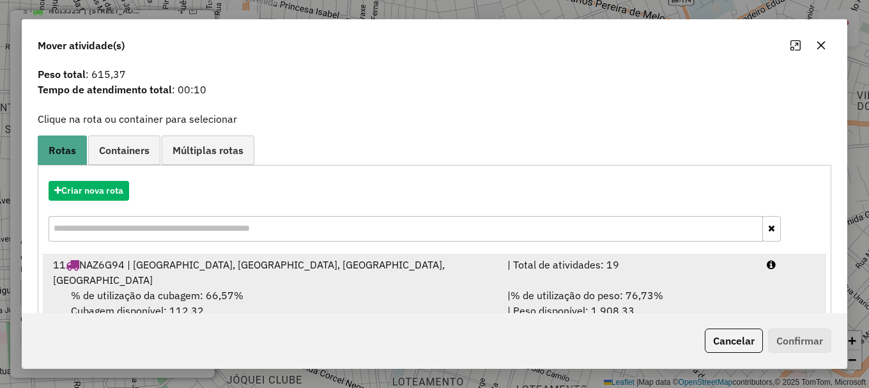
scroll to position [50, 0]
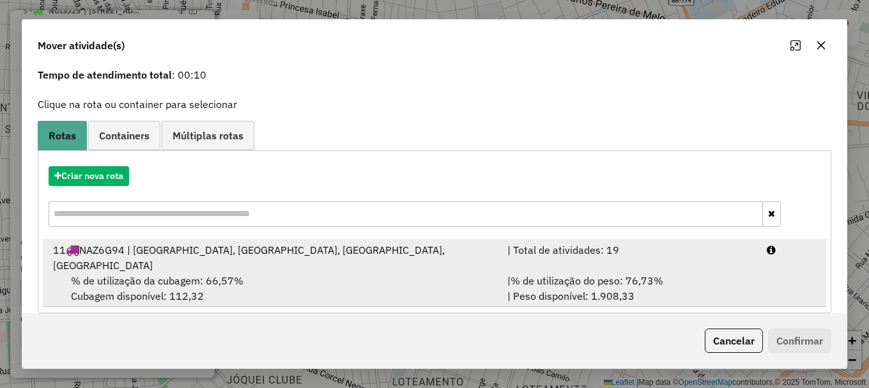
click at [779, 250] on div at bounding box center [791, 257] width 65 height 31
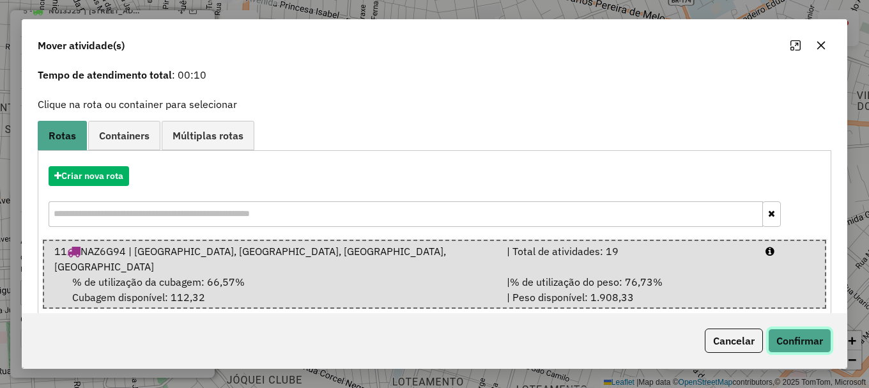
click at [792, 335] on button "Confirmar" at bounding box center [799, 340] width 63 height 24
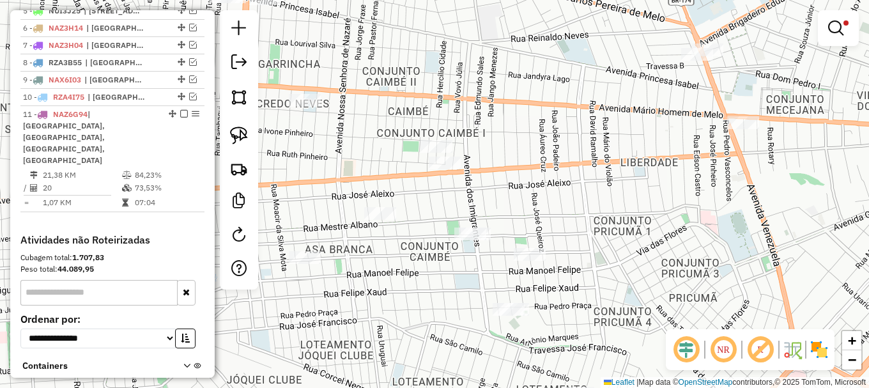
scroll to position [0, 0]
click at [831, 22] on em at bounding box center [835, 27] width 15 height 15
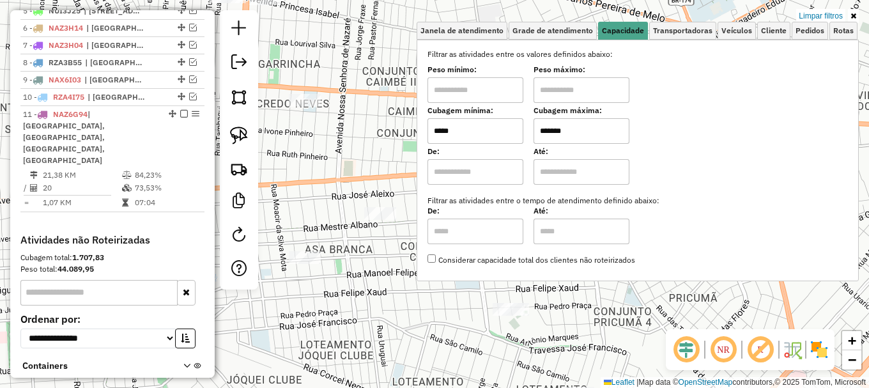
drag, startPoint x: 825, startPoint y: 16, endPoint x: 726, endPoint y: 1, distance: 100.2
click at [824, 16] on link "Limpar filtros" at bounding box center [820, 16] width 49 height 14
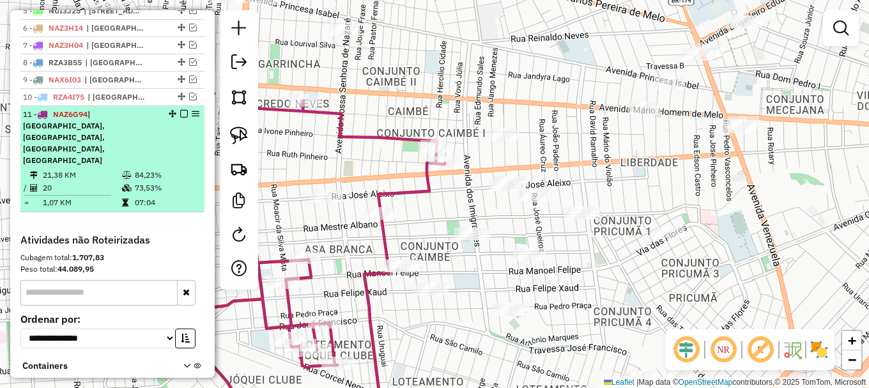
click at [181, 118] on em at bounding box center [184, 114] width 8 height 8
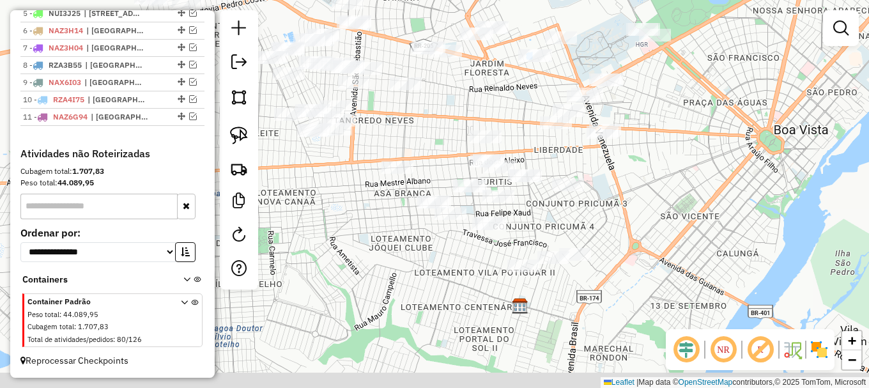
drag, startPoint x: 458, startPoint y: 244, endPoint x: 438, endPoint y: 216, distance: 34.4
click at [447, 235] on div "Janela de atendimento Grade de atendimento Capacidade Transportadoras Veículos …" at bounding box center [434, 194] width 869 height 388
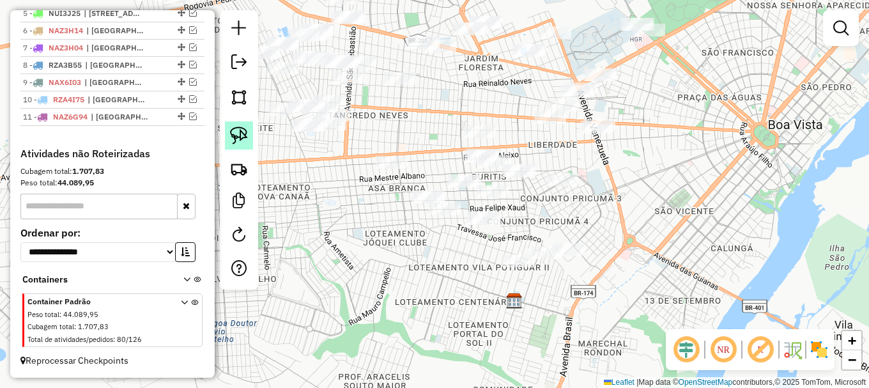
click at [243, 137] on img at bounding box center [239, 136] width 18 height 18
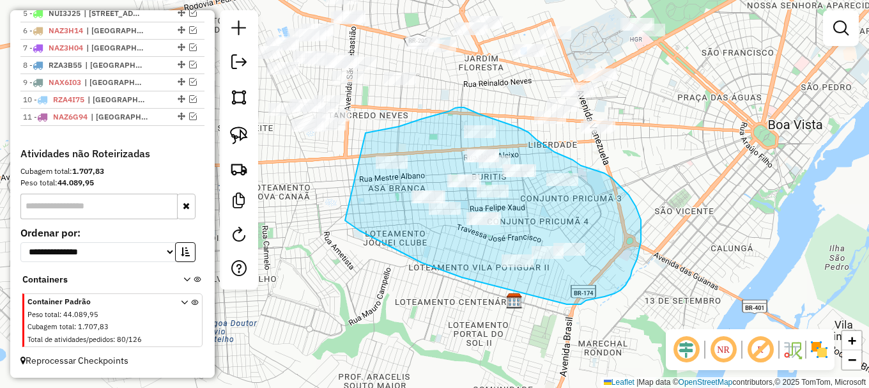
drag, startPoint x: 390, startPoint y: 247, endPoint x: 366, endPoint y: 133, distance: 116.3
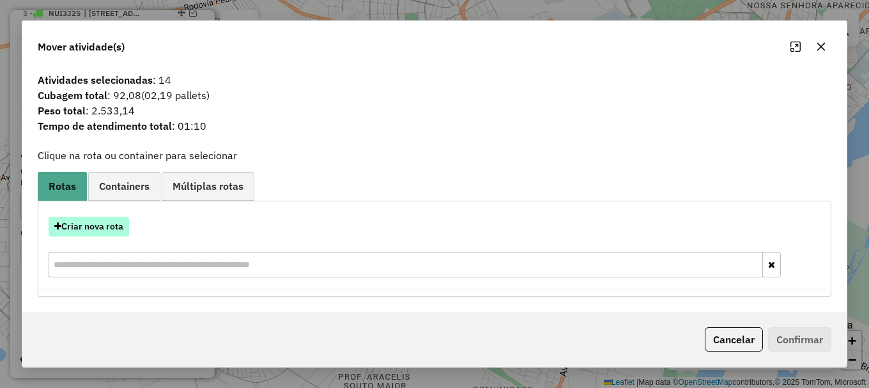
click at [88, 225] on button "Criar nova rota" at bounding box center [89, 227] width 81 height 20
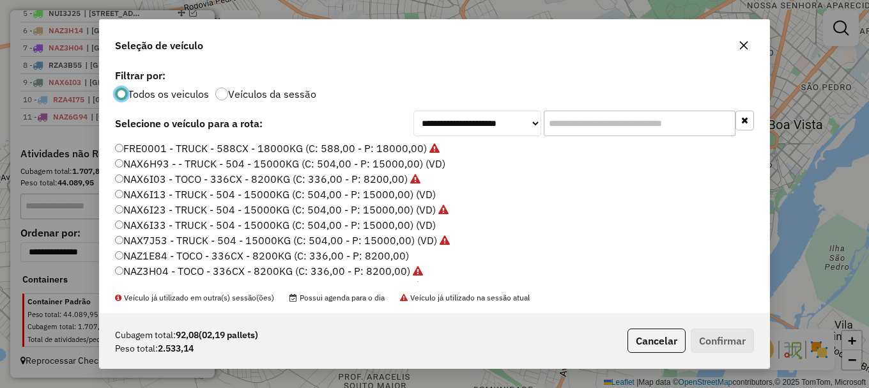
scroll to position [383, 0]
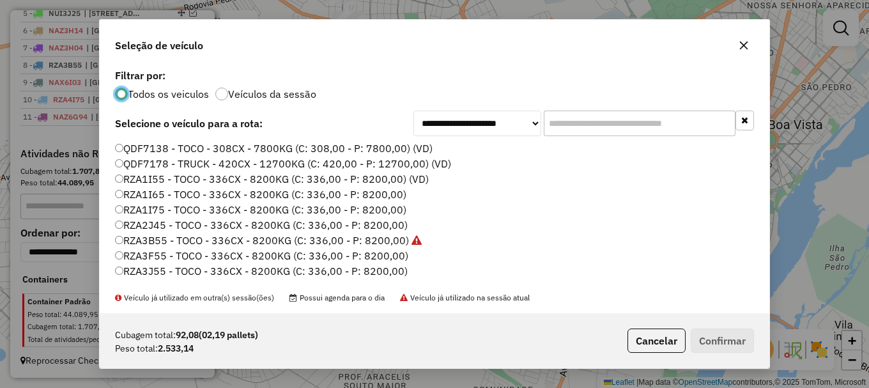
click at [167, 192] on label "RZA1I65 - TOCO - 336CX - 8200KG (C: 336,00 - P: 8200,00)" at bounding box center [260, 194] width 291 height 15
click at [725, 332] on button "Confirmar" at bounding box center [722, 340] width 63 height 24
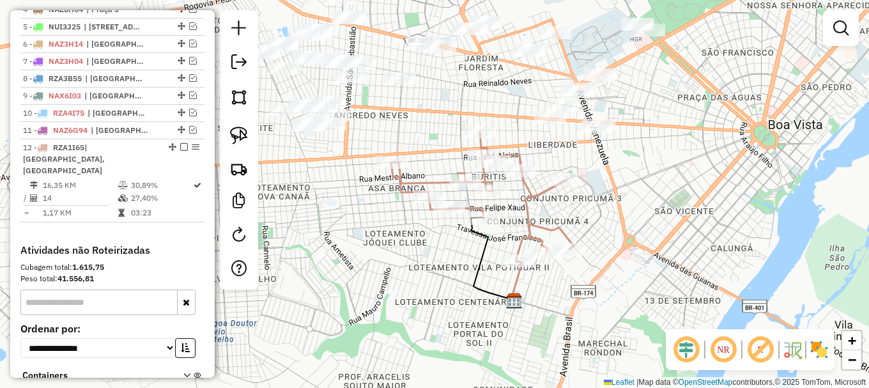
scroll to position [587, 0]
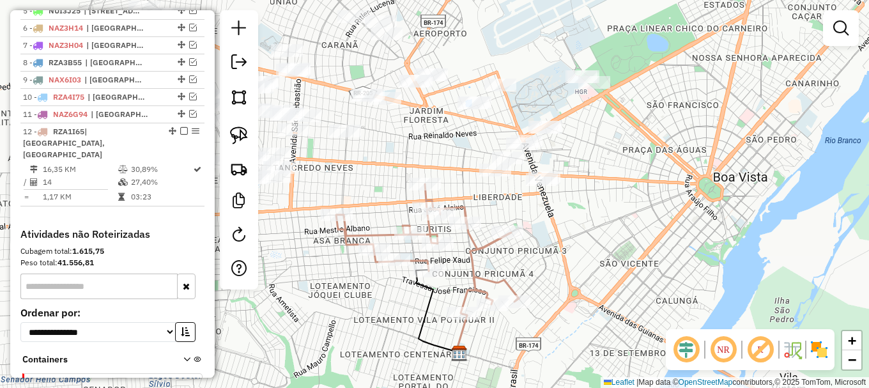
drag, startPoint x: 615, startPoint y: 257, endPoint x: 552, endPoint y: 333, distance: 98.5
click at [555, 330] on div "Janela de atendimento Grade de atendimento Capacidade Transportadoras Veículos …" at bounding box center [434, 194] width 869 height 388
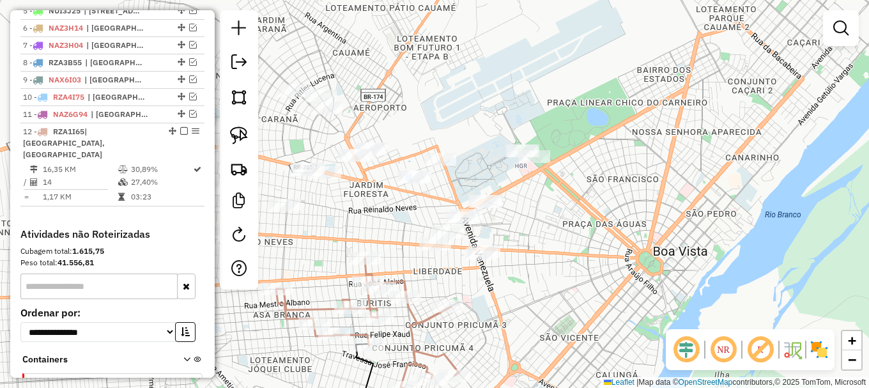
drag, startPoint x: 238, startPoint y: 135, endPoint x: 318, endPoint y: 218, distance: 115.2
click at [238, 136] on img at bounding box center [239, 136] width 18 height 18
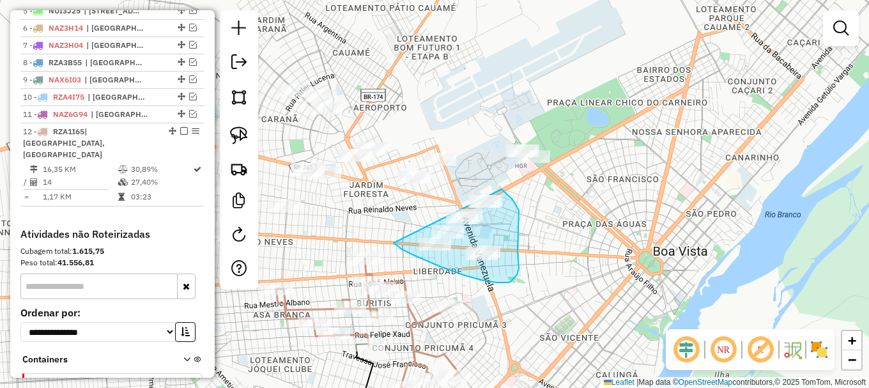
drag, startPoint x: 396, startPoint y: 245, endPoint x: 486, endPoint y: 187, distance: 107.2
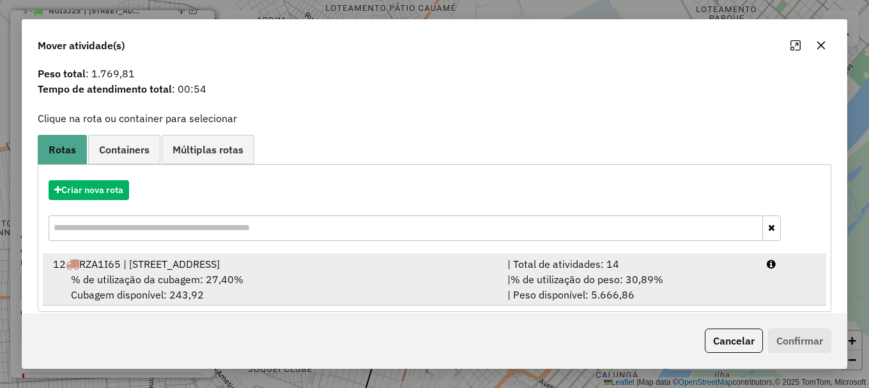
scroll to position [50, 0]
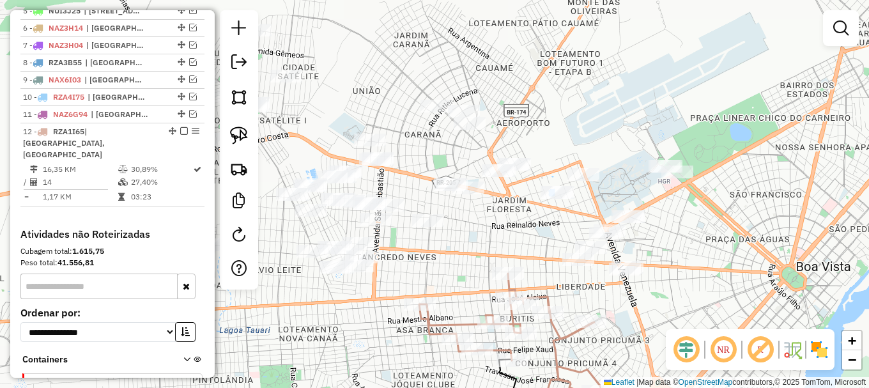
drag, startPoint x: 651, startPoint y: 172, endPoint x: 793, endPoint y: 186, distance: 143.2
click at [793, 186] on div "Janela de atendimento Grade de atendimento Capacidade Transportadoras Veículos …" at bounding box center [434, 194] width 869 height 388
click at [847, 29] on em at bounding box center [840, 27] width 15 height 15
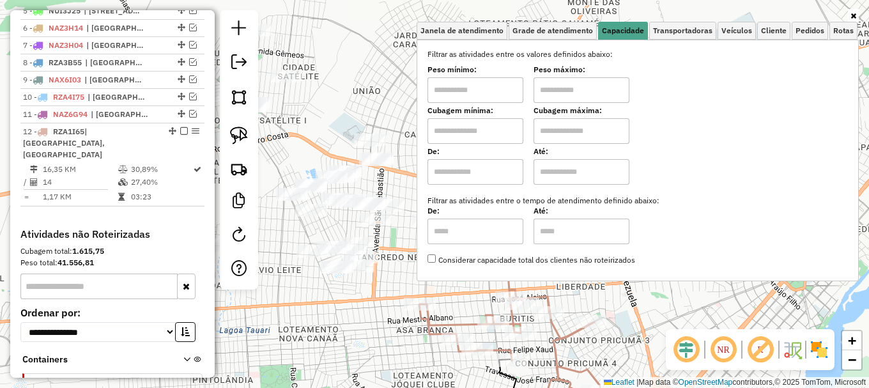
click at [488, 126] on input "text" at bounding box center [476, 131] width 96 height 26
type input "*****"
click at [584, 132] on input "text" at bounding box center [582, 131] width 96 height 26
type input "*******"
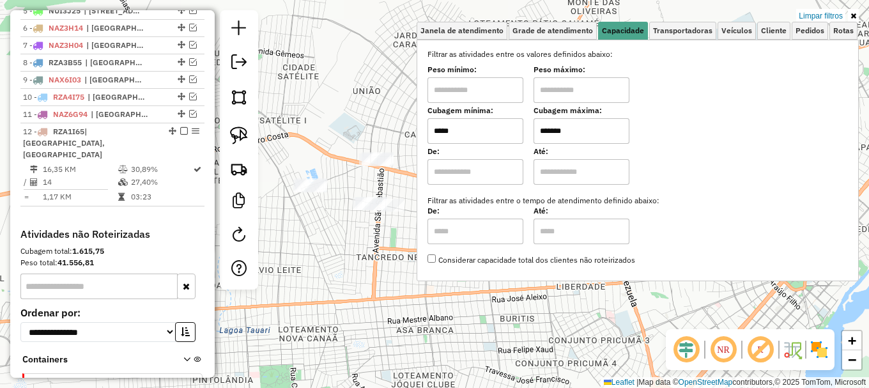
click at [350, 236] on hb-app "Aplicando filtros Pop-up bloqueado! Seu navegador bloqueou automáticamente a ab…" at bounding box center [434, 194] width 869 height 388
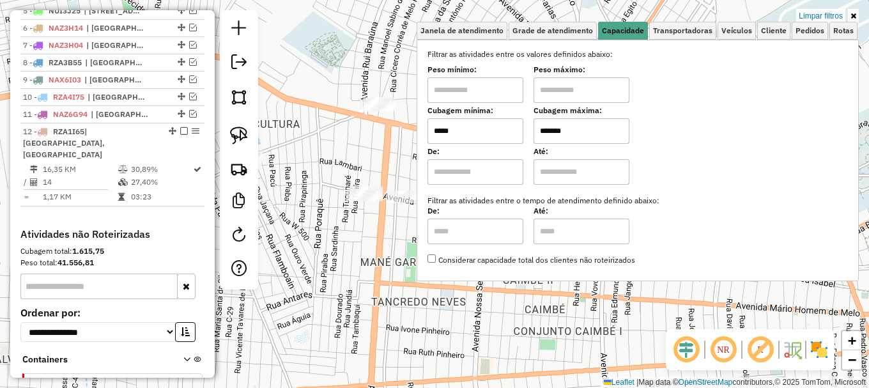
click at [272, 181] on div "Limpar filtros Janela de atendimento Grade de atendimento Capacidade Transporta…" at bounding box center [434, 194] width 869 height 388
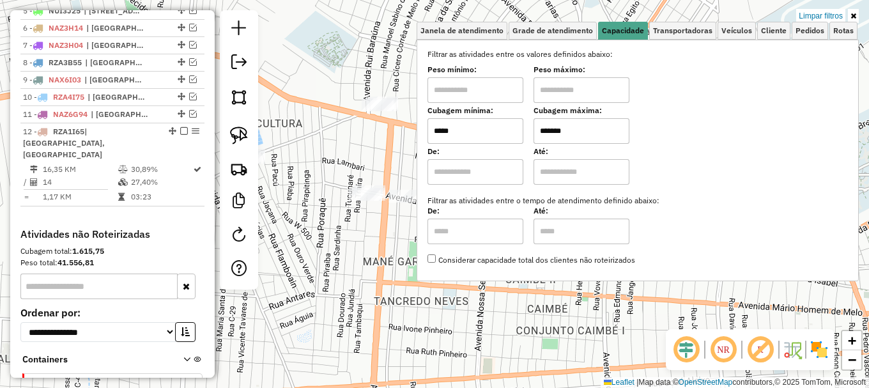
click at [301, 166] on div "Limpar filtros Janela de atendimento Grade de atendimento Capacidade Transporta…" at bounding box center [434, 194] width 869 height 388
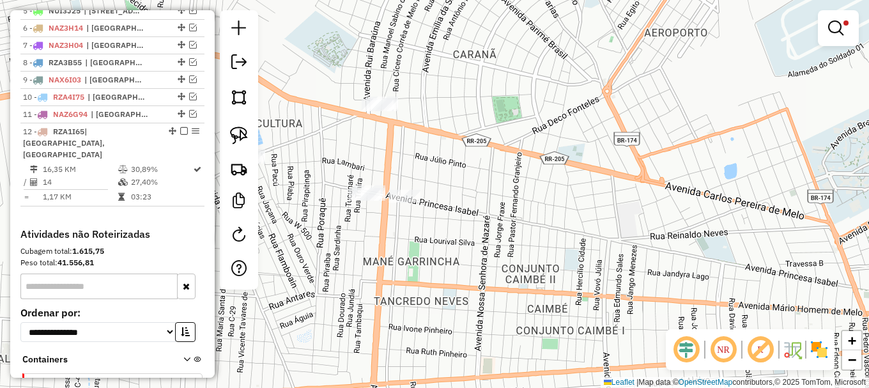
drag, startPoint x: 348, startPoint y: 170, endPoint x: 268, endPoint y: 144, distance: 83.9
click at [289, 151] on div "Limpar filtros Janela de atendimento Grade de atendimento Capacidade Transporta…" at bounding box center [434, 194] width 869 height 388
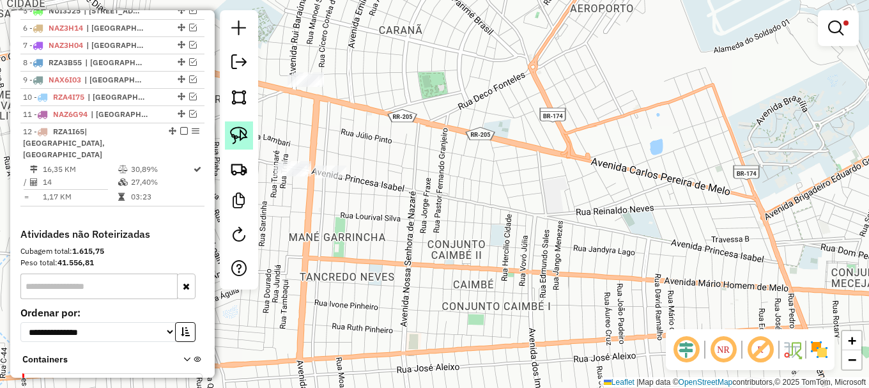
drag, startPoint x: 238, startPoint y: 133, endPoint x: 246, endPoint y: 148, distance: 16.9
click at [239, 133] on img at bounding box center [239, 136] width 18 height 18
drag, startPoint x: 341, startPoint y: 190, endPoint x: 330, endPoint y: 138, distance: 53.0
click at [431, 167] on div "Limpar filtros Janela de atendimento Grade de atendimento Capacidade Transporta…" at bounding box center [434, 194] width 869 height 388
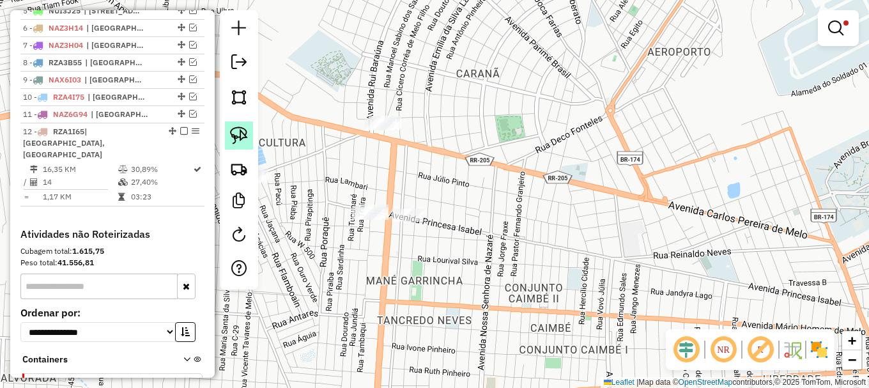
drag, startPoint x: 239, startPoint y: 134, endPoint x: 259, endPoint y: 166, distance: 37.6
click at [239, 135] on img at bounding box center [239, 136] width 18 height 18
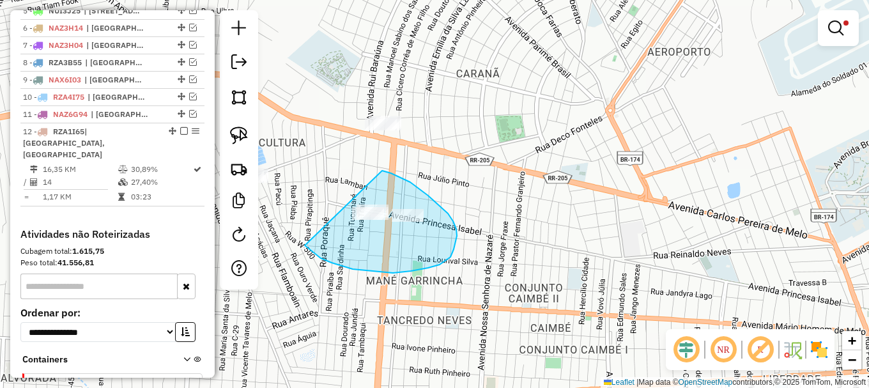
drag, startPoint x: 353, startPoint y: 269, endPoint x: 364, endPoint y: 166, distance: 104.2
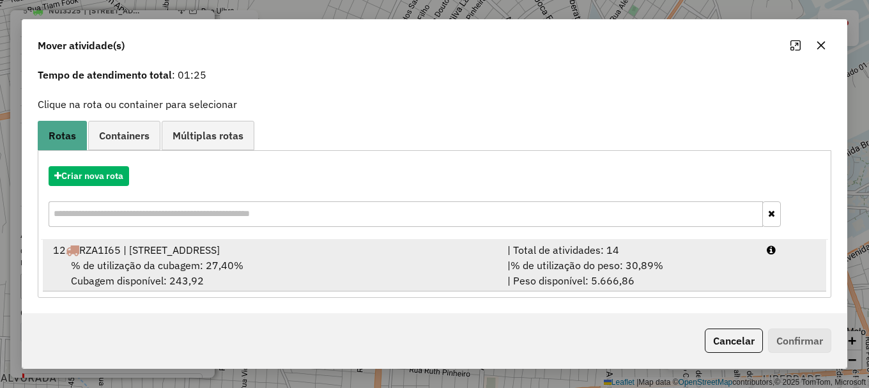
click at [772, 266] on li "12 RZA1I65 | Praça 7, Praça 8 | Total de atividades: 14 % de utilização da cuba…" at bounding box center [434, 266] width 783 height 52
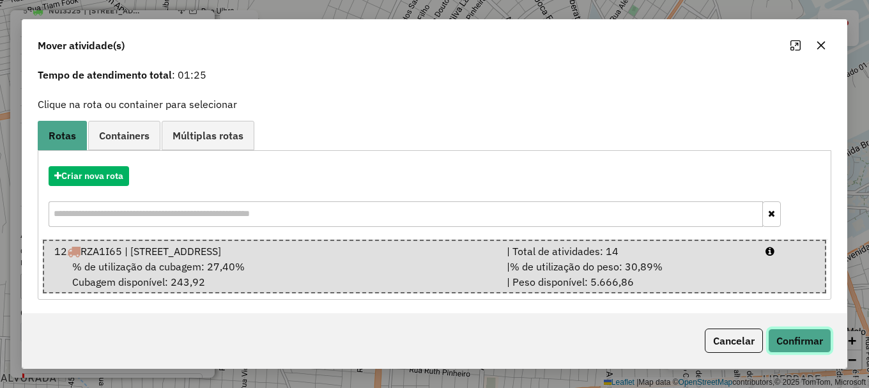
click at [798, 341] on button "Confirmar" at bounding box center [799, 340] width 63 height 24
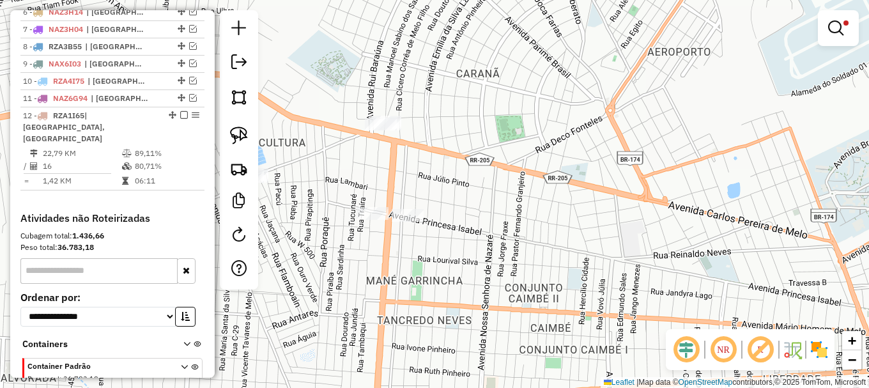
scroll to position [571, 0]
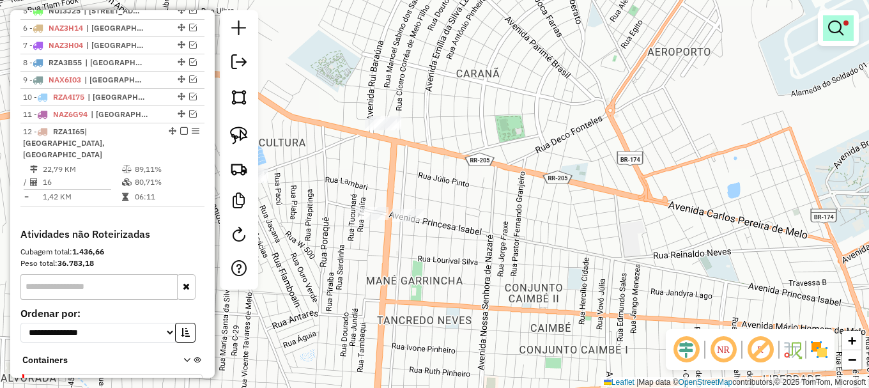
click at [841, 31] on em at bounding box center [835, 27] width 15 height 15
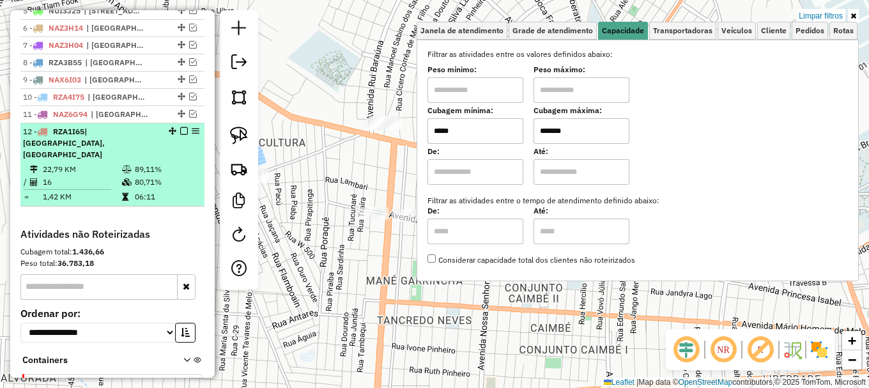
click at [180, 135] on em at bounding box center [184, 131] width 8 height 8
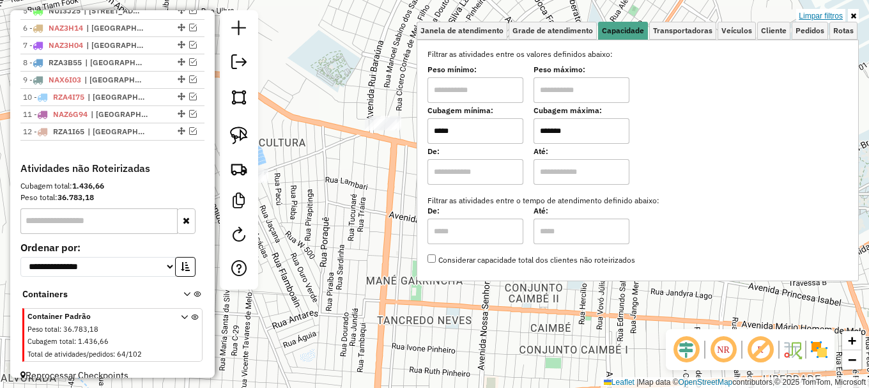
click at [813, 13] on link "Limpar filtros" at bounding box center [820, 16] width 49 height 14
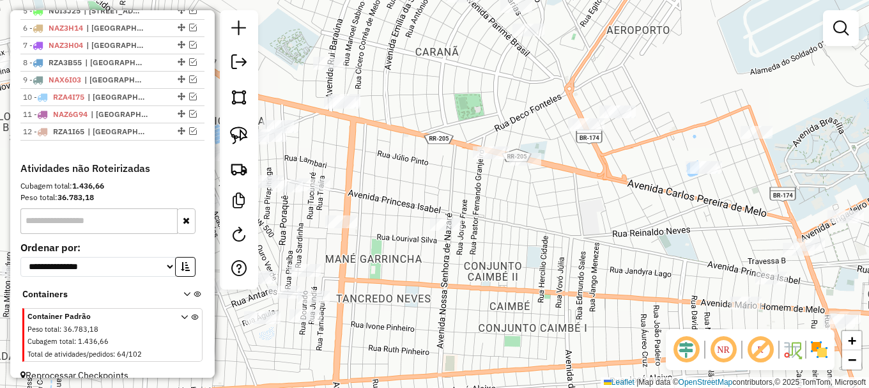
drag, startPoint x: 647, startPoint y: 260, endPoint x: 461, endPoint y: 167, distance: 207.8
click at [489, 183] on div "Janela de atendimento Grade de atendimento Capacidade Transportadoras Veículos …" at bounding box center [434, 194] width 869 height 388
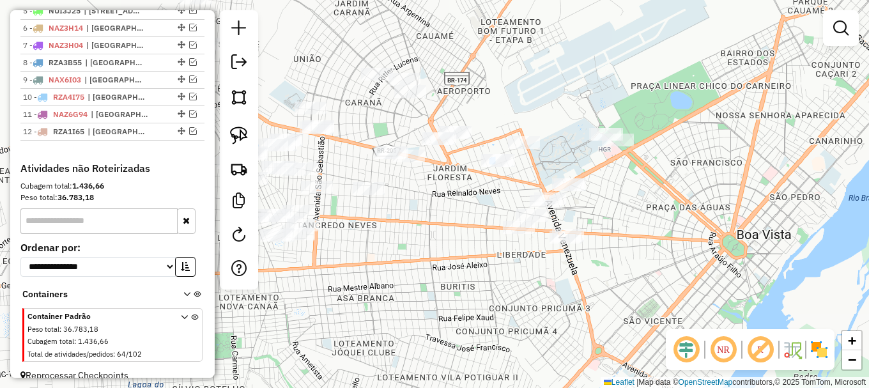
drag, startPoint x: 447, startPoint y: 188, endPoint x: 459, endPoint y: 215, distance: 29.8
click at [459, 216] on div "Janela de atendimento Grade de atendimento Capacidade Transportadoras Veículos …" at bounding box center [434, 194] width 869 height 388
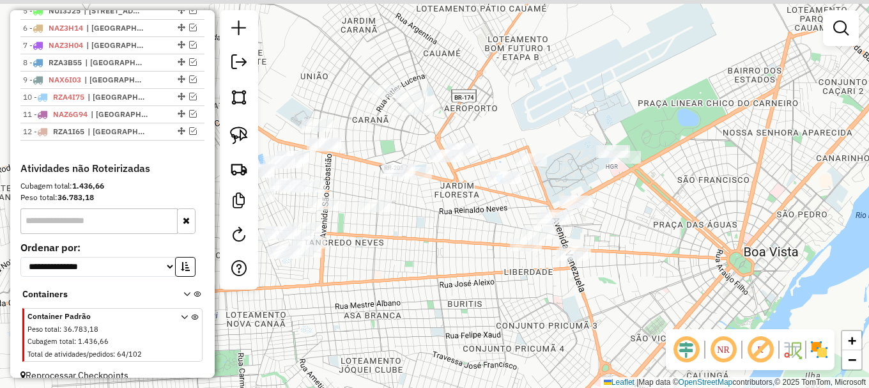
drag, startPoint x: 345, startPoint y: 70, endPoint x: 407, endPoint y: 114, distance: 75.7
click at [407, 114] on div "Janela de atendimento Grade de atendimento Capacidade Transportadoras Veículos …" at bounding box center [434, 194] width 869 height 388
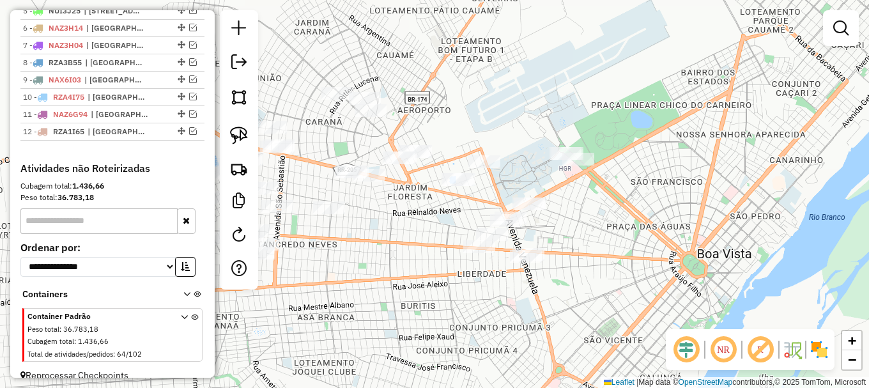
drag, startPoint x: 521, startPoint y: 323, endPoint x: 413, endPoint y: 291, distance: 112.6
click at [413, 292] on div "Janela de atendimento Grade de atendimento Capacidade Transportadoras Veículos …" at bounding box center [434, 194] width 869 height 388
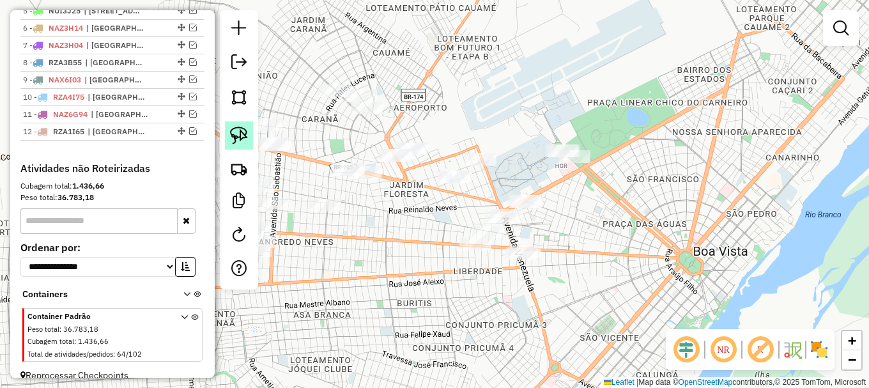
click at [238, 127] on img at bounding box center [239, 136] width 18 height 18
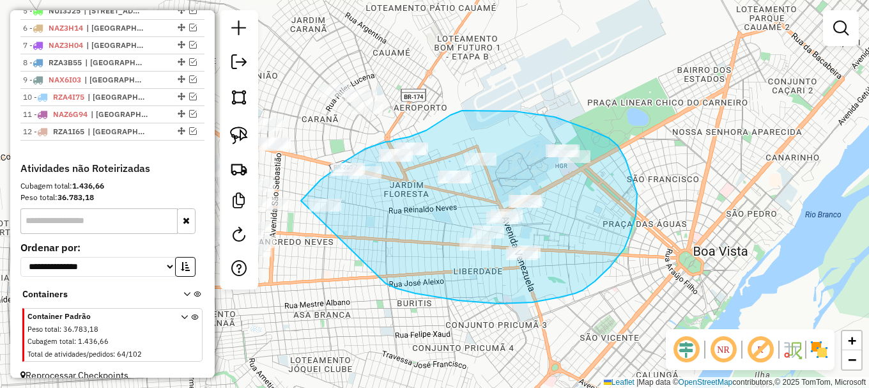
drag, startPoint x: 396, startPoint y: 288, endPoint x: 295, endPoint y: 212, distance: 127.3
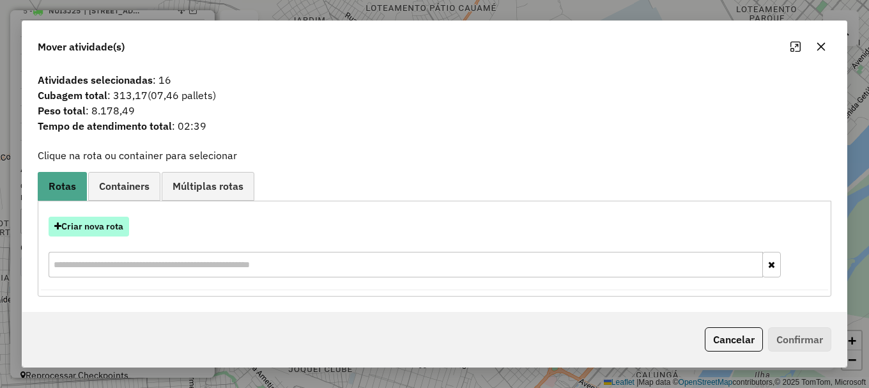
click at [105, 226] on button "Criar nova rota" at bounding box center [89, 227] width 81 height 20
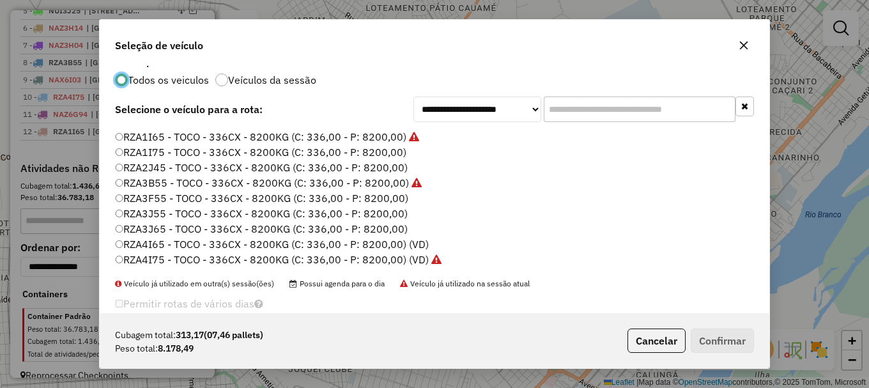
scroll to position [36, 0]
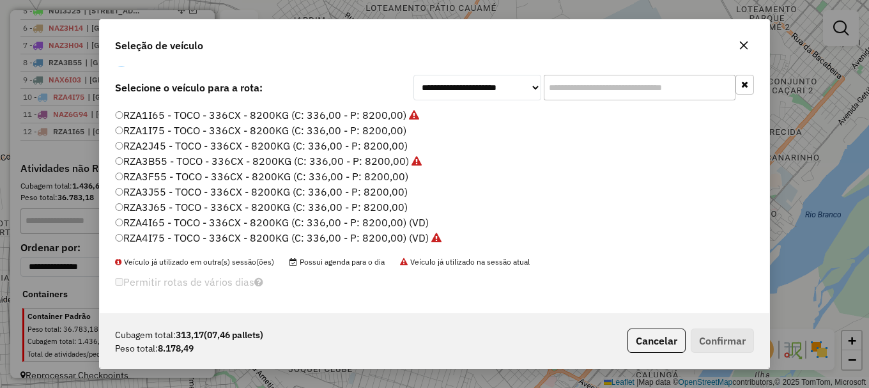
click at [158, 144] on label "RZA2J45 - TOCO - 336CX - 8200KG (C: 336,00 - P: 8200,00)" at bounding box center [261, 145] width 293 height 15
click at [718, 339] on button "Confirmar" at bounding box center [722, 340] width 63 height 24
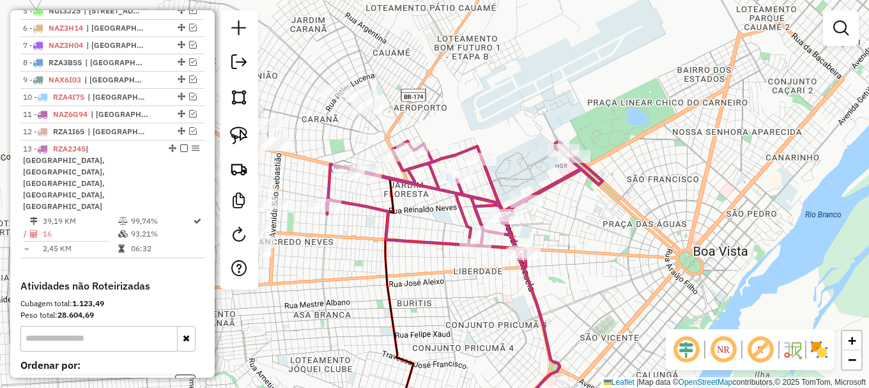
scroll to position [0, 0]
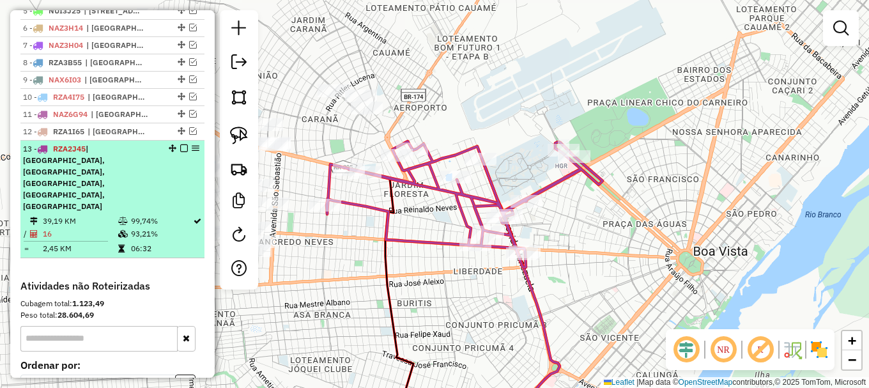
click at [180, 152] on em at bounding box center [184, 148] width 8 height 8
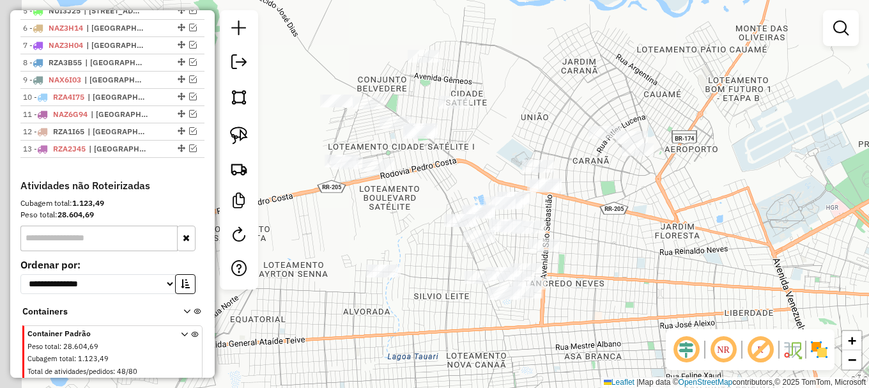
drag, startPoint x: 524, startPoint y: 154, endPoint x: 796, endPoint y: 195, distance: 275.3
click at [796, 196] on div "Janela de atendimento Grade de atendimento Capacidade Transportadoras Veículos …" at bounding box center [434, 194] width 869 height 388
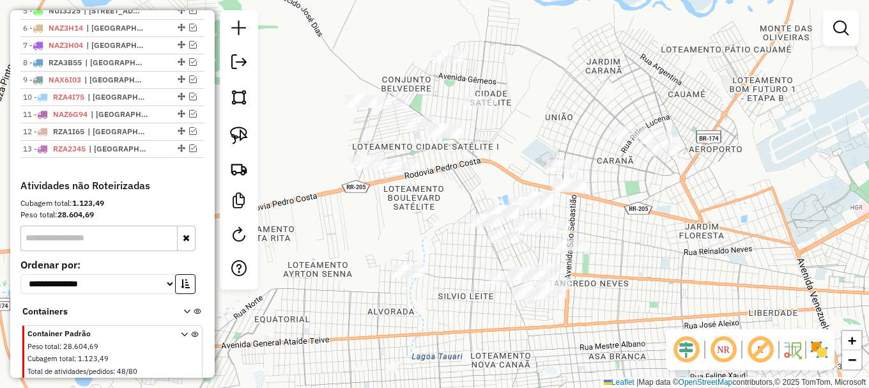
drag, startPoint x: 510, startPoint y: 157, endPoint x: 508, endPoint y: 193, distance: 36.5
click at [509, 192] on div "Janela de atendimento Grade de atendimento Capacidade Transportadoras Veículos …" at bounding box center [434, 194] width 869 height 388
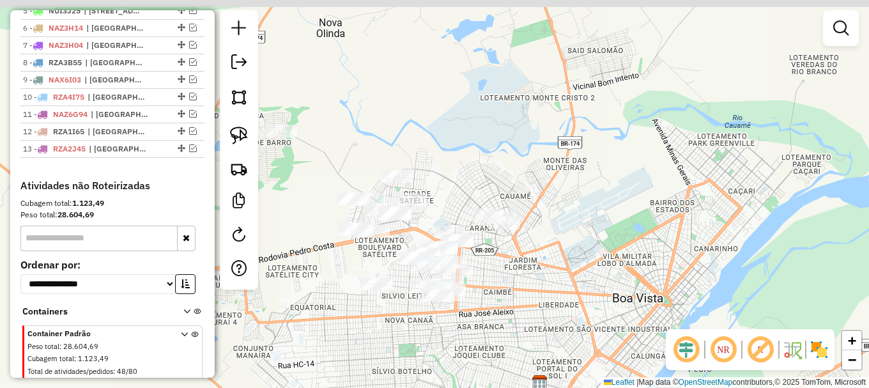
drag, startPoint x: 514, startPoint y: 180, endPoint x: 445, endPoint y: 211, distance: 76.1
click at [446, 210] on div "Janela de atendimento Grade de atendimento Capacidade Transportadoras Veículos …" at bounding box center [434, 194] width 869 height 388
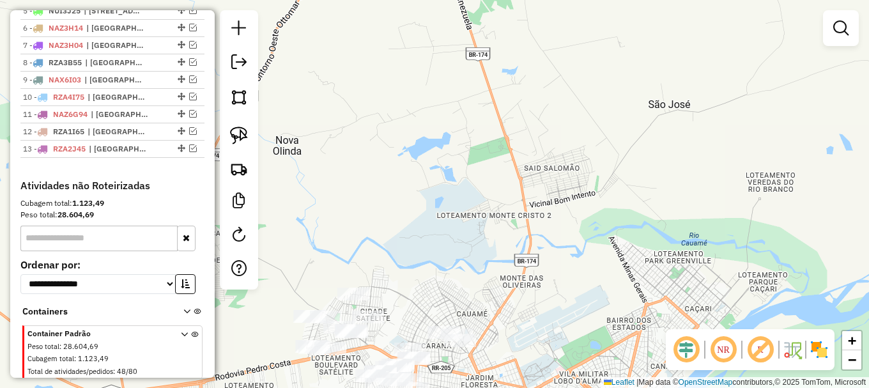
drag, startPoint x: 594, startPoint y: 158, endPoint x: 564, endPoint y: 253, distance: 99.8
click at [564, 253] on div "Janela de atendimento Grade de atendimento Capacidade Transportadoras Veículos …" at bounding box center [434, 194] width 869 height 388
click at [831, 27] on link at bounding box center [841, 28] width 26 height 26
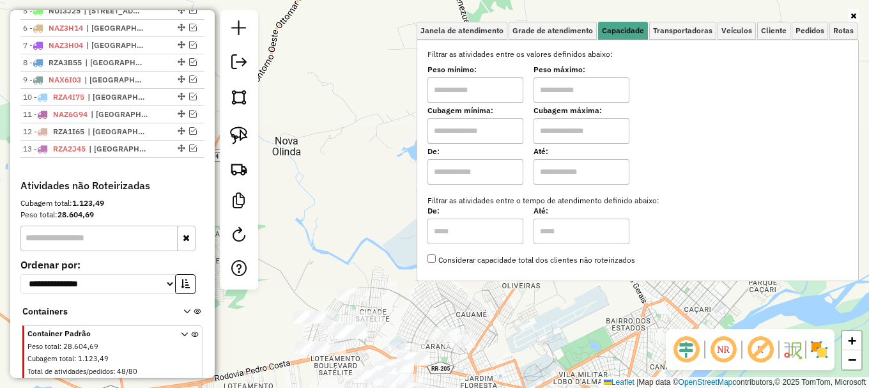
click at [363, 107] on div "Janela de atendimento Grade de atendimento Capacidade Transportadoras Veículos …" at bounding box center [434, 194] width 869 height 388
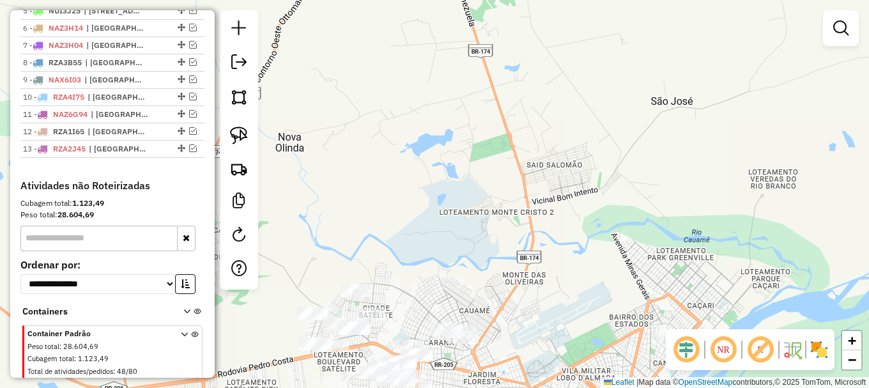
drag, startPoint x: 509, startPoint y: 249, endPoint x: 522, endPoint y: 127, distance: 122.2
click at [518, 134] on div "Janela de atendimento Grade de atendimento Capacidade Transportadoras Veículos …" at bounding box center [434, 194] width 869 height 388
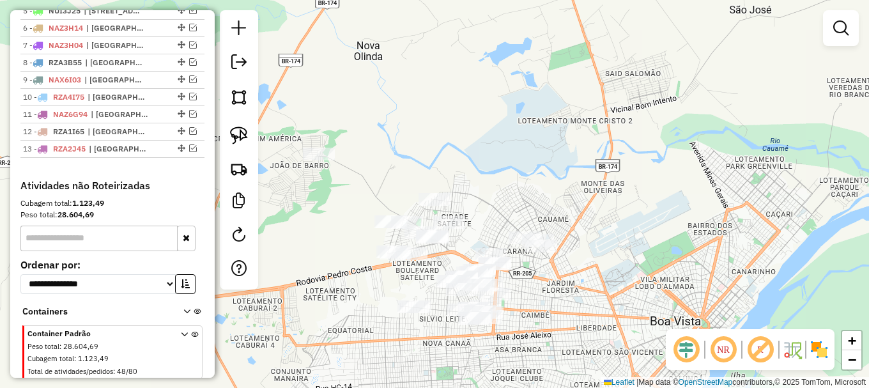
drag, startPoint x: 479, startPoint y: 110, endPoint x: 562, endPoint y: 129, distance: 85.3
click at [561, 130] on div "Janela de atendimento Grade de atendimento Capacidade Transportadoras Veículos …" at bounding box center [434, 194] width 869 height 388
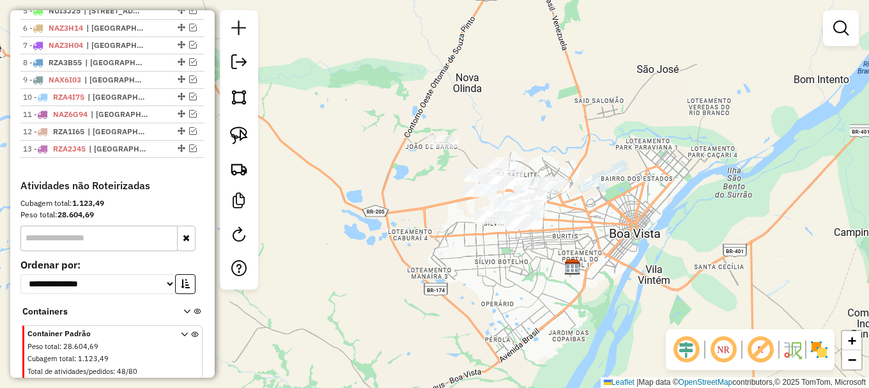
drag, startPoint x: 414, startPoint y: 182, endPoint x: 376, endPoint y: 181, distance: 37.7
click at [380, 181] on div "Janela de atendimento Grade de atendimento Capacidade Transportadoras Veículos …" at bounding box center [434, 194] width 869 height 388
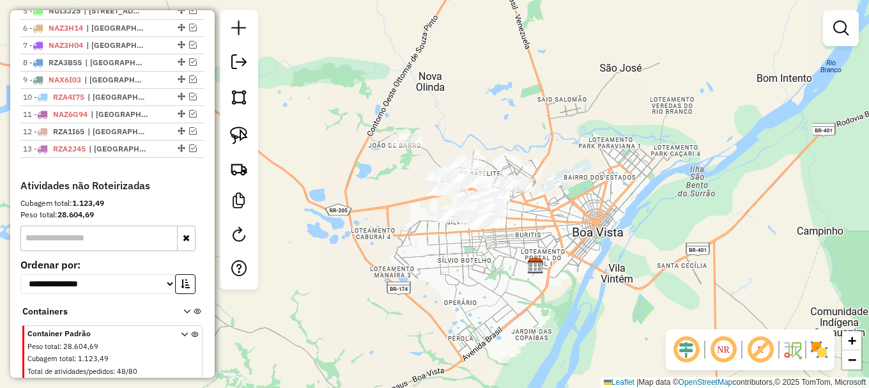
drag, startPoint x: 233, startPoint y: 135, endPoint x: 282, endPoint y: 191, distance: 74.7
click at [234, 135] on img at bounding box center [239, 136] width 18 height 18
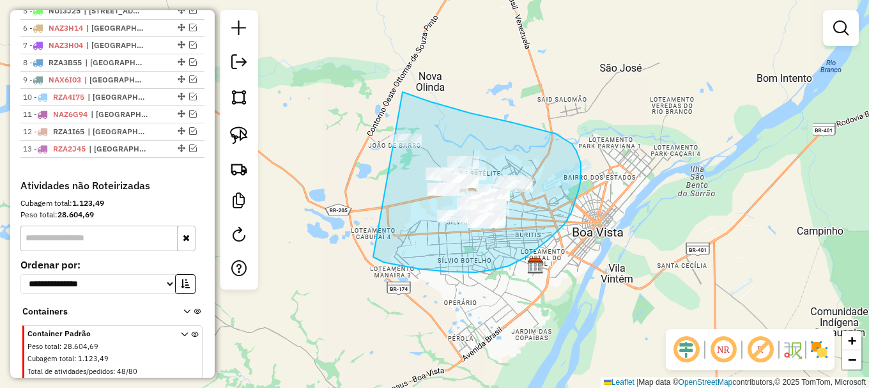
drag, startPoint x: 389, startPoint y: 263, endPoint x: 389, endPoint y: 88, distance: 175.7
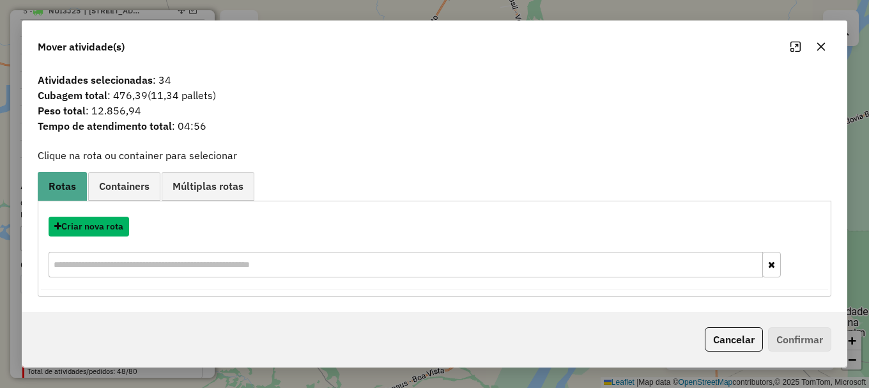
click at [111, 226] on button "Criar nova rota" at bounding box center [89, 227] width 81 height 20
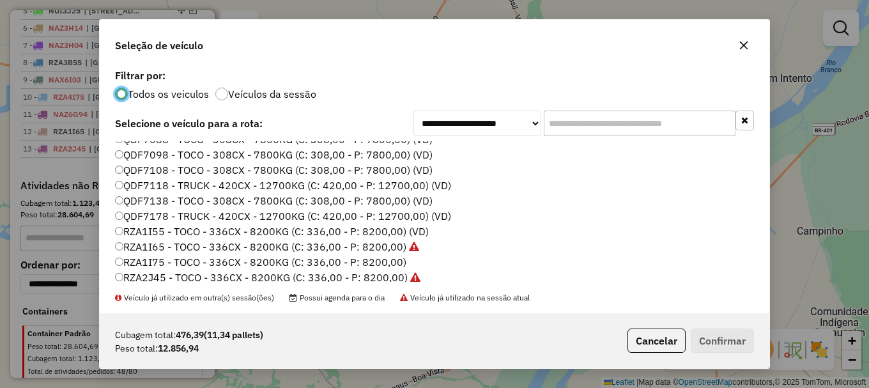
scroll to position [427, 0]
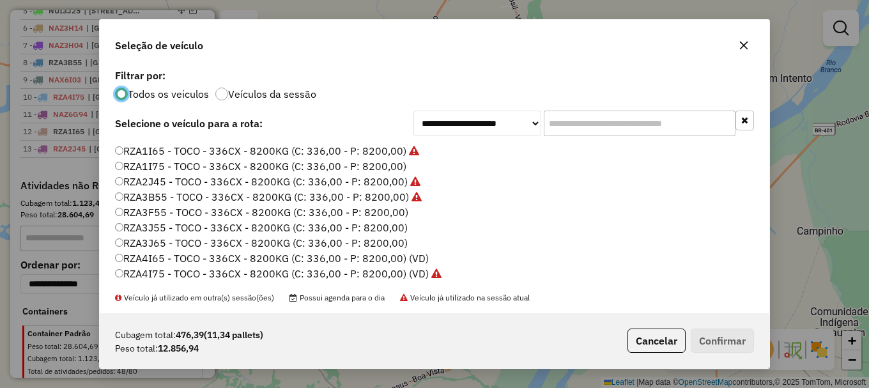
click at [157, 258] on label "RZA4I65 - TOCO - 336CX - 8200KG (C: 336,00 - P: 8200,00) (VD)" at bounding box center [272, 257] width 314 height 15
click at [707, 337] on button "Confirmar" at bounding box center [722, 340] width 63 height 24
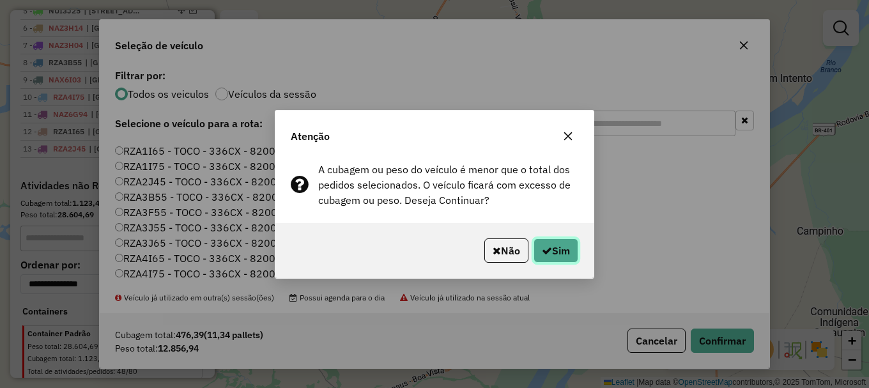
click at [548, 242] on button "Sim" at bounding box center [556, 250] width 45 height 24
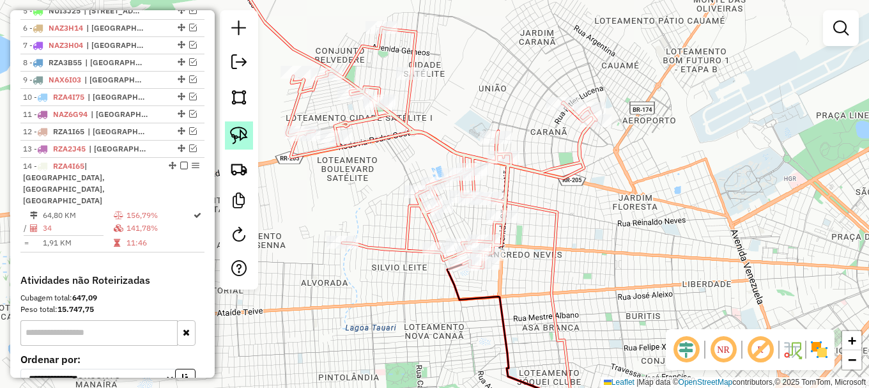
click at [239, 128] on img at bounding box center [239, 136] width 18 height 18
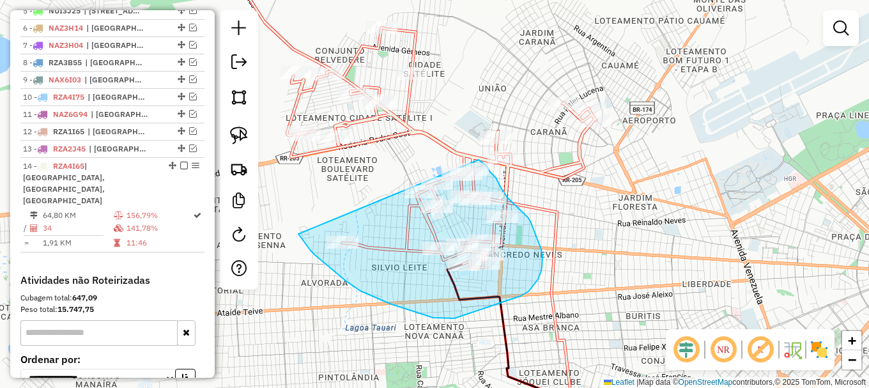
drag, startPoint x: 307, startPoint y: 246, endPoint x: 465, endPoint y: 153, distance: 183.0
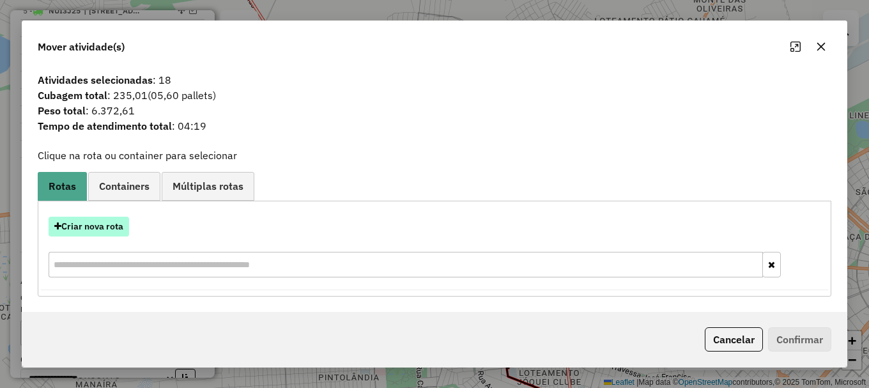
click at [98, 225] on button "Criar nova rota" at bounding box center [89, 227] width 81 height 20
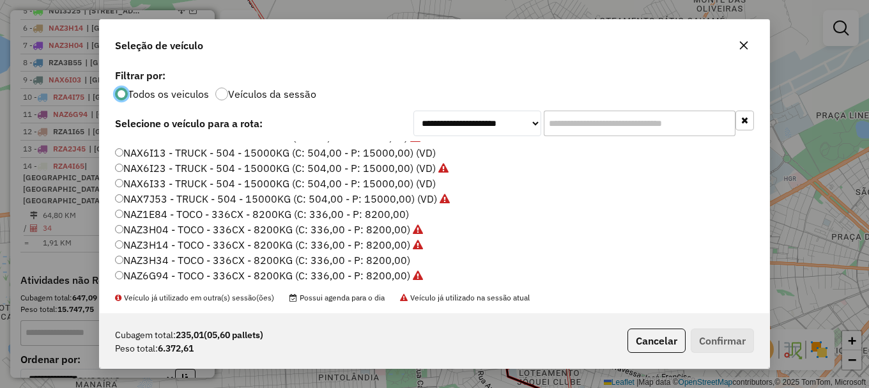
scroll to position [64, 0]
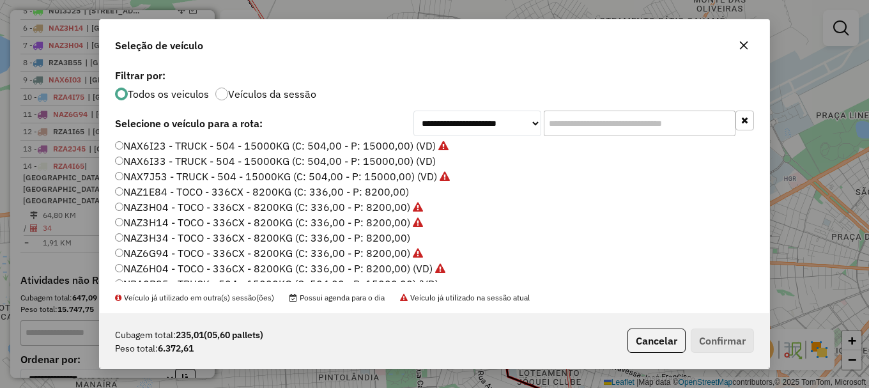
click at [171, 237] on label "NAZ3H34 - TOCO - 336CX - 8200KG (C: 336,00 - P: 8200,00)" at bounding box center [262, 237] width 295 height 15
click at [716, 344] on button "Confirmar" at bounding box center [722, 340] width 63 height 24
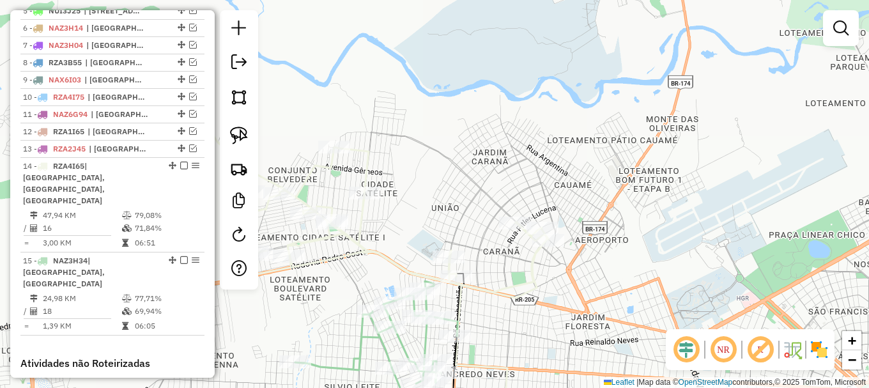
drag, startPoint x: 477, startPoint y: 92, endPoint x: 433, endPoint y: 181, distance: 99.2
click at [436, 176] on div "Janela de atendimento Grade de atendimento Capacidade Transportadoras Veículos …" at bounding box center [434, 194] width 869 height 388
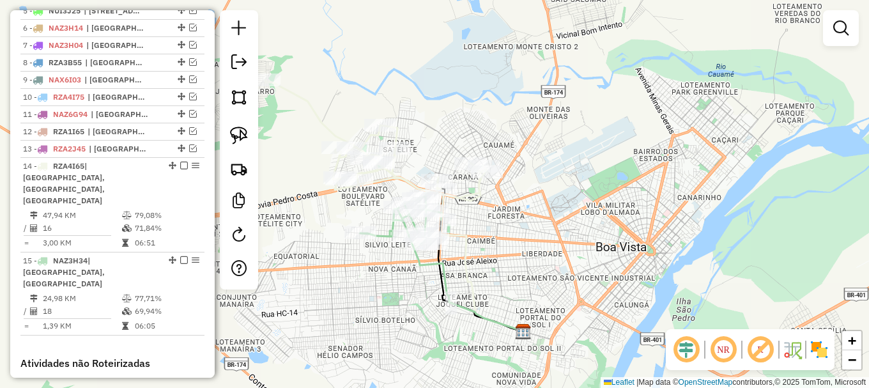
drag, startPoint x: 449, startPoint y: 148, endPoint x: 493, endPoint y: 176, distance: 52.6
click at [482, 172] on div "Rota 14 - Placa RZA4I65 5712 - EDILBERG SOUSA PANTA Rota 14 - Placa RZA4I65 992…" at bounding box center [434, 194] width 869 height 388
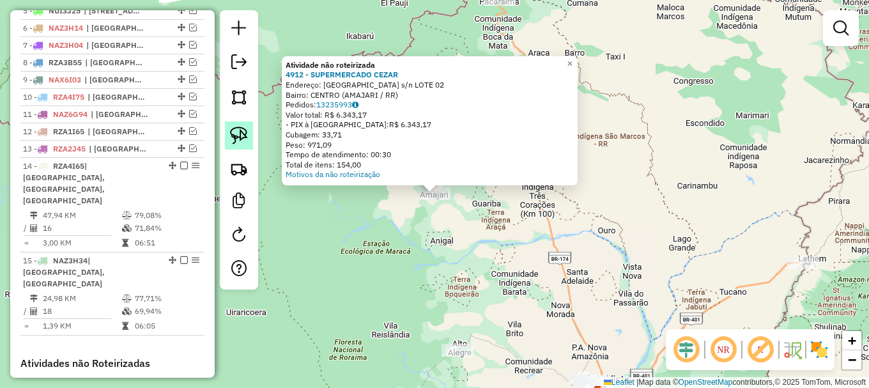
drag, startPoint x: 236, startPoint y: 128, endPoint x: 245, endPoint y: 137, distance: 12.2
click at [236, 128] on img at bounding box center [239, 136] width 18 height 18
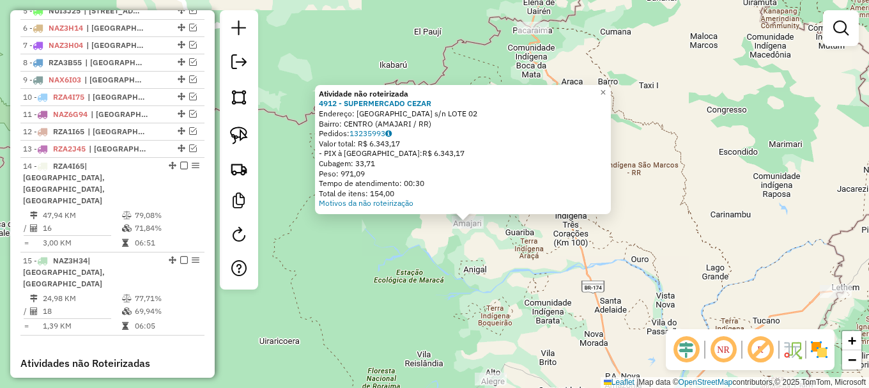
drag, startPoint x: 589, startPoint y: 281, endPoint x: 623, endPoint y: 311, distance: 45.3
click at [623, 311] on div "Atividade não roteirizada 4912 - SUPERMERCADO CEZAR Endereço: Avenida Tepequem …" at bounding box center [434, 194] width 869 height 388
click at [233, 127] on img at bounding box center [239, 136] width 18 height 18
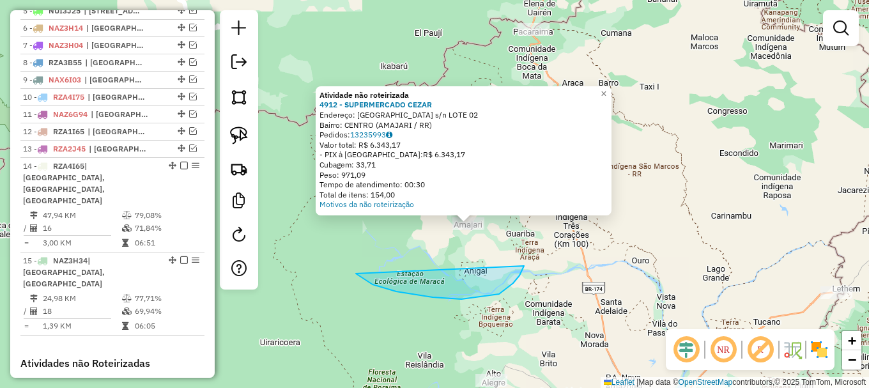
drag, startPoint x: 461, startPoint y: 299, endPoint x: 482, endPoint y: 158, distance: 142.1
click at [482, 158] on div "Atividade não roteirizada 4912 - SUPERMERCADO CEZAR Endereço: Avenida Tepequem …" at bounding box center [434, 194] width 869 height 388
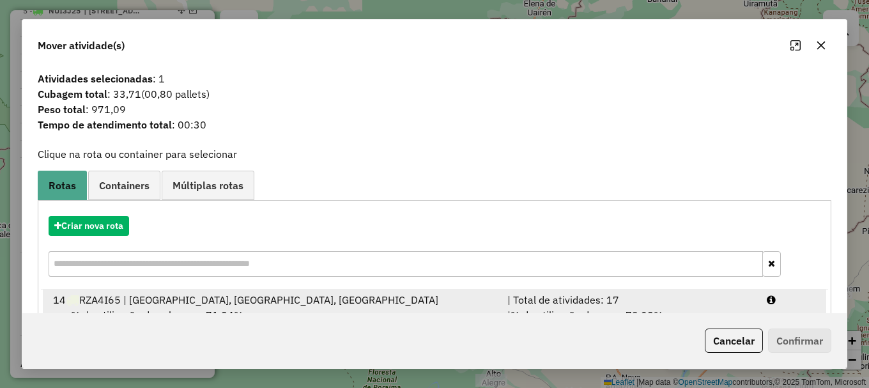
drag, startPoint x: 750, startPoint y: 307, endPoint x: 757, endPoint y: 311, distance: 7.1
click at [751, 307] on div "| % de utilização do peso: 79,08% | Peso disponível: 1.715,67" at bounding box center [629, 322] width 259 height 31
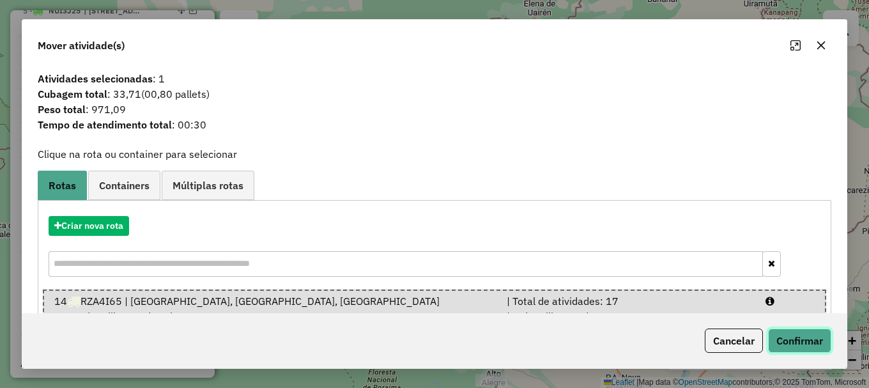
click at [783, 337] on button "Confirmar" at bounding box center [799, 340] width 63 height 24
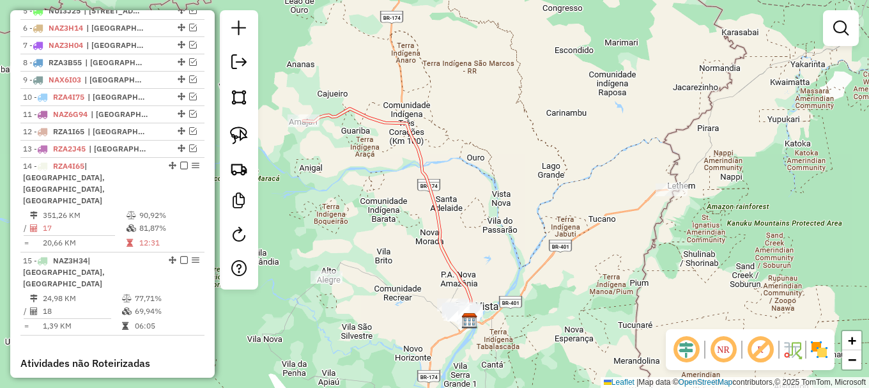
drag, startPoint x: 487, startPoint y: 222, endPoint x: 268, endPoint y: 100, distance: 250.9
click at [312, 127] on div "Janela de atendimento Grade de atendimento Capacidade Transportadoras Veículos …" at bounding box center [434, 194] width 869 height 388
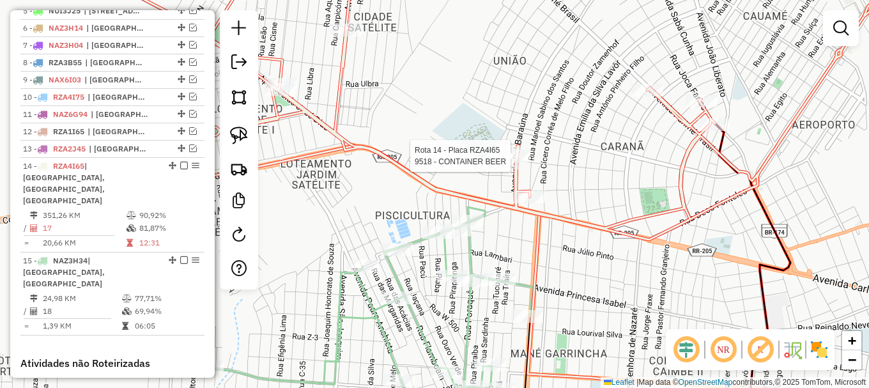
select select "**********"
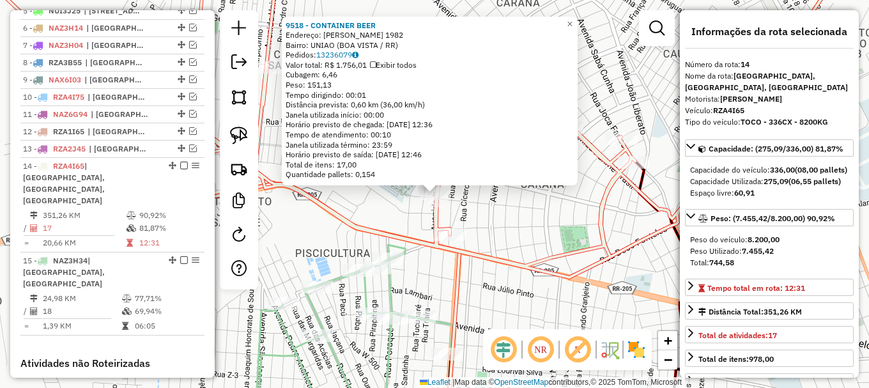
scroll to position [730, 0]
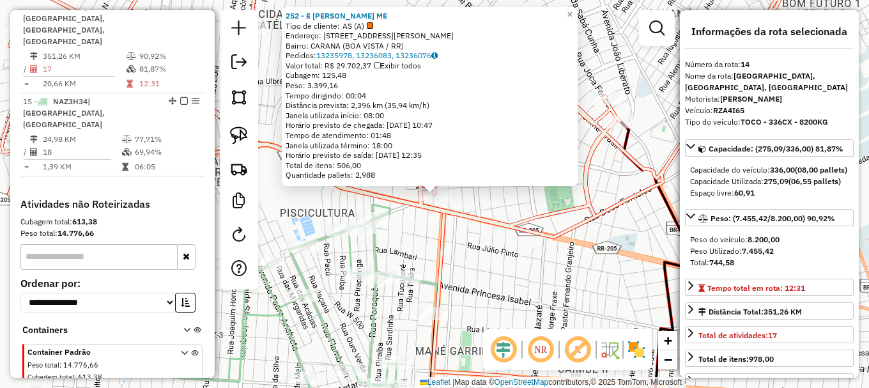
drag, startPoint x: 424, startPoint y: 226, endPoint x: 465, endPoint y: 197, distance: 49.8
click at [464, 200] on div "252 - E DA SILVA AGUIAR ME Tipo de cliente: AS (A) Endereço: AV CARLOS PEREIRA …" at bounding box center [434, 194] width 869 height 388
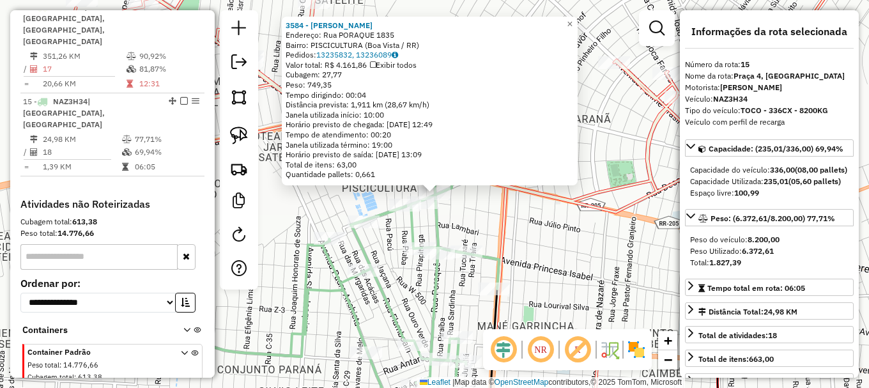
scroll to position [746, 0]
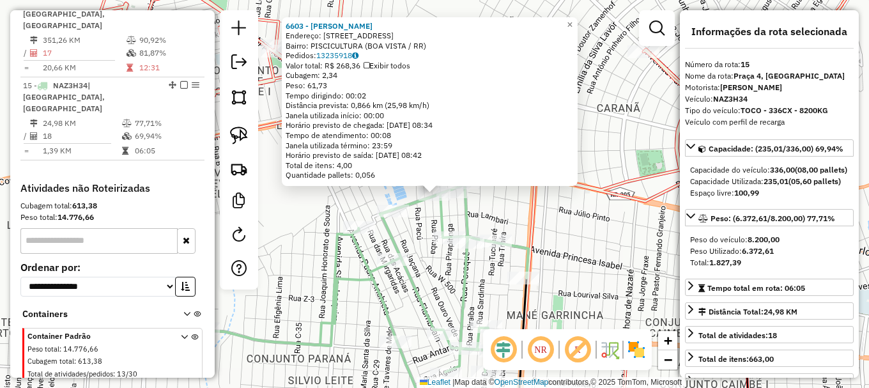
click at [396, 204] on icon at bounding box center [366, 270] width 325 height 203
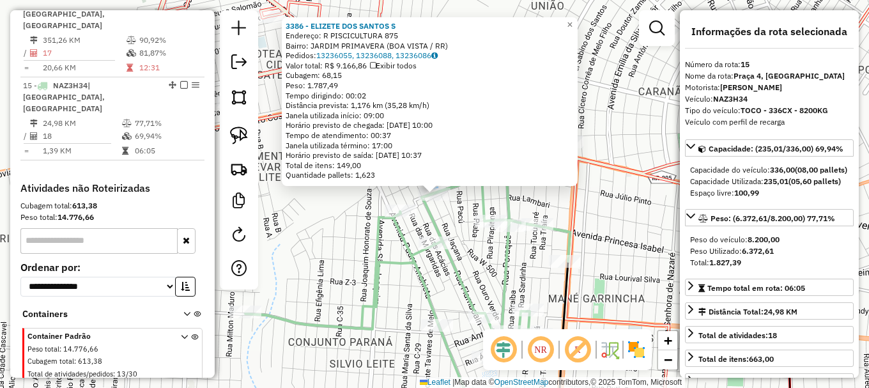
click at [451, 212] on div "3386 - ELIZETE DOS SANTOS S Endereço: R PISCICULTURA 875 Bairro: JARDIM PRIMAVE…" at bounding box center [434, 194] width 869 height 388
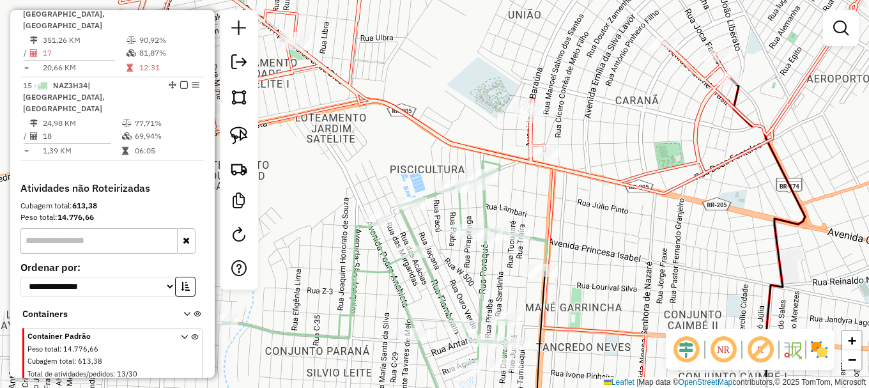
drag, startPoint x: 509, startPoint y: 201, endPoint x: 456, endPoint y: 214, distance: 54.7
click at [463, 213] on div "Janela de atendimento Grade de atendimento Capacidade Transportadoras Veículos …" at bounding box center [434, 194] width 869 height 388
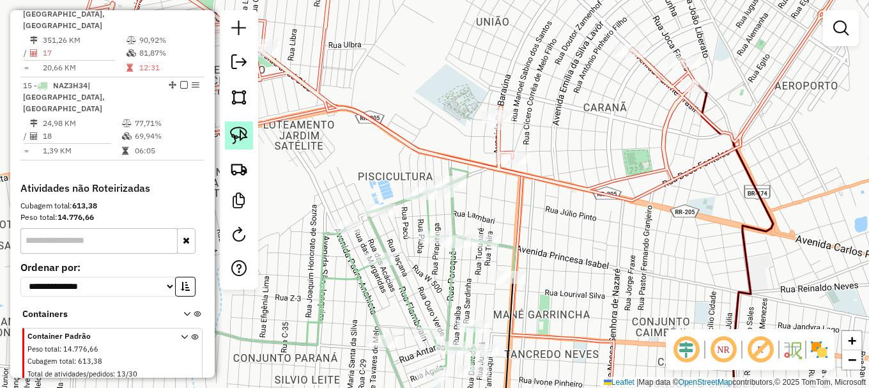
click at [240, 134] on img at bounding box center [239, 136] width 18 height 18
drag, startPoint x: 352, startPoint y: 196, endPoint x: 343, endPoint y: 171, distance: 26.7
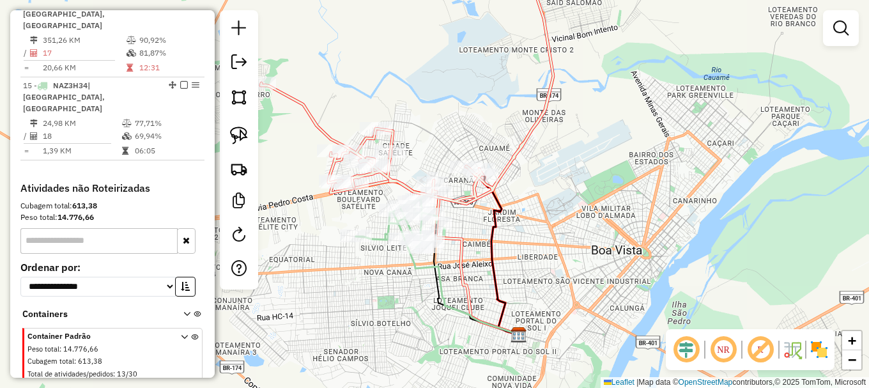
drag, startPoint x: 408, startPoint y: 290, endPoint x: 423, endPoint y: 295, distance: 15.6
click at [421, 296] on div "Janela de atendimento Grade de atendimento Capacidade Transportadoras Veículos …" at bounding box center [434, 194] width 869 height 388
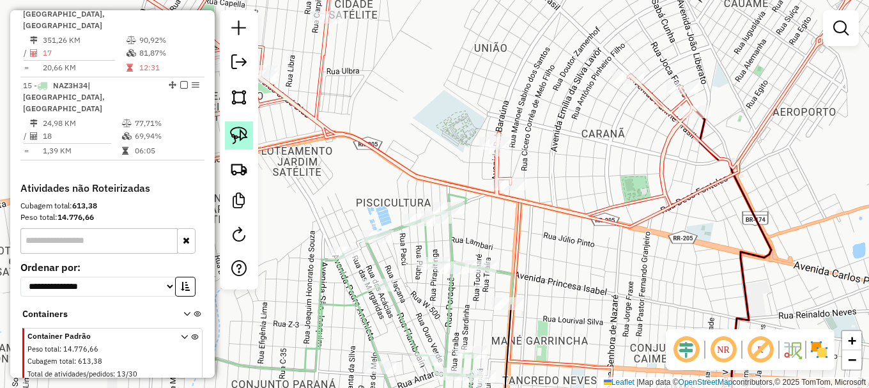
click at [235, 127] on img at bounding box center [239, 136] width 18 height 18
drag, startPoint x: 343, startPoint y: 217, endPoint x: 380, endPoint y: 218, distance: 37.1
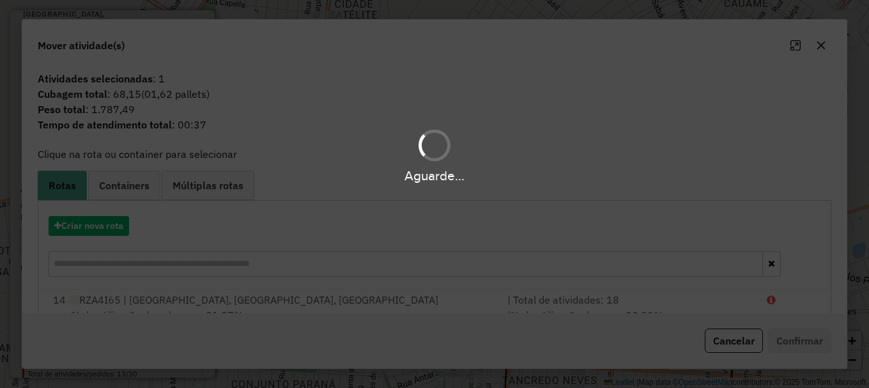
click at [755, 302] on div "Aguarde..." at bounding box center [434, 194] width 869 height 388
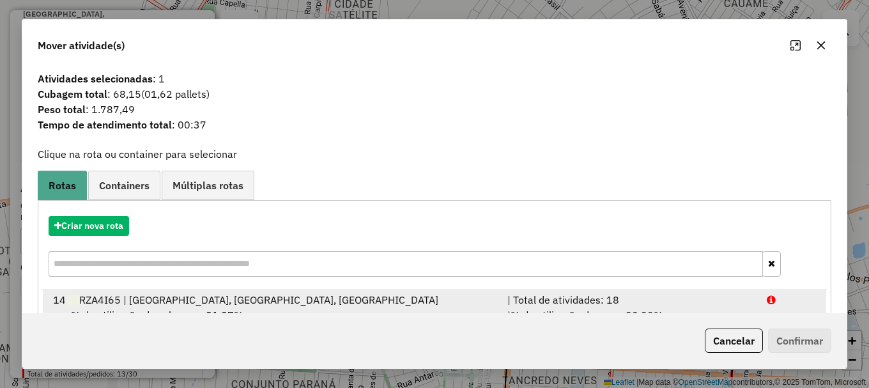
click at [759, 301] on div at bounding box center [791, 299] width 65 height 15
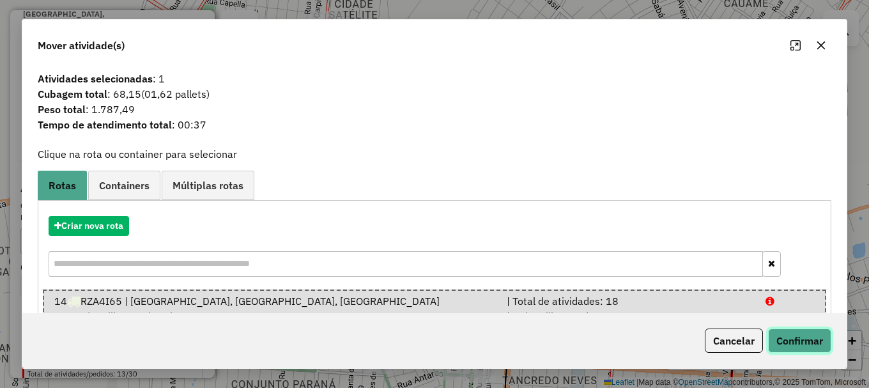
click at [805, 344] on button "Confirmar" at bounding box center [799, 340] width 63 height 24
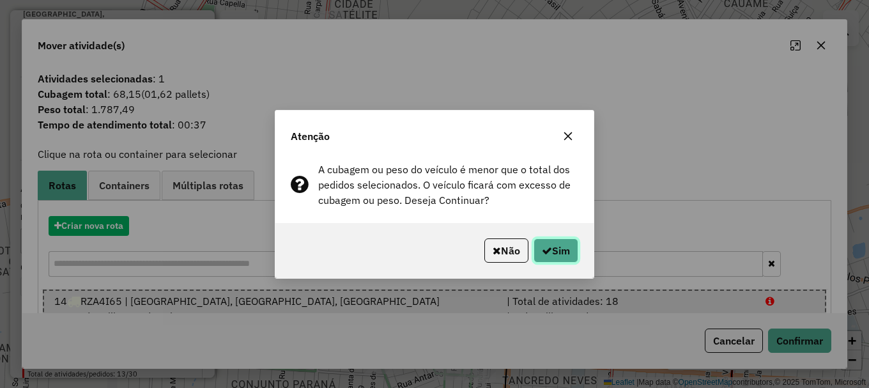
click at [553, 252] on button "Sim" at bounding box center [556, 250] width 45 height 24
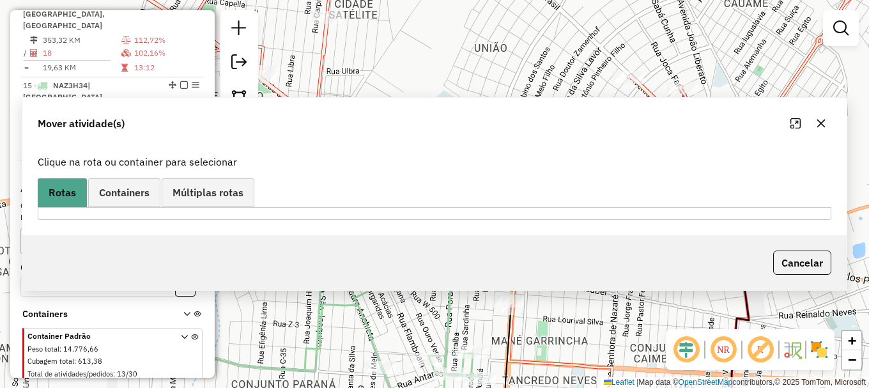
scroll to position [615, 0]
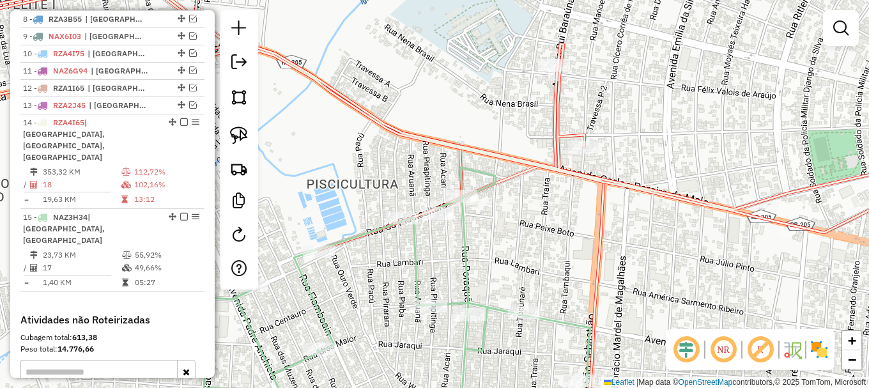
drag, startPoint x: 532, startPoint y: 196, endPoint x: 440, endPoint y: 206, distance: 92.6
click at [466, 210] on div "Janela de atendimento Grade de atendimento Capacidade Transportadoras Veículos …" at bounding box center [434, 194] width 869 height 388
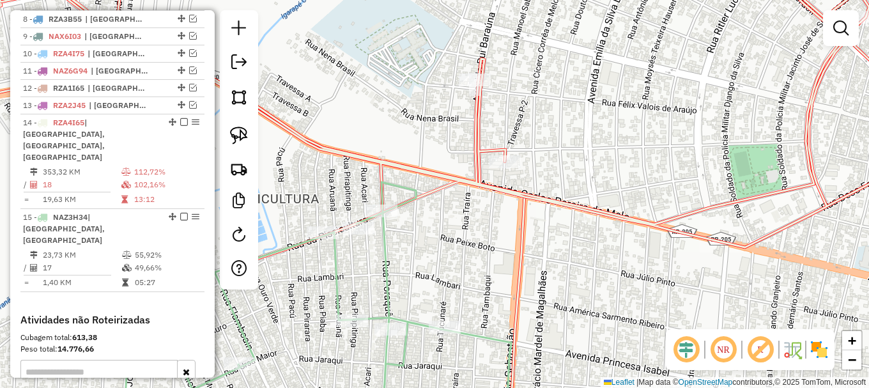
drag, startPoint x: 244, startPoint y: 131, endPoint x: 338, endPoint y: 178, distance: 105.2
click at [245, 132] on img at bounding box center [239, 136] width 18 height 18
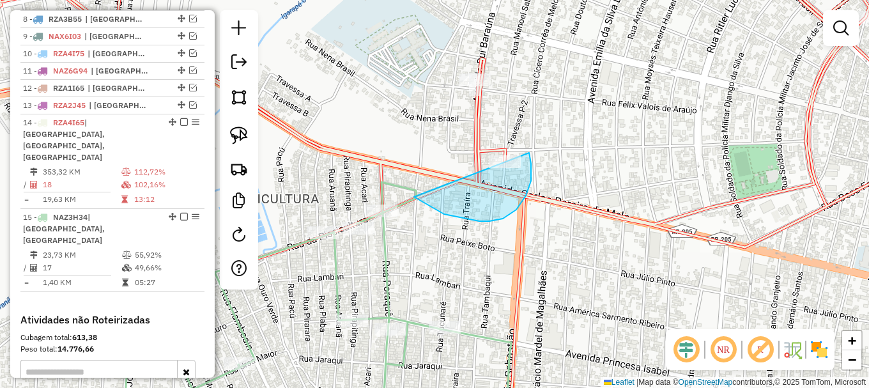
drag, startPoint x: 444, startPoint y: 214, endPoint x: 484, endPoint y: 108, distance: 113.2
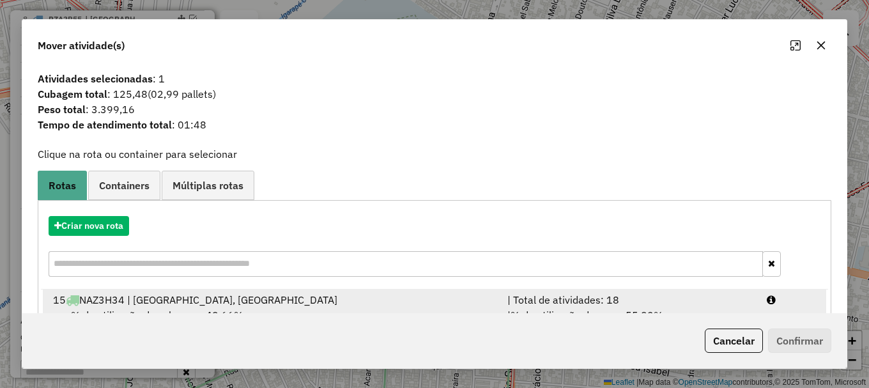
click at [780, 297] on div at bounding box center [791, 299] width 65 height 15
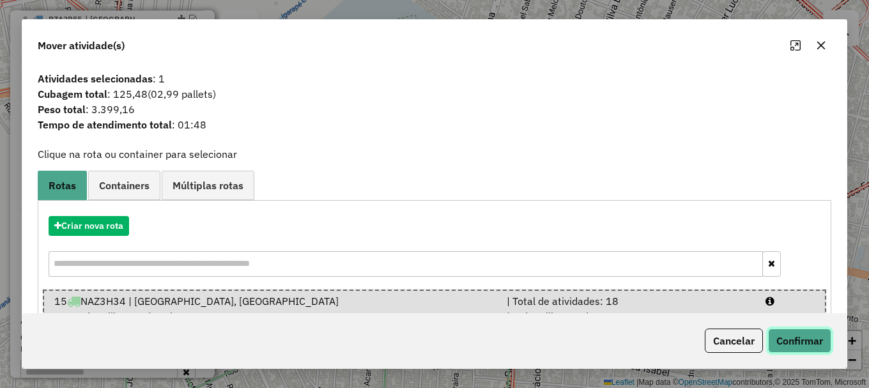
drag, startPoint x: 802, startPoint y: 346, endPoint x: 780, endPoint y: 337, distance: 23.7
click at [799, 346] on button "Confirmar" at bounding box center [799, 340] width 63 height 24
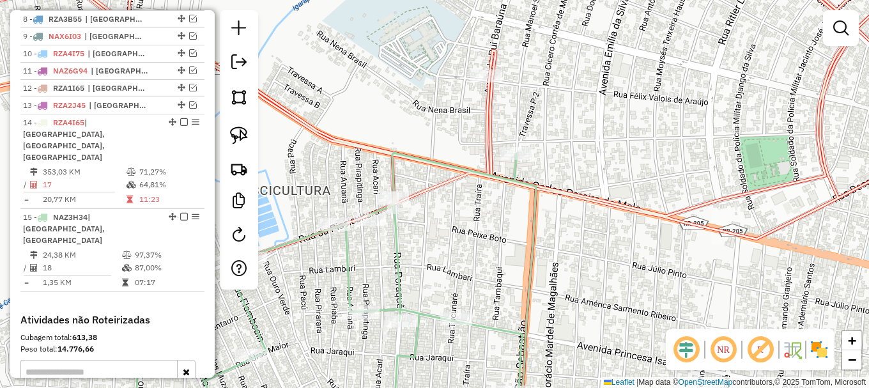
drag, startPoint x: 331, startPoint y: 175, endPoint x: 387, endPoint y: 116, distance: 81.8
click at [387, 116] on div "Janela de atendimento Grade de atendimento Capacidade Transportadoras Veículos …" at bounding box center [434, 194] width 869 height 388
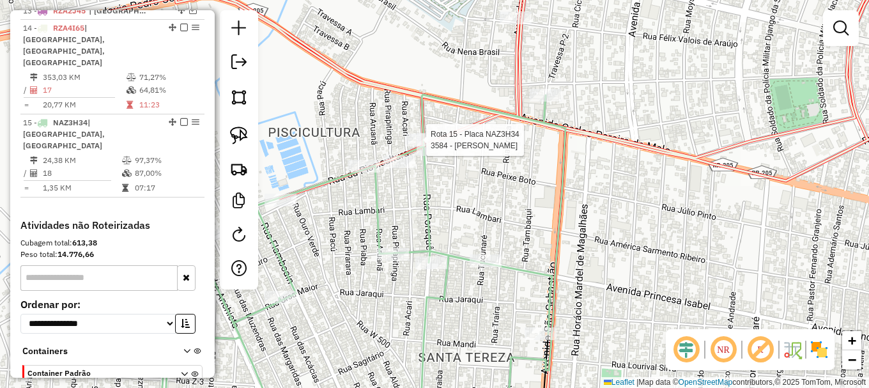
select select "**********"
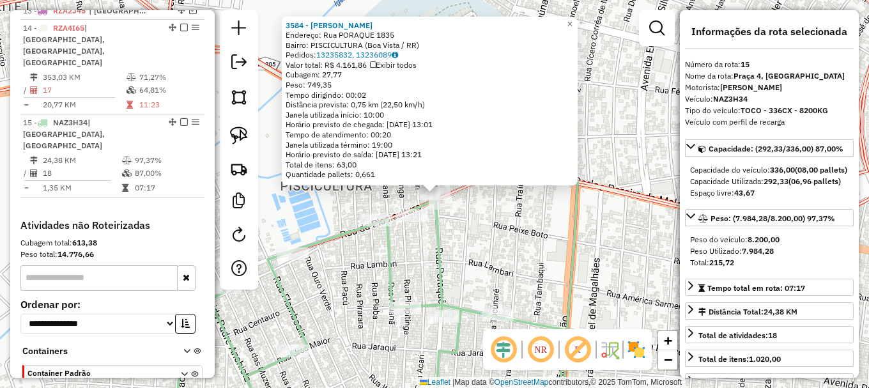
scroll to position [746, 0]
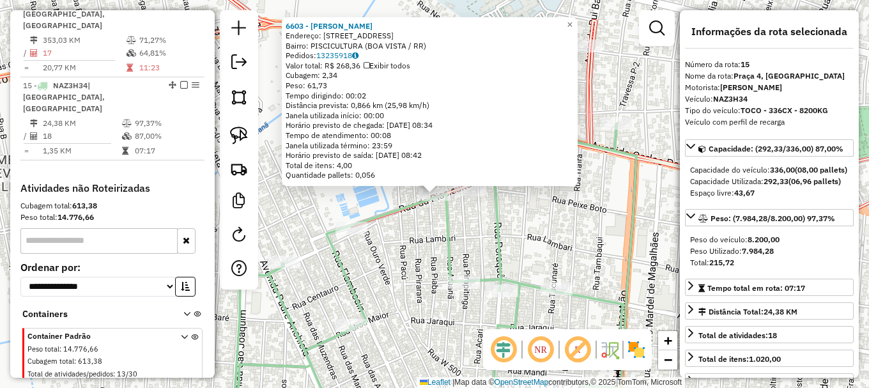
click at [420, 224] on div "6603 - REGINALDO PIRES RIBE Endereço: R DA PISCICULTURA 504 Bairro: PISCICULTUR…" at bounding box center [434, 194] width 869 height 388
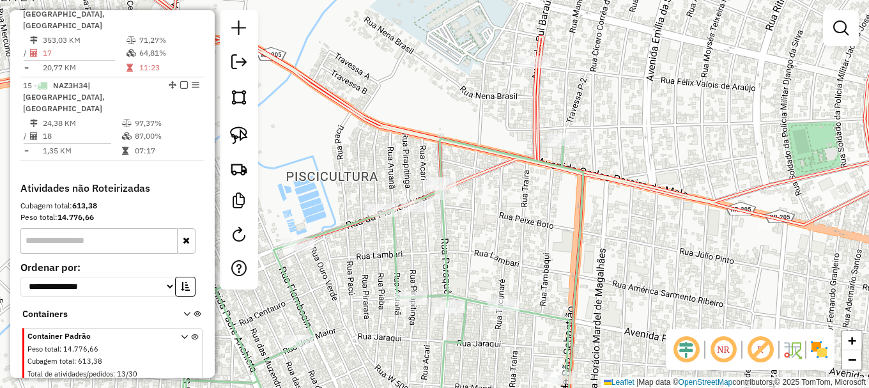
drag, startPoint x: 512, startPoint y: 242, endPoint x: 439, endPoint y: 254, distance: 73.9
click at [454, 259] on div "Janela de atendimento Grade de atendimento Capacidade Transportadoras Veículos …" at bounding box center [434, 194] width 869 height 388
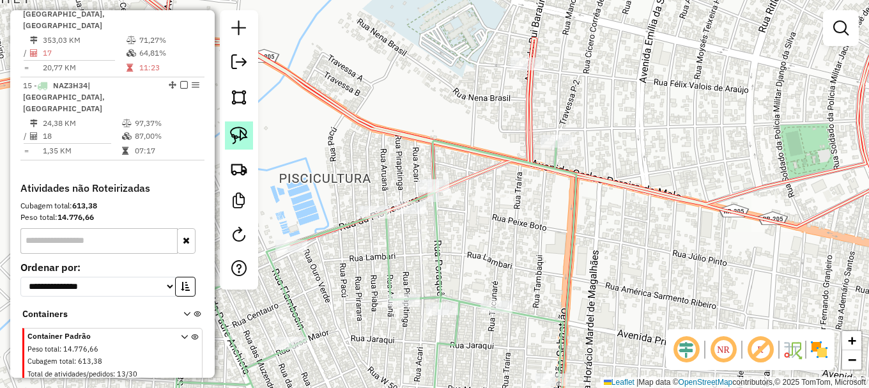
click at [242, 132] on img at bounding box center [239, 136] width 18 height 18
drag, startPoint x: 392, startPoint y: 173, endPoint x: 468, endPoint y: 156, distance: 78.6
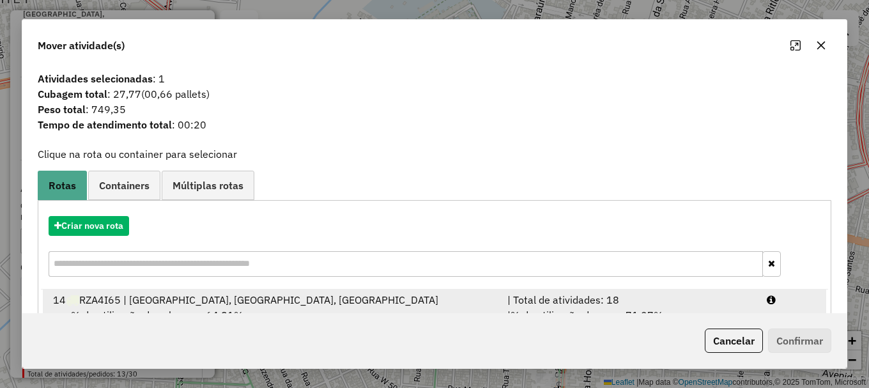
click at [778, 299] on div at bounding box center [791, 299] width 65 height 15
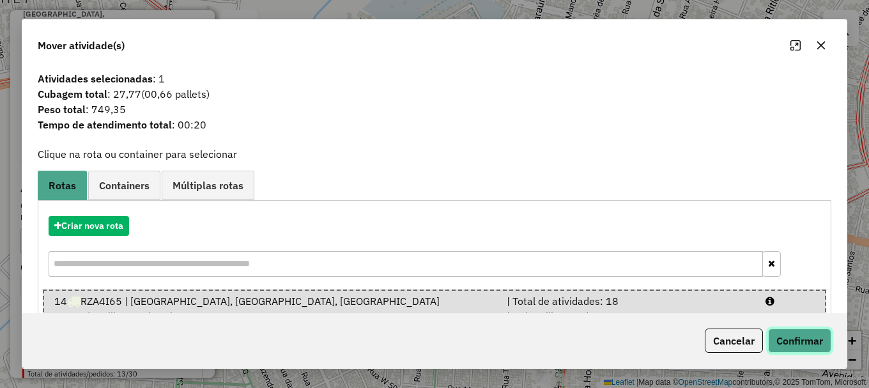
click at [786, 339] on button "Confirmar" at bounding box center [799, 340] width 63 height 24
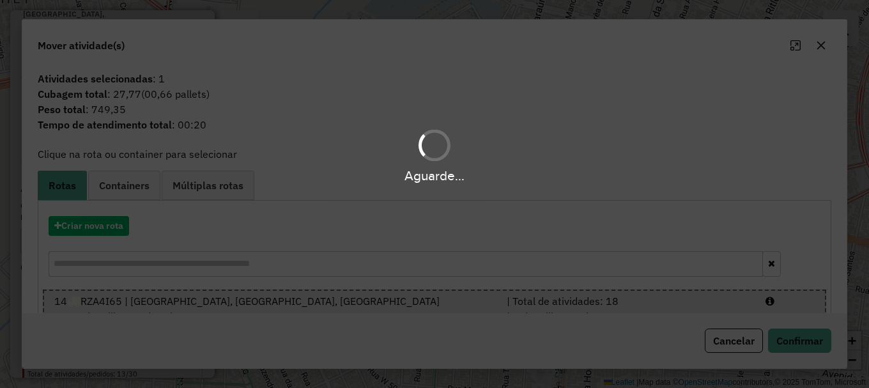
scroll to position [615, 0]
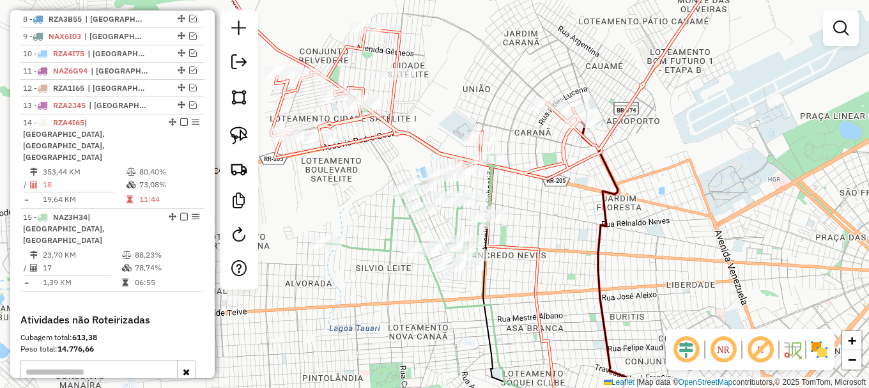
drag, startPoint x: 454, startPoint y: 100, endPoint x: 410, endPoint y: 87, distance: 45.9
click at [434, 93] on div "Janela de atendimento Grade de atendimento Capacidade Transportadoras Veículos …" at bounding box center [434, 194] width 869 height 388
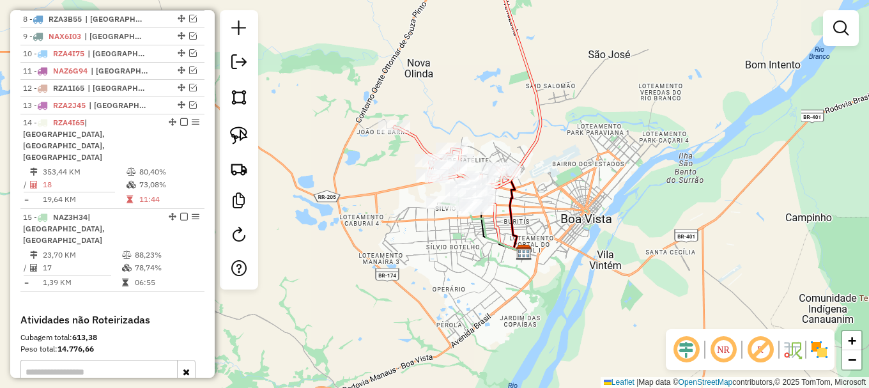
drag, startPoint x: 614, startPoint y: 229, endPoint x: 550, endPoint y: 262, distance: 72.6
click at [553, 259] on div "Janela de atendimento Grade de atendimento Capacidade Transportadoras Veículos …" at bounding box center [434, 194] width 869 height 388
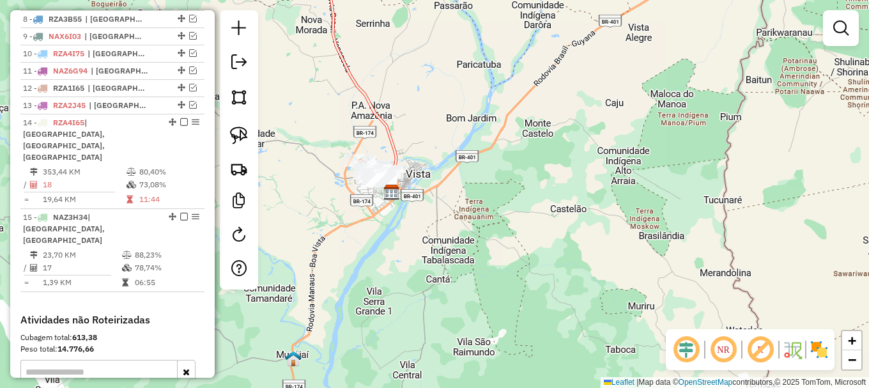
drag, startPoint x: 322, startPoint y: 95, endPoint x: 427, endPoint y: 289, distance: 220.2
click at [426, 287] on div "Janela de atendimento Grade de atendimento Capacidade Transportadoras Veículos …" at bounding box center [434, 194] width 869 height 388
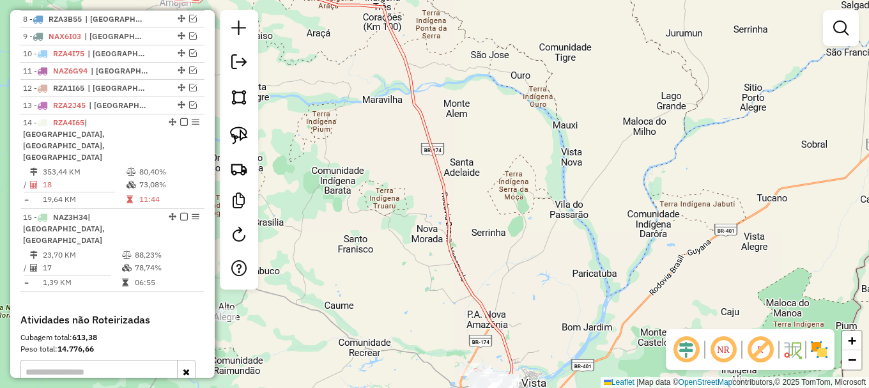
drag, startPoint x: 352, startPoint y: 49, endPoint x: 399, endPoint y: 134, distance: 97.5
click at [398, 130] on div "Janela de atendimento Grade de atendimento Capacidade Transportadoras Veículos …" at bounding box center [434, 194] width 869 height 388
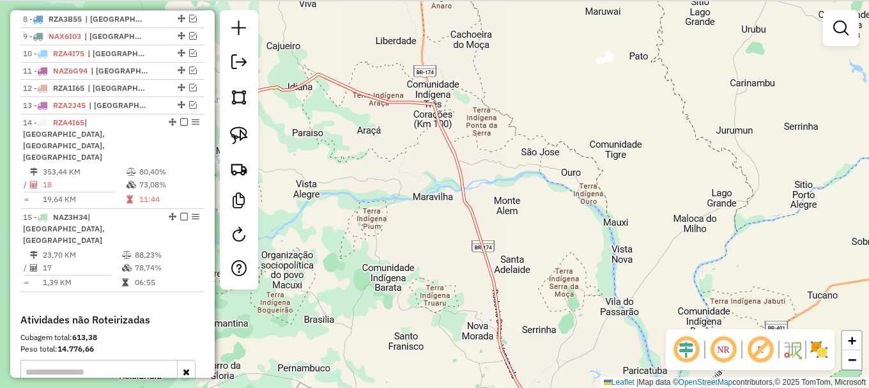
drag, startPoint x: 364, startPoint y: 118, endPoint x: 455, endPoint y: 249, distance: 158.8
click at [455, 249] on div "Janela de atendimento Grade de atendimento Capacidade Transportadoras Veículos …" at bounding box center [434, 194] width 869 height 388
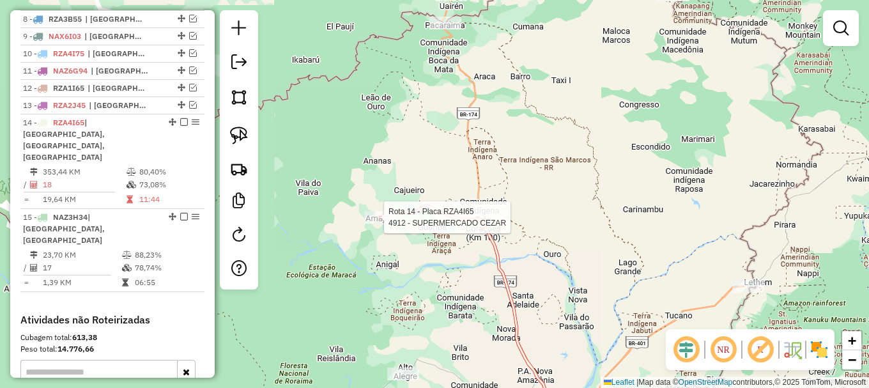
select select "**********"
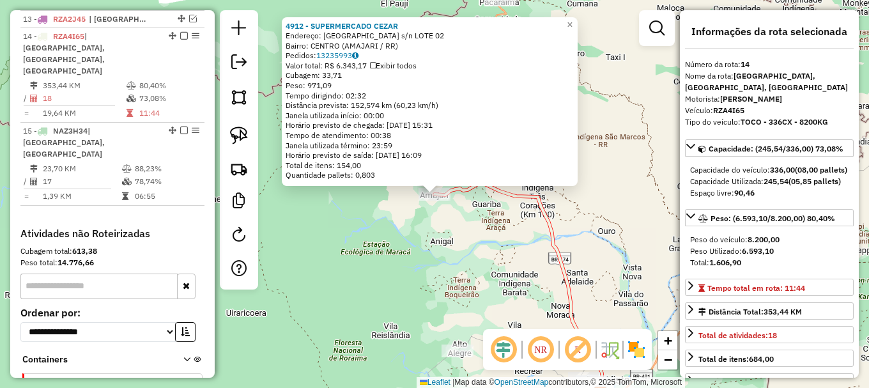
scroll to position [730, 0]
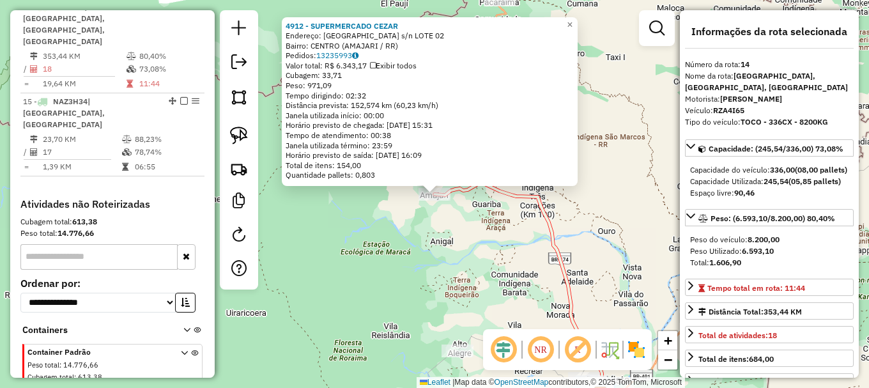
drag, startPoint x: 326, startPoint y: 34, endPoint x: 355, endPoint y: 42, distance: 29.9
click at [355, 42] on div "4912 - SUPERMERCADO CEZAR Endereço: Avenida Tepequem s/n LOTE 02 Bairro: CENTRO…" at bounding box center [430, 101] width 288 height 160
click at [455, 221] on div "4912 - SUPERMERCADO CEZAR Endereço: Avenida Tepequem s/n LOTE 02 Bairro: CENTRO…" at bounding box center [434, 194] width 869 height 388
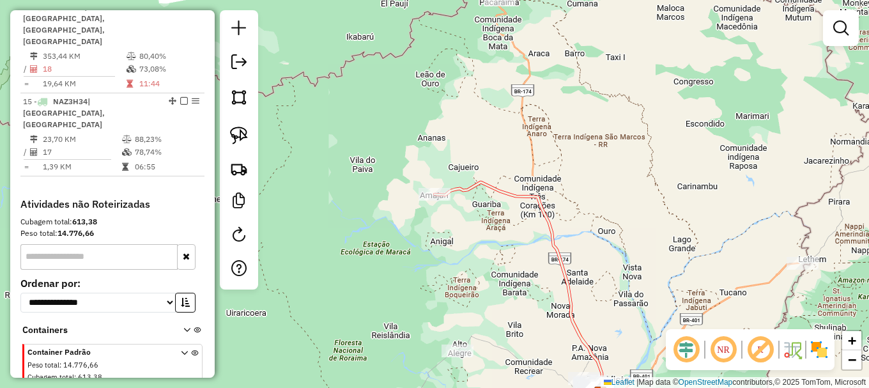
drag, startPoint x: 298, startPoint y: 56, endPoint x: 261, endPoint y: 3, distance: 64.2
click at [286, 40] on div "Janela de atendimento Grade de atendimento Capacidade Transportadoras Veículos …" at bounding box center [434, 194] width 869 height 388
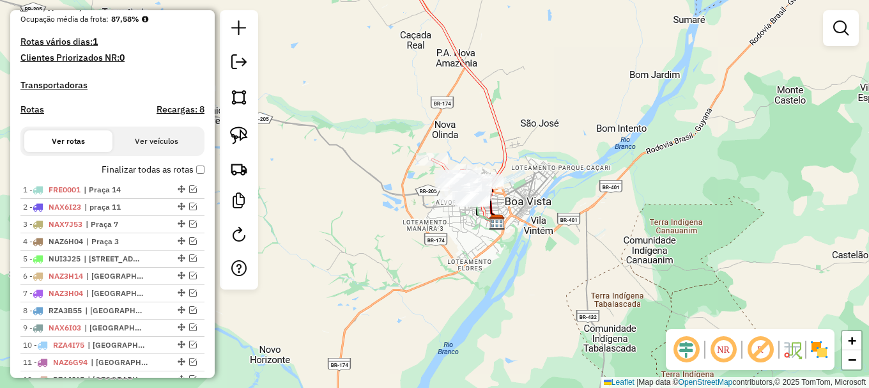
scroll to position [320, 0]
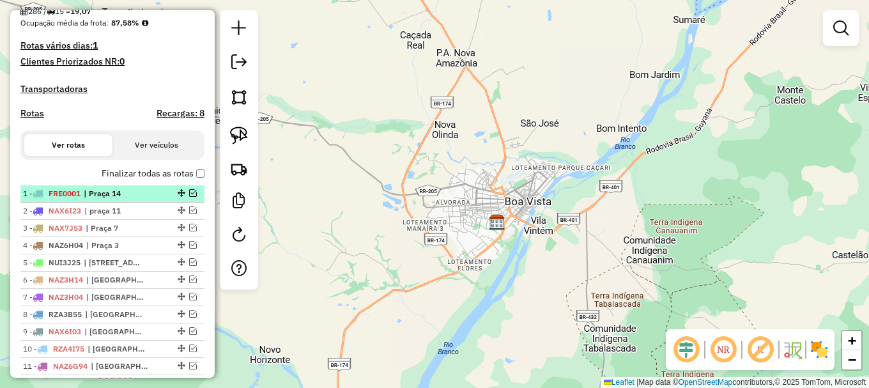
click at [189, 197] on em at bounding box center [193, 193] width 8 height 8
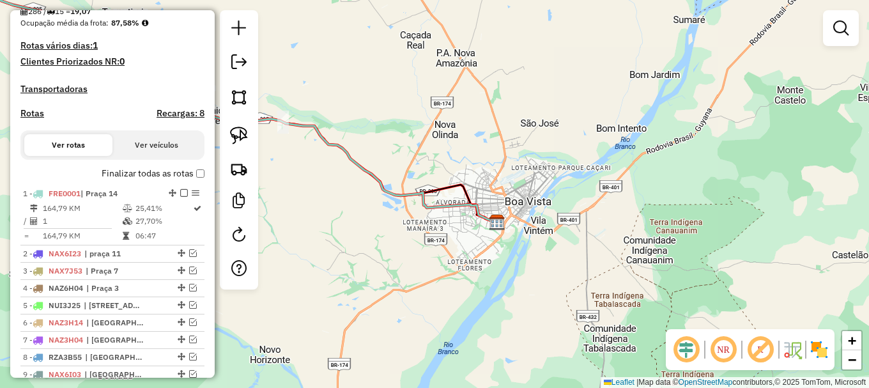
click at [299, 162] on div "Janela de atendimento Grade de atendimento Capacidade Transportadoras Veículos …" at bounding box center [434, 194] width 869 height 388
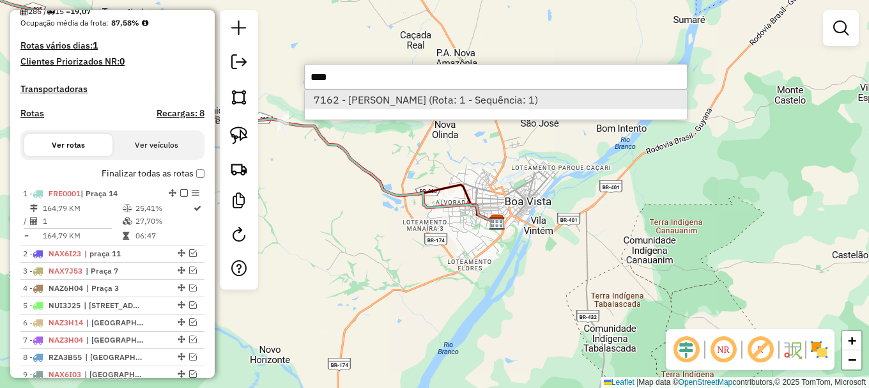
type input "****"
click at [357, 97] on li "7162 - [PERSON_NAME] (Rota: 1 - Sequência: 1)" at bounding box center [496, 99] width 382 height 19
select select "**********"
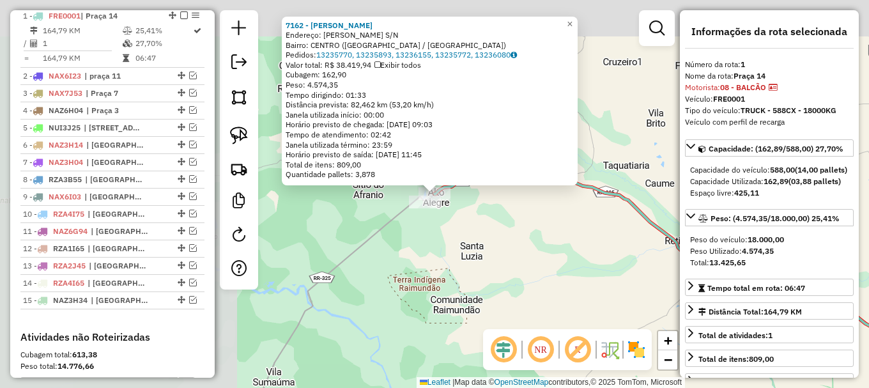
scroll to position [506, 0]
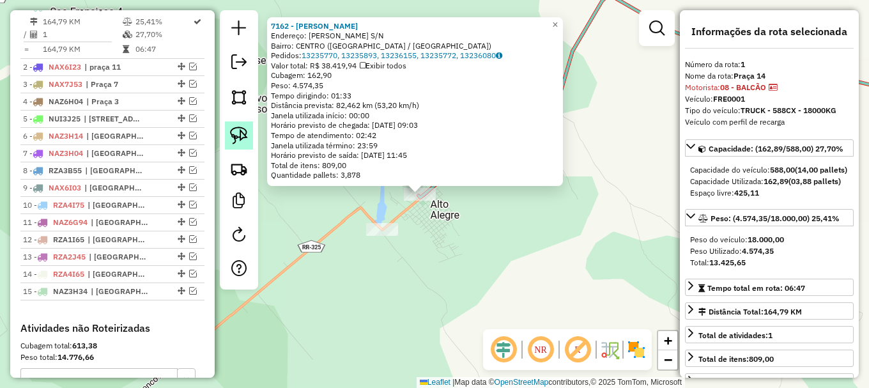
click at [240, 137] on img at bounding box center [239, 136] width 18 height 18
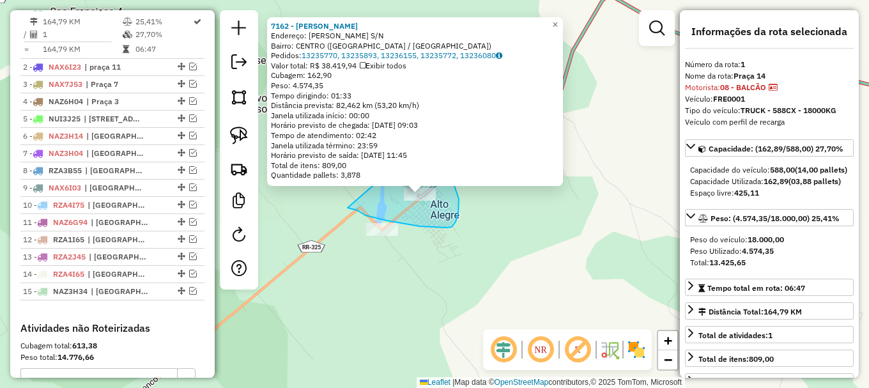
drag, startPoint x: 366, startPoint y: 215, endPoint x: 418, endPoint y: 127, distance: 102.6
click at [418, 127] on div "7162 - [PERSON_NAME]: [PERSON_NAME] S/N Bairro: CENTRO ([GEOGRAPHIC_DATA] / [GE…" at bounding box center [434, 194] width 869 height 388
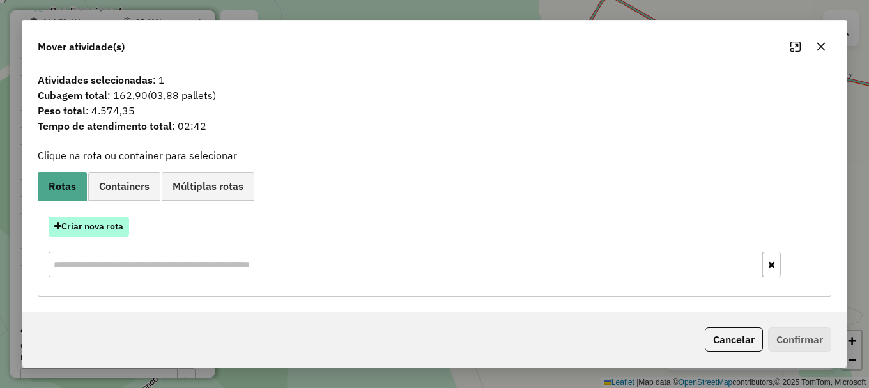
click at [98, 229] on button "Criar nova rota" at bounding box center [89, 227] width 81 height 20
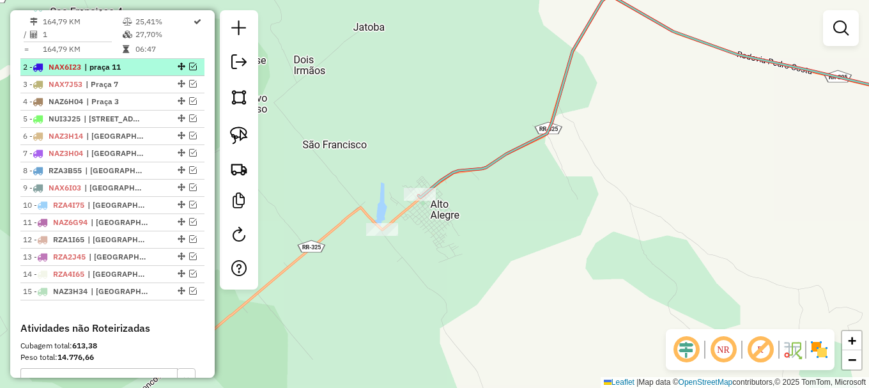
scroll to position [442, 0]
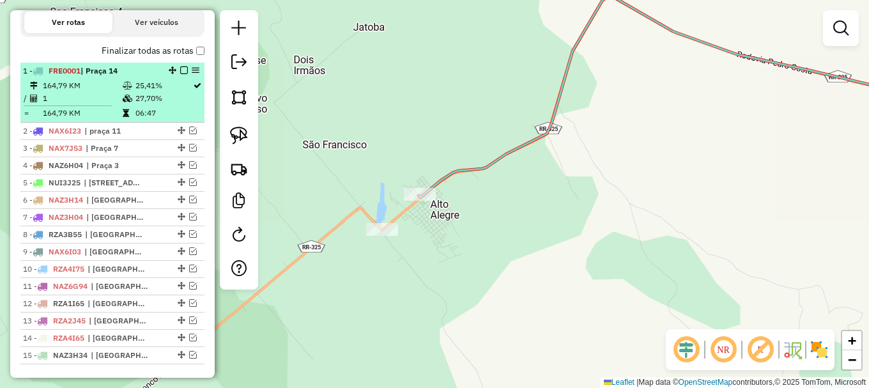
click at [182, 74] on em at bounding box center [184, 70] width 8 height 8
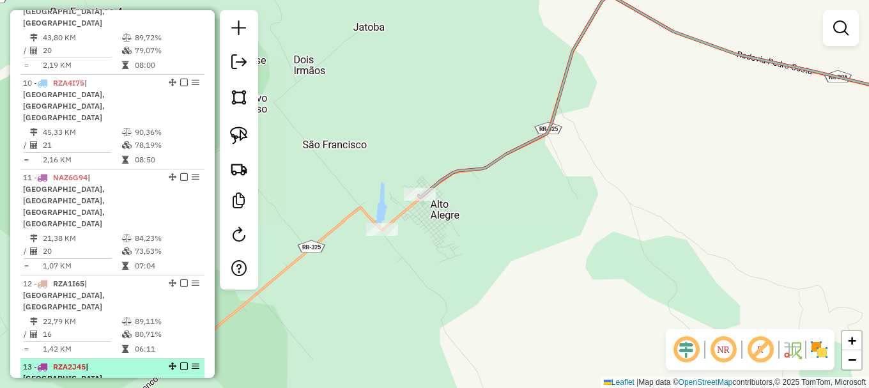
scroll to position [1131, 0]
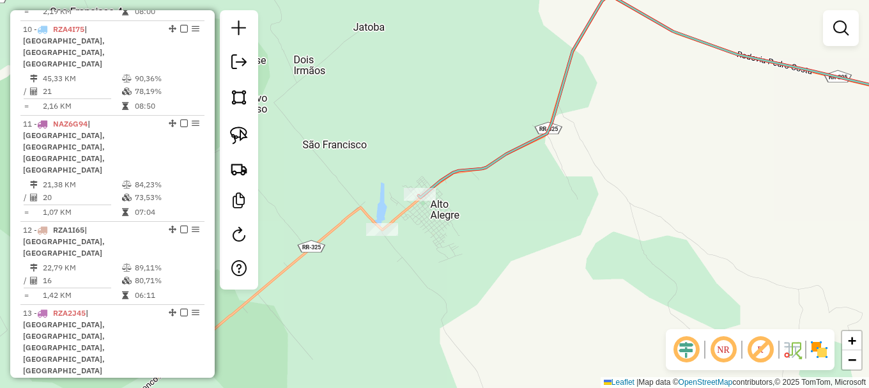
click at [324, 127] on div "Janela de atendimento Grade de atendimento Capacidade Transportadoras Veículos …" at bounding box center [434, 194] width 869 height 388
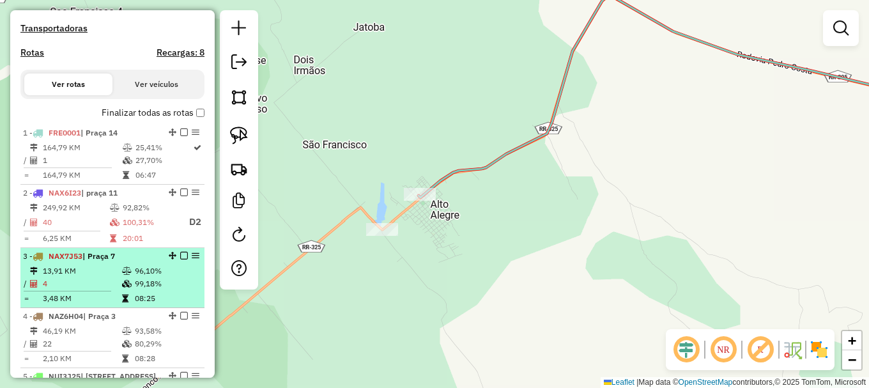
scroll to position [300, 0]
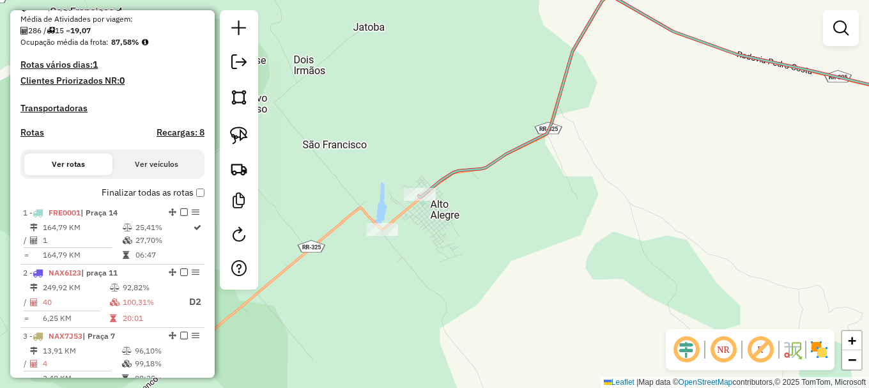
click at [314, 171] on div "Janela de atendimento Grade de atendimento Capacidade Transportadoras Veículos …" at bounding box center [434, 194] width 869 height 388
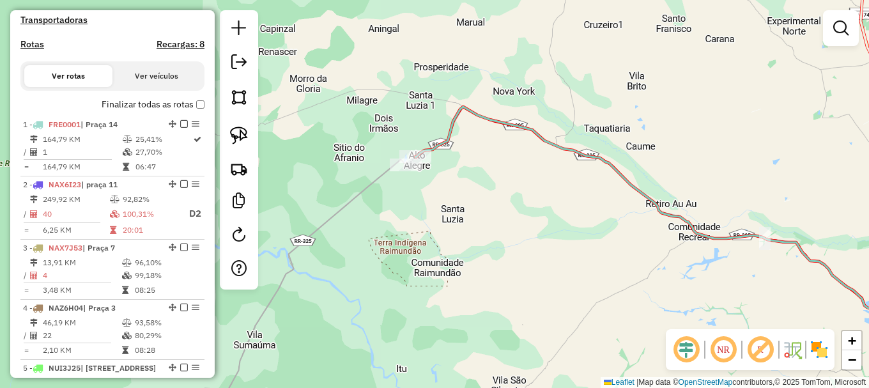
scroll to position [364, 0]
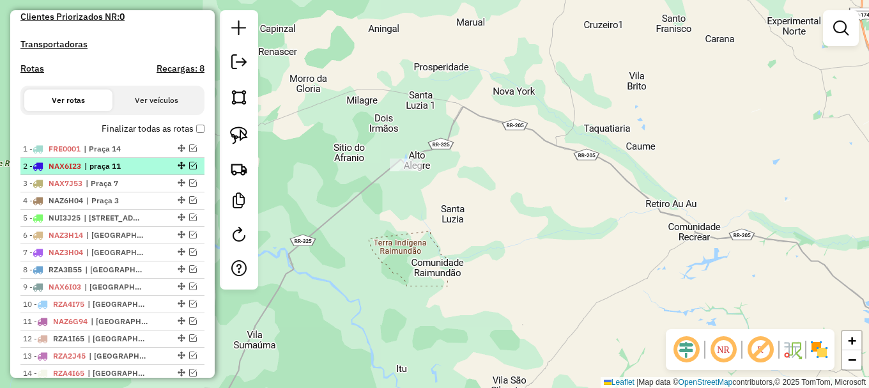
click at [192, 169] on em at bounding box center [193, 166] width 8 height 8
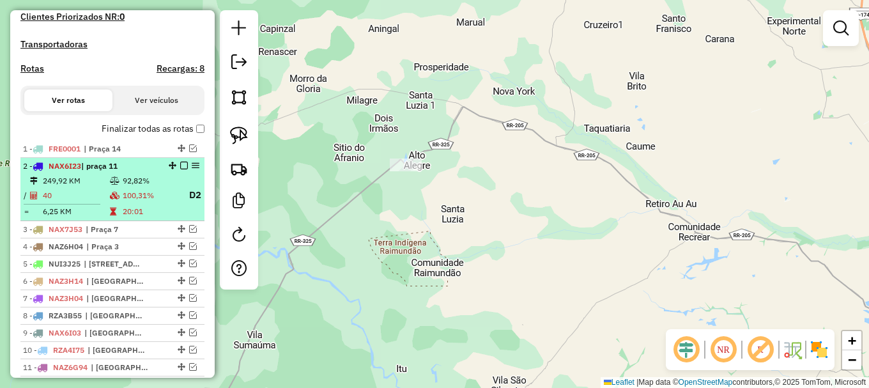
click at [162, 187] on td "92,82%" at bounding box center [150, 180] width 56 height 13
select select "**********"
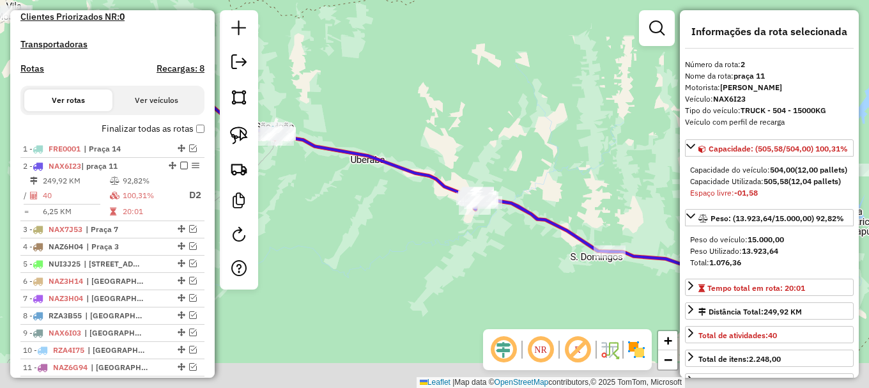
drag, startPoint x: 428, startPoint y: 282, endPoint x: 431, endPoint y: 217, distance: 65.2
click at [428, 221] on div "Janela de atendimento Grade de atendimento Capacidade Transportadoras Veículos …" at bounding box center [434, 194] width 869 height 388
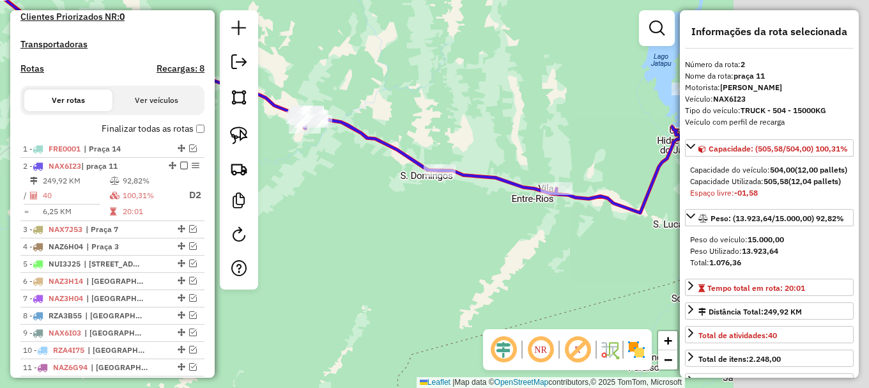
drag, startPoint x: 409, startPoint y: 230, endPoint x: 303, endPoint y: 197, distance: 111.2
click at [347, 212] on div "Janela de atendimento Grade de atendimento Capacidade Transportadoras Veículos …" at bounding box center [434, 194] width 869 height 388
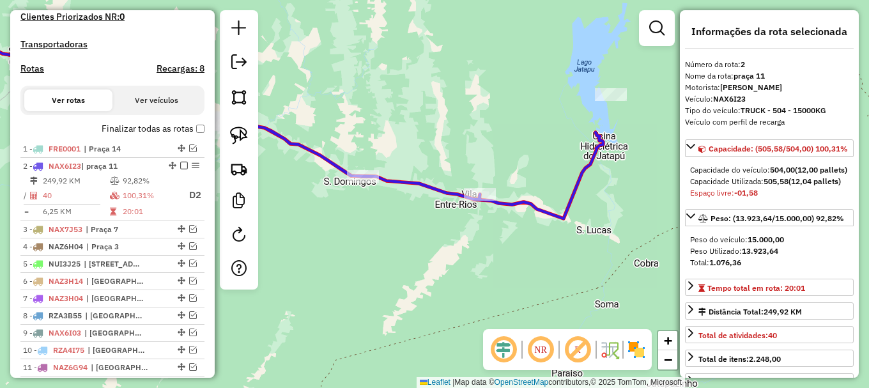
click at [393, 178] on icon at bounding box center [258, 108] width 690 height 220
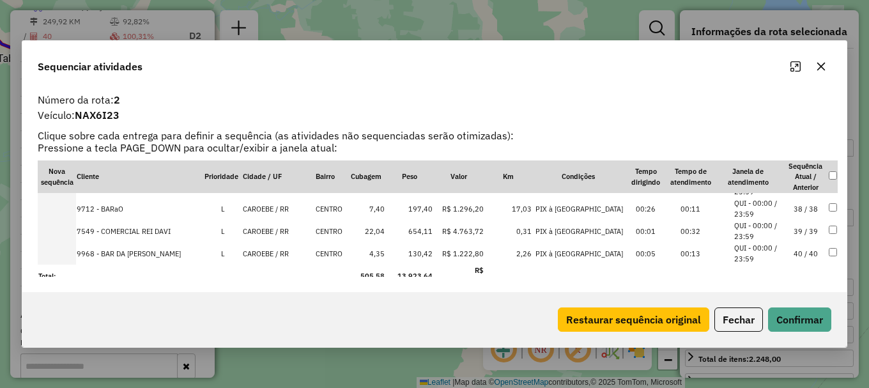
scroll to position [695, 0]
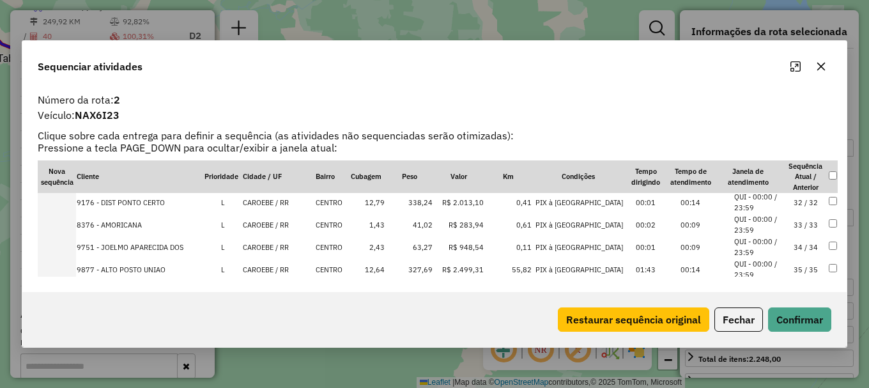
click at [755, 261] on li "QUI - 00:00 / 23:59" at bounding box center [758, 269] width 49 height 21
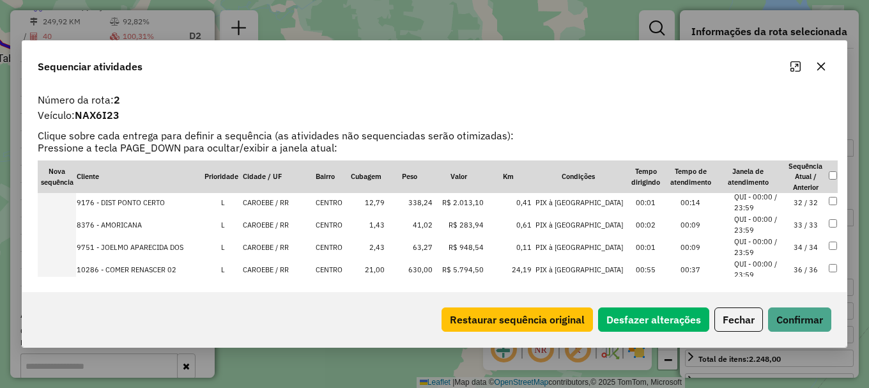
click at [755, 261] on li "QUI - 00:00 / 23:59" at bounding box center [758, 269] width 49 height 21
click at [788, 321] on button "Confirmar" at bounding box center [799, 319] width 63 height 24
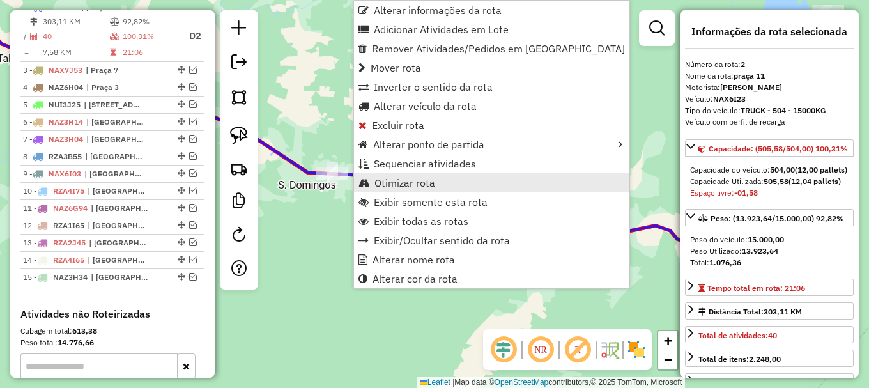
click at [412, 185] on span "Otimizar rota" at bounding box center [404, 183] width 61 height 10
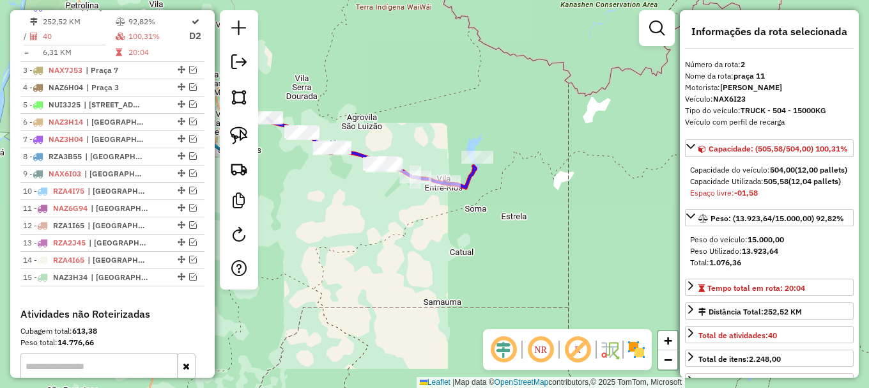
click at [467, 183] on icon at bounding box center [371, 153] width 208 height 70
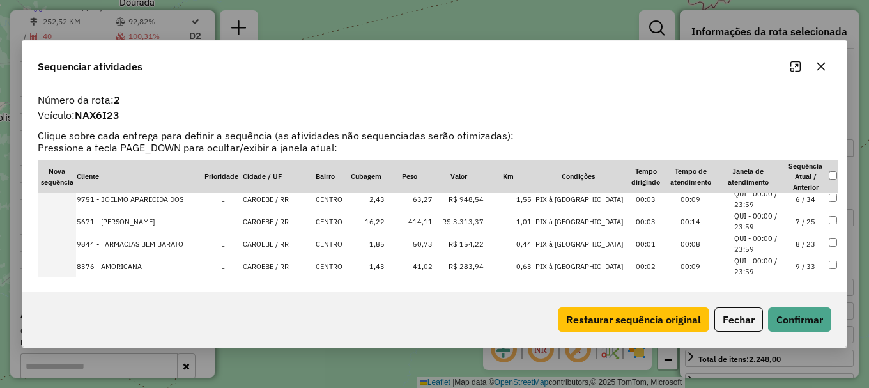
scroll to position [0, 0]
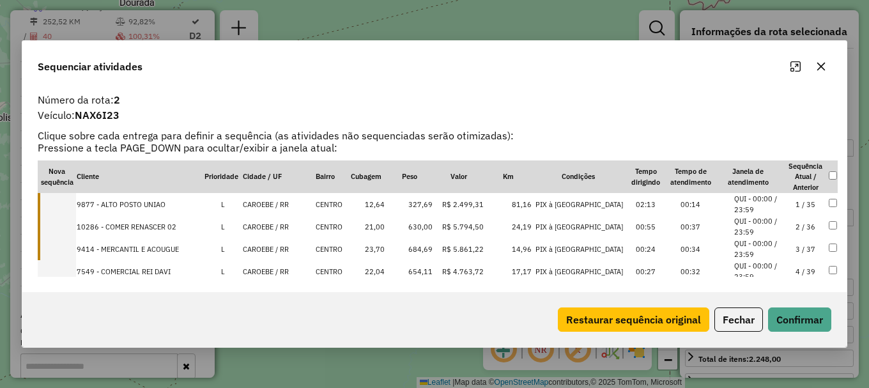
click at [282, 201] on td "CAROEBE / RR" at bounding box center [278, 204] width 73 height 22
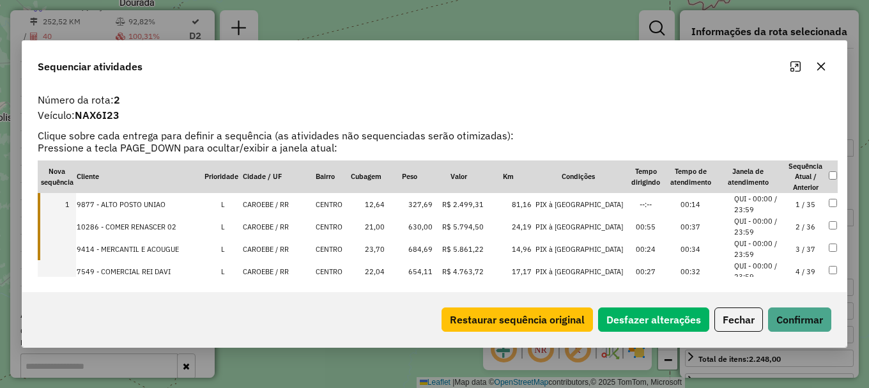
click at [281, 223] on td "CAROEBE / RR" at bounding box center [278, 226] width 73 height 22
click at [282, 251] on td "CAROEBE / RR" at bounding box center [278, 249] width 73 height 22
click at [276, 268] on td "CAROEBE / RR" at bounding box center [278, 271] width 73 height 22
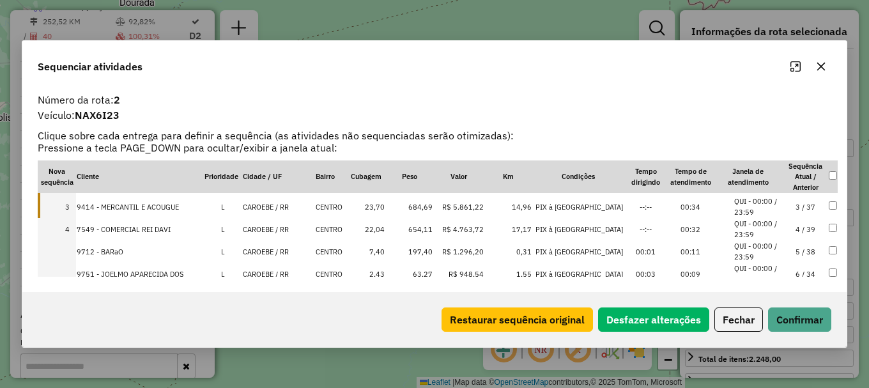
scroll to position [64, 0]
drag, startPoint x: 275, startPoint y: 227, endPoint x: 277, endPoint y: 243, distance: 16.1
click at [275, 226] on td "CAROEBE / RR" at bounding box center [278, 230] width 73 height 22
click at [277, 252] on td "CAROEBE / RR" at bounding box center [278, 252] width 73 height 22
click at [279, 267] on td "CAROEBE / RR" at bounding box center [278, 274] width 73 height 22
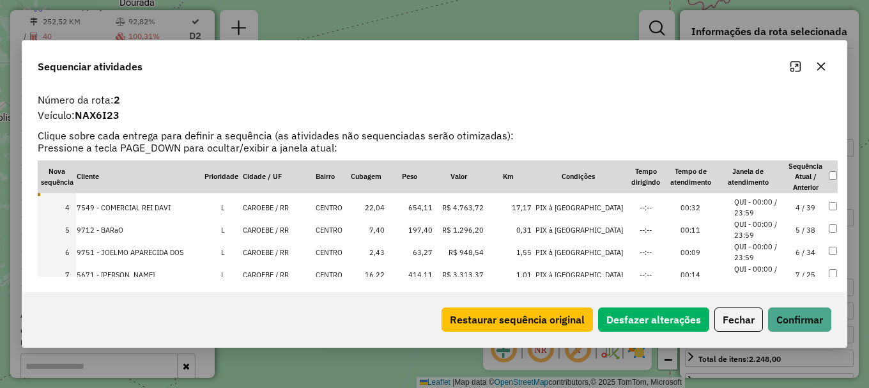
scroll to position [128, 0]
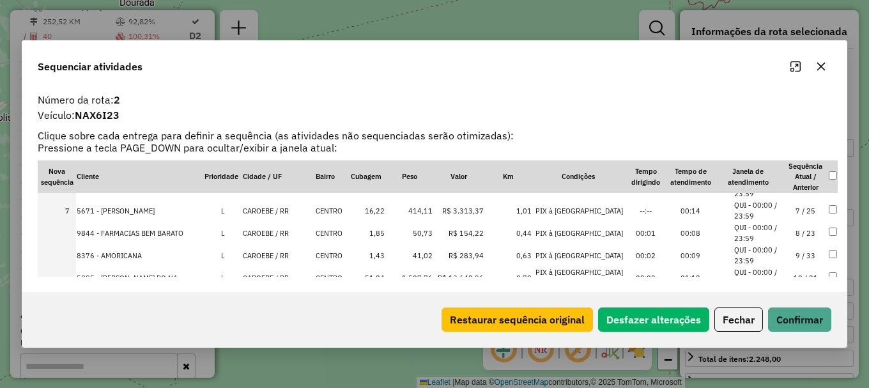
click at [272, 231] on td "CAROEBE / RR" at bounding box center [278, 233] width 73 height 22
drag, startPoint x: 268, startPoint y: 250, endPoint x: 293, endPoint y: 249, distance: 25.6
click at [268, 251] on td "CAROEBE / RR" at bounding box center [278, 255] width 73 height 22
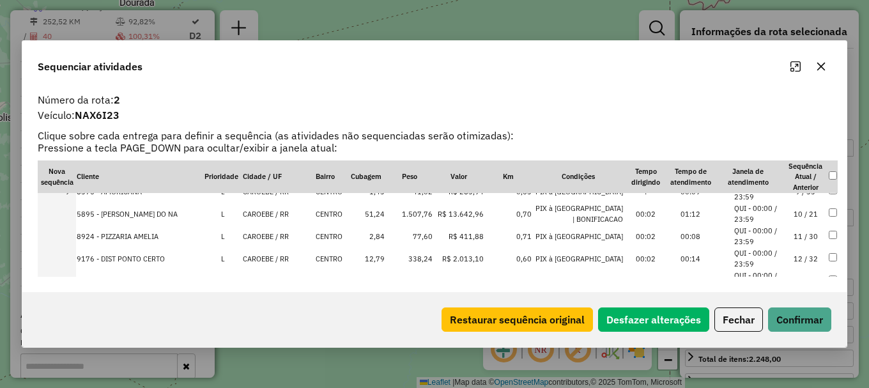
click at [272, 215] on td "CAROEBE / RR" at bounding box center [278, 214] width 73 height 22
click at [271, 234] on td "CAROEBE / RR" at bounding box center [278, 236] width 73 height 22
click at [269, 256] on td "CAROEBE / RR" at bounding box center [278, 258] width 73 height 22
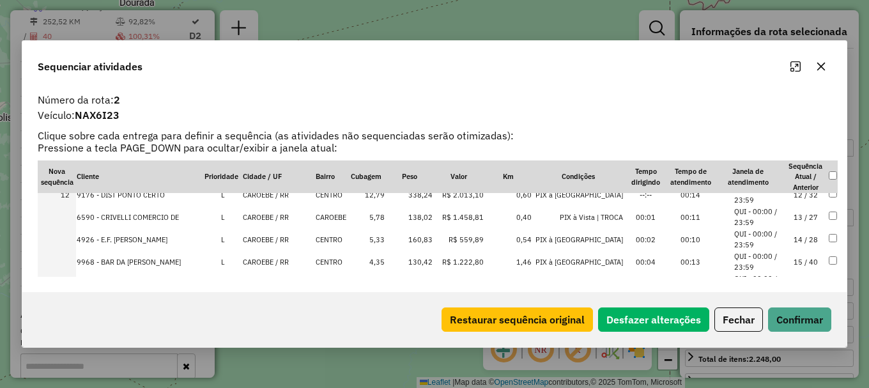
click at [272, 214] on td "CAROEBE / RR" at bounding box center [278, 217] width 73 height 22
click at [275, 238] on td "CAROEBE / RR" at bounding box center [278, 239] width 73 height 22
click at [273, 261] on td "CAROEBE / RR" at bounding box center [278, 261] width 73 height 22
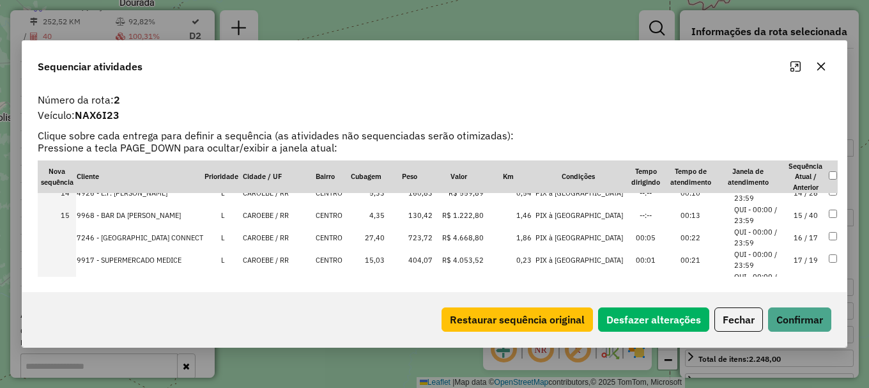
scroll to position [320, 0]
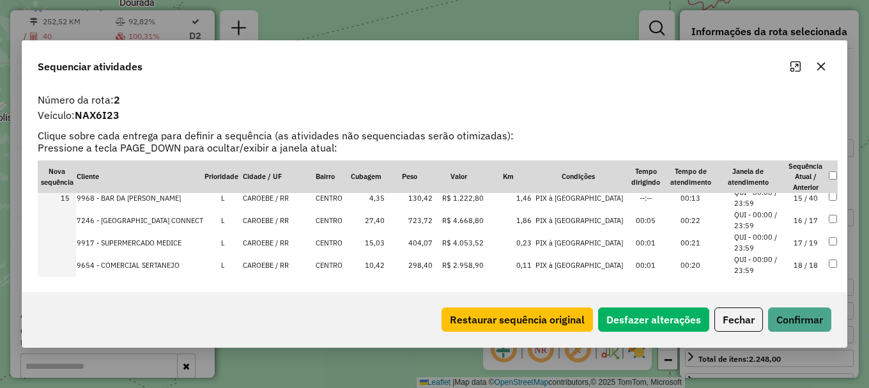
click at [270, 212] on td "CAROEBE / RR" at bounding box center [278, 220] width 73 height 22
click at [270, 241] on td "CAROEBE / RR" at bounding box center [278, 242] width 73 height 22
click at [266, 264] on td "CAROEBE / RR" at bounding box center [278, 265] width 73 height 22
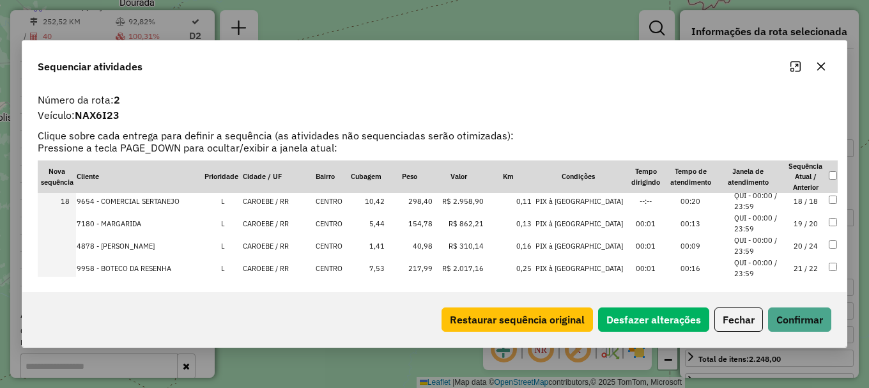
click at [269, 220] on td "CAROEBE / RR" at bounding box center [278, 223] width 73 height 22
click at [269, 240] on td "CAROEBE / RR" at bounding box center [278, 246] width 73 height 22
click at [268, 262] on td "CAROEBE / RR" at bounding box center [278, 268] width 73 height 22
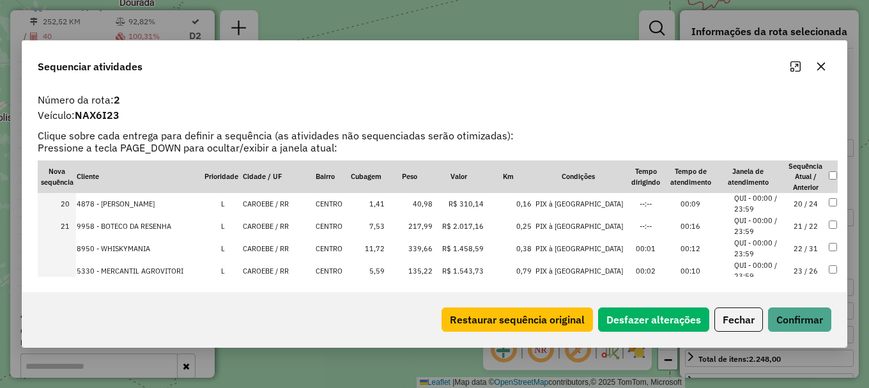
scroll to position [447, 0]
click at [270, 226] on td "CAROEBE / RR" at bounding box center [278, 226] width 73 height 22
click at [262, 250] on td "CAROEBE / RR" at bounding box center [278, 249] width 73 height 22
click at [267, 270] on td "Caroebe / RR" at bounding box center [278, 271] width 73 height 22
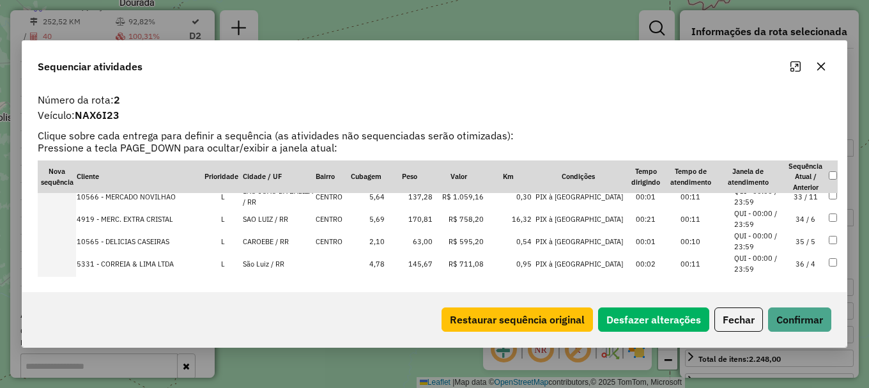
scroll to position [703, 0]
click at [268, 261] on td "CAROEBE / RR" at bounding box center [278, 261] width 73 height 22
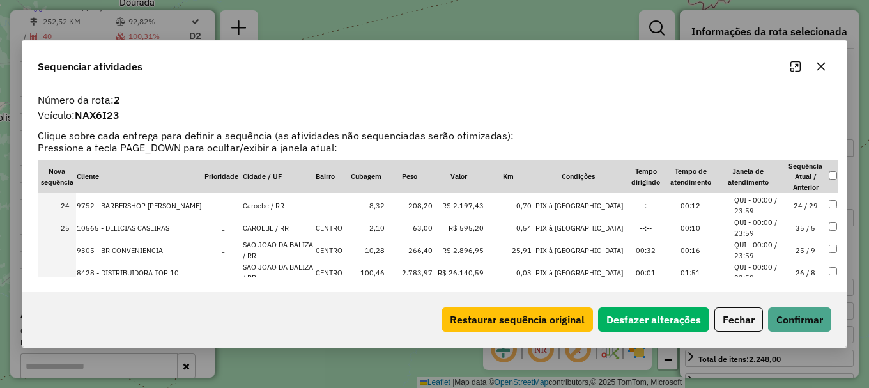
scroll to position [504, 0]
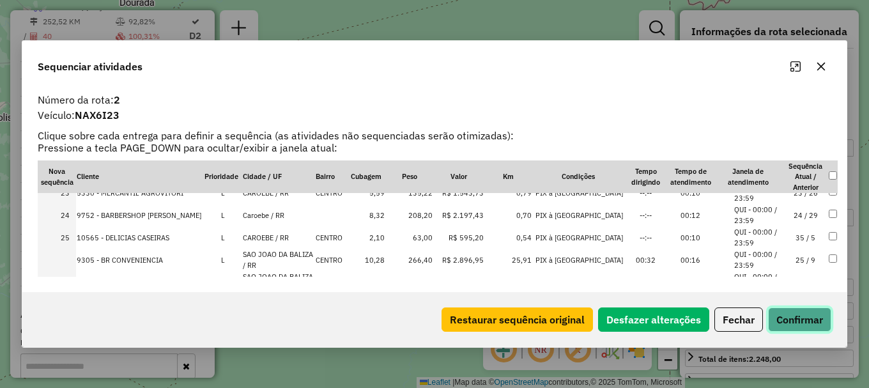
click at [785, 324] on button "Confirmar" at bounding box center [799, 319] width 63 height 24
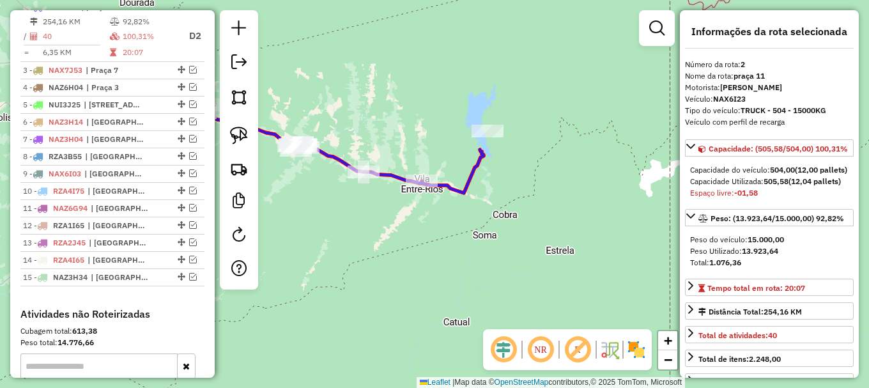
click at [337, 158] on icon at bounding box center [274, 122] width 417 height 141
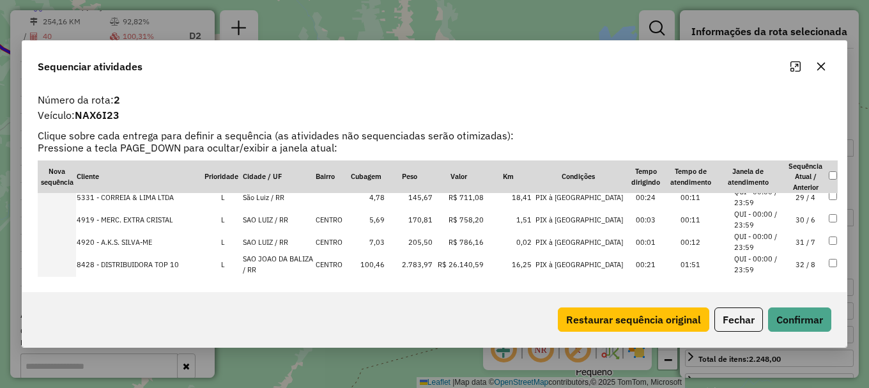
scroll to position [639, 0]
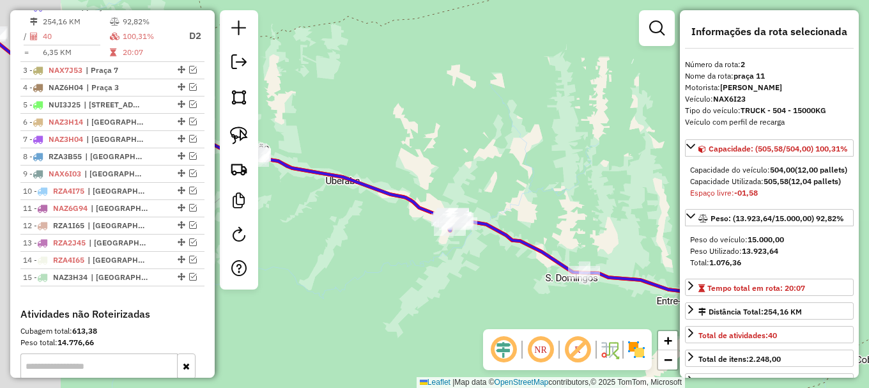
drag, startPoint x: 351, startPoint y: 159, endPoint x: 462, endPoint y: 185, distance: 114.1
click at [474, 182] on div "Janela de atendimento Grade de atendimento Capacidade Transportadoras Veículos …" at bounding box center [434, 194] width 869 height 388
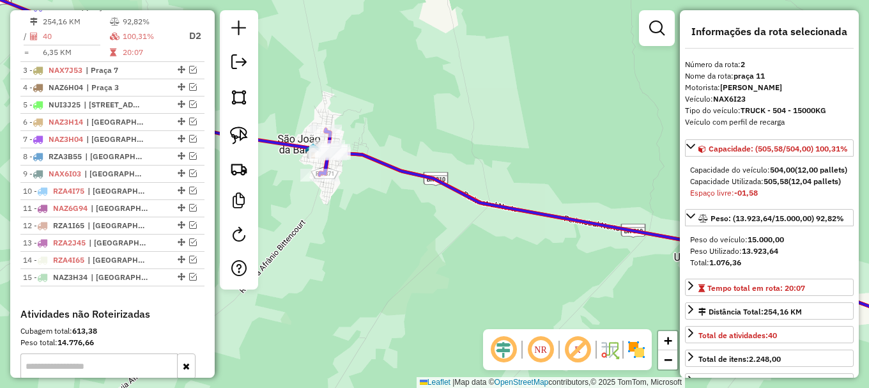
click at [380, 162] on icon at bounding box center [452, 145] width 1008 height 369
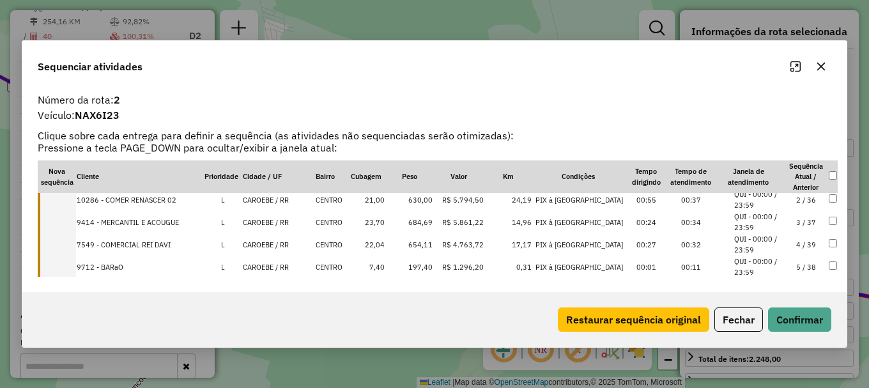
scroll to position [0, 0]
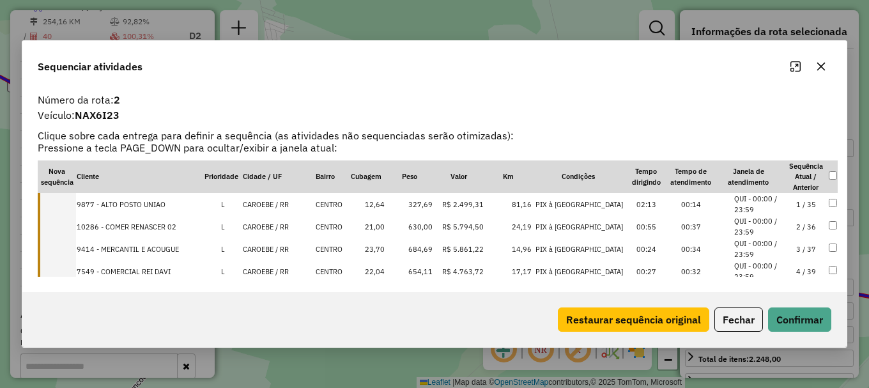
click at [290, 206] on td "CAROEBE / RR" at bounding box center [278, 204] width 73 height 22
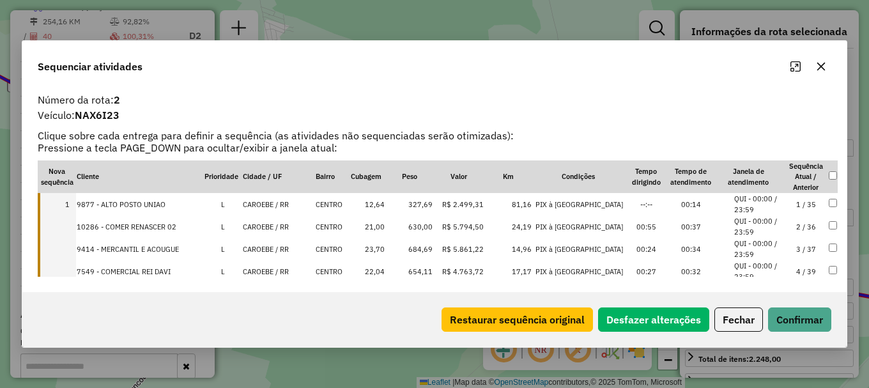
click at [288, 226] on td "CAROEBE / RR" at bounding box center [278, 226] width 73 height 22
click at [281, 249] on td "CAROEBE / RR" at bounding box center [278, 249] width 73 height 22
click at [282, 267] on td "CAROEBE / RR" at bounding box center [278, 271] width 73 height 22
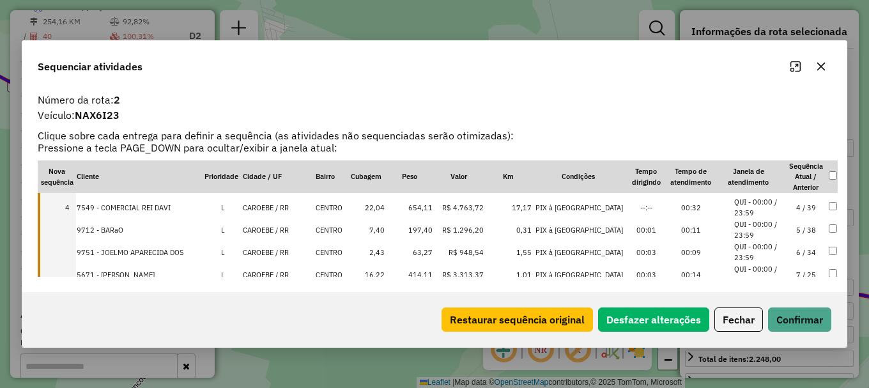
click at [273, 232] on td "CAROEBE / RR" at bounding box center [278, 230] width 73 height 22
click at [278, 250] on td "CAROEBE / RR" at bounding box center [278, 252] width 73 height 22
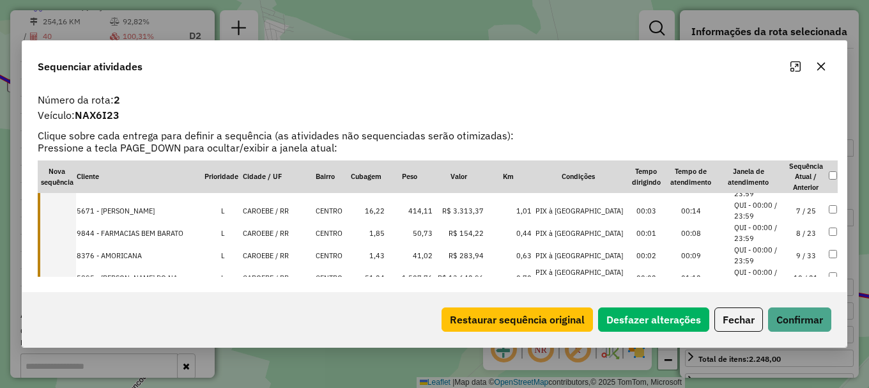
click at [275, 210] on td "CAROEBE / RR" at bounding box center [278, 210] width 73 height 22
click at [274, 231] on td "CAROEBE / RR" at bounding box center [278, 233] width 73 height 22
click at [269, 254] on td "CAROEBE / RR" at bounding box center [278, 255] width 73 height 22
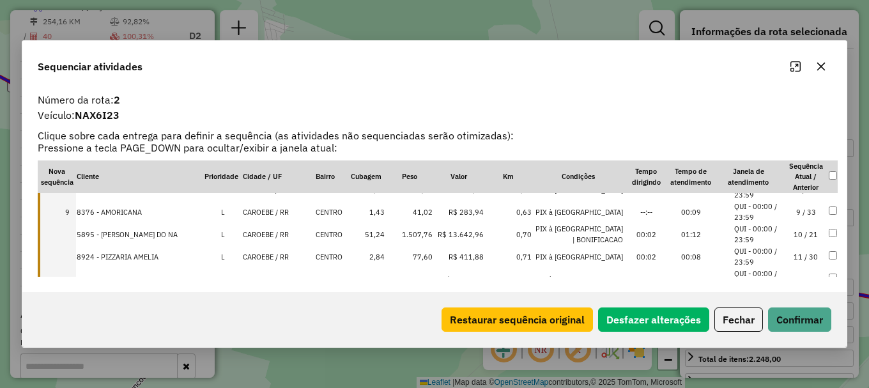
scroll to position [192, 0]
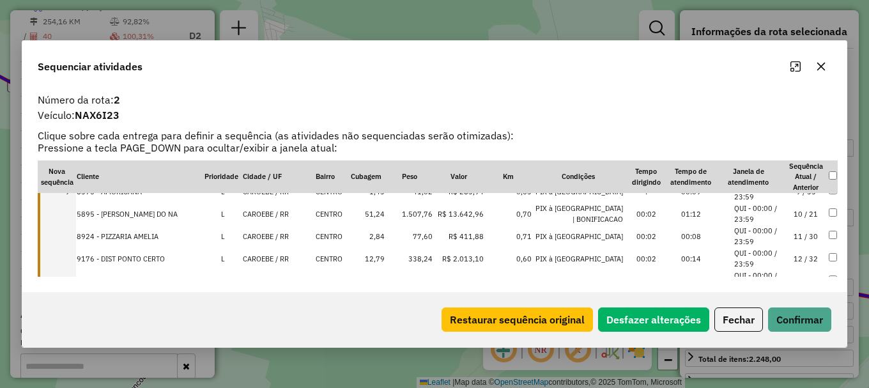
drag, startPoint x: 277, startPoint y: 211, endPoint x: 267, endPoint y: 229, distance: 20.3
click at [276, 212] on td "CAROEBE / RR" at bounding box center [278, 214] width 73 height 22
drag, startPoint x: 267, startPoint y: 234, endPoint x: 268, endPoint y: 252, distance: 18.6
click at [267, 235] on td "CAROEBE / RR" at bounding box center [278, 236] width 73 height 22
click at [268, 257] on td "CAROEBE / RR" at bounding box center [278, 258] width 73 height 22
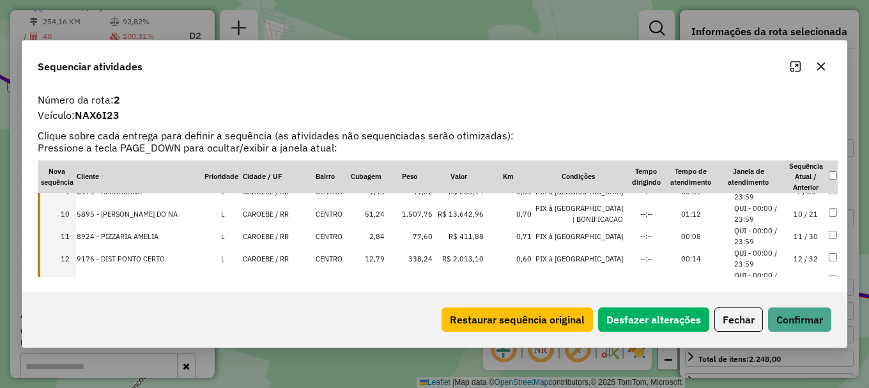
scroll to position [256, 0]
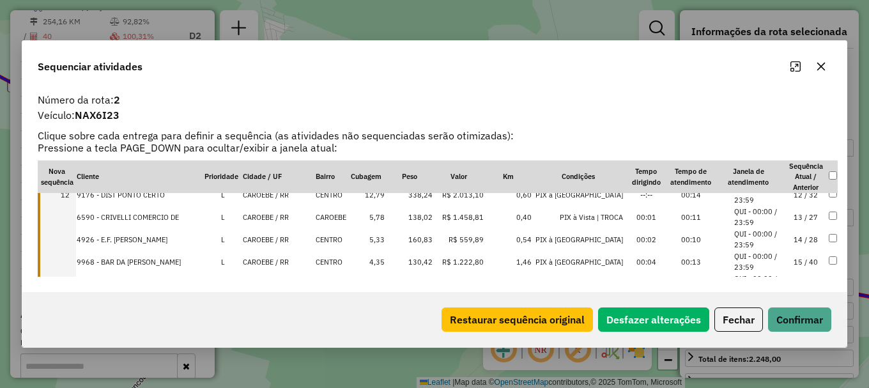
click at [282, 220] on td "CAROEBE / RR" at bounding box center [278, 217] width 73 height 22
drag, startPoint x: 272, startPoint y: 240, endPoint x: 270, endPoint y: 254, distance: 14.9
click at [272, 241] on td "CAROEBE / RR" at bounding box center [278, 239] width 73 height 22
drag, startPoint x: 269, startPoint y: 258, endPoint x: 300, endPoint y: 247, distance: 32.5
click at [270, 258] on td "CAROEBE / RR" at bounding box center [278, 261] width 73 height 22
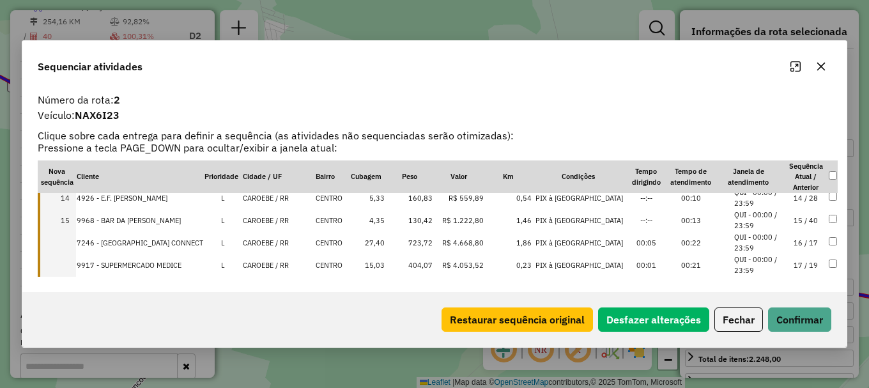
scroll to position [320, 0]
click at [279, 217] on td "CAROEBE / RR" at bounding box center [278, 220] width 73 height 22
click at [274, 242] on td "CAROEBE / RR" at bounding box center [278, 242] width 73 height 22
click at [273, 258] on td "CAROEBE / RR" at bounding box center [278, 265] width 73 height 22
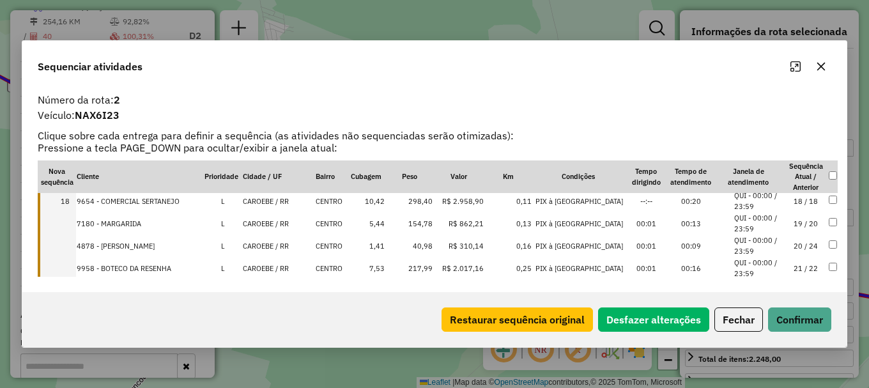
click at [269, 218] on td "CAROEBE / RR" at bounding box center [278, 223] width 73 height 22
click at [263, 243] on td "CAROEBE / RR" at bounding box center [278, 246] width 73 height 22
drag, startPoint x: 256, startPoint y: 269, endPoint x: 261, endPoint y: 264, distance: 6.8
click at [256, 270] on td "CAROEBE / RR" at bounding box center [278, 268] width 73 height 22
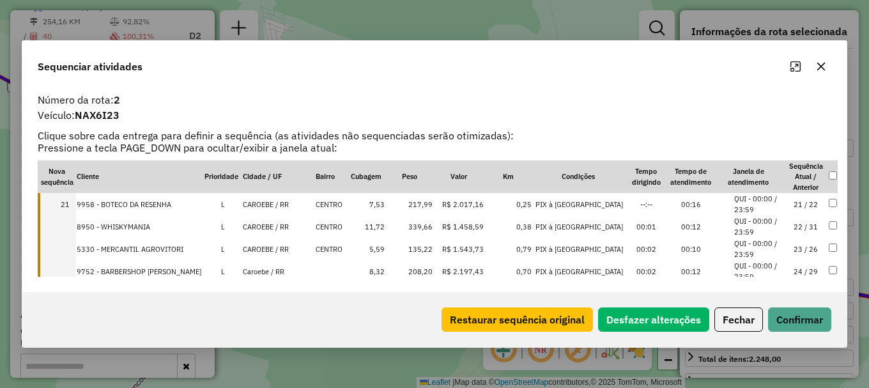
click at [281, 224] on td "CAROEBE / RR" at bounding box center [278, 226] width 73 height 22
click at [270, 247] on td "CAROEBE / RR" at bounding box center [278, 249] width 73 height 22
click at [261, 268] on td "Caroebe / RR" at bounding box center [278, 271] width 73 height 22
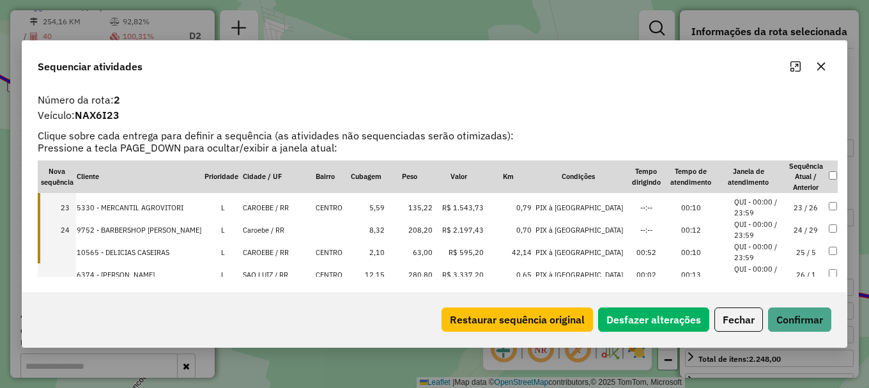
scroll to position [511, 0]
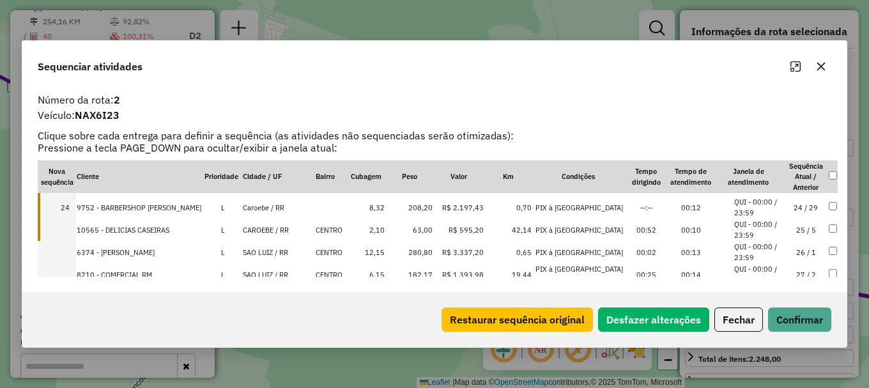
click at [274, 227] on td "CAROEBE / RR" at bounding box center [278, 230] width 73 height 22
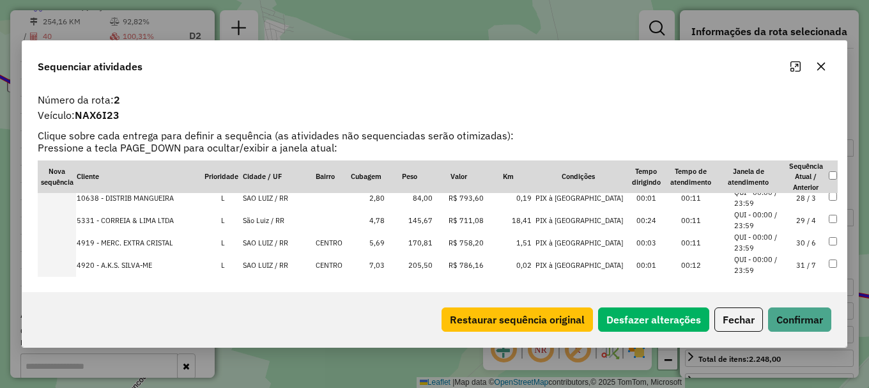
scroll to position [631, 0]
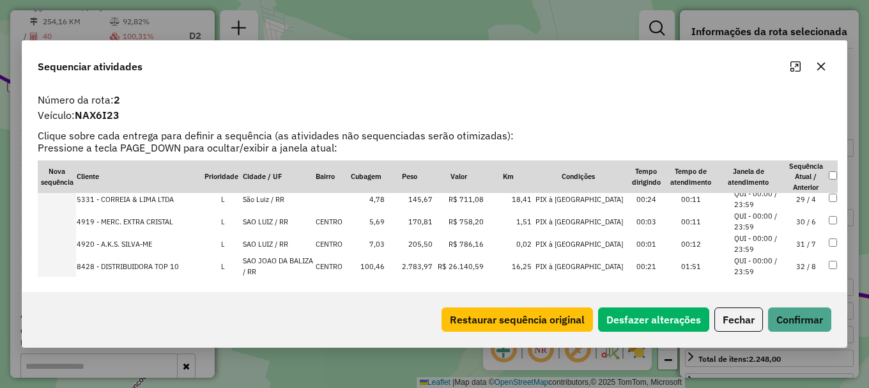
click at [283, 259] on td "SAO JOAO DA BALIZA / RR" at bounding box center [278, 266] width 73 height 22
click at [297, 259] on td "SAO JOAO DA BALIZA / RR" at bounding box center [278, 266] width 73 height 22
click at [298, 263] on td "SAO JOAO DA [MEDICAL_DATA] / RR" at bounding box center [278, 266] width 73 height 22
click at [298, 263] on td "SAO JOAO DA BALIZA / RR" at bounding box center [278, 266] width 73 height 22
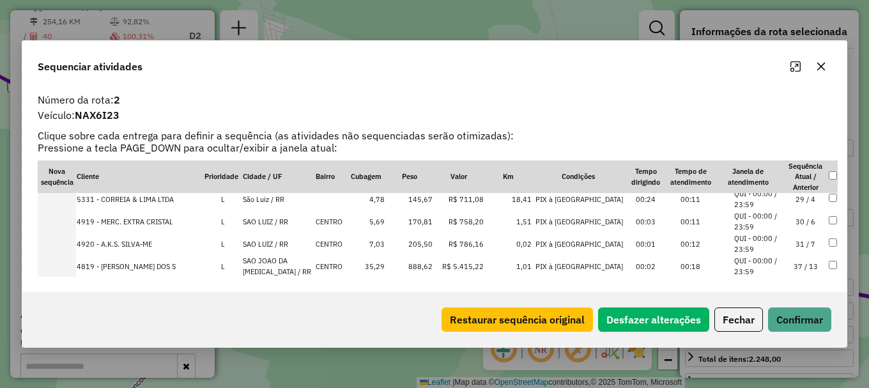
click at [298, 263] on td "SAO JOAO DA [MEDICAL_DATA] / RR" at bounding box center [278, 266] width 73 height 22
click at [298, 263] on td "SAO JOAO DA BALIZA / RR" at bounding box center [278, 266] width 73 height 22
click at [298, 263] on td "SAO JOAO DA [MEDICAL_DATA] / RR" at bounding box center [278, 266] width 73 height 22
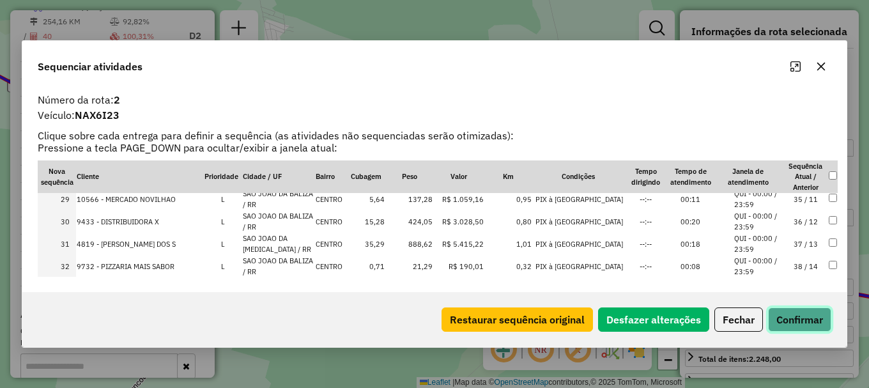
click at [801, 324] on button "Confirmar" at bounding box center [799, 319] width 63 height 24
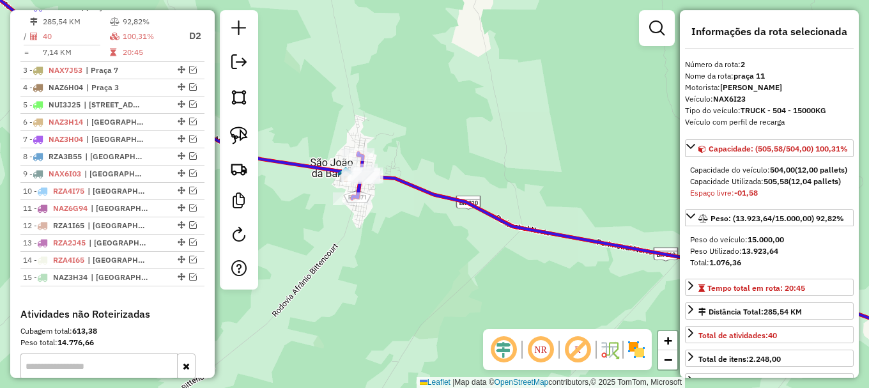
drag, startPoint x: 382, startPoint y: 137, endPoint x: 470, endPoint y: 170, distance: 94.2
click at [470, 170] on div "Janela de atendimento Grade de atendimento Capacidade Transportadoras Veículos …" at bounding box center [434, 194] width 869 height 388
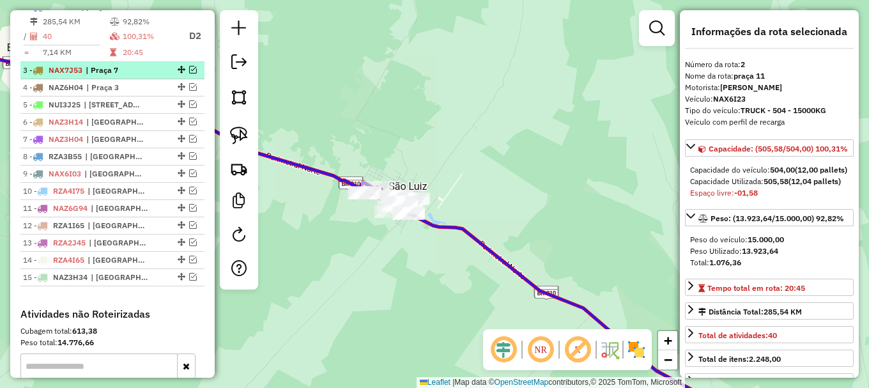
drag, startPoint x: 186, startPoint y: 79, endPoint x: 187, endPoint y: 72, distance: 7.1
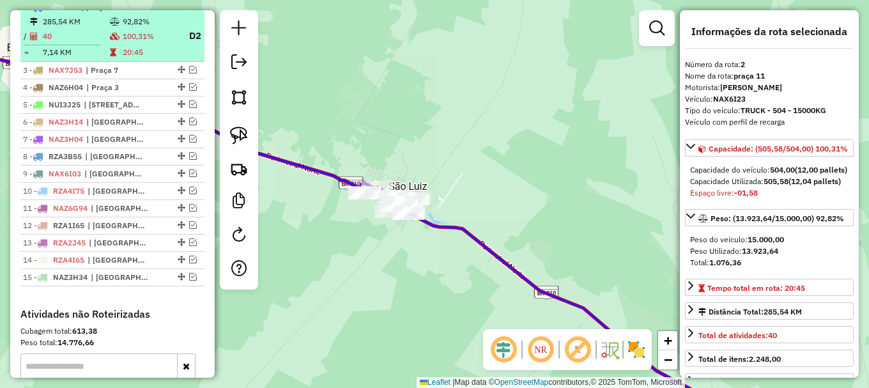
click at [189, 73] on em at bounding box center [193, 70] width 8 height 8
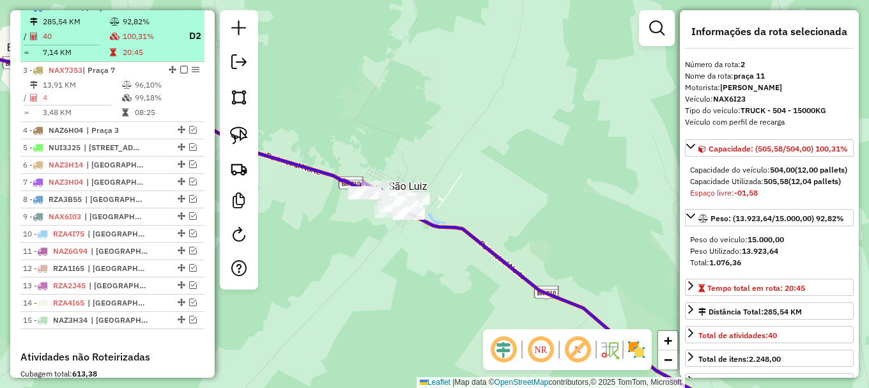
click at [183, 10] on em at bounding box center [184, 7] width 8 height 8
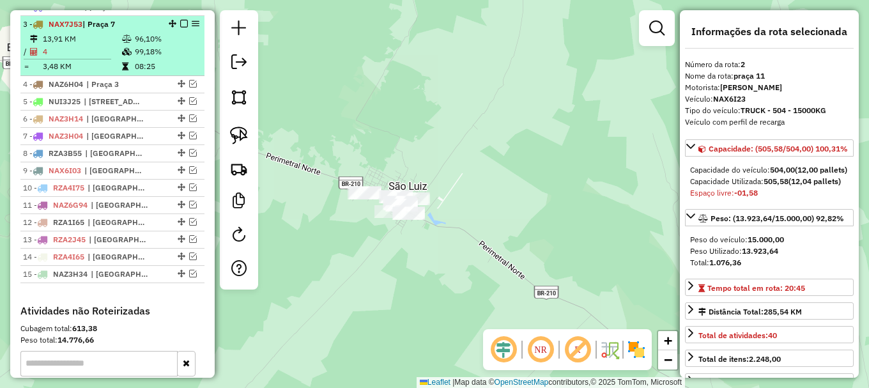
click at [163, 73] on td "08:25" at bounding box center [166, 66] width 65 height 13
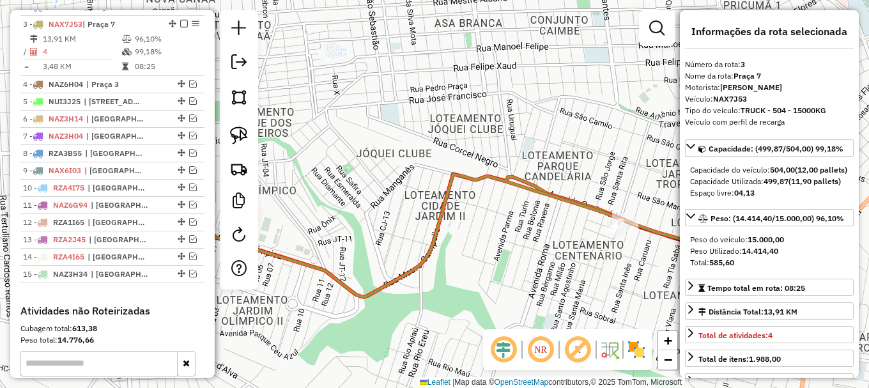
click at [422, 260] on icon at bounding box center [391, 194] width 459 height 206
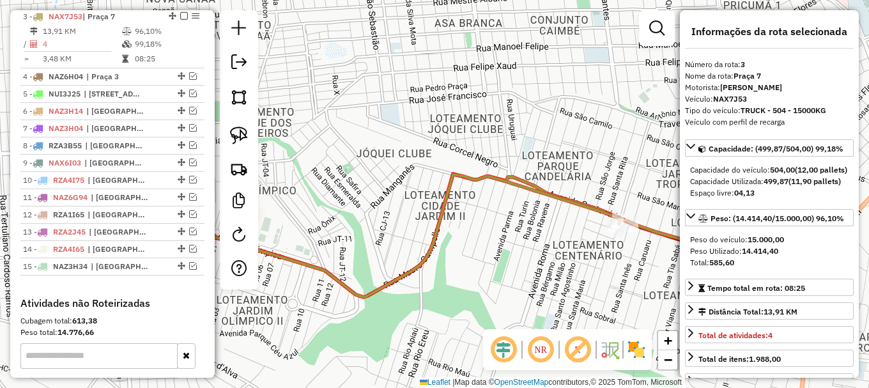
click at [422, 260] on icon at bounding box center [391, 194] width 459 height 206
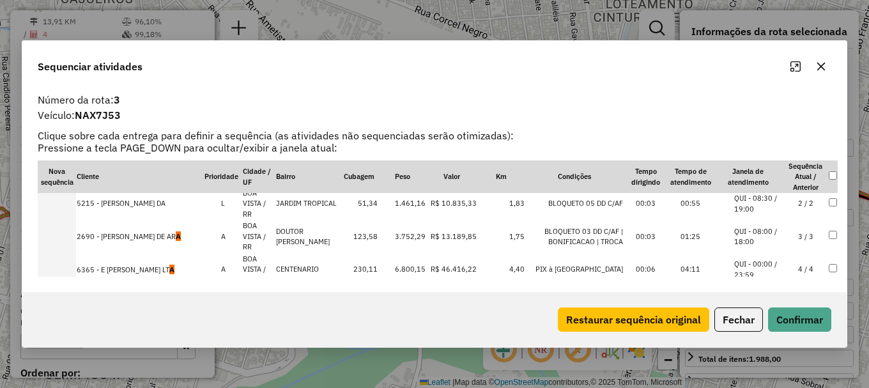
scroll to position [60, 0]
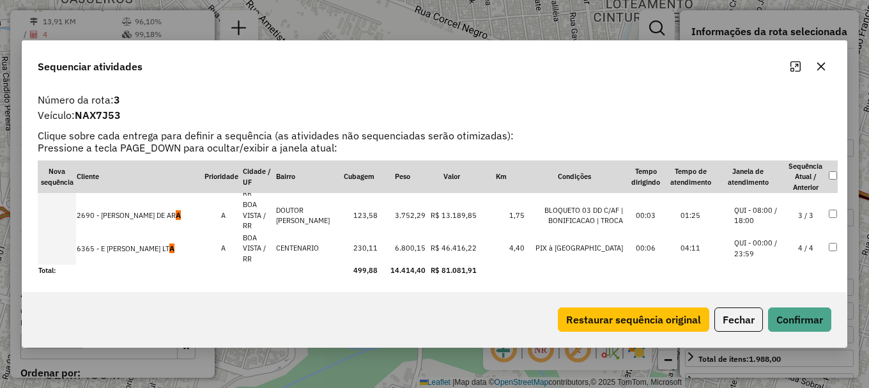
click at [61, 244] on td at bounding box center [57, 248] width 38 height 33
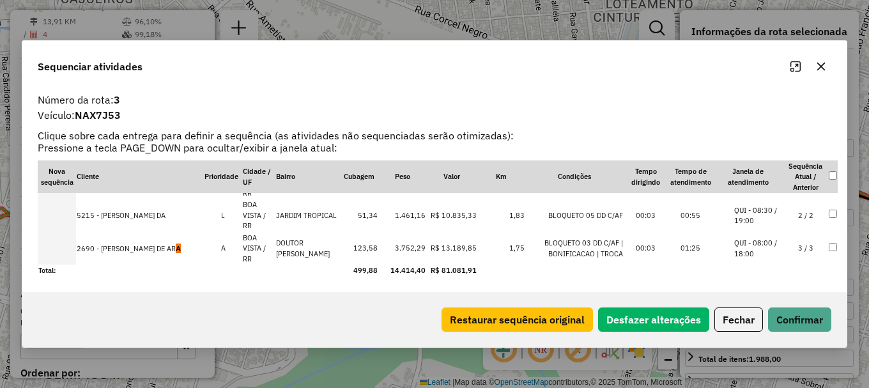
click at [64, 242] on td at bounding box center [57, 248] width 38 height 33
click at [68, 212] on td at bounding box center [57, 215] width 38 height 33
click at [61, 244] on td at bounding box center [57, 248] width 38 height 33
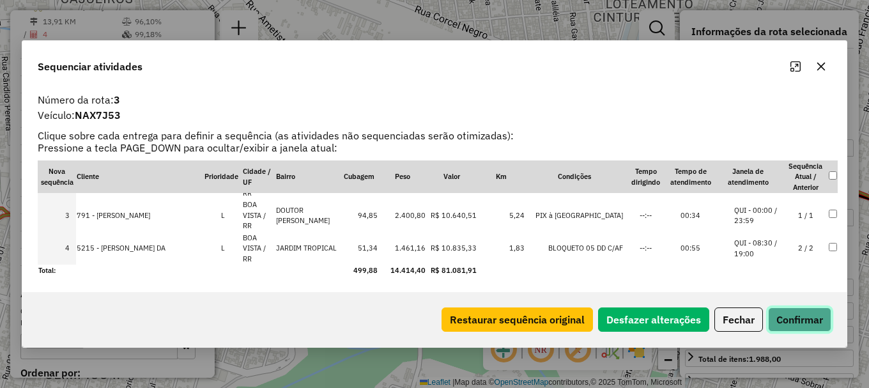
click at [787, 319] on button "Confirmar" at bounding box center [799, 319] width 63 height 24
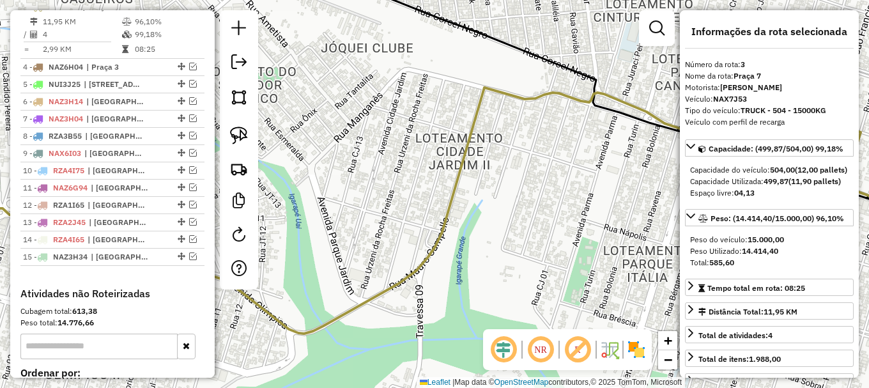
click at [314, 138] on div "Janela de atendimento Grade de atendimento Capacidade Transportadoras Veículos …" at bounding box center [434, 194] width 869 height 388
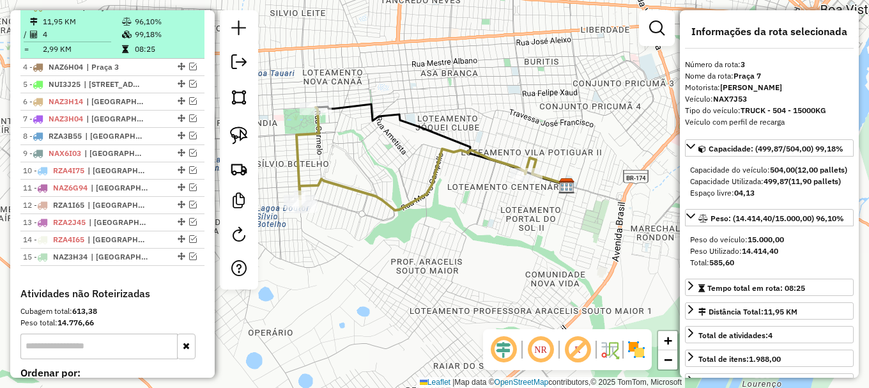
drag, startPoint x: 189, startPoint y: 77, endPoint x: 179, endPoint y: 52, distance: 26.3
click at [189, 70] on em at bounding box center [193, 67] width 8 height 8
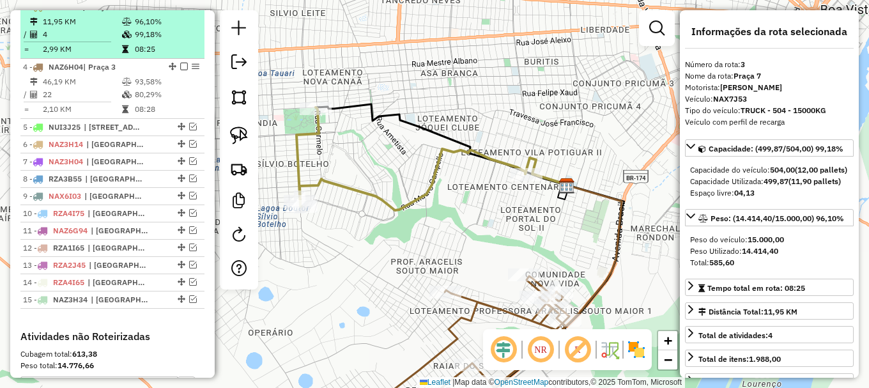
click at [180, 10] on em at bounding box center [184, 7] width 8 height 8
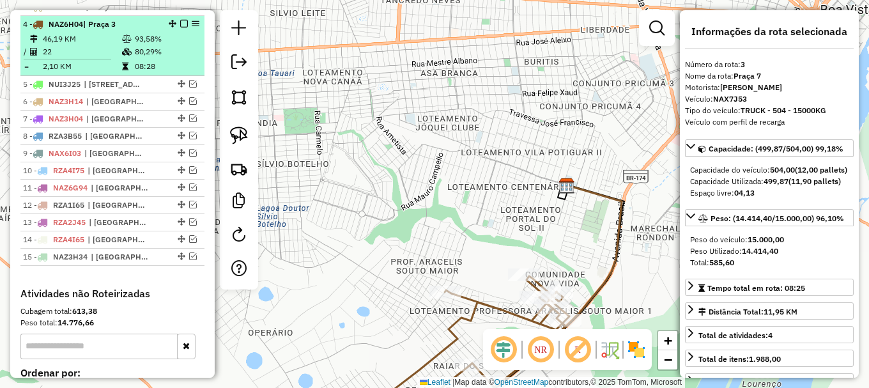
click at [171, 58] on td "80,29%" at bounding box center [166, 51] width 65 height 13
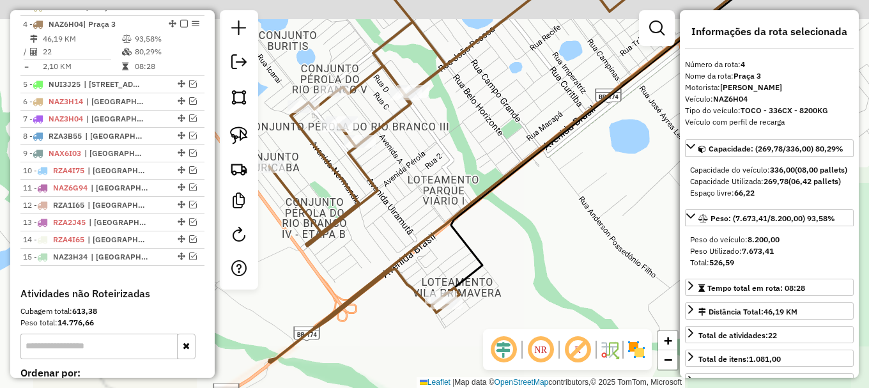
drag, startPoint x: 339, startPoint y: 227, endPoint x: 451, endPoint y: 326, distance: 149.0
click at [447, 325] on div "Janela de atendimento Grade de atendimento Capacidade Transportadoras Veículos …" at bounding box center [434, 194] width 869 height 388
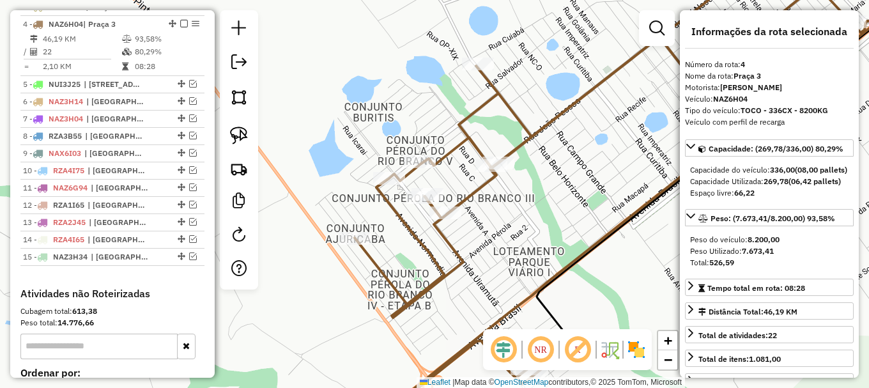
click at [379, 197] on icon at bounding box center [654, 193] width 598 height 465
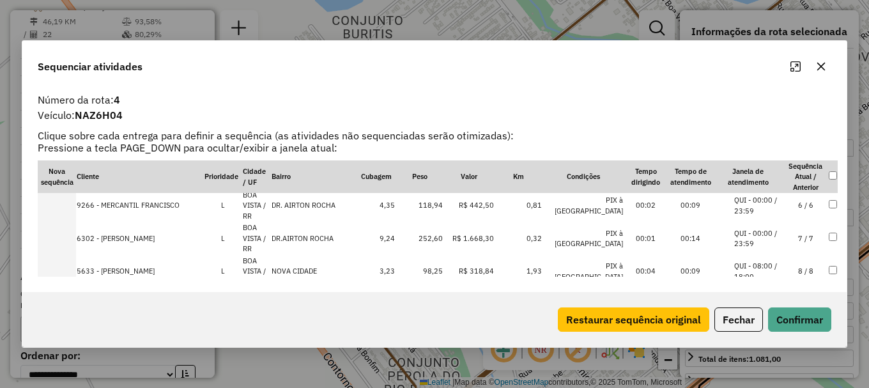
scroll to position [192, 0]
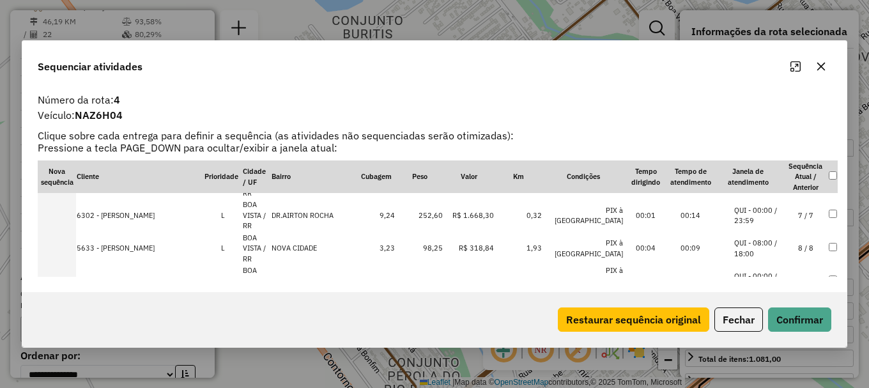
click at [764, 242] on li "QUI - 08:00 / 18:00" at bounding box center [758, 248] width 49 height 21
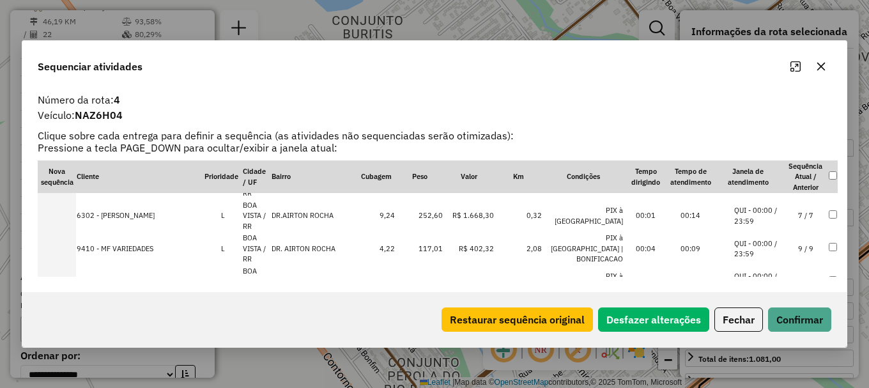
click at [767, 213] on li "QUI - 00:00 / 23:59" at bounding box center [758, 215] width 49 height 21
click at [774, 243] on li "QUI - 00:00 / 23:59" at bounding box center [758, 246] width 49 height 21
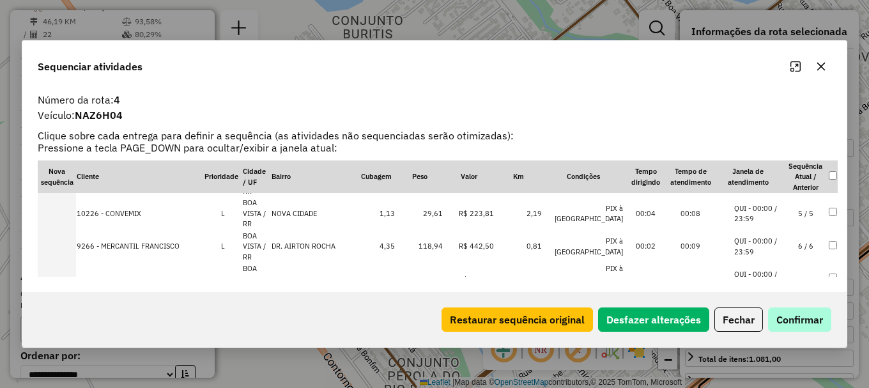
scroll to position [226, 0]
click at [790, 320] on button "Confirmar" at bounding box center [799, 319] width 63 height 24
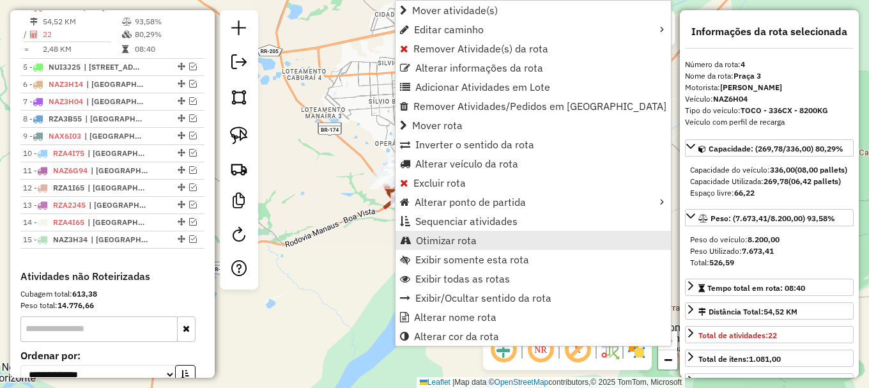
click at [440, 242] on span "Otimizar rota" at bounding box center [446, 240] width 61 height 10
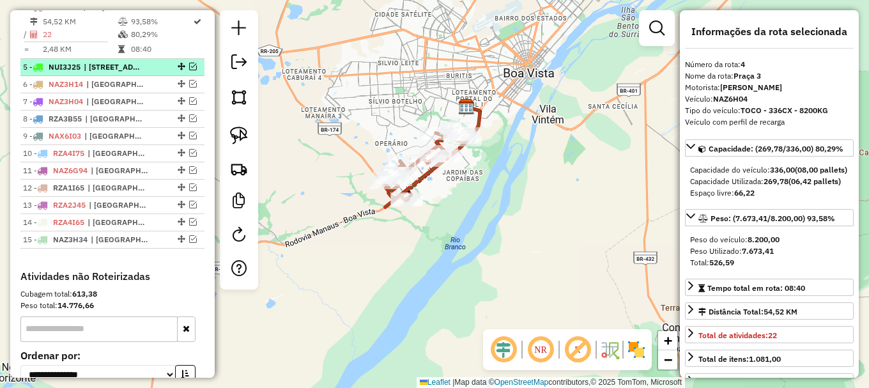
drag, startPoint x: 189, startPoint y: 78, endPoint x: 190, endPoint y: 71, distance: 7.3
click at [189, 70] on em at bounding box center [193, 67] width 8 height 8
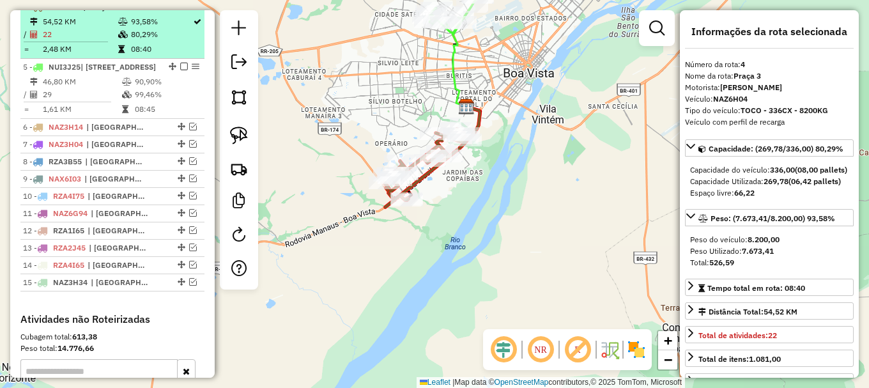
click at [181, 10] on em at bounding box center [184, 7] width 8 height 8
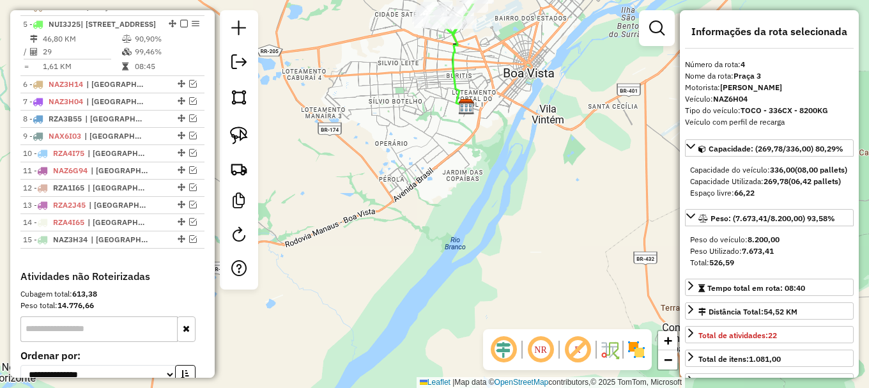
click at [309, 98] on div "Janela de atendimento Grade de atendimento Capacidade Transportadoras Veículos …" at bounding box center [434, 194] width 869 height 388
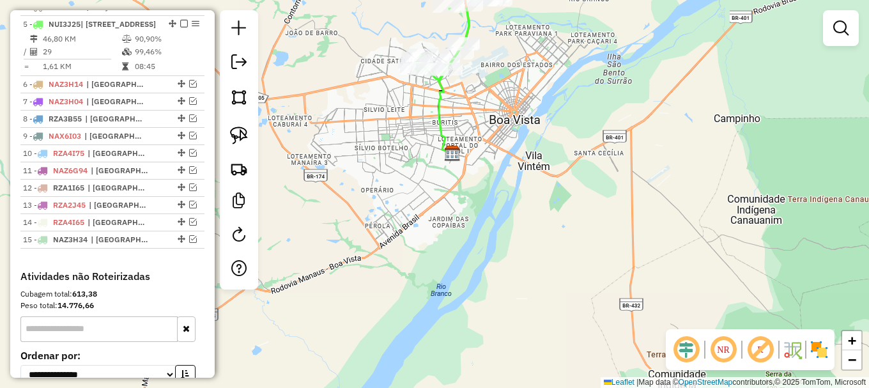
drag, startPoint x: 440, startPoint y: 66, endPoint x: 422, endPoint y: 197, distance: 132.2
click at [418, 199] on div "Janela de atendimento Grade de atendimento Capacidade Transportadoras Veículos …" at bounding box center [434, 194] width 869 height 388
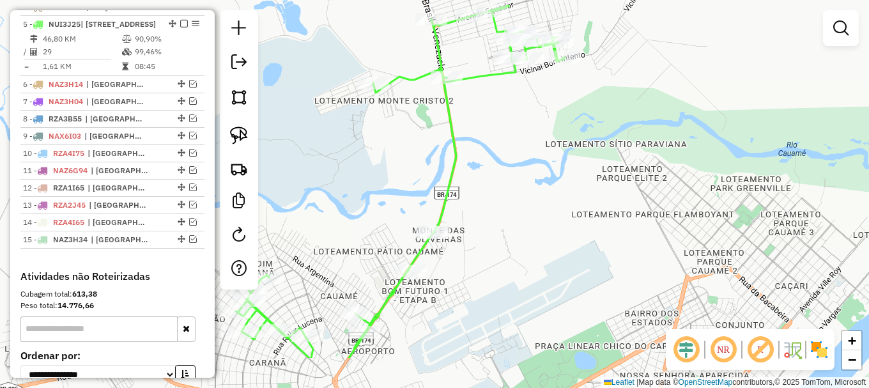
drag, startPoint x: 484, startPoint y: 289, endPoint x: 503, endPoint y: 73, distance: 216.2
click at [497, 88] on div "Janela de atendimento Grade de atendimento Capacidade Transportadoras Veículos …" at bounding box center [434, 194] width 869 height 388
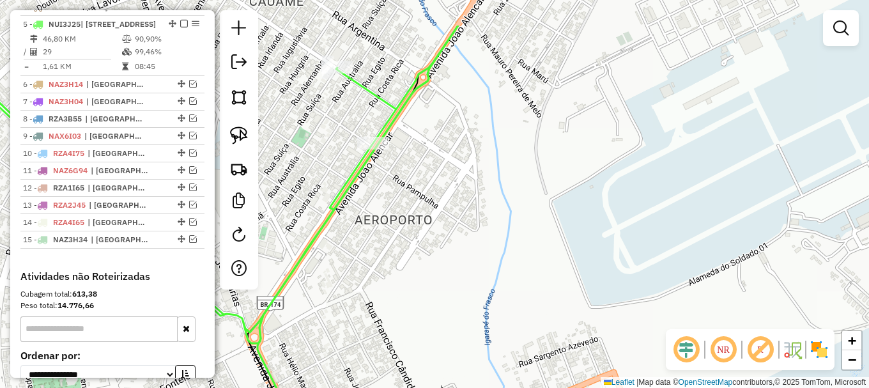
drag, startPoint x: 417, startPoint y: 132, endPoint x: 428, endPoint y: 184, distance: 52.8
click at [429, 182] on div "Janela de atendimento Grade de atendimento Capacidade Transportadoras Veículos …" at bounding box center [434, 194] width 869 height 388
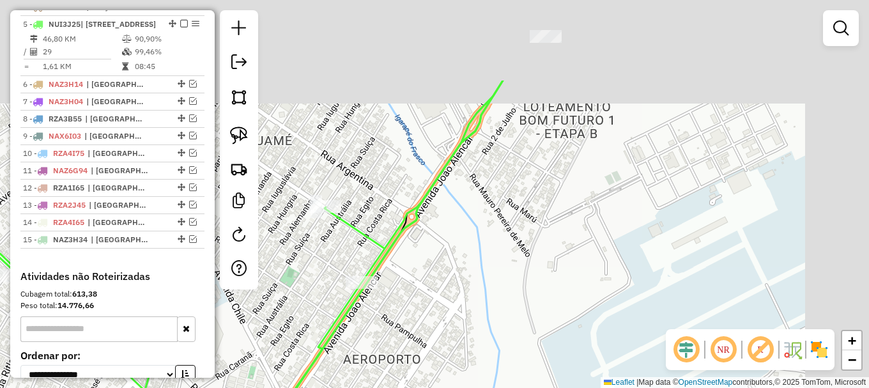
drag, startPoint x: 524, startPoint y: 162, endPoint x: 435, endPoint y: 277, distance: 145.8
click at [438, 276] on div "Janela de atendimento Grade de atendimento Capacidade Transportadoras Veículos …" at bounding box center [434, 194] width 869 height 388
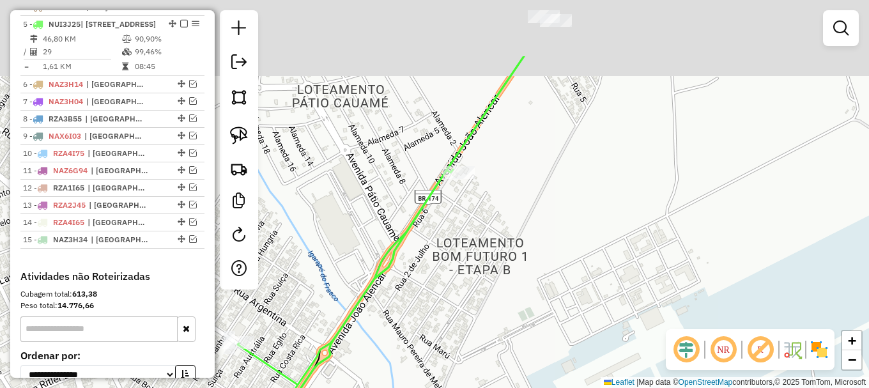
drag, startPoint x: 518, startPoint y: 186, endPoint x: 428, endPoint y: 326, distance: 166.4
click at [430, 327] on div "Janela de atendimento Grade de atendimento Capacidade Transportadoras Veículos …" at bounding box center [434, 194] width 869 height 388
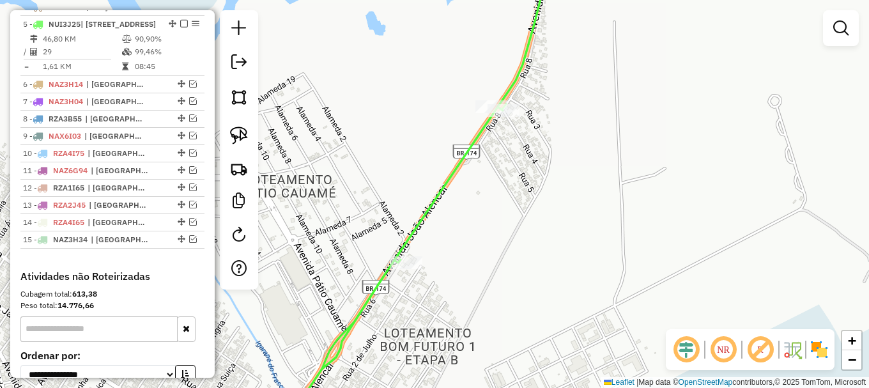
drag, startPoint x: 521, startPoint y: 116, endPoint x: 516, endPoint y: 148, distance: 33.0
click at [516, 148] on div "Janela de atendimento Grade de atendimento Capacidade Transportadoras Veículos …" at bounding box center [434, 194] width 869 height 388
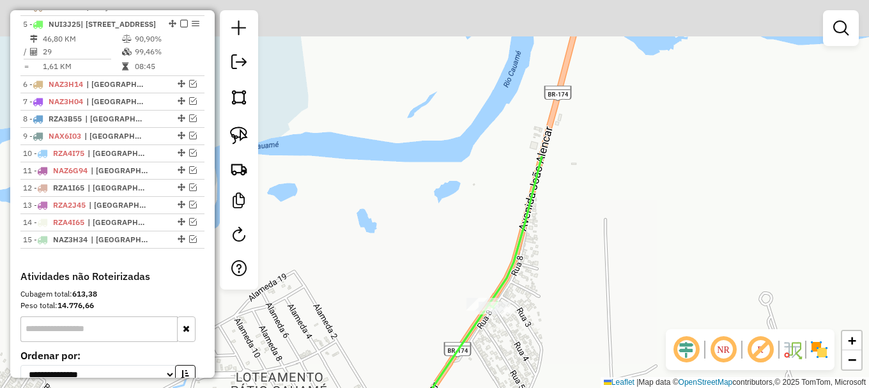
drag, startPoint x: 590, startPoint y: 72, endPoint x: 533, endPoint y: 360, distance: 293.8
click at [541, 352] on div "Janela de atendimento Grade de atendimento Capacidade Transportadoras Veículos …" at bounding box center [434, 194] width 869 height 388
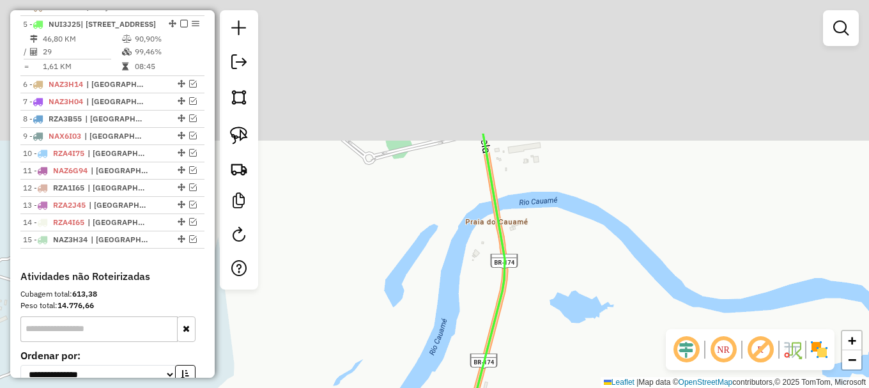
drag, startPoint x: 568, startPoint y: 121, endPoint x: 476, endPoint y: 387, distance: 280.7
click at [476, 387] on div "Janela de atendimento Grade de atendimento Capacidade Transportadoras Veículos …" at bounding box center [434, 194] width 869 height 388
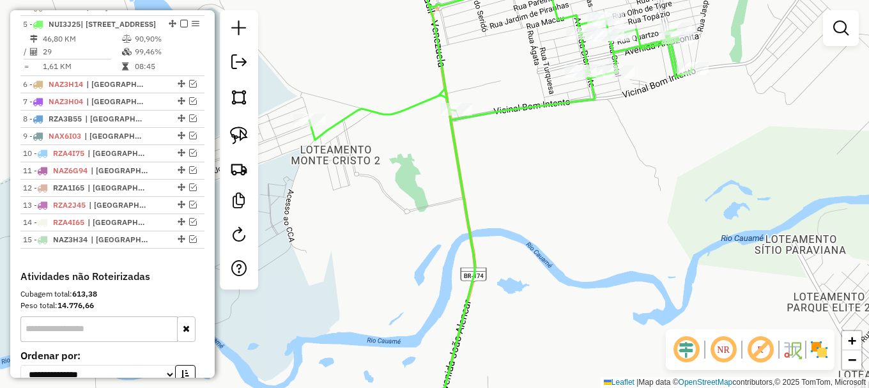
click at [482, 111] on icon at bounding box center [509, 229] width 171 height 393
select select "**********"
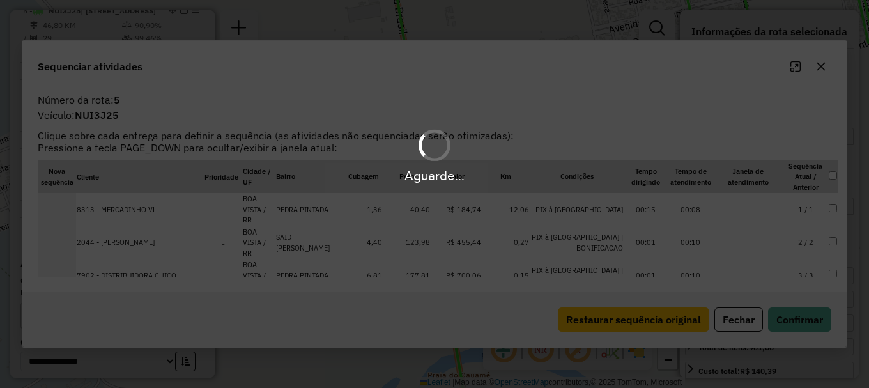
scroll to position [575, 0]
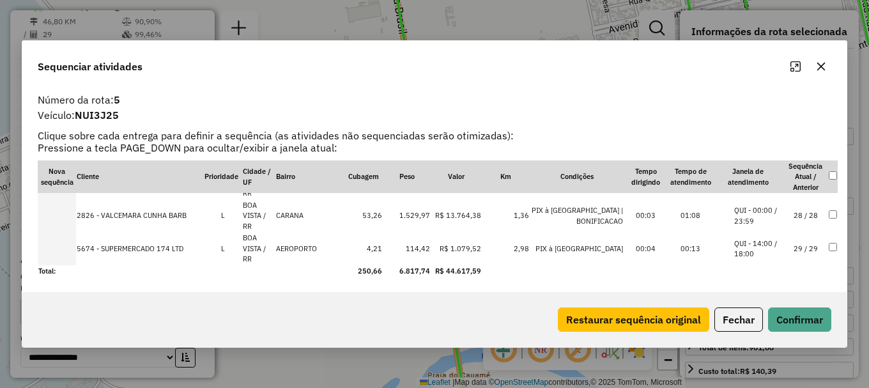
click at [757, 245] on li "QUI - 14:00 / 18:00" at bounding box center [758, 248] width 49 height 21
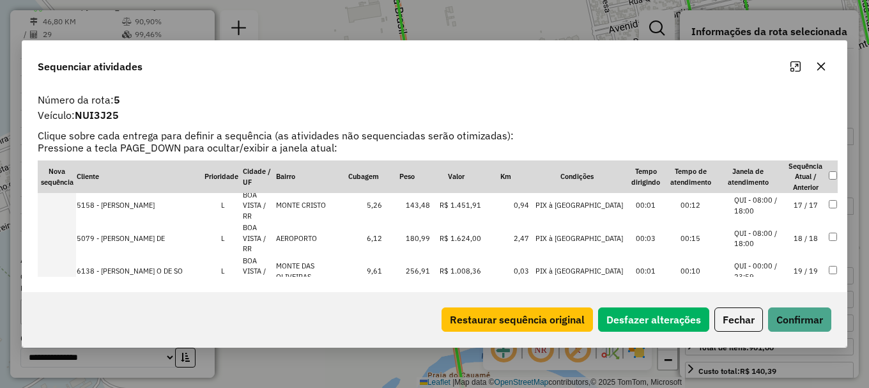
click at [764, 230] on li "QUI - 08:00 / 18:00" at bounding box center [758, 238] width 49 height 21
click at [764, 205] on li "QUI - 08:00 / 18:00" at bounding box center [758, 206] width 49 height 21
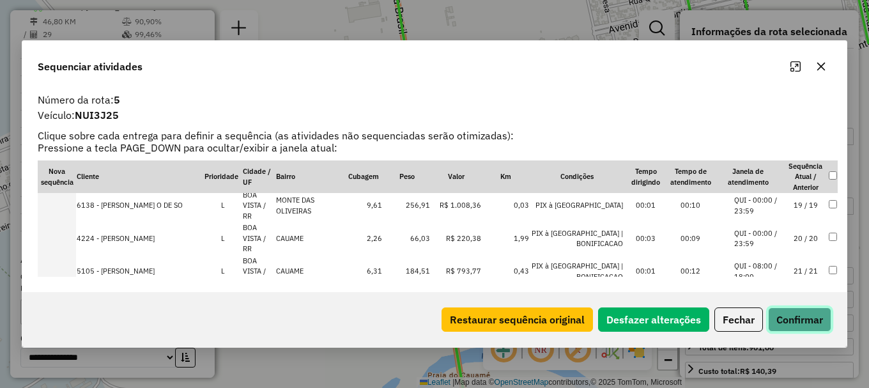
click at [799, 321] on button "Confirmar" at bounding box center [799, 319] width 63 height 24
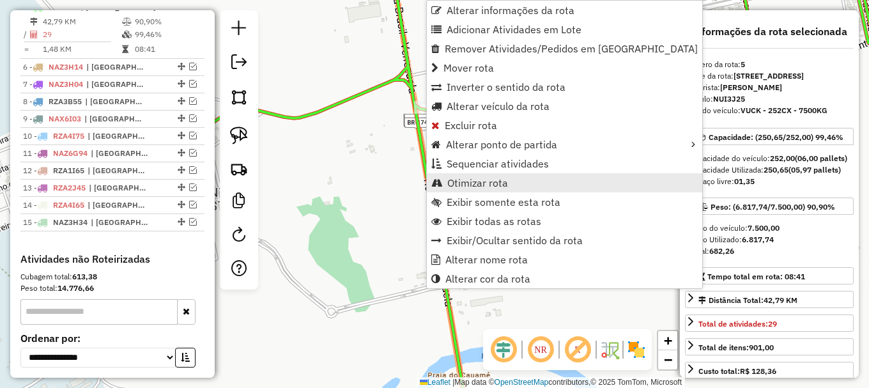
click at [493, 180] on span "Otimizar rota" at bounding box center [477, 183] width 61 height 10
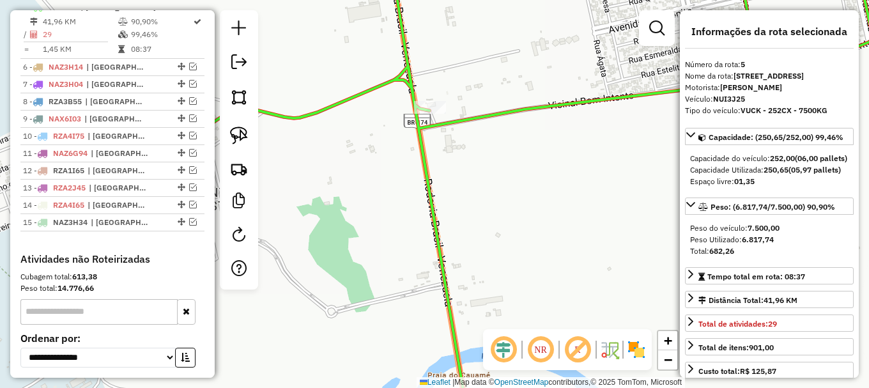
click at [447, 120] on icon at bounding box center [519, 193] width 764 height 465
click at [447, 119] on icon at bounding box center [519, 193] width 764 height 465
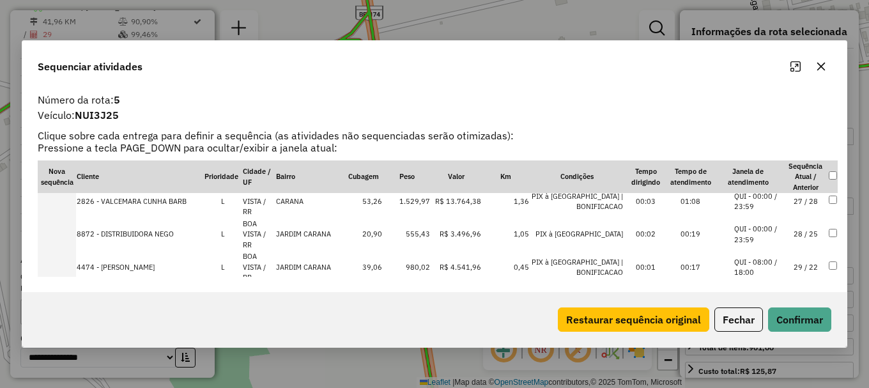
scroll to position [882, 0]
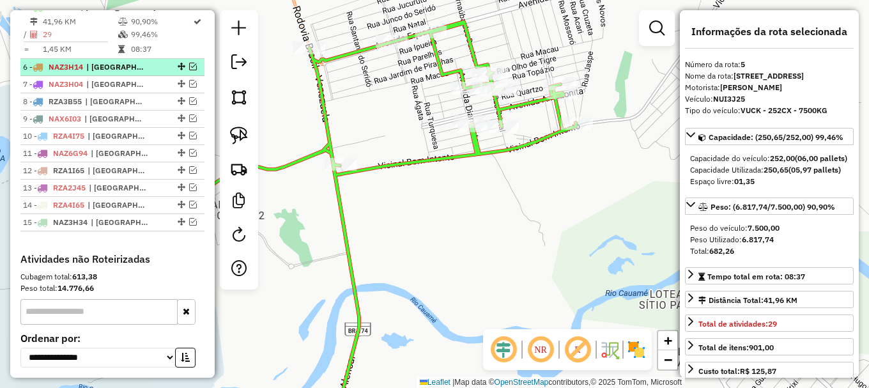
click at [189, 73] on div "6 - NAZ3H14 | [GEOGRAPHIC_DATA], [GEOGRAPHIC_DATA]" at bounding box center [112, 67] width 179 height 12
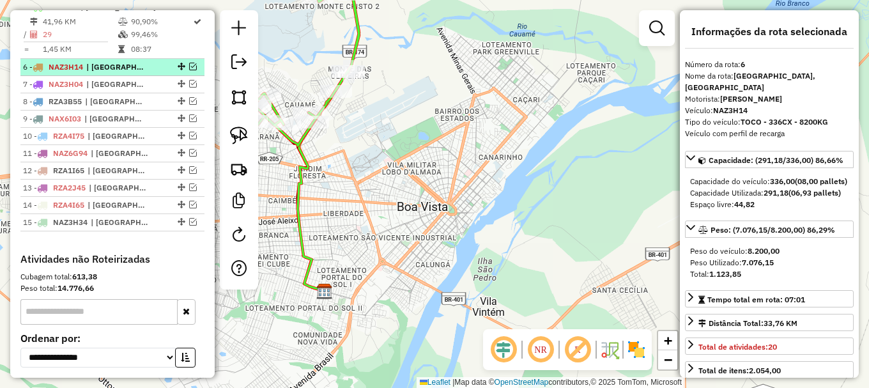
click at [190, 70] on em at bounding box center [193, 67] width 8 height 8
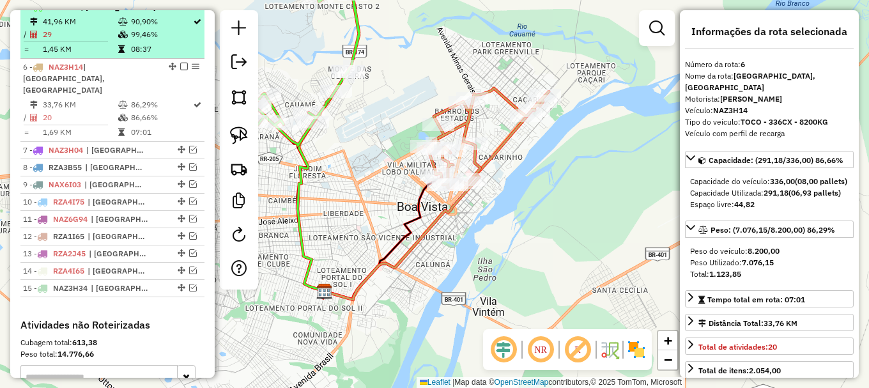
click at [180, 10] on em at bounding box center [184, 7] width 8 height 8
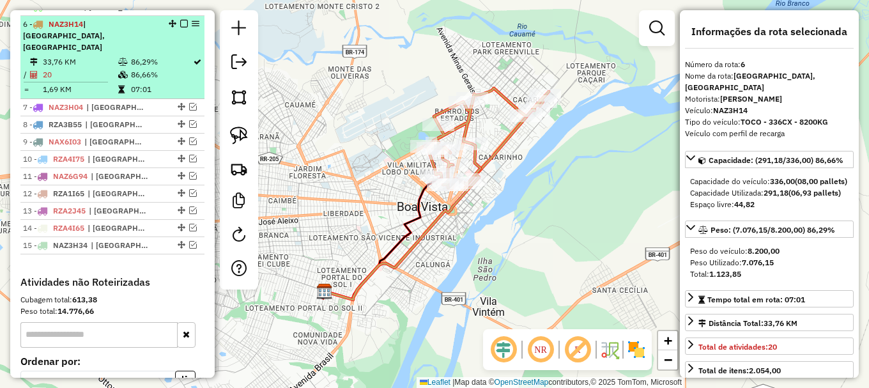
click at [166, 68] on td "86,66%" at bounding box center [161, 74] width 62 height 13
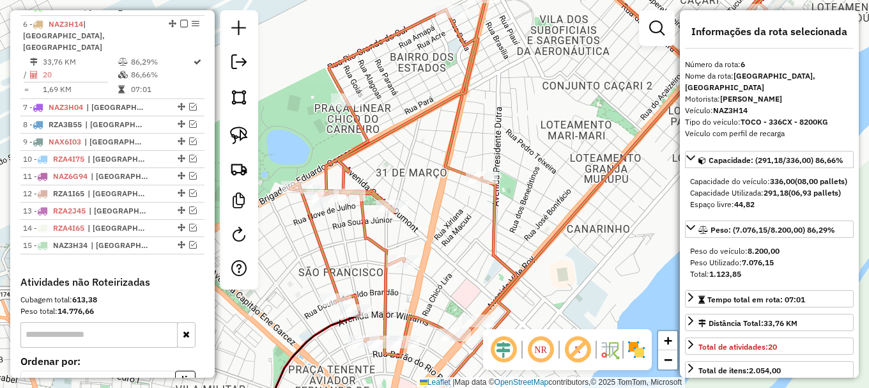
drag, startPoint x: 396, startPoint y: 249, endPoint x: 482, endPoint y: 235, distance: 86.8
click at [481, 236] on div "Janela de atendimento Grade de atendimento Capacidade Transportadoras Veículos …" at bounding box center [434, 194] width 869 height 388
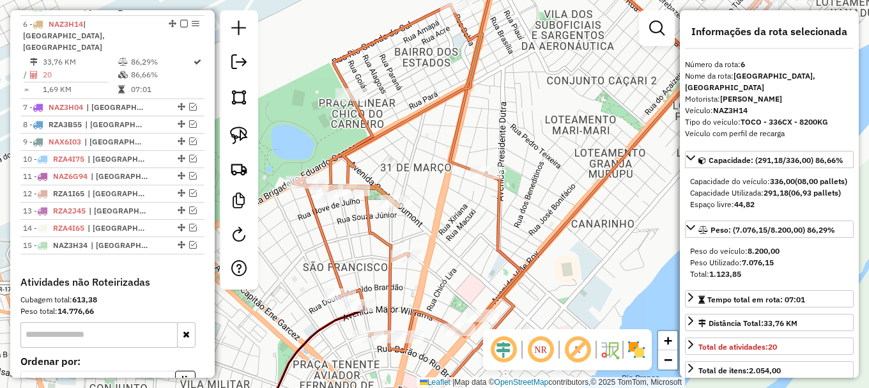
click at [332, 260] on icon at bounding box center [545, 156] width 500 height 390
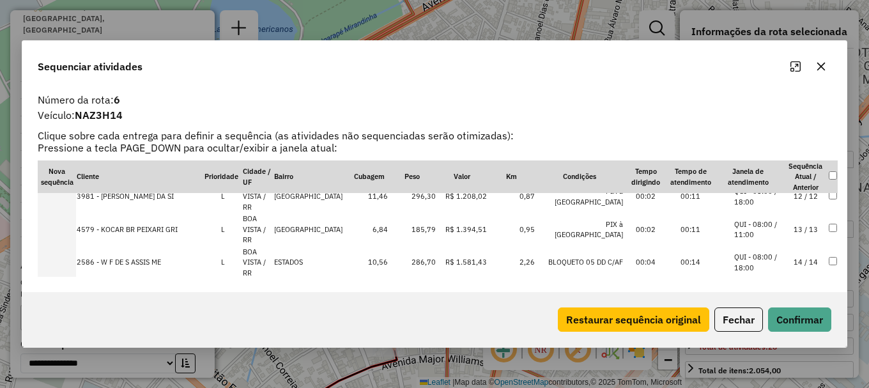
scroll to position [376, 0]
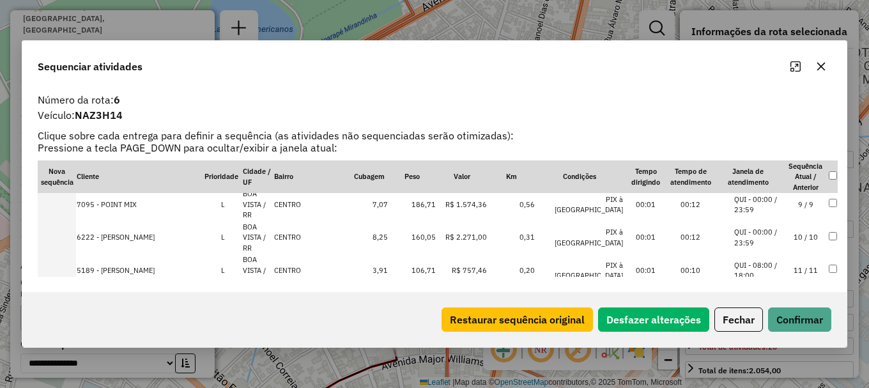
scroll to position [312, 0]
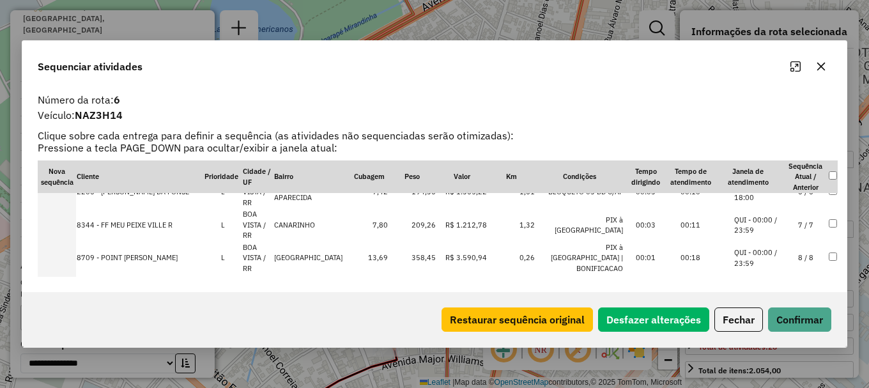
click at [766, 379] on li "QUI - 08:00 / 18:00" at bounding box center [758, 389] width 49 height 21
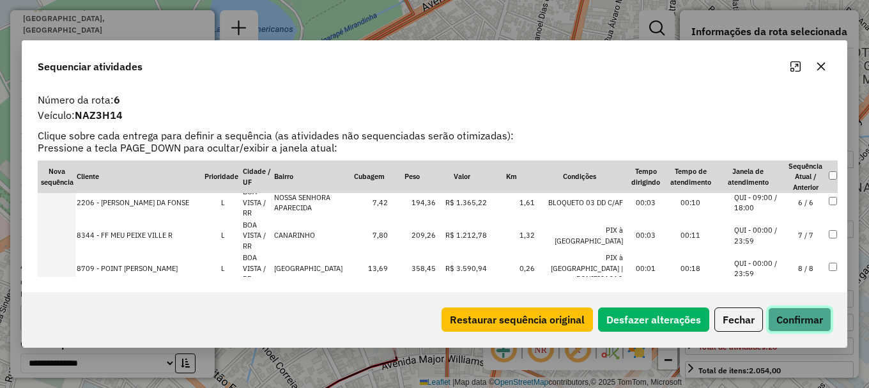
click at [802, 325] on button "Confirmar" at bounding box center [799, 319] width 63 height 24
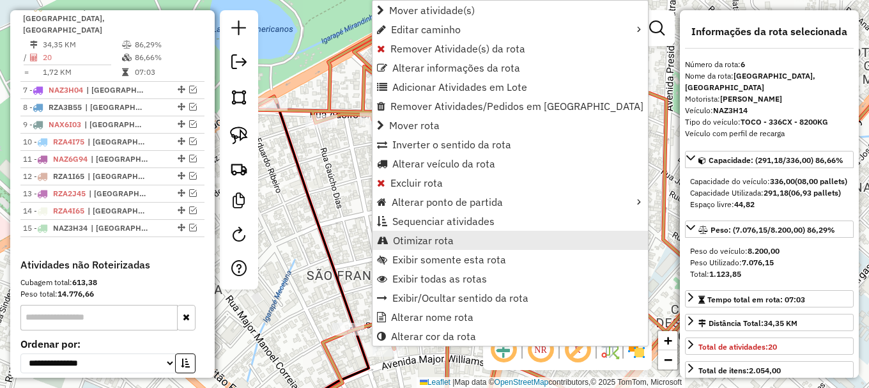
click at [452, 241] on span "Otimizar rota" at bounding box center [423, 240] width 61 height 10
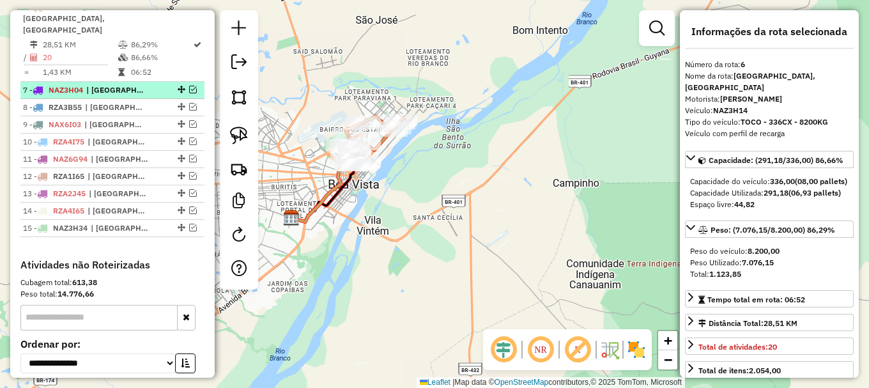
click at [189, 86] on em at bounding box center [193, 90] width 8 height 8
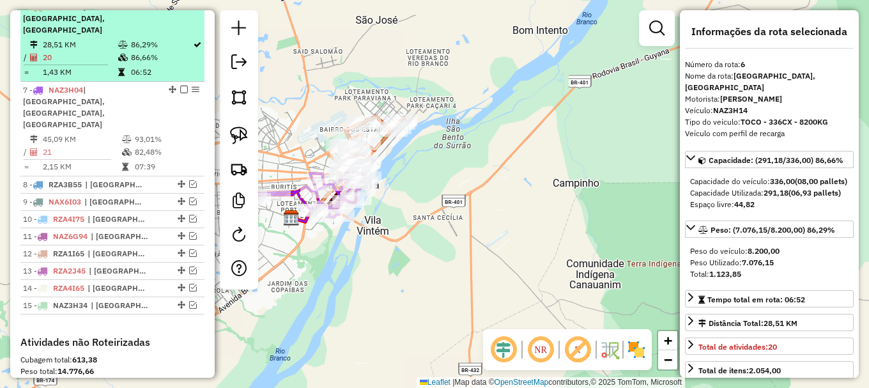
click at [180, 10] on em at bounding box center [184, 7] width 8 height 8
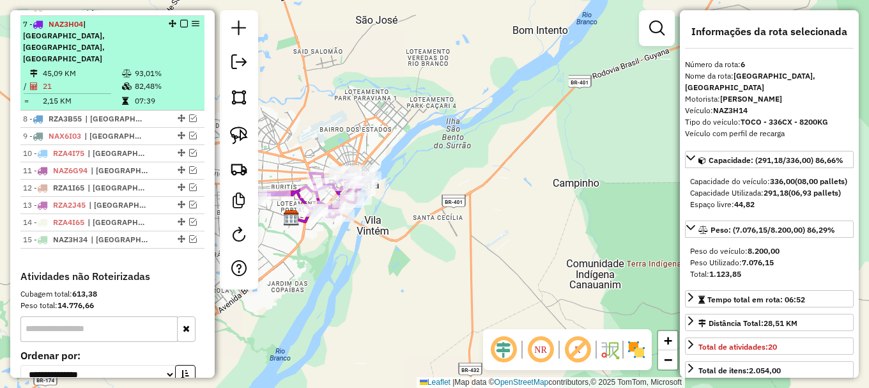
click at [167, 54] on li "7 - NAZ3H04 | [GEOGRAPHIC_DATA], [GEOGRAPHIC_DATA], [GEOGRAPHIC_DATA] KM 93,01%…" at bounding box center [112, 63] width 184 height 95
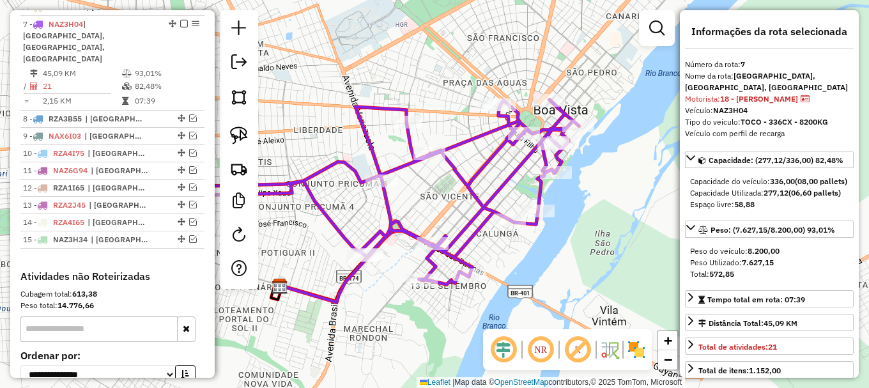
drag, startPoint x: 507, startPoint y: 104, endPoint x: 391, endPoint y: 89, distance: 116.5
click at [392, 89] on div "Janela de atendimento Grade de atendimento Capacidade Transportadoras Veículos …" at bounding box center [434, 194] width 869 height 388
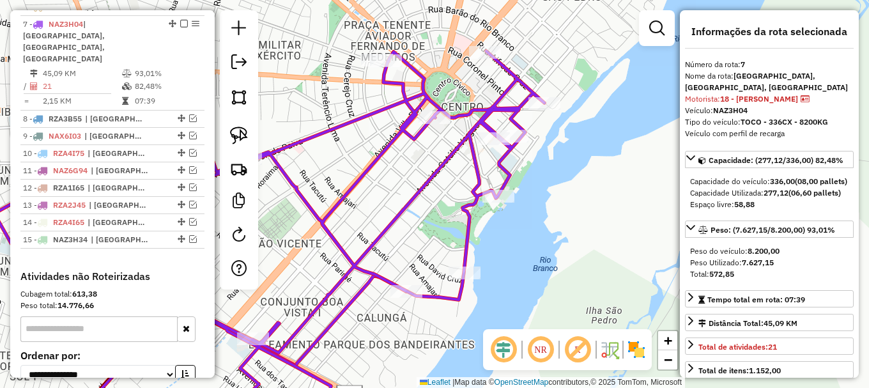
click at [500, 95] on icon at bounding box center [228, 235] width 631 height 368
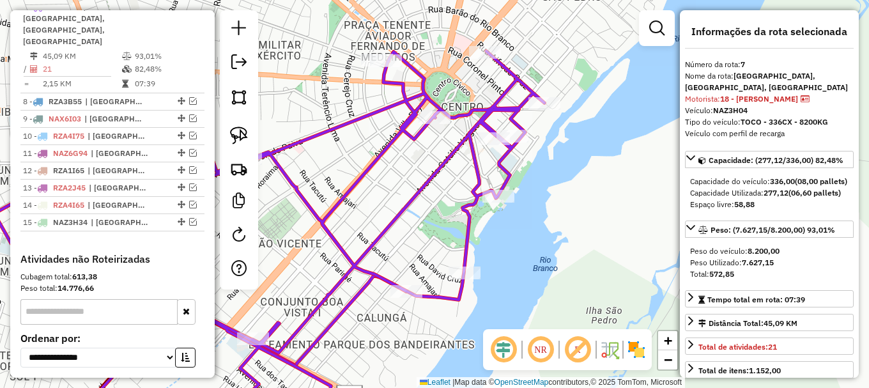
click at [500, 95] on icon at bounding box center [228, 235] width 631 height 368
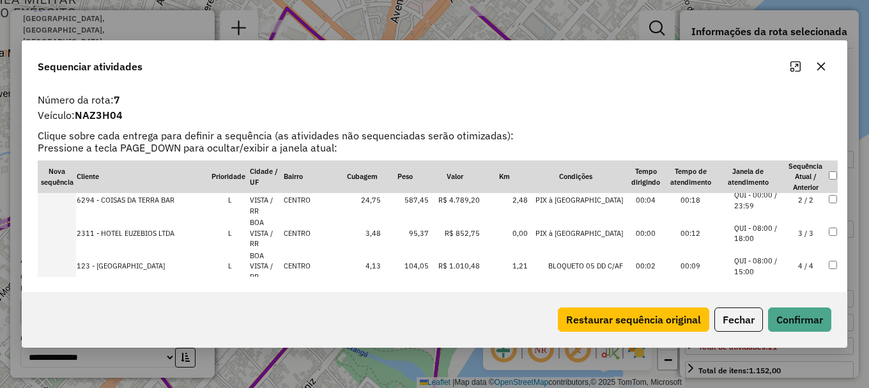
scroll to position [64, 0]
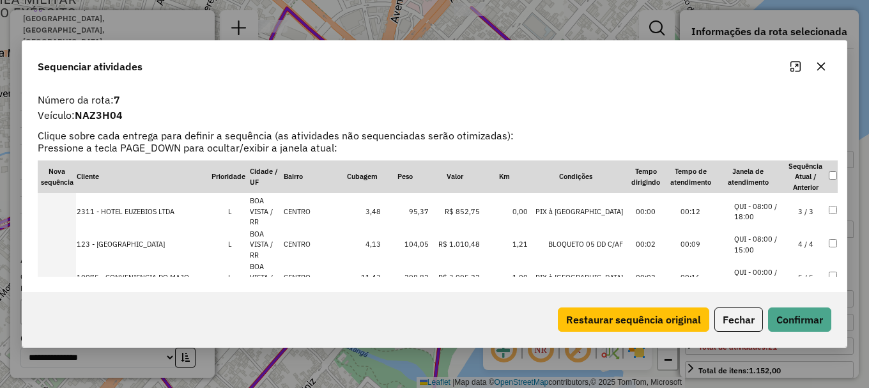
click at [748, 267] on li "QUI - 00:00 / 23:59" at bounding box center [758, 277] width 49 height 21
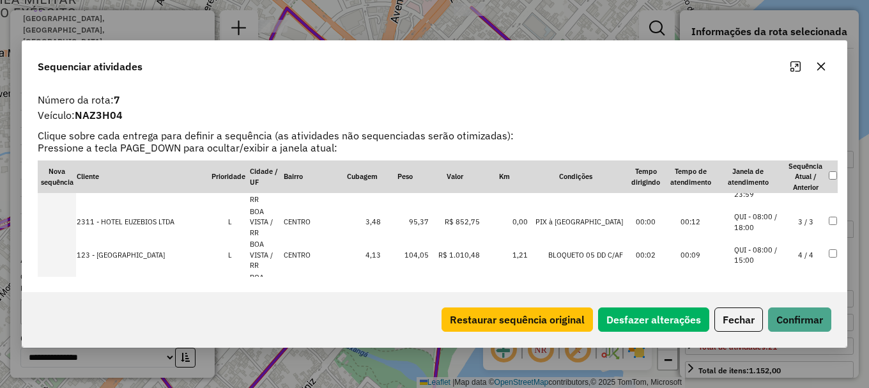
click at [752, 277] on li "QUI - 00:00 / 23:59" at bounding box center [758, 287] width 49 height 21
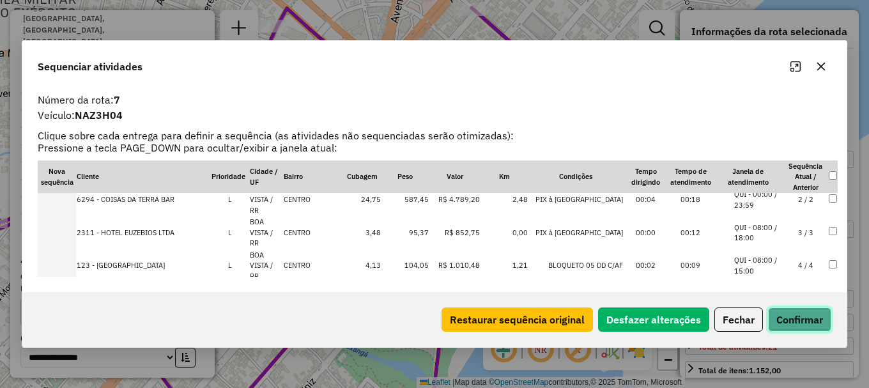
click at [793, 321] on button "Confirmar" at bounding box center [799, 319] width 63 height 24
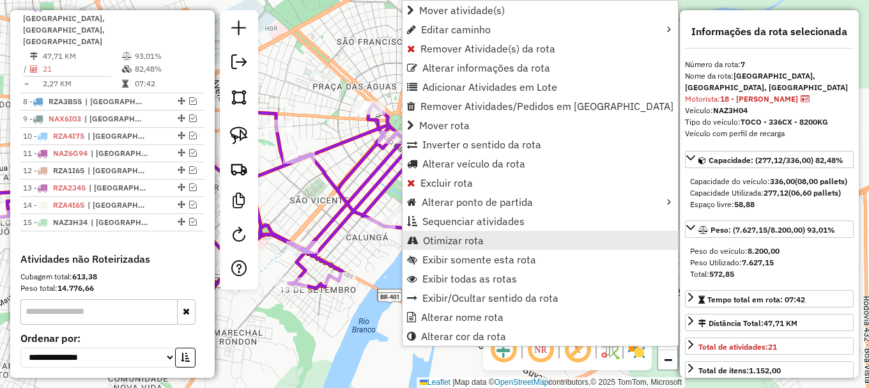
click at [460, 241] on span "Otimizar rota" at bounding box center [453, 240] width 61 height 10
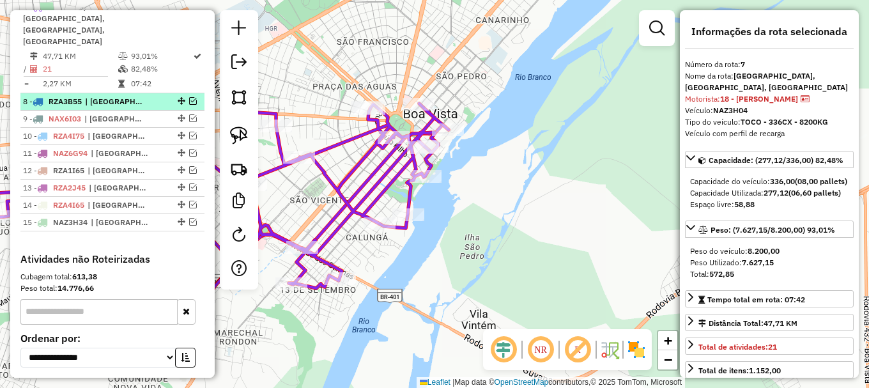
click at [189, 97] on em at bounding box center [193, 101] width 8 height 8
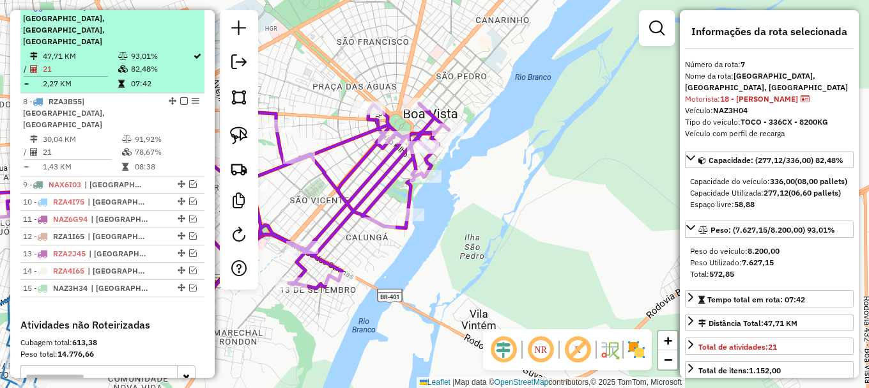
click at [180, 10] on em at bounding box center [184, 7] width 8 height 8
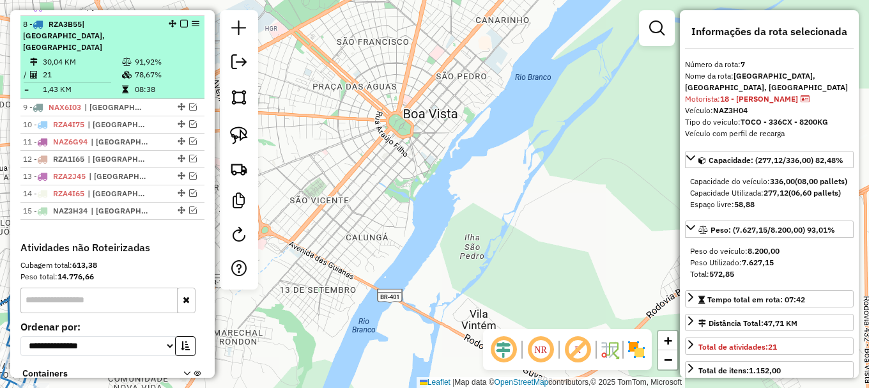
click at [176, 71] on table "30,04 KM 91,92% / 21 78,67% = 1,43 KM 08:38" at bounding box center [112, 76] width 179 height 40
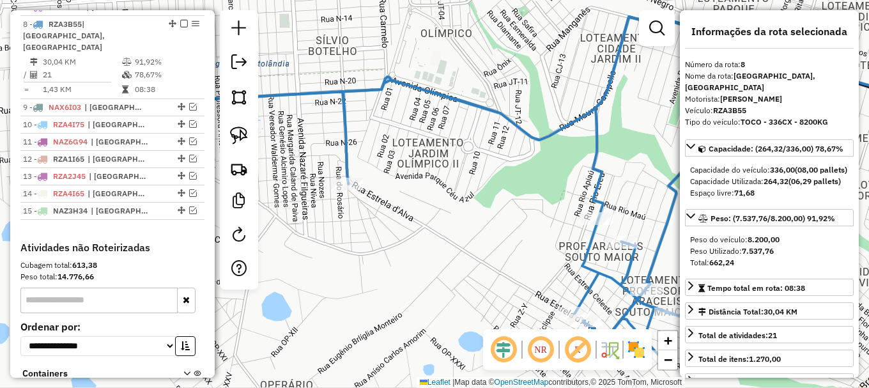
drag, startPoint x: 355, startPoint y: 197, endPoint x: 436, endPoint y: 189, distance: 82.3
click at [436, 189] on div "Janela de atendimento Grade de atendimento Capacidade Transportadoras Veículos …" at bounding box center [434, 194] width 869 height 388
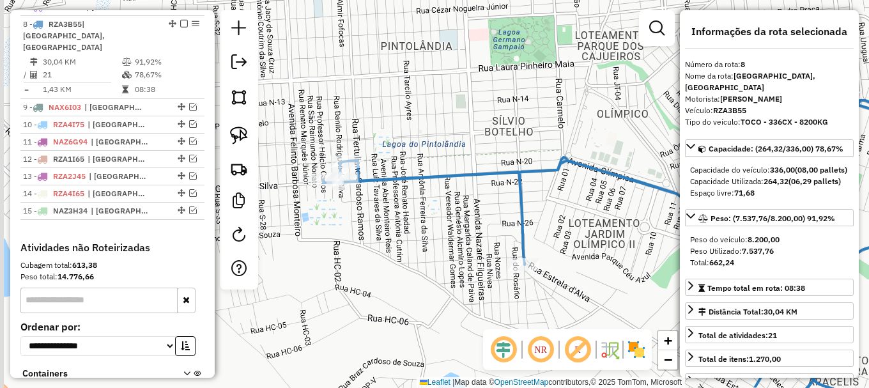
click at [345, 203] on div "Janela de atendimento Grade de atendimento Capacidade Transportadoras Veículos …" at bounding box center [434, 194] width 869 height 388
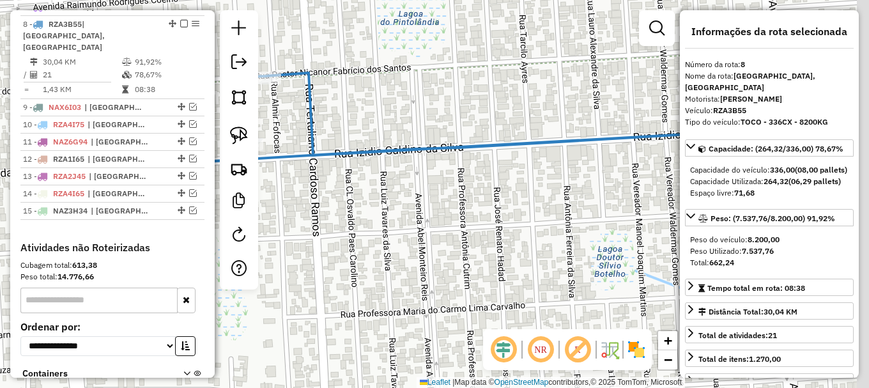
drag, startPoint x: 452, startPoint y: 229, endPoint x: 310, endPoint y: 168, distance: 154.3
click at [342, 188] on div "Janela de atendimento Grade de atendimento Capacidade Transportadoras Veículos …" at bounding box center [434, 194] width 869 height 388
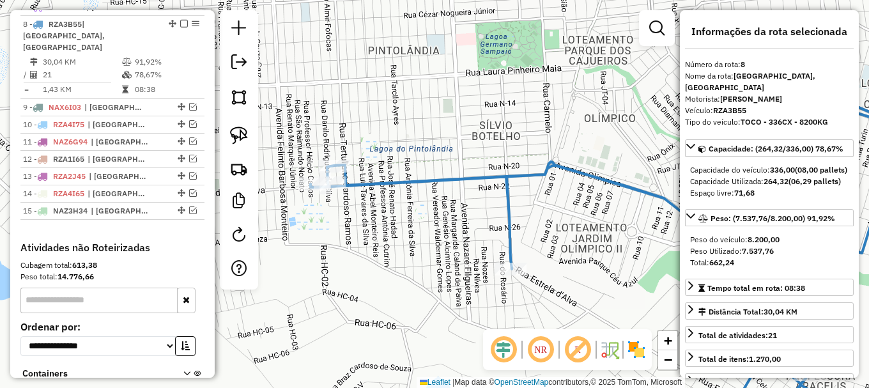
click at [404, 185] on icon at bounding box center [633, 264] width 645 height 325
click at [404, 184] on icon at bounding box center [633, 264] width 645 height 325
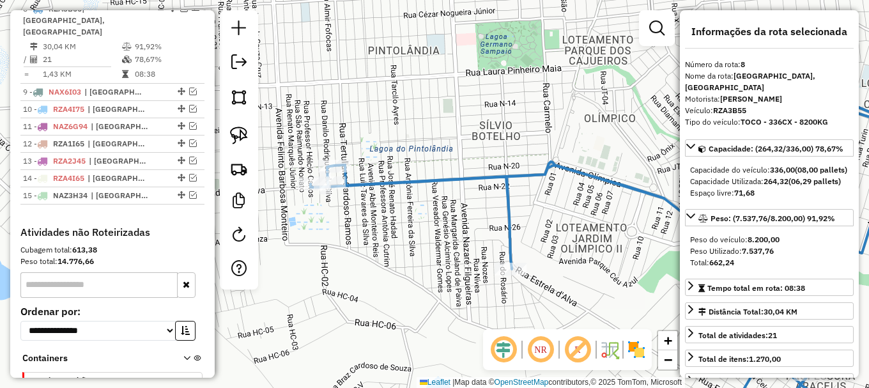
scroll to position [627, 0]
click at [406, 181] on icon at bounding box center [633, 264] width 645 height 325
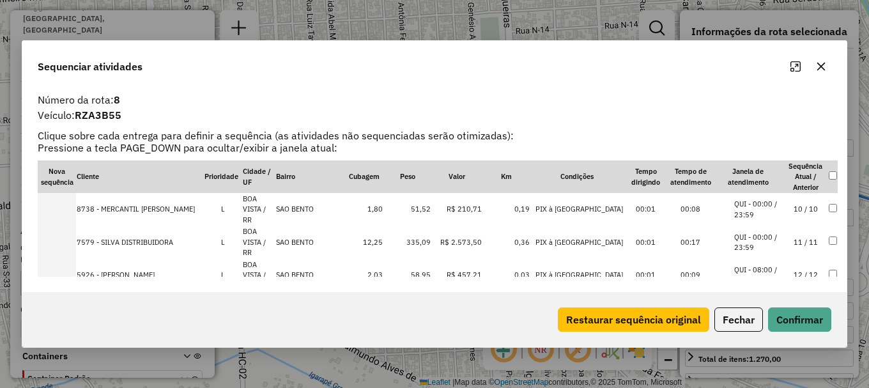
scroll to position [270, 0]
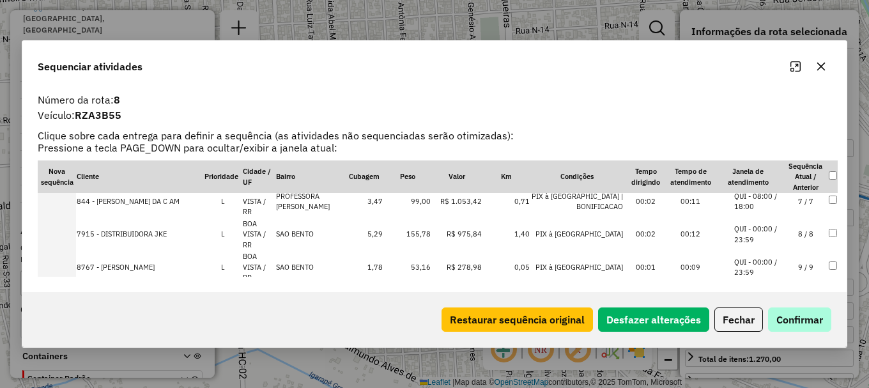
scroll to position [360, 0]
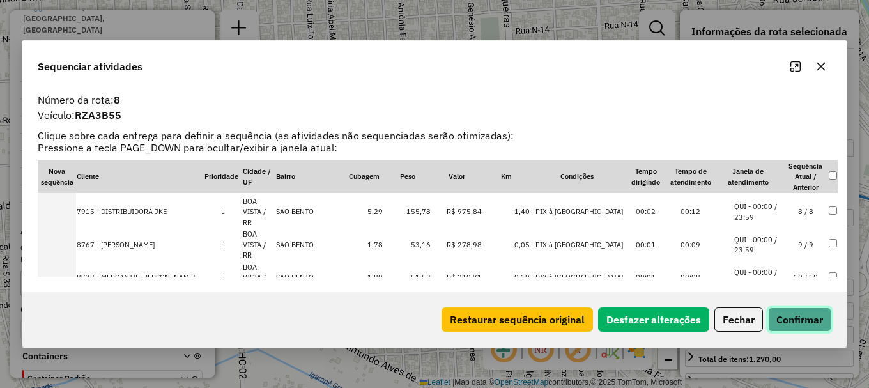
click at [803, 321] on button "Confirmar" at bounding box center [799, 319] width 63 height 24
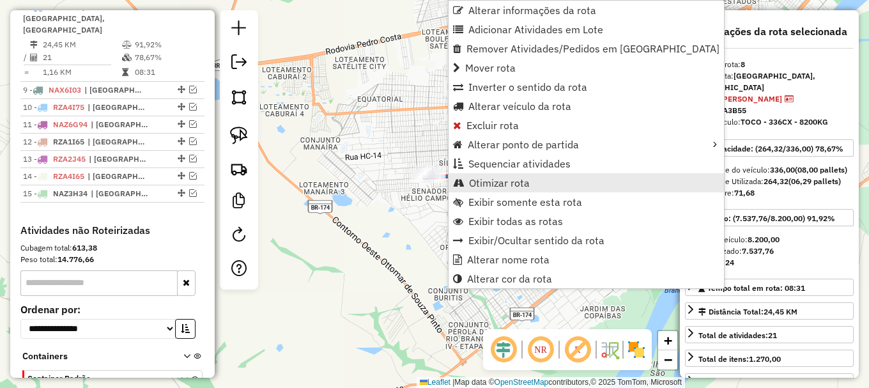
click at [490, 174] on link "Otimizar rota" at bounding box center [586, 182] width 275 height 19
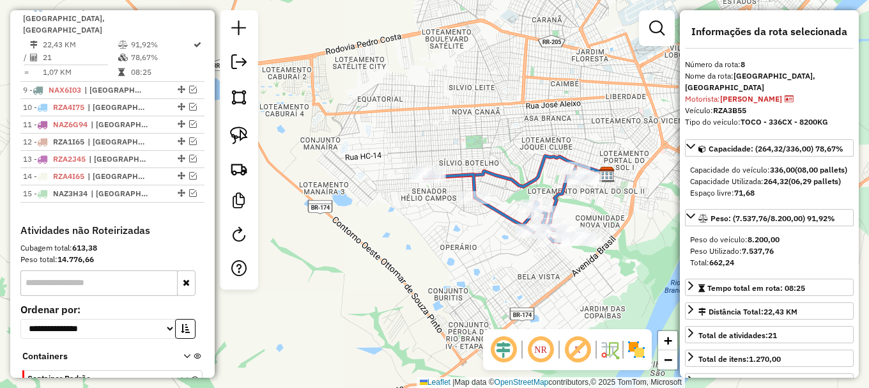
click at [189, 86] on em at bounding box center [193, 90] width 8 height 8
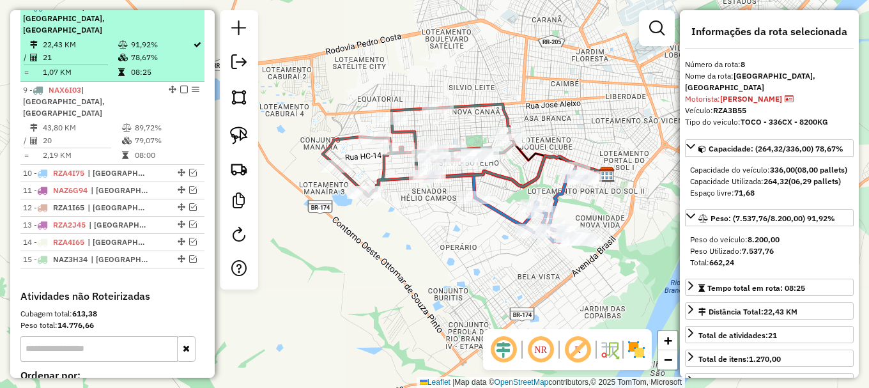
click at [181, 10] on em at bounding box center [184, 7] width 8 height 8
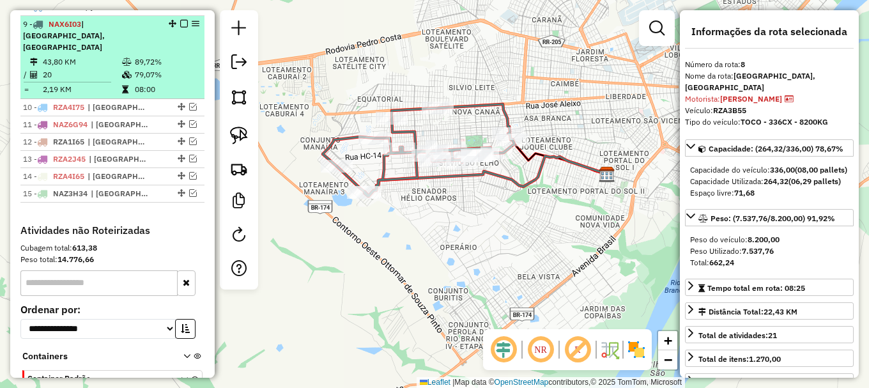
click at [178, 56] on td "89,72%" at bounding box center [166, 62] width 65 height 13
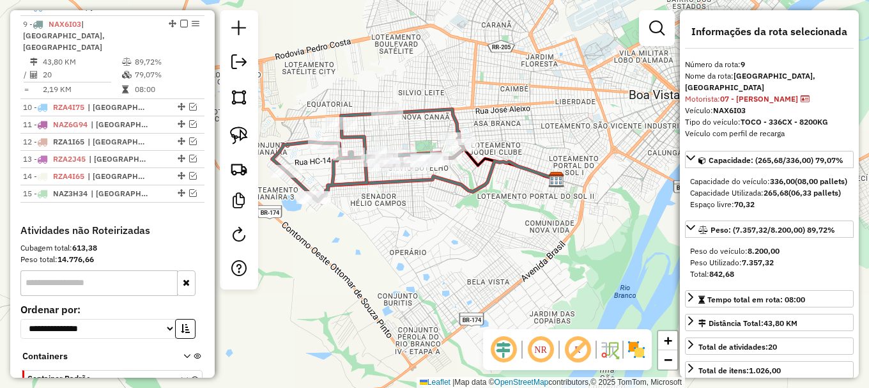
drag, startPoint x: 372, startPoint y: 77, endPoint x: 478, endPoint y: 90, distance: 106.9
click at [478, 90] on div "Janela de atendimento Grade de atendimento Capacidade Transportadoras Veículos …" at bounding box center [434, 194] width 869 height 388
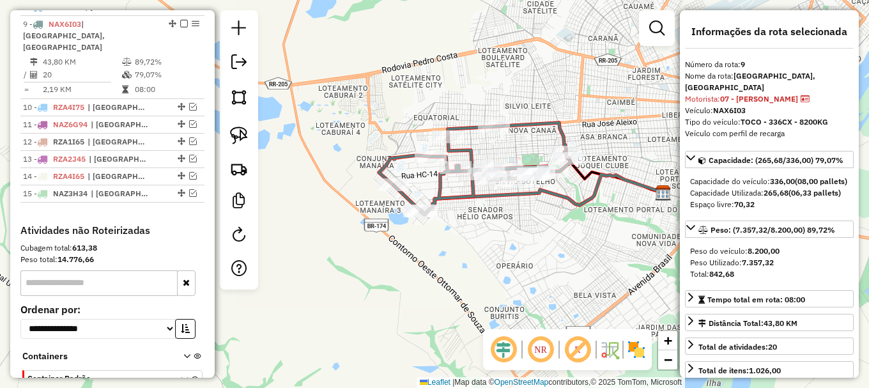
click at [399, 158] on icon at bounding box center [475, 169] width 192 height 92
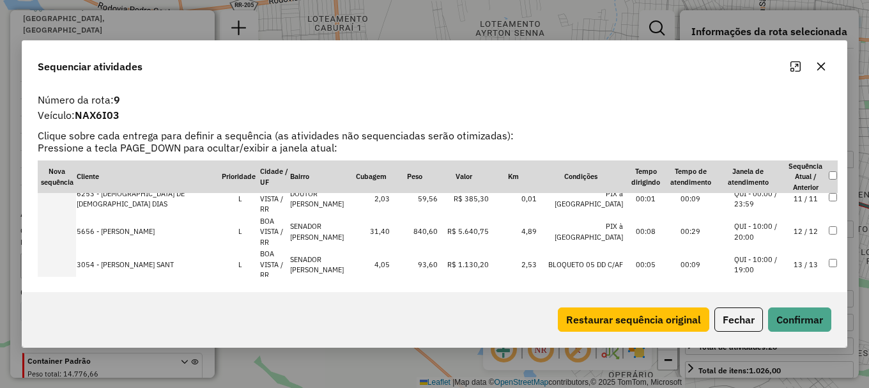
scroll to position [312, 0]
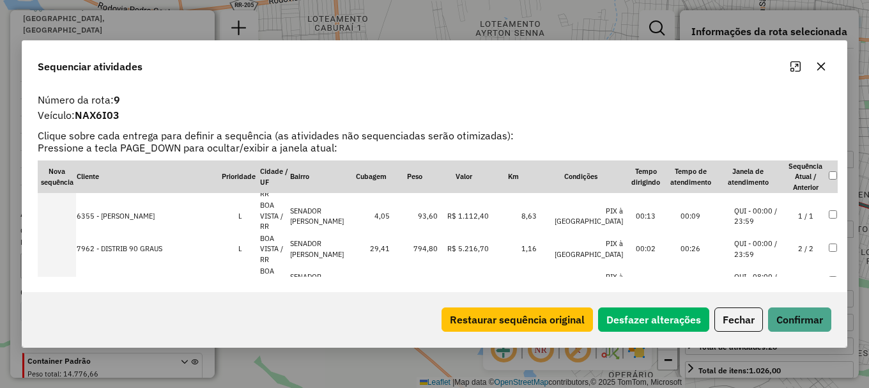
scroll to position [37, 0]
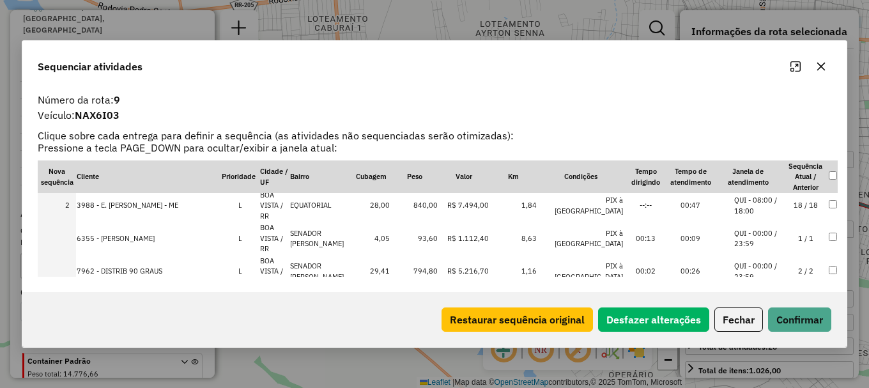
click at [755, 294] on li "QUI - 08:00 / 18:00" at bounding box center [758, 304] width 49 height 21
click at [799, 320] on button "Confirmar" at bounding box center [799, 319] width 63 height 24
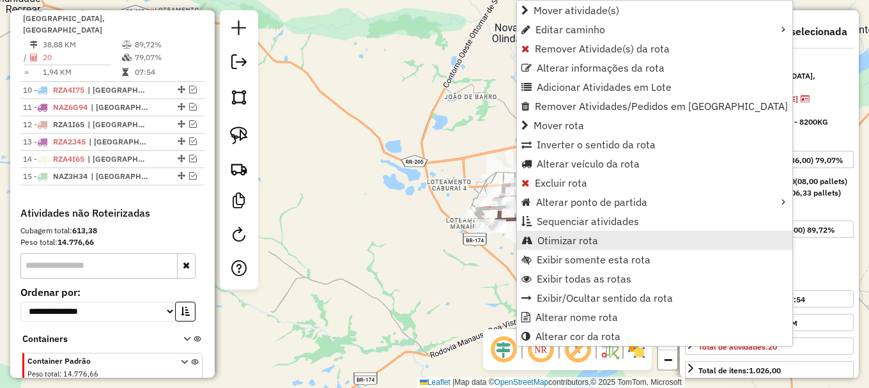
click at [572, 240] on span "Otimizar rota" at bounding box center [567, 240] width 61 height 10
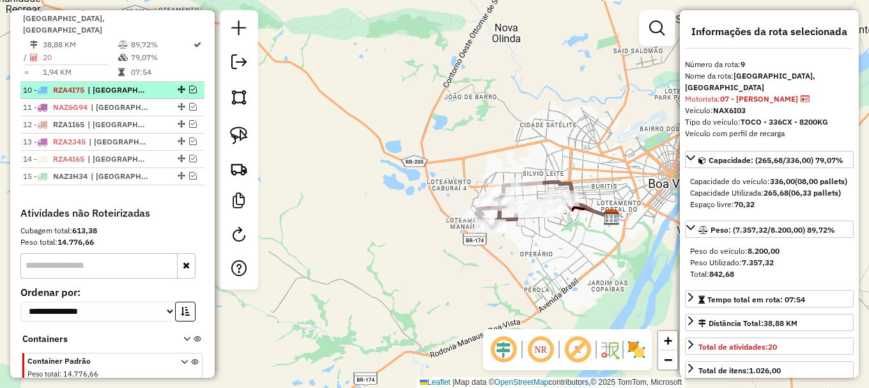
click at [189, 86] on em at bounding box center [193, 90] width 8 height 8
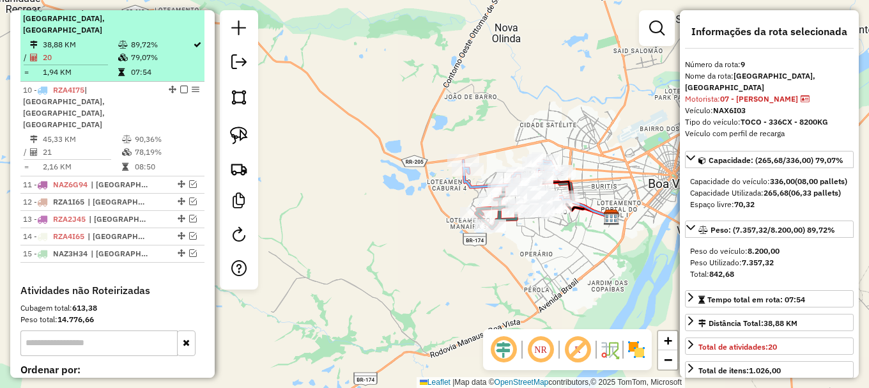
click at [180, 10] on em at bounding box center [184, 7] width 8 height 8
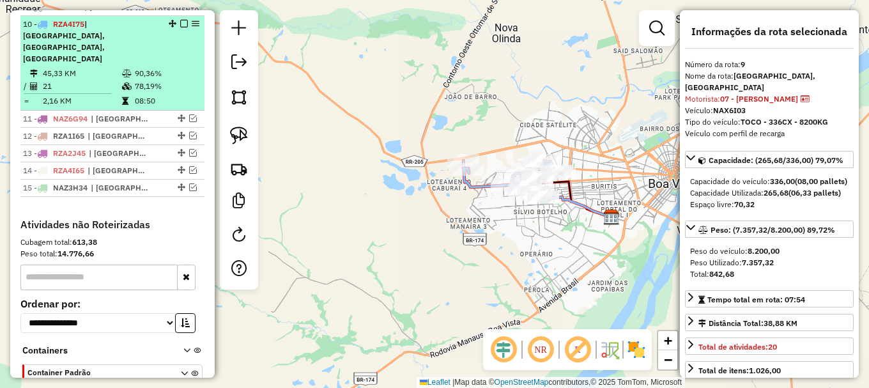
click at [171, 80] on td "78,19%" at bounding box center [166, 86] width 65 height 13
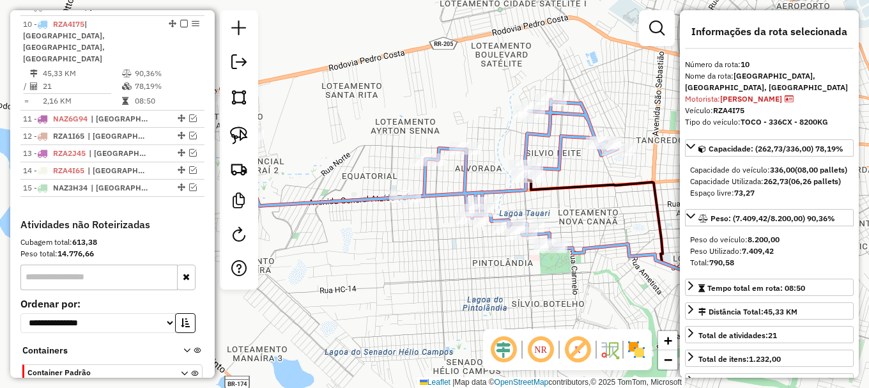
drag, startPoint x: 337, startPoint y: 77, endPoint x: 534, endPoint y: 100, distance: 197.4
click at [533, 100] on div "Janela de atendimento Grade de atendimento Capacidade Transportadoras Veículos …" at bounding box center [434, 194] width 869 height 388
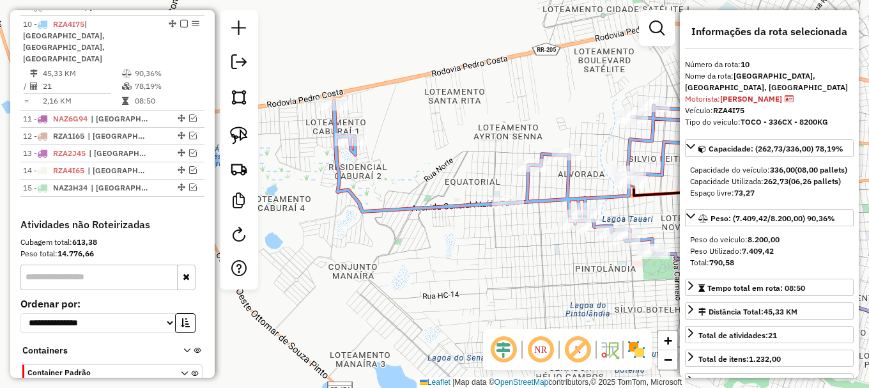
click at [428, 206] on icon at bounding box center [527, 176] width 387 height 152
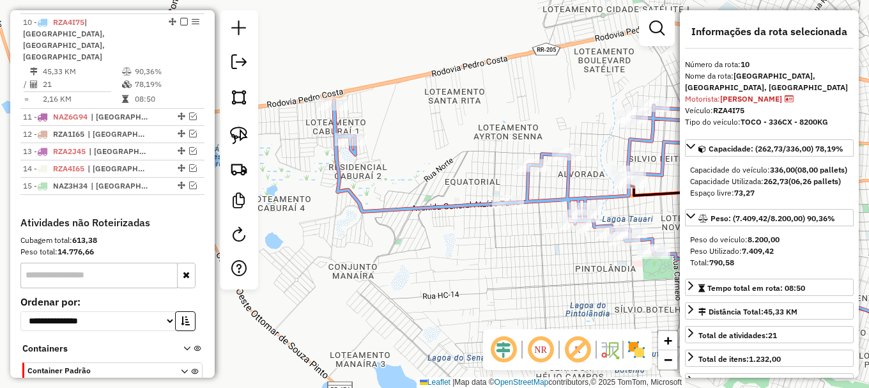
click at [428, 206] on icon at bounding box center [527, 176] width 387 height 152
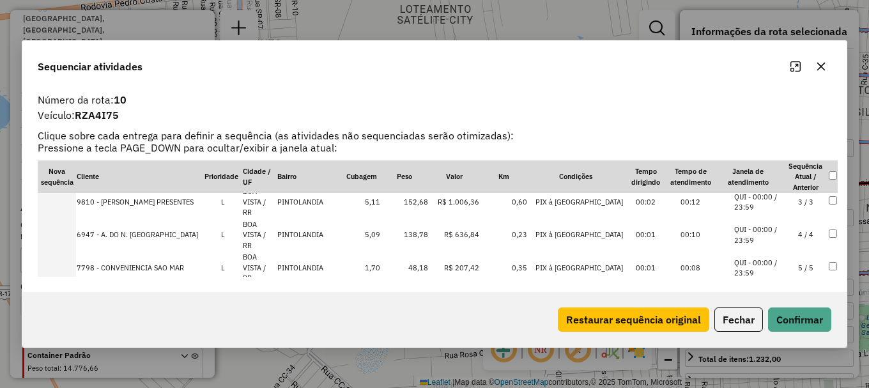
scroll to position [128, 0]
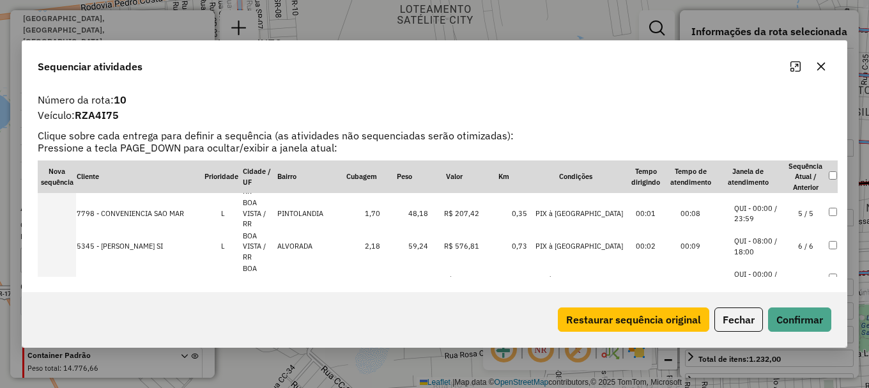
click at [744, 269] on li "QUI - 00:00 / 23:59" at bounding box center [758, 279] width 49 height 21
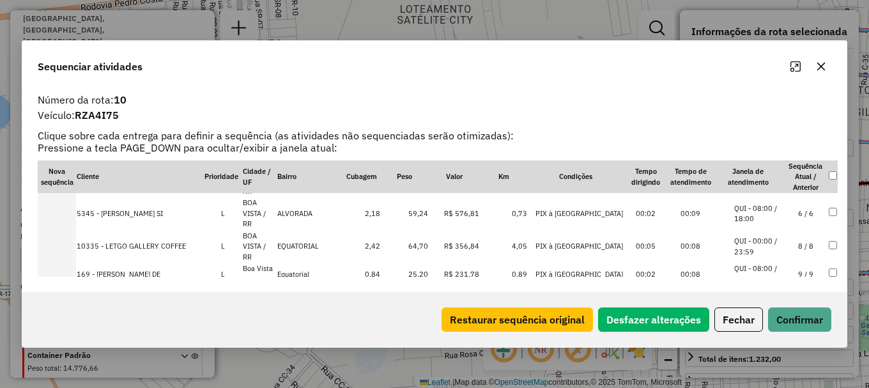
scroll to position [214, 0]
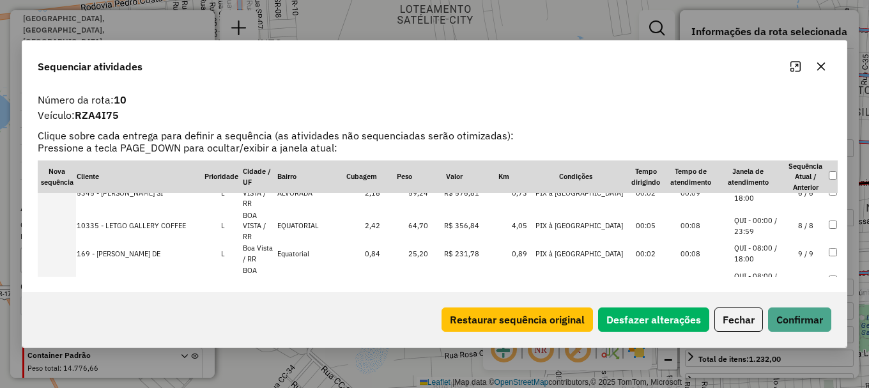
click at [740, 369] on li "QUI - 10:00 / 19:00" at bounding box center [758, 379] width 49 height 21
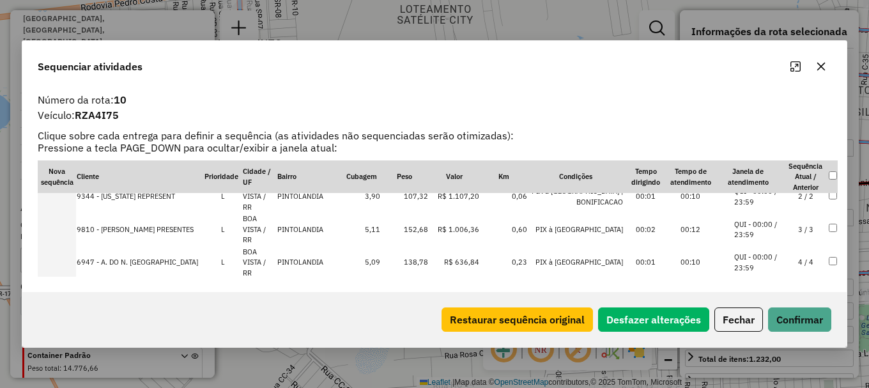
scroll to position [109, 0]
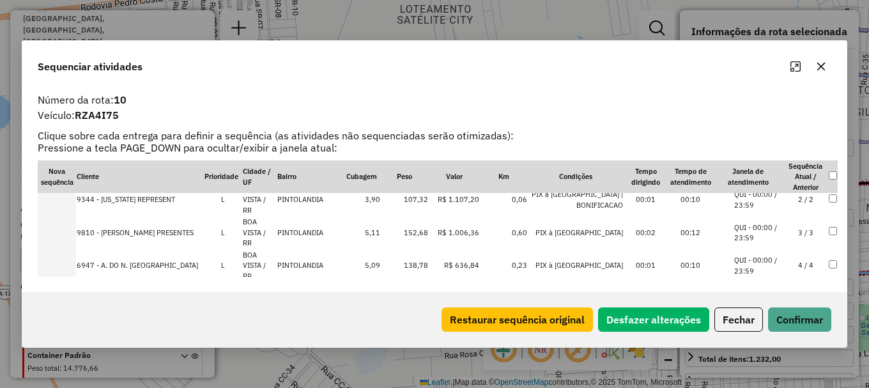
click at [753, 354] on li "QUI - 00:00 / 23:59" at bounding box center [758, 364] width 49 height 21
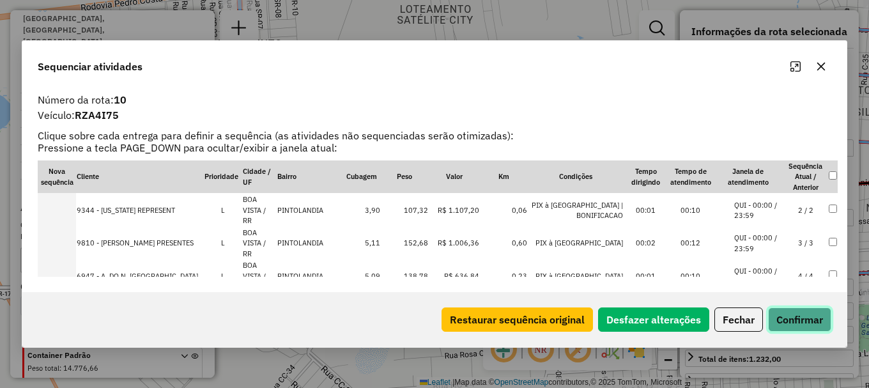
click at [800, 318] on button "Confirmar" at bounding box center [799, 319] width 63 height 24
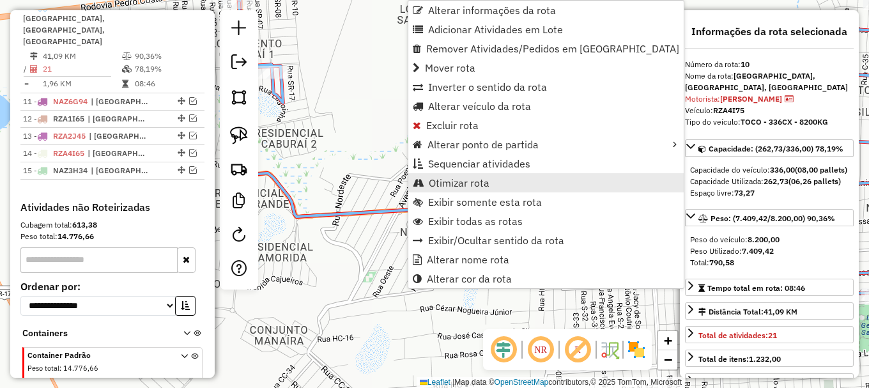
click at [449, 183] on span "Otimizar rota" at bounding box center [459, 183] width 61 height 10
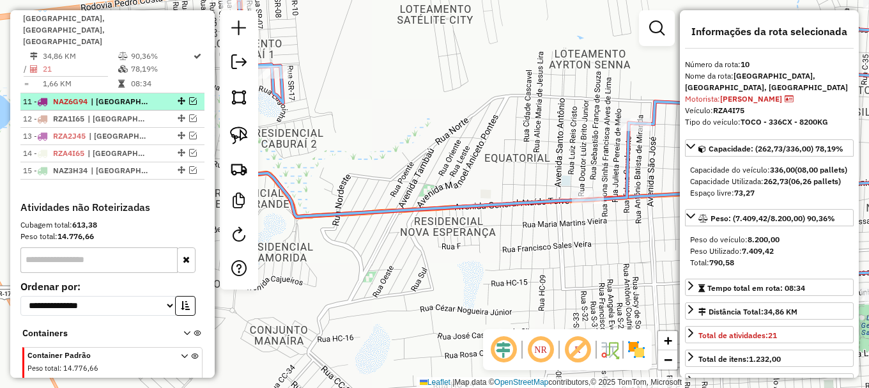
click at [190, 97] on em at bounding box center [193, 101] width 8 height 8
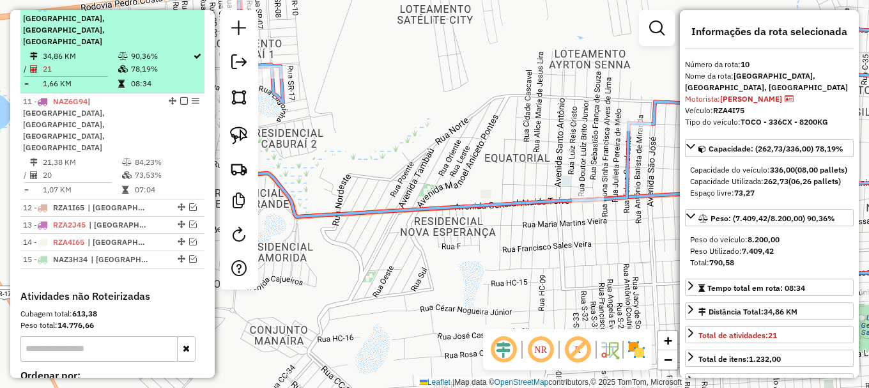
click at [180, 10] on em at bounding box center [184, 7] width 8 height 8
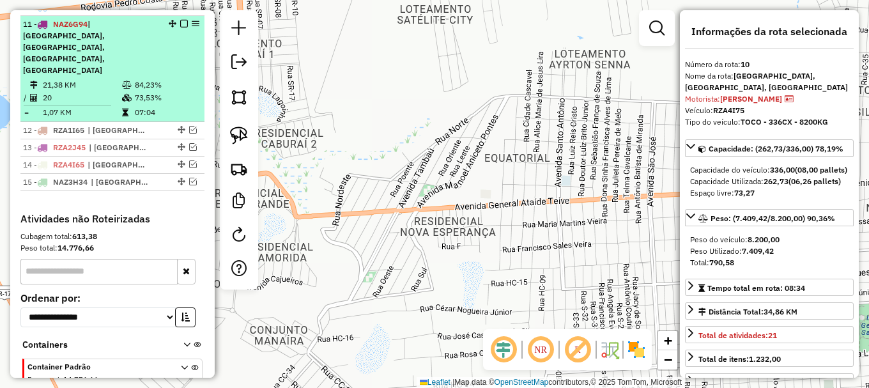
click at [177, 79] on td "84,23%" at bounding box center [166, 85] width 65 height 13
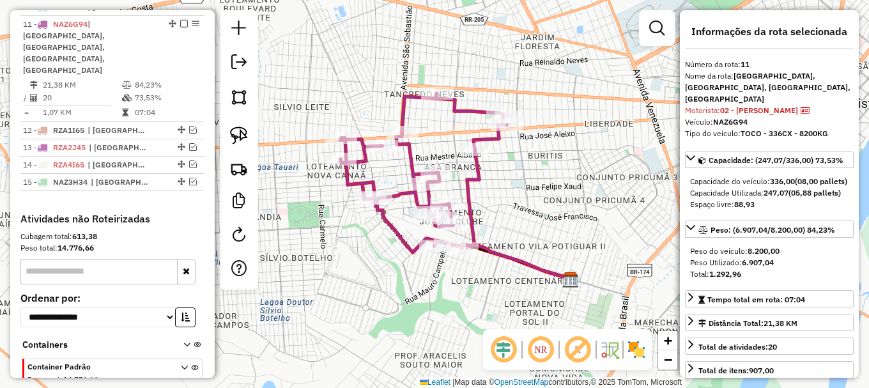
click at [408, 95] on icon at bounding box center [424, 172] width 166 height 159
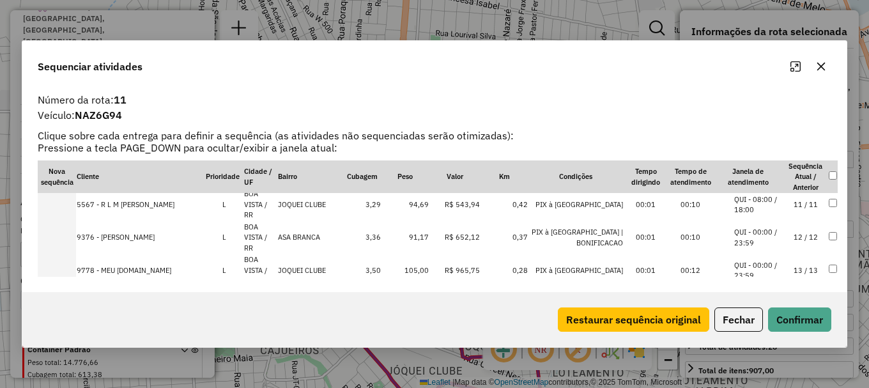
scroll to position [312, 0]
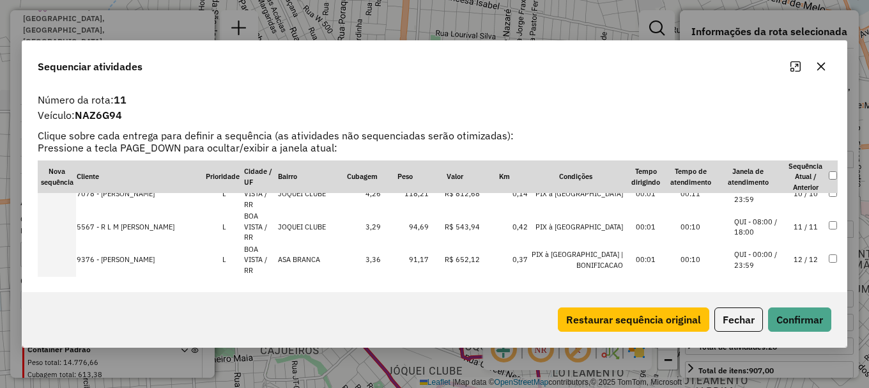
click at [739, 337] on li "QUI - 08:00 / 18:00" at bounding box center [758, 347] width 49 height 21
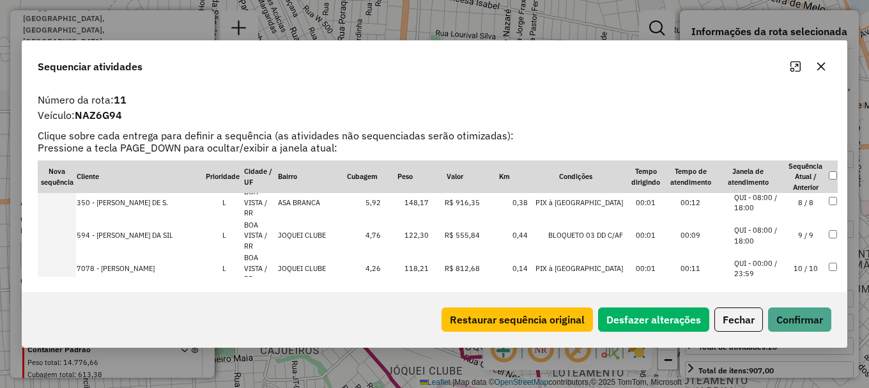
click at [757, 384] on li "QUI - 10:00 / 18:00" at bounding box center [758, 394] width 49 height 21
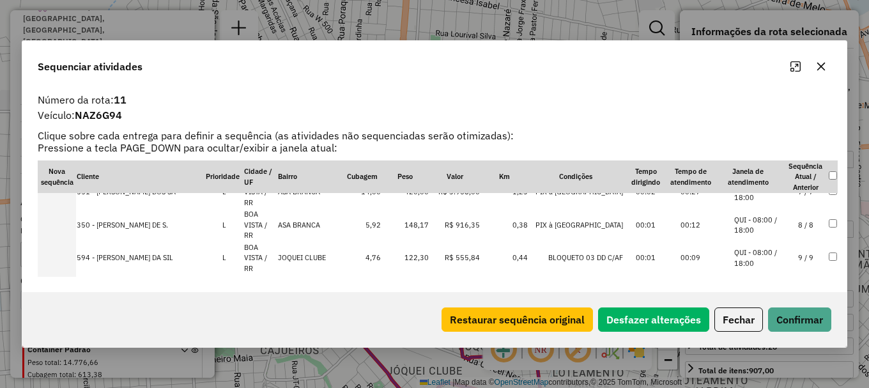
scroll to position [293, 0]
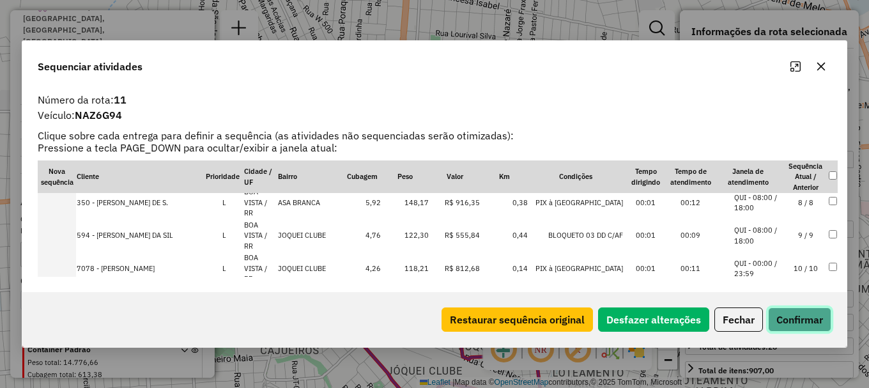
click at [795, 323] on button "Confirmar" at bounding box center [799, 319] width 63 height 24
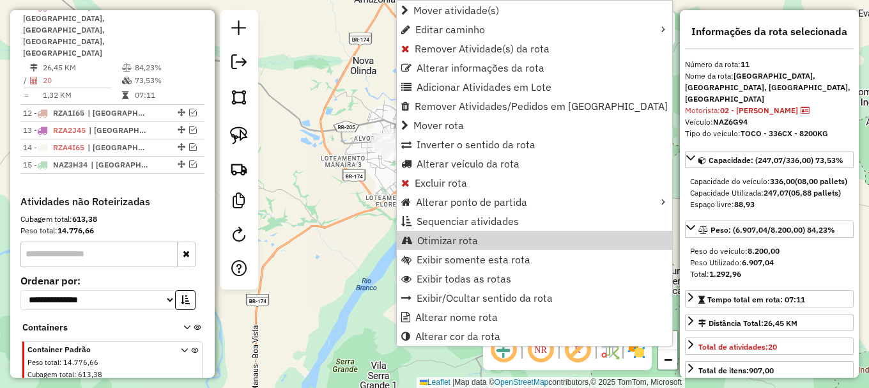
click at [468, 238] on span "Otimizar rota" at bounding box center [447, 240] width 61 height 10
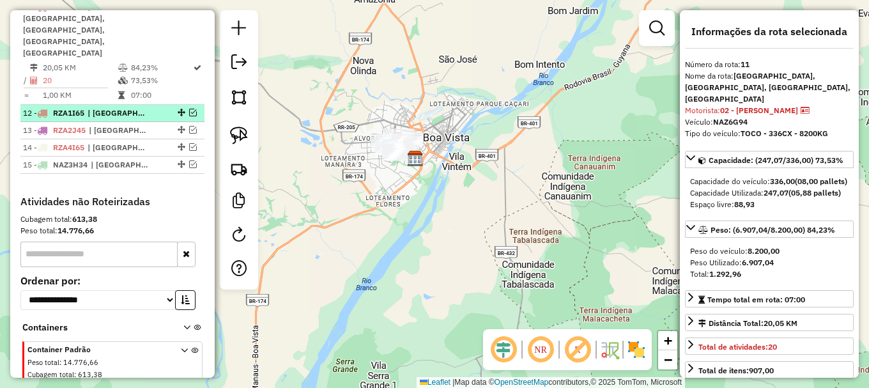
click at [190, 109] on em at bounding box center [193, 113] width 8 height 8
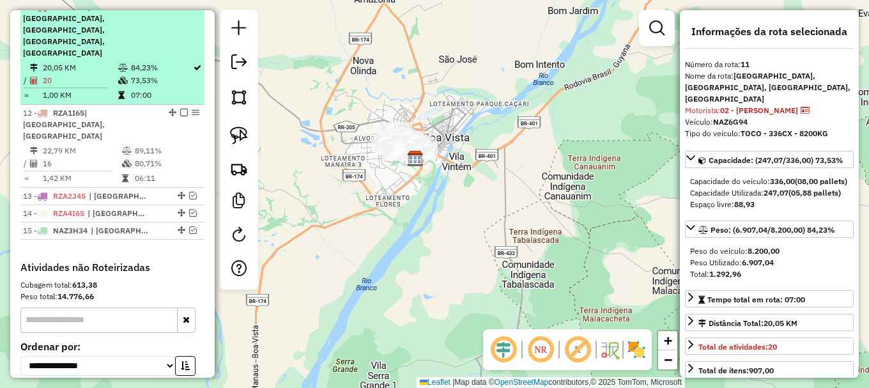
click at [180, 10] on em at bounding box center [184, 7] width 8 height 8
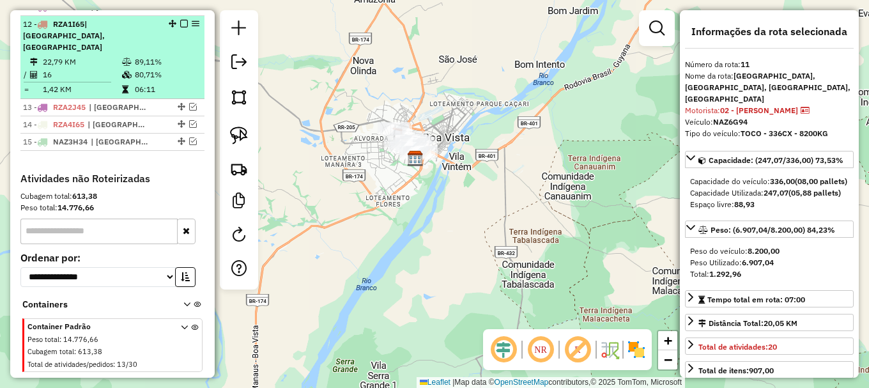
click at [179, 71] on table "22,79 KM 89,11% / 16 80,71% = 1,42 KM 06:11" at bounding box center [112, 76] width 179 height 40
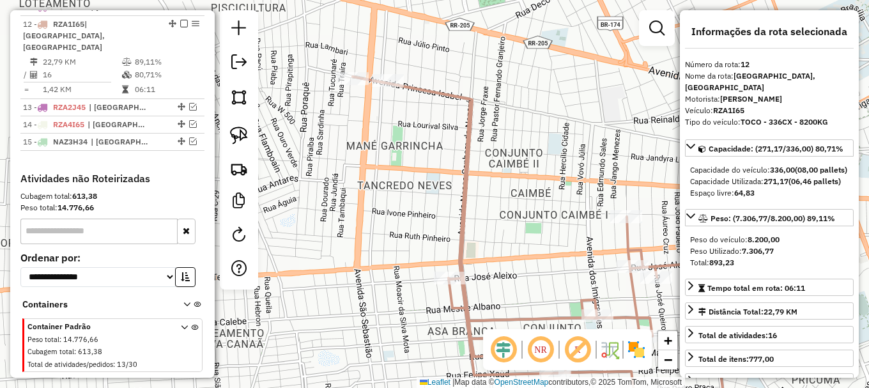
click at [413, 84] on icon at bounding box center [576, 252] width 447 height 350
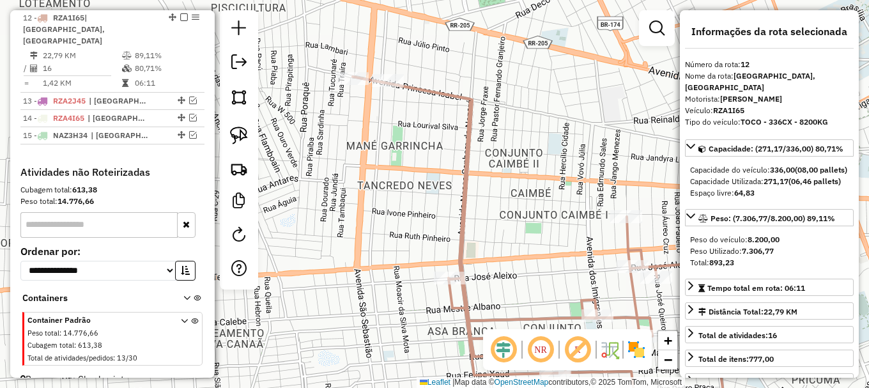
click at [413, 84] on hb-app "Aguarde... Pop-up bloqueado! Seu navegador bloqueou automáticamente a abertura …" at bounding box center [434, 194] width 869 height 388
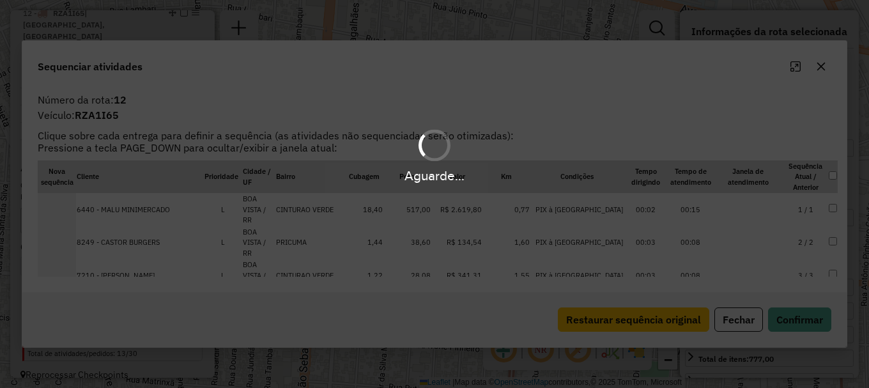
scroll to position [692, 0]
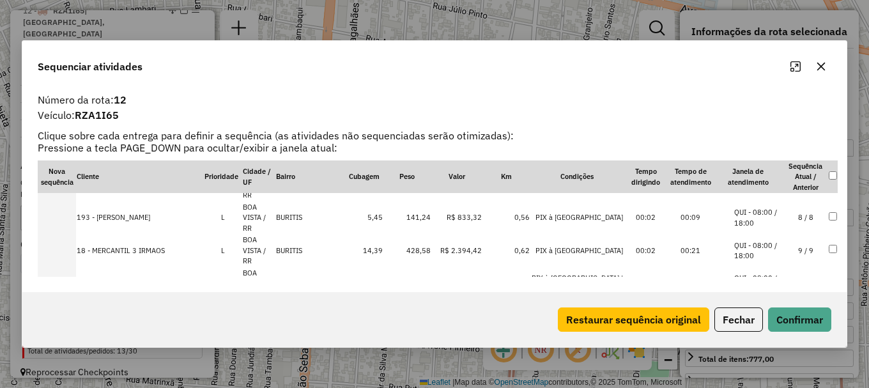
click at [778, 372] on li "QUI - 08:00 / 18:00" at bounding box center [758, 382] width 49 height 21
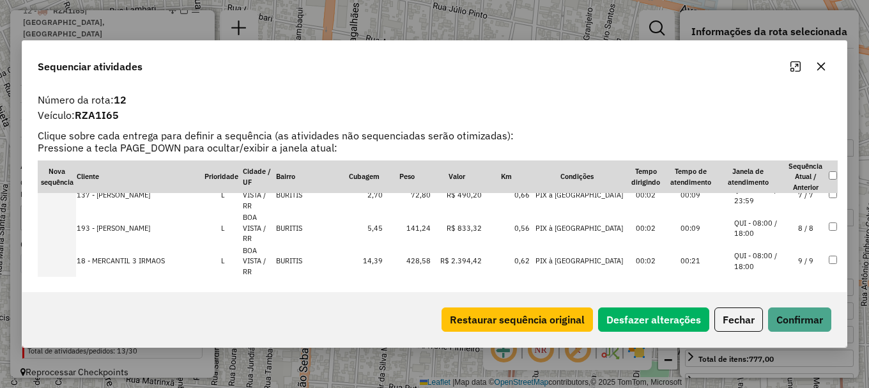
click at [778, 382] on li "QUI - 10:00 / 19:00" at bounding box center [758, 392] width 49 height 21
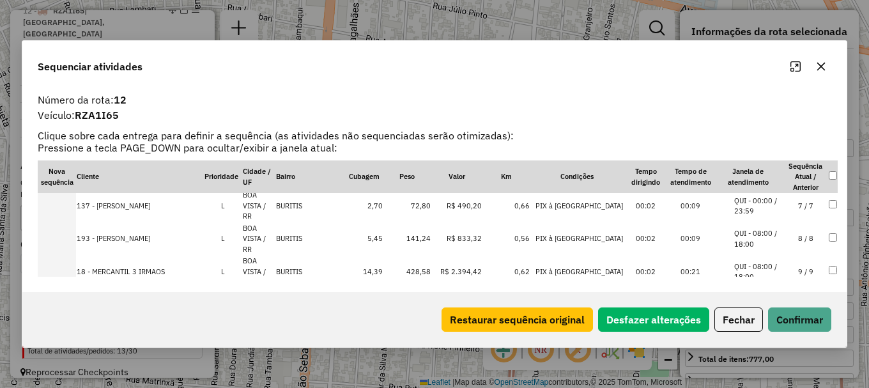
click at [772, 327] on li "QUI - 00:00 / 23:59" at bounding box center [758, 337] width 49 height 21
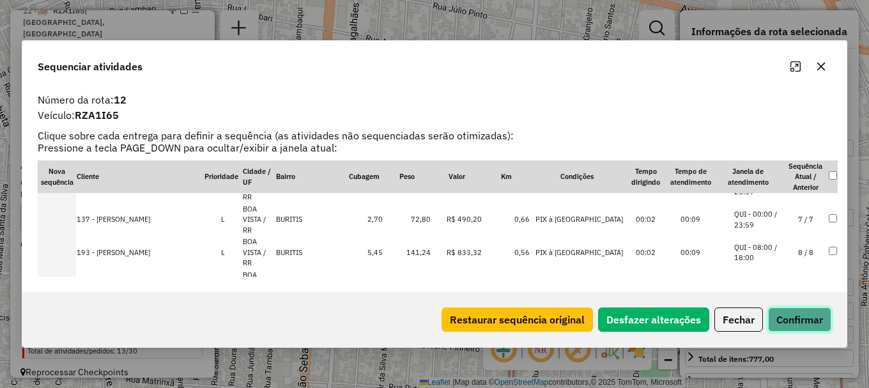
click at [789, 320] on button "Confirmar" at bounding box center [799, 319] width 63 height 24
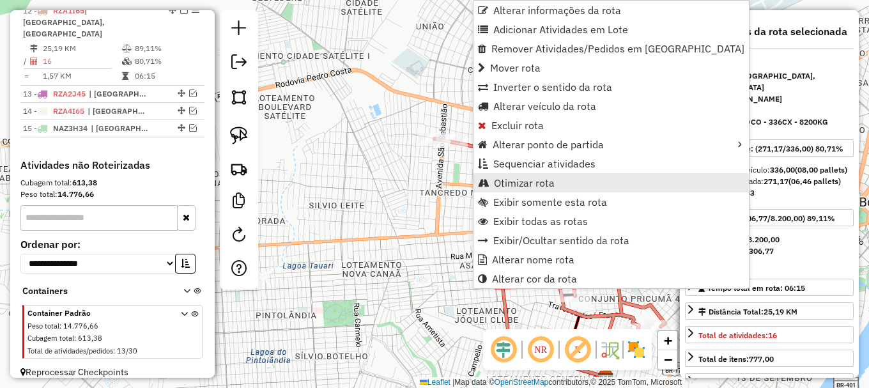
click at [542, 182] on span "Otimizar rota" at bounding box center [524, 183] width 61 height 10
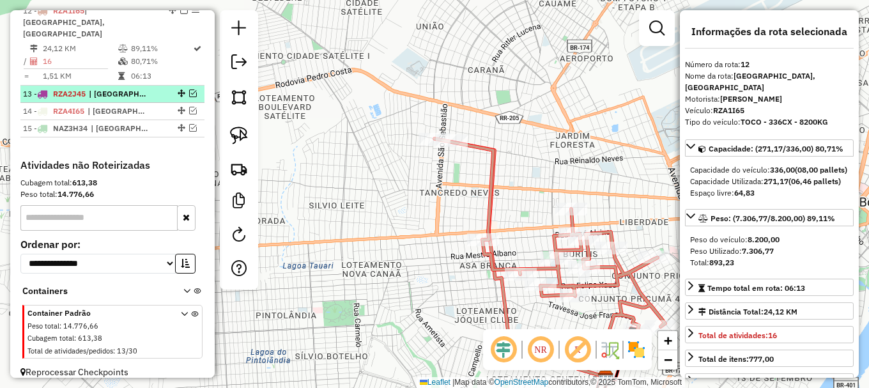
click at [189, 89] on em at bounding box center [193, 93] width 8 height 8
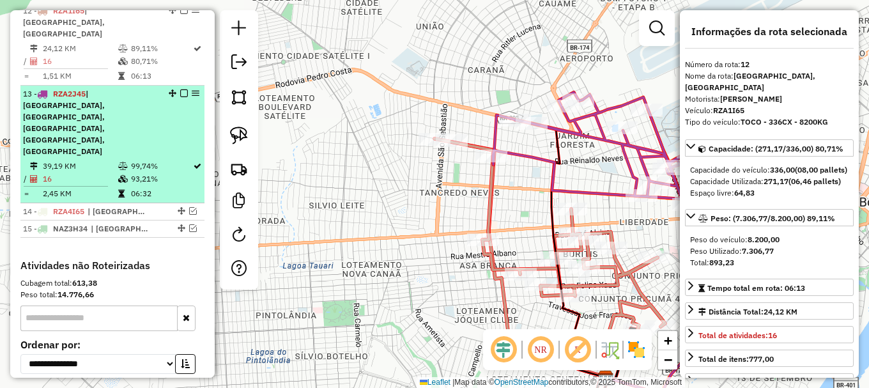
drag, startPoint x: 179, startPoint y: 21, endPoint x: 185, endPoint y: 45, distance: 25.0
click at [180, 14] on em at bounding box center [184, 10] width 8 height 8
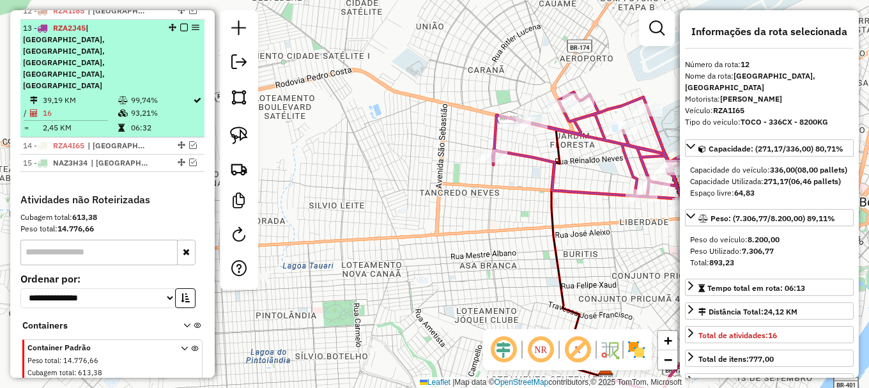
click at [170, 107] on td "93,21%" at bounding box center [161, 113] width 62 height 13
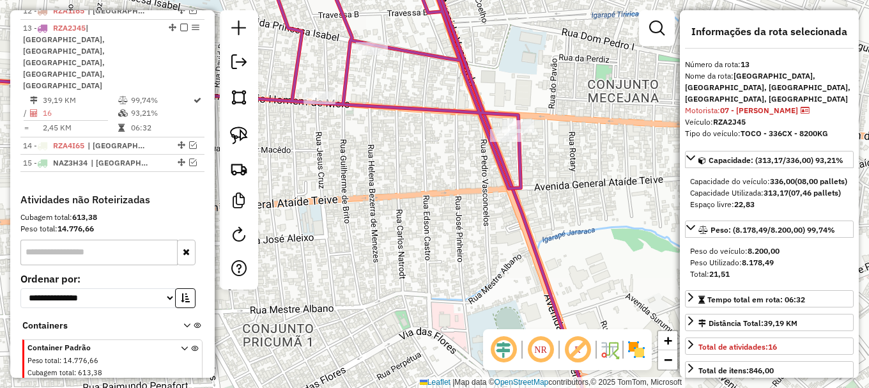
click at [482, 109] on icon at bounding box center [236, 74] width 569 height 227
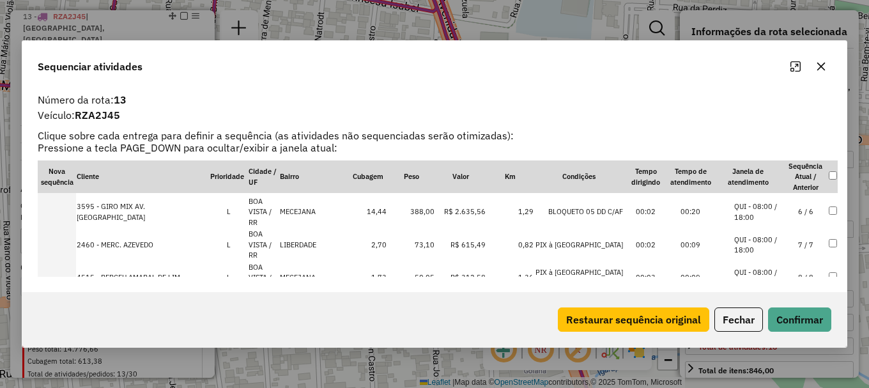
scroll to position [158, 0]
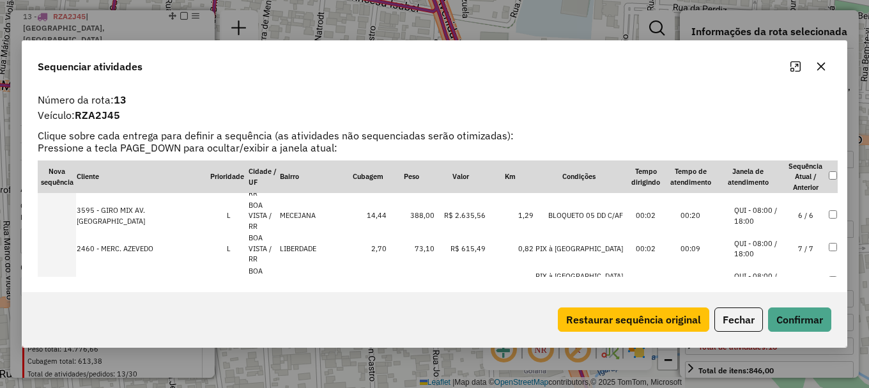
click at [766, 337] on li "QUI - 08:00 / 17:00" at bounding box center [758, 347] width 49 height 21
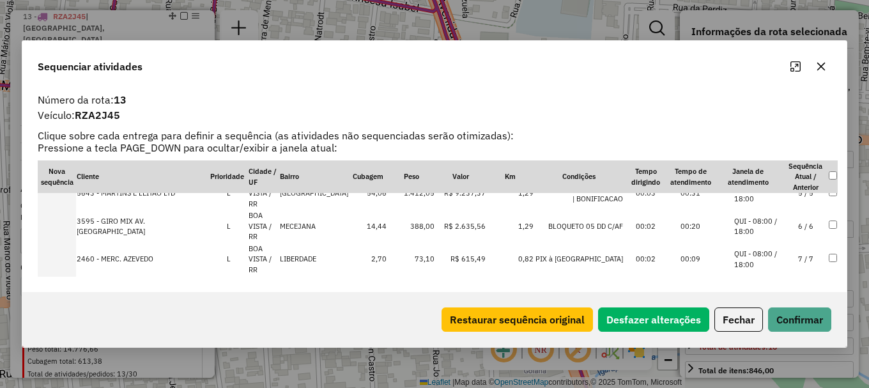
click at [768, 380] on li "QUI - 14:00 / 18:00" at bounding box center [758, 390] width 49 height 21
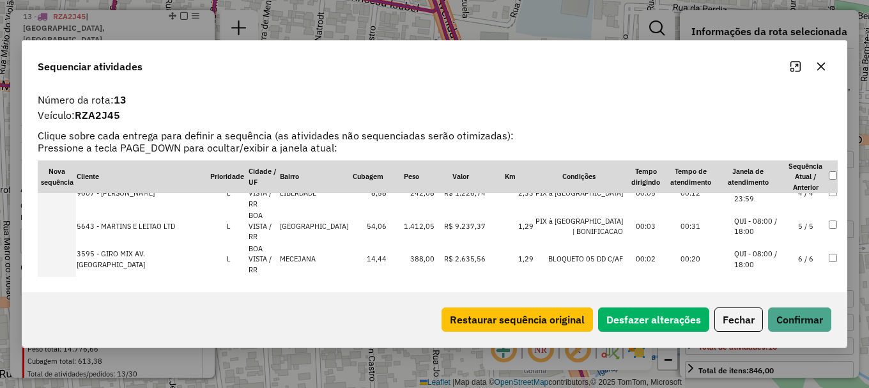
scroll to position [203, 0]
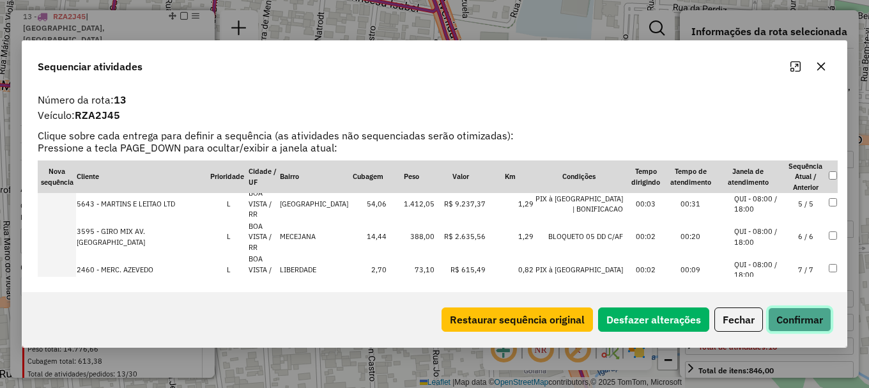
click at [794, 320] on button "Confirmar" at bounding box center [799, 319] width 63 height 24
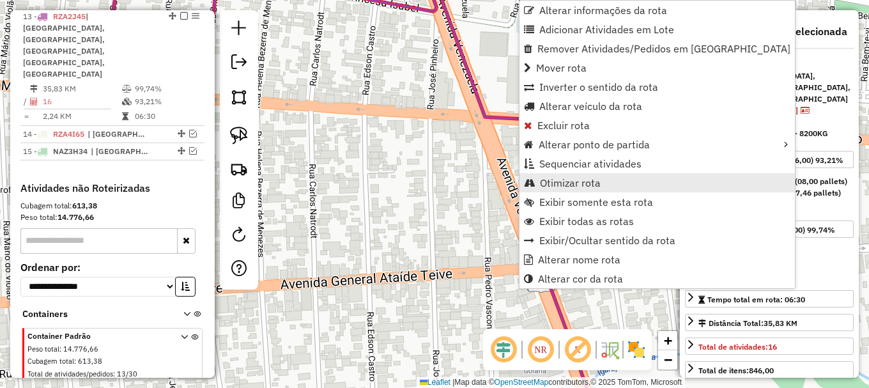
click at [561, 181] on span "Otimizar rota" at bounding box center [570, 183] width 61 height 10
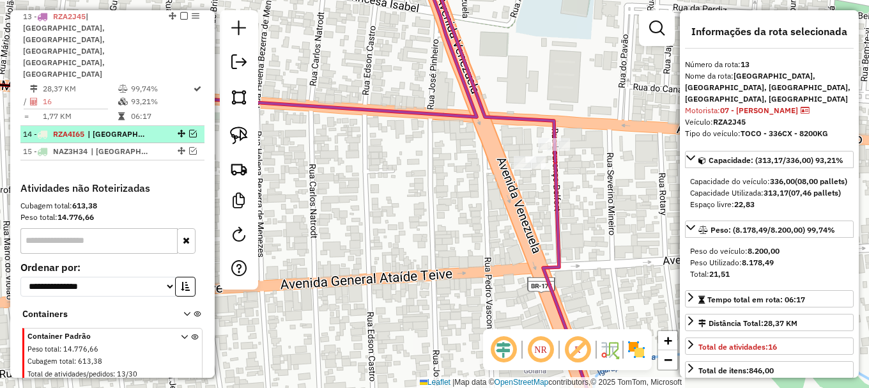
click at [190, 130] on em at bounding box center [193, 134] width 8 height 8
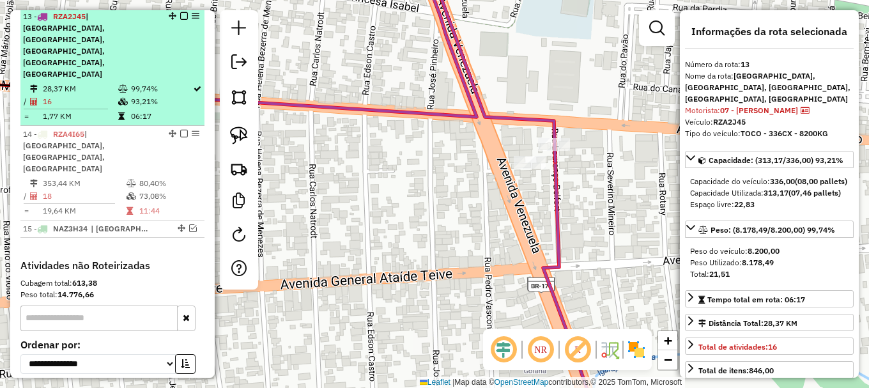
click at [180, 20] on em at bounding box center [184, 16] width 8 height 8
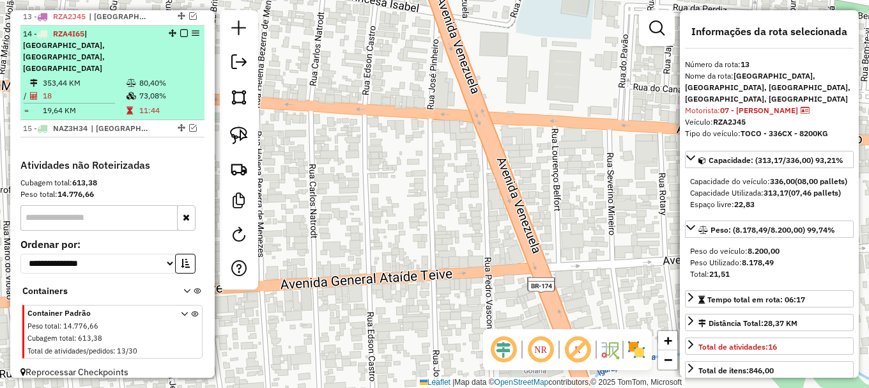
click at [176, 77] on td "80,40%" at bounding box center [169, 83] width 61 height 13
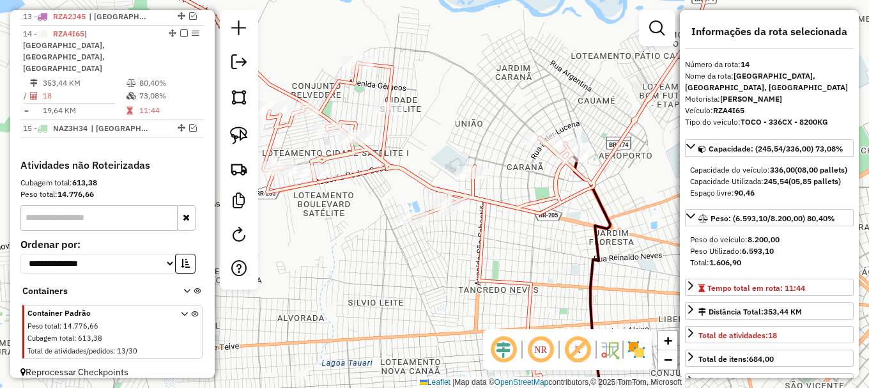
drag, startPoint x: 463, startPoint y: 96, endPoint x: 608, endPoint y: 250, distance: 211.6
click at [599, 243] on div "Janela de atendimento Grade de atendimento Capacidade Transportadoras Veículos …" at bounding box center [434, 194] width 869 height 388
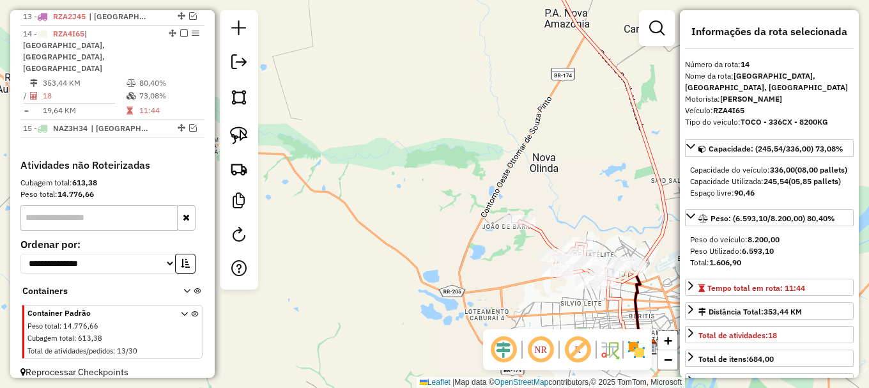
click at [542, 230] on icon at bounding box center [593, 121] width 146 height 321
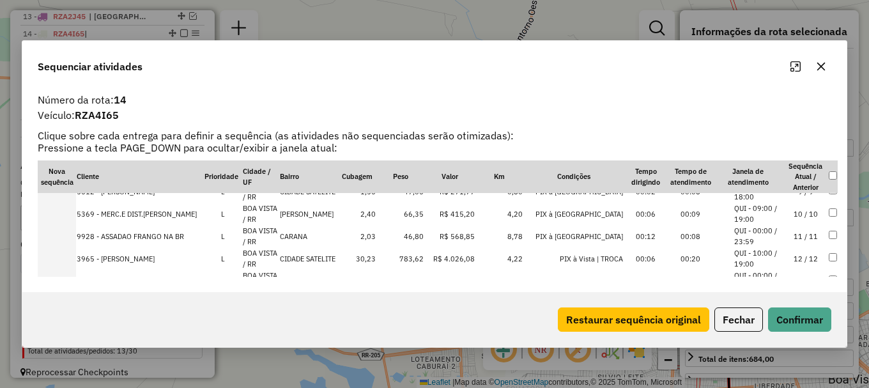
scroll to position [128, 0]
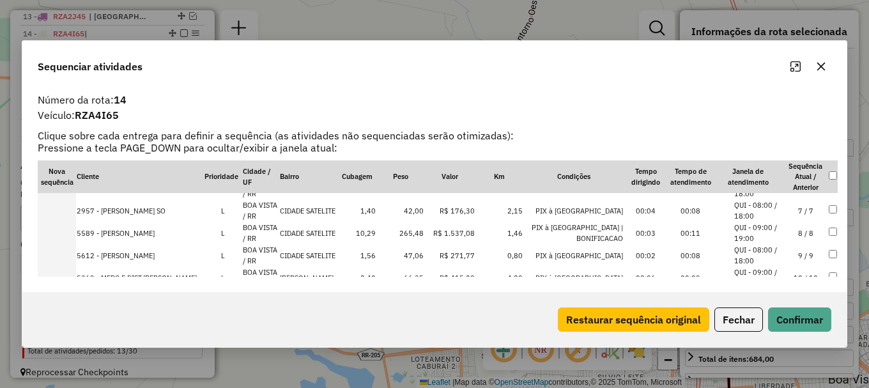
click at [764, 227] on li "QUI - 09:00 / 19:00" at bounding box center [758, 232] width 49 height 21
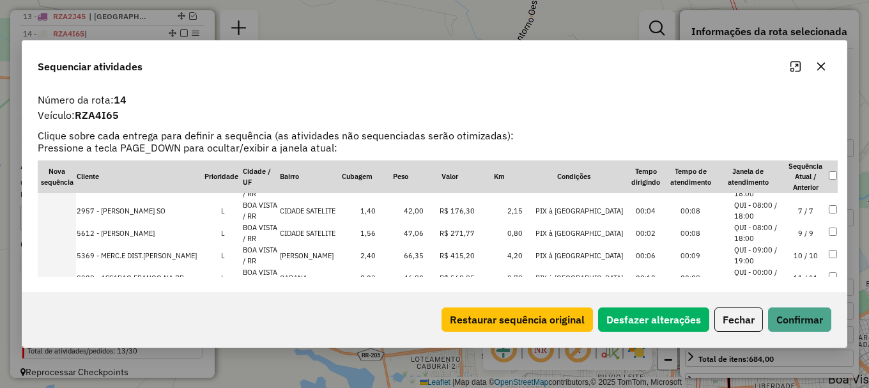
click at [753, 204] on li "QUI - 08:00 / 18:00" at bounding box center [758, 210] width 49 height 21
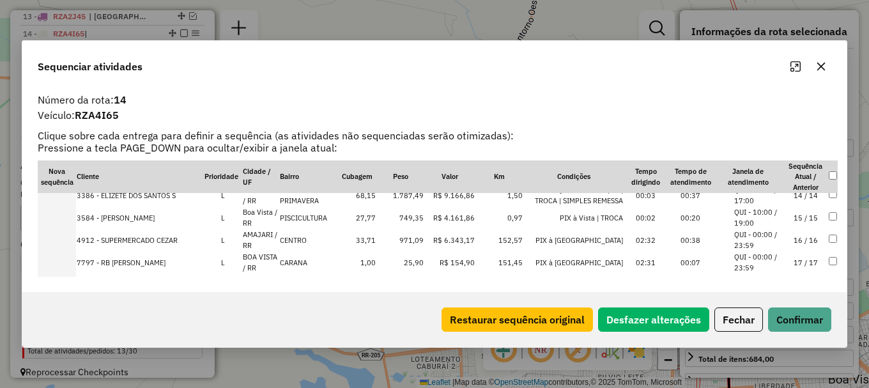
scroll to position [300, 0]
click at [164, 237] on td "4912 - SUPERMERCADO CEZAR" at bounding box center [140, 239] width 128 height 22
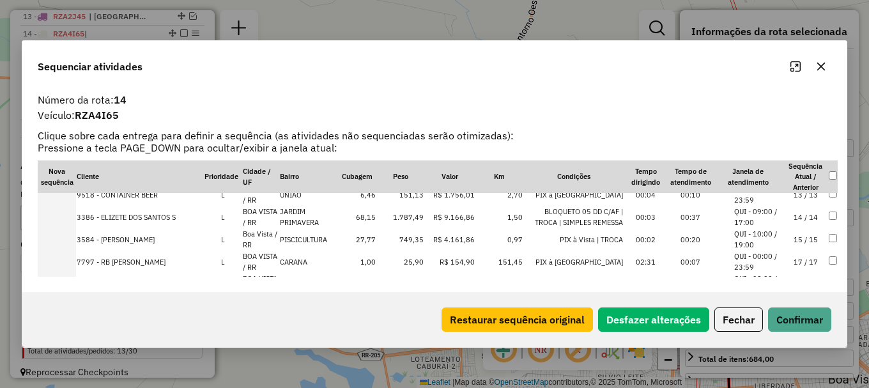
scroll to position [323, 0]
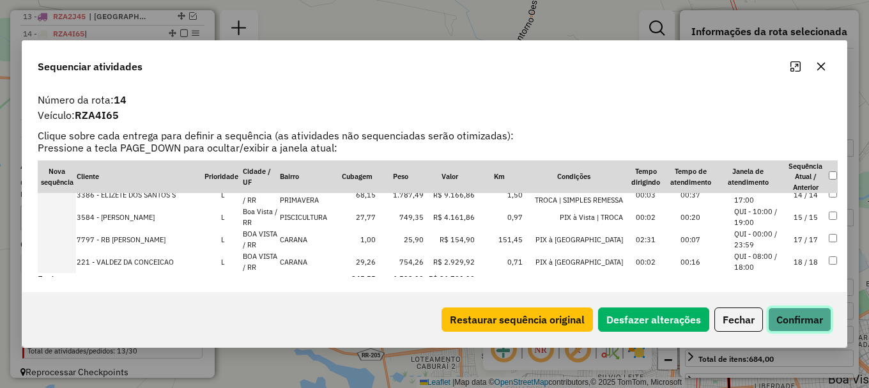
click at [789, 324] on button "Confirmar" at bounding box center [799, 319] width 63 height 24
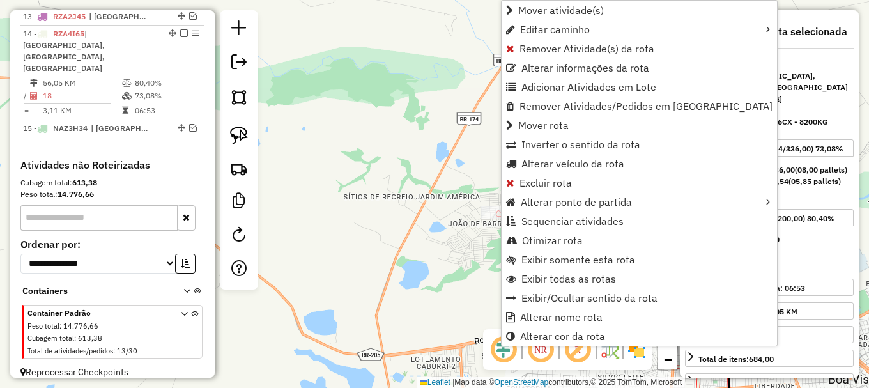
drag, startPoint x: 558, startPoint y: 238, endPoint x: 552, endPoint y: 245, distance: 8.6
click at [557, 239] on span "Otimizar rota" at bounding box center [552, 240] width 61 height 10
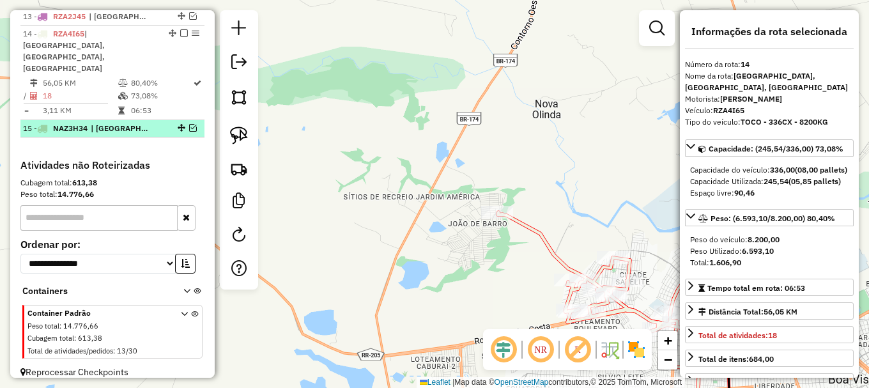
click at [189, 124] on em at bounding box center [193, 128] width 8 height 8
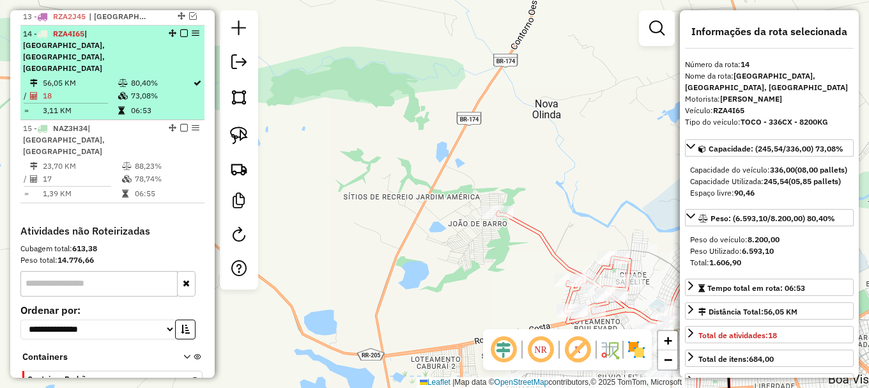
click at [180, 37] on em at bounding box center [184, 33] width 8 height 8
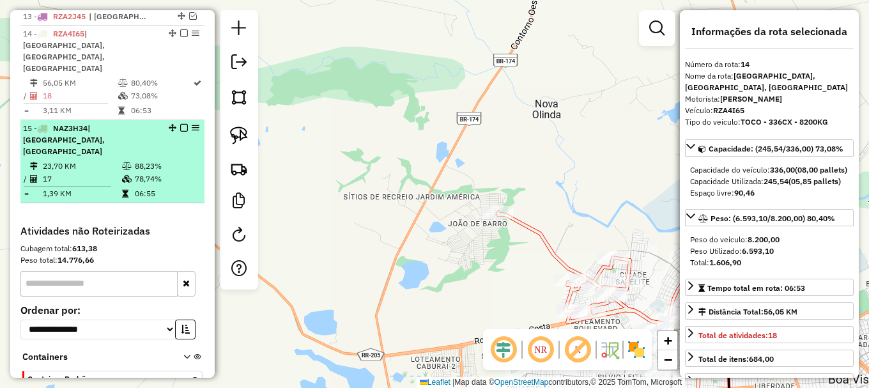
scroll to position [692, 0]
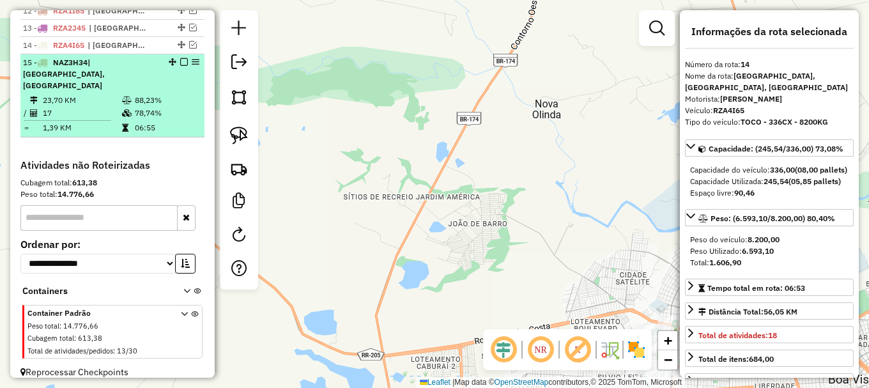
click at [169, 94] on td "88,23%" at bounding box center [166, 100] width 65 height 13
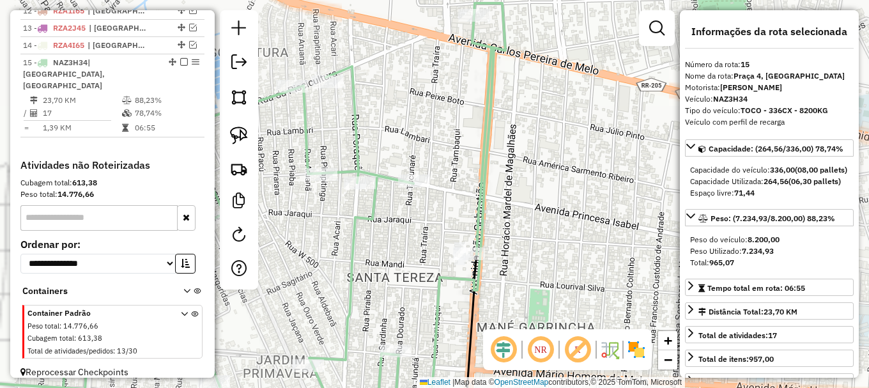
drag, startPoint x: 408, startPoint y: 85, endPoint x: 548, endPoint y: 152, distance: 155.2
click at [547, 153] on div "Janela de atendimento Grade de atendimento Capacidade Transportadoras Veículos …" at bounding box center [434, 194] width 869 height 388
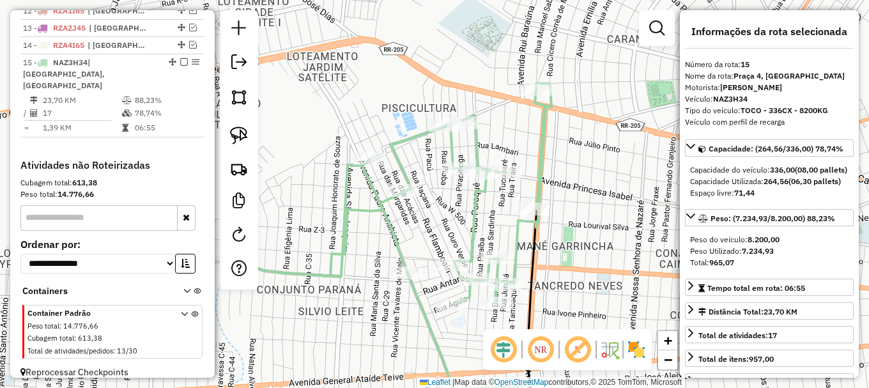
click at [411, 134] on icon at bounding box center [382, 193] width 337 height 219
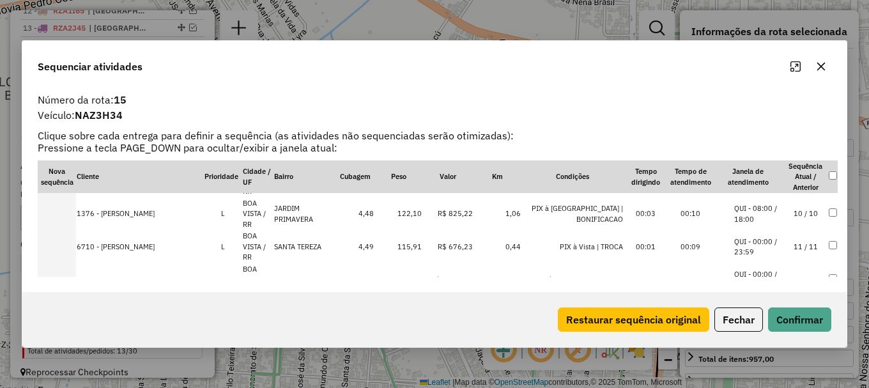
scroll to position [309, 0]
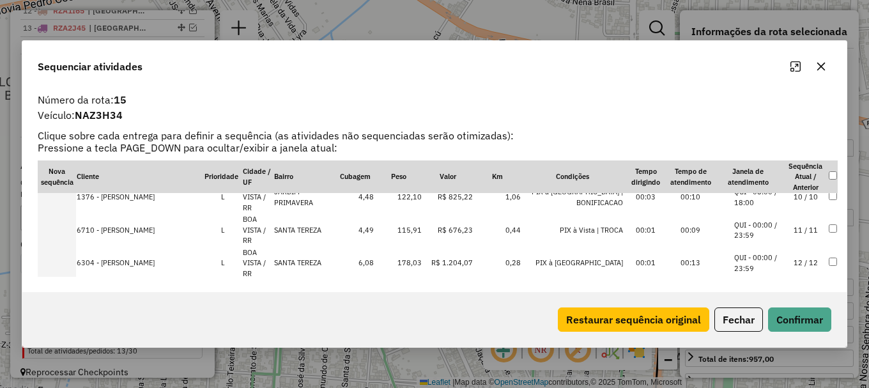
click at [163, 378] on td "252 - E [PERSON_NAME] ME A" at bounding box center [140, 394] width 128 height 33
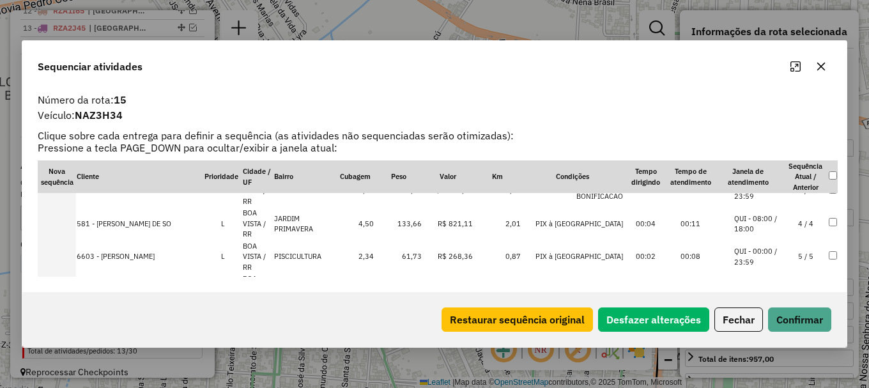
scroll to position [117, 0]
click at [765, 346] on li "QUI - 00:00 / 23:59" at bounding box center [758, 356] width 49 height 21
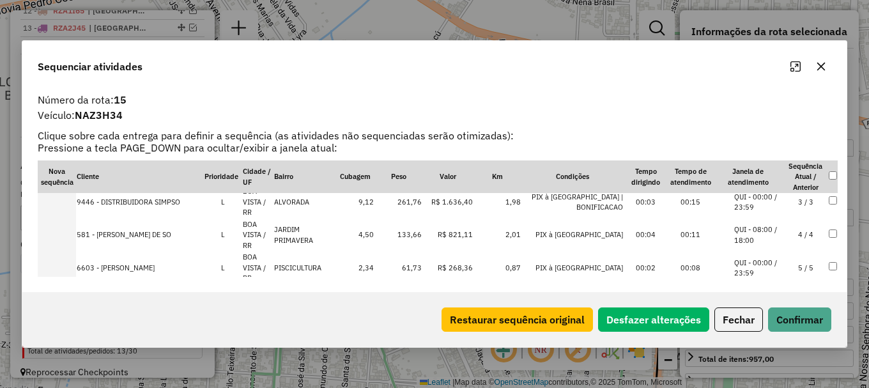
click at [771, 258] on li "QUI - 00:00 / 23:59" at bounding box center [758, 268] width 49 height 21
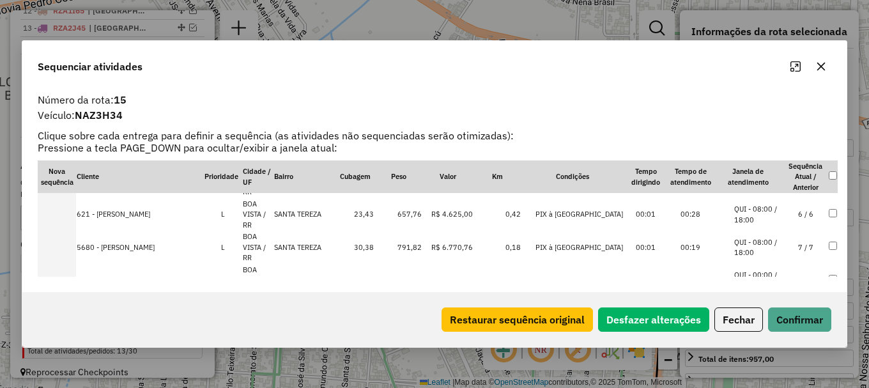
click at [762, 369] on li "QUI - 00:00 / 23:59" at bounding box center [758, 379] width 49 height 21
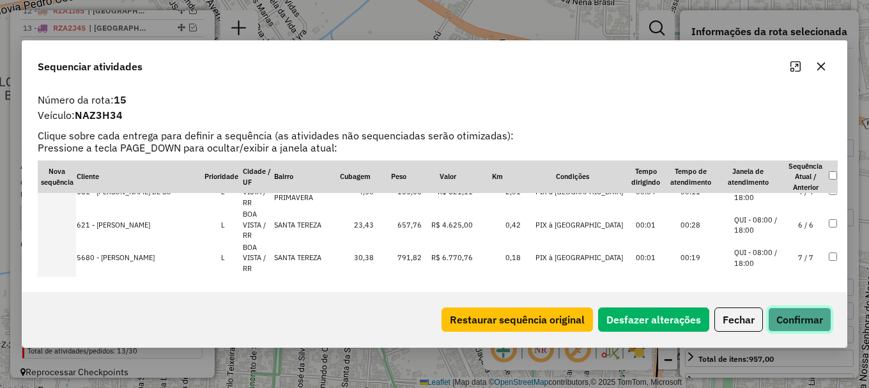
click at [794, 321] on button "Confirmar" at bounding box center [799, 319] width 63 height 24
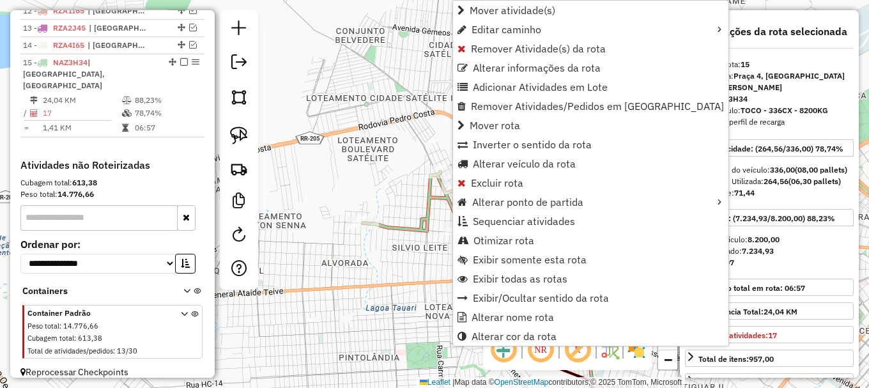
drag, startPoint x: 539, startPoint y: 243, endPoint x: 458, endPoint y: 184, distance: 100.2
click at [538, 243] on link "Otimizar rota" at bounding box center [590, 240] width 275 height 19
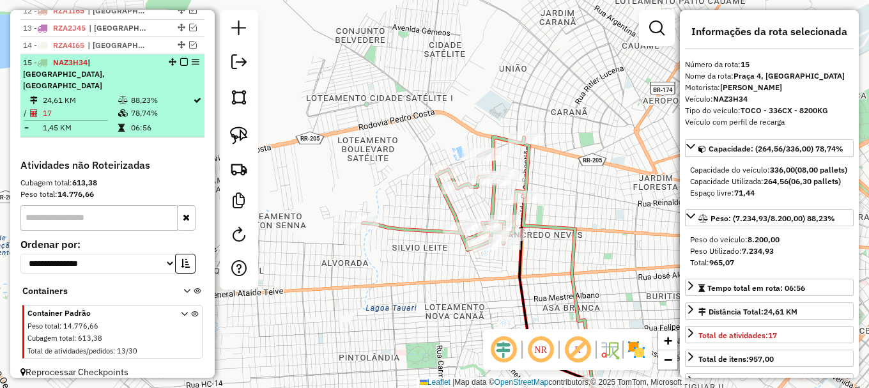
click at [180, 66] on em at bounding box center [184, 62] width 8 height 8
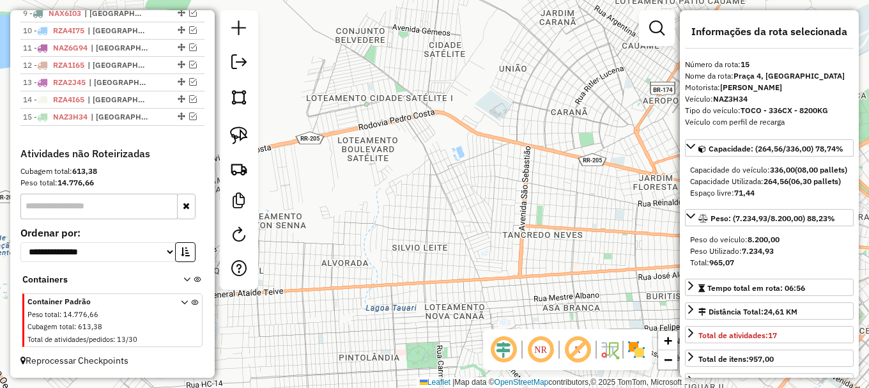
scroll to position [649, 0]
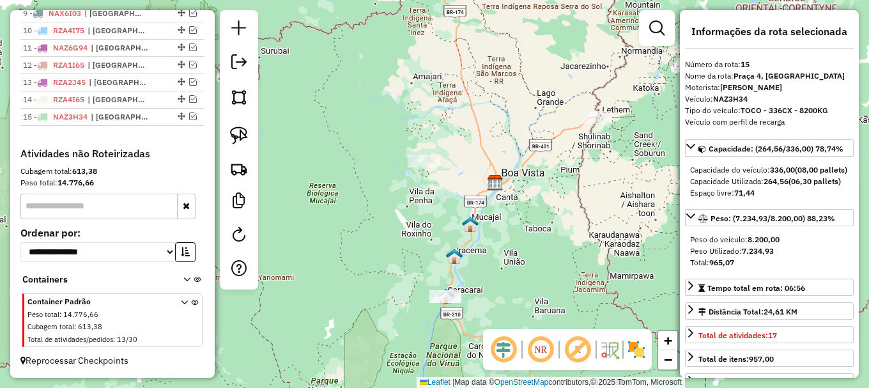
click at [309, 182] on div "Janela de atendimento Grade de atendimento Capacidade Transportadoras Veículos …" at bounding box center [434, 194] width 869 height 388
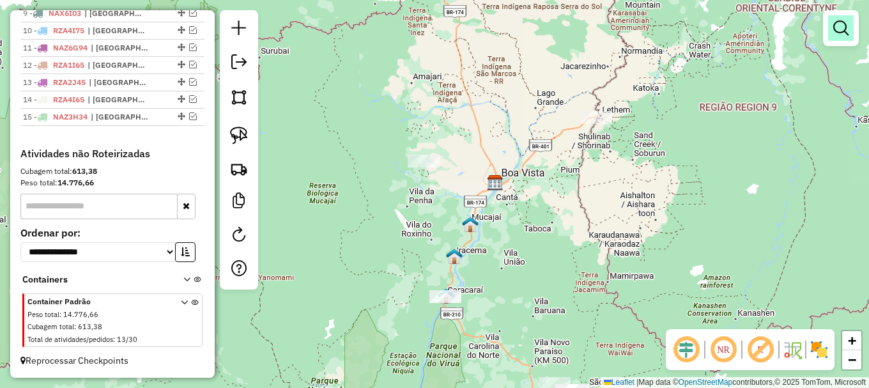
click at [838, 19] on link at bounding box center [841, 28] width 26 height 26
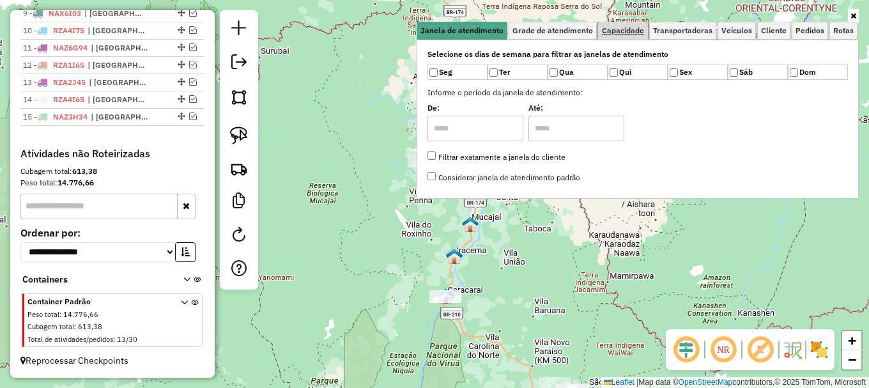
click at [629, 29] on span "Capacidade" at bounding box center [623, 31] width 42 height 8
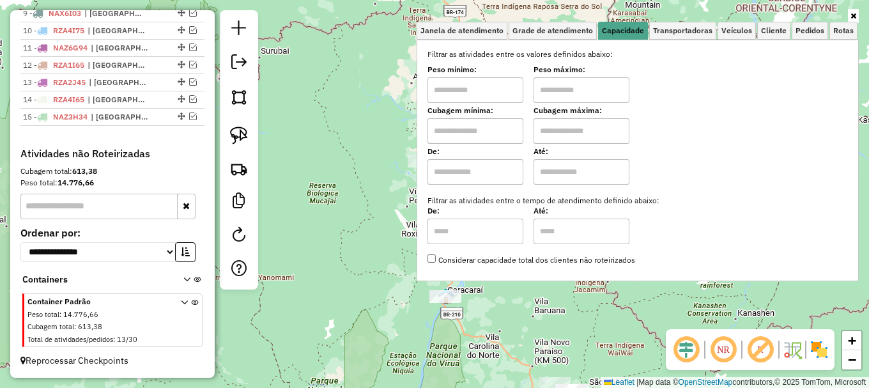
click at [350, 71] on div "Janela de atendimento Grade de atendimento Capacidade Transportadoras Veículos …" at bounding box center [434, 194] width 869 height 388
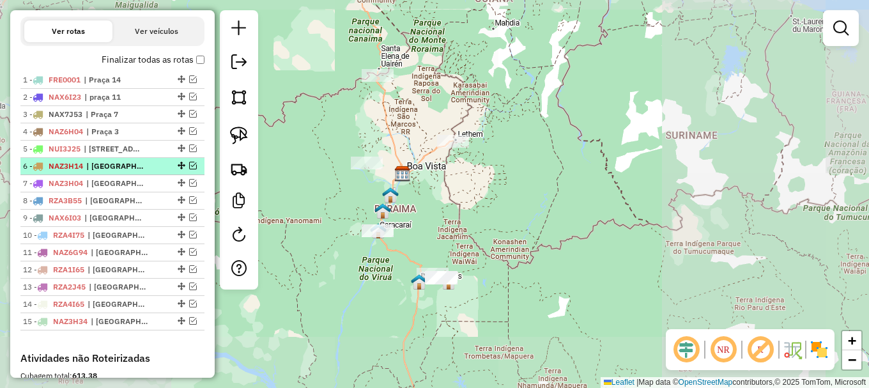
scroll to position [458, 0]
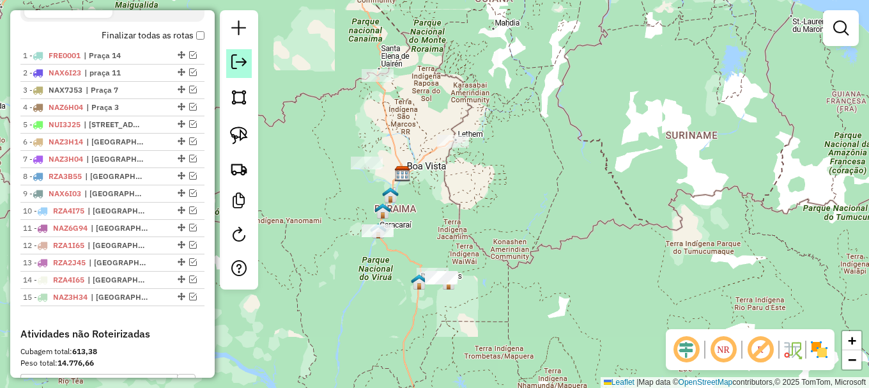
click at [237, 56] on em at bounding box center [238, 61] width 15 height 15
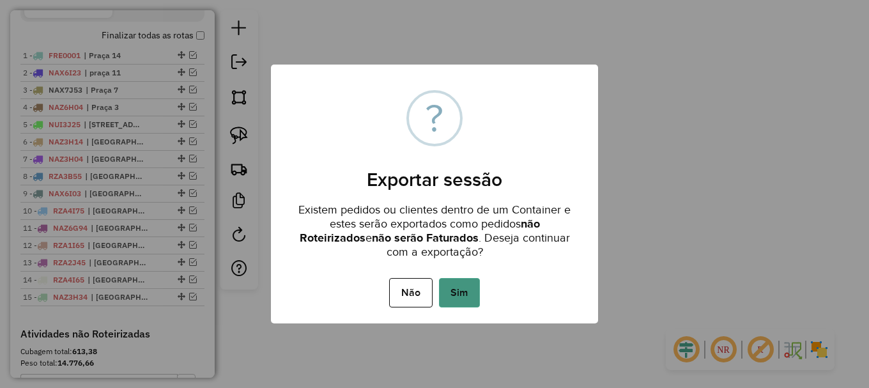
click at [453, 295] on button "Sim" at bounding box center [459, 292] width 41 height 29
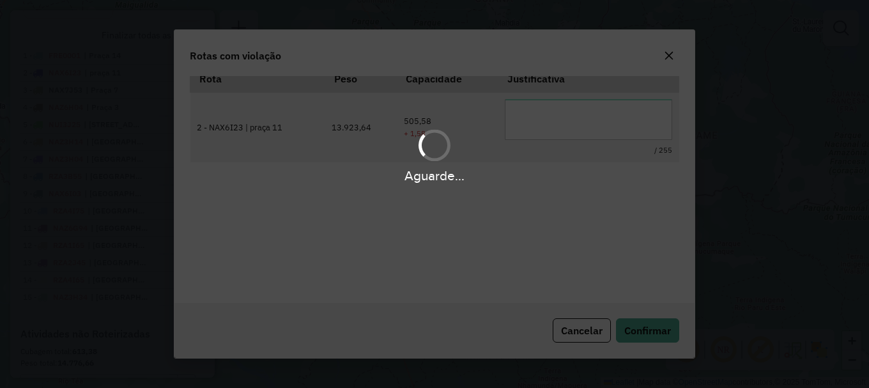
scroll to position [42, 0]
click at [539, 112] on body "Aguarde... Pop-up bloqueado! Seu navegador bloqueou automáticamente a abertura …" at bounding box center [434, 194] width 869 height 388
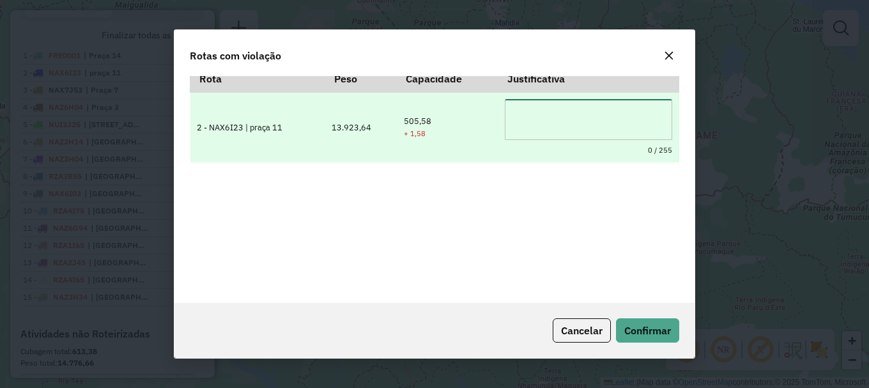
click at [539, 112] on textarea at bounding box center [588, 119] width 167 height 41
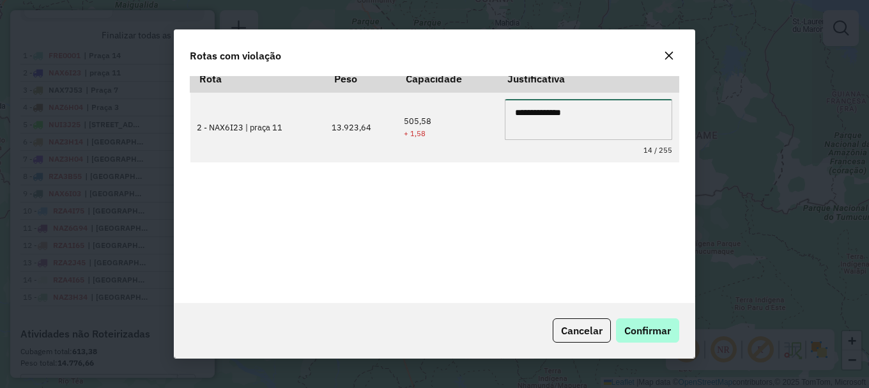
type textarea "**********"
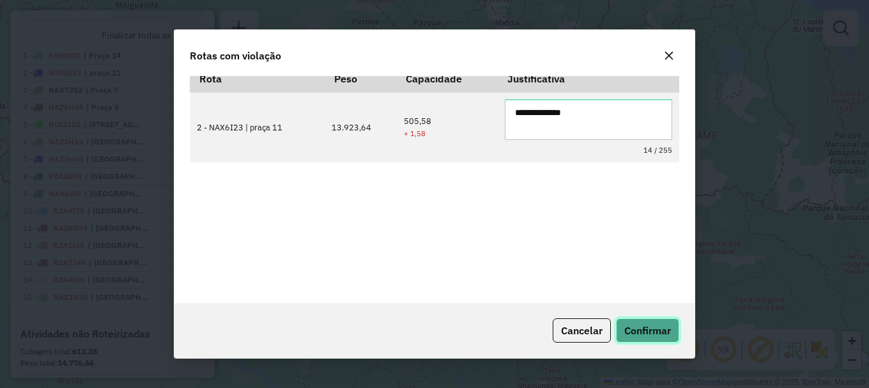
click at [639, 337] on button "Confirmar" at bounding box center [647, 330] width 63 height 24
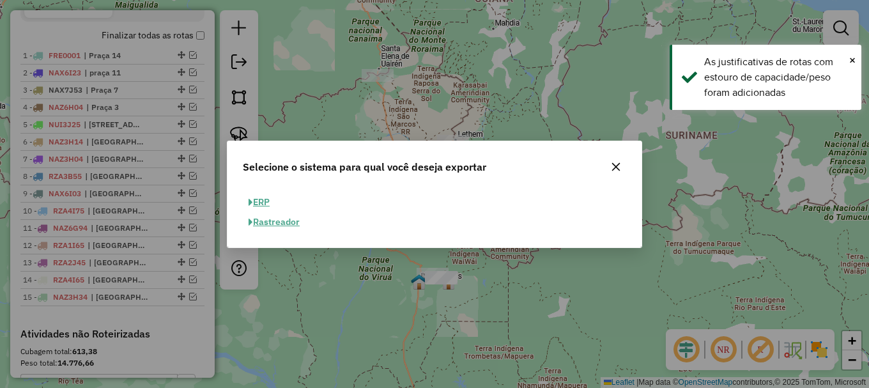
click at [268, 204] on button "ERP" at bounding box center [259, 202] width 33 height 20
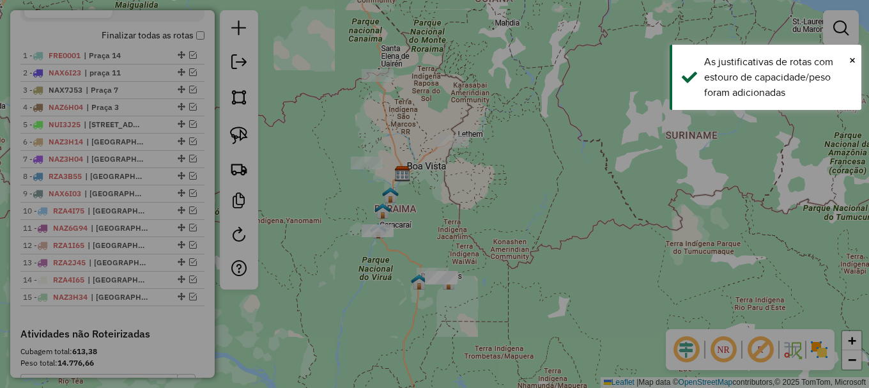
select select "**"
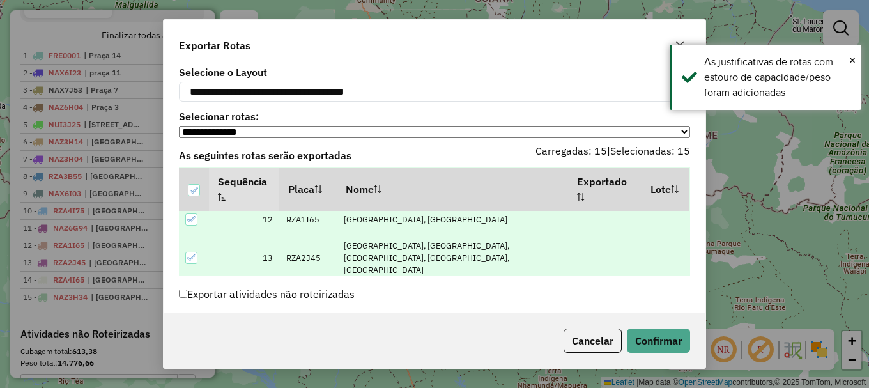
scroll to position [61, 0]
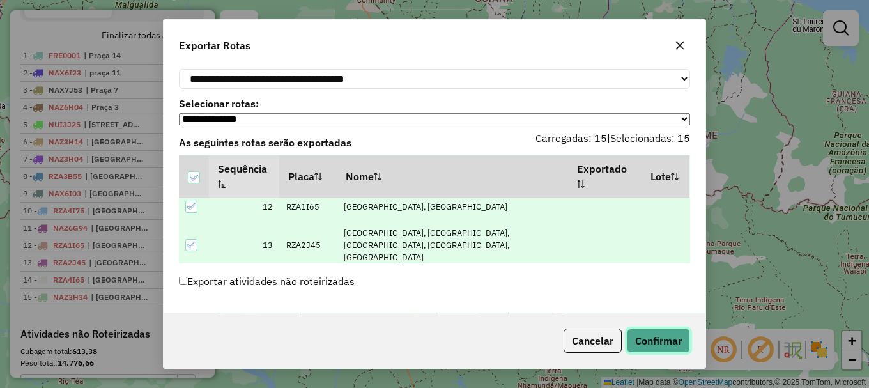
click at [661, 342] on button "Confirmar" at bounding box center [658, 340] width 63 height 24
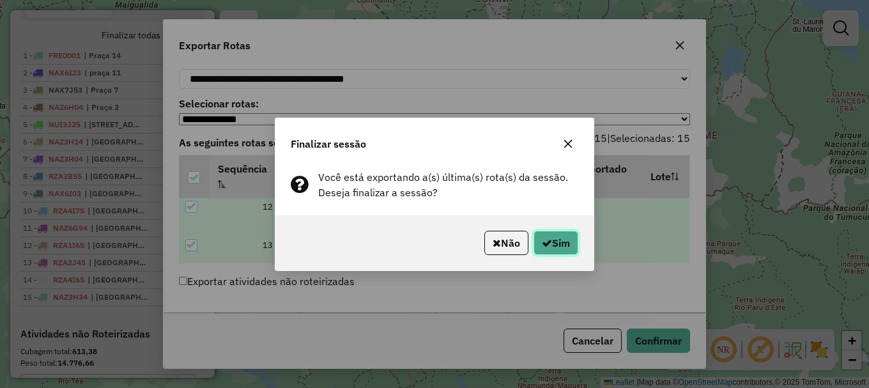
click at [559, 237] on button "Sim" at bounding box center [556, 243] width 45 height 24
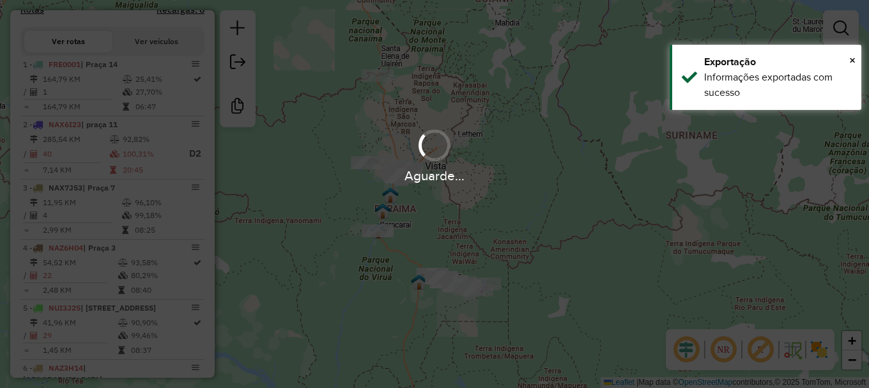
scroll to position [492, 0]
